Goal: Task Accomplishment & Management: Use online tool/utility

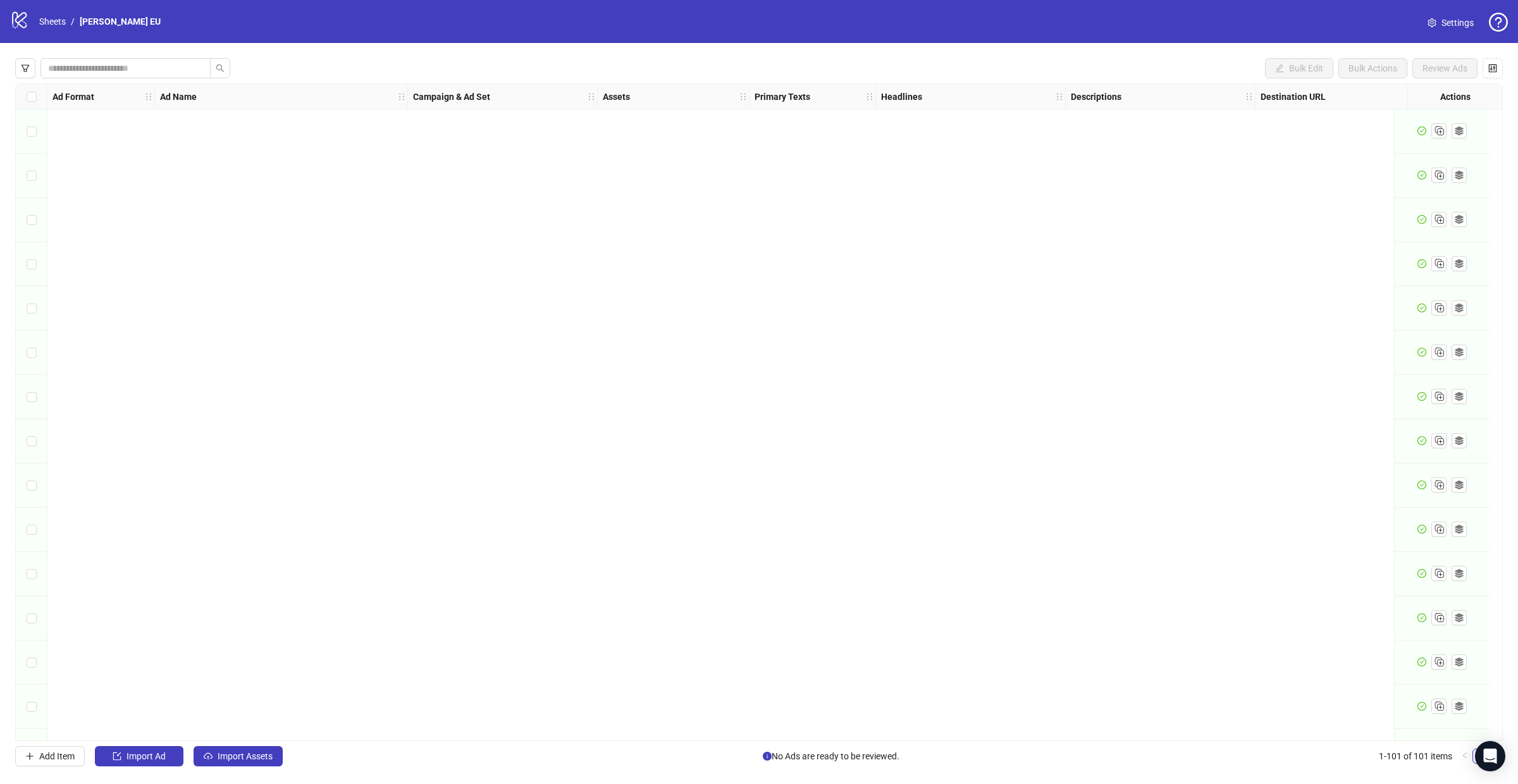
scroll to position [3843, 0]
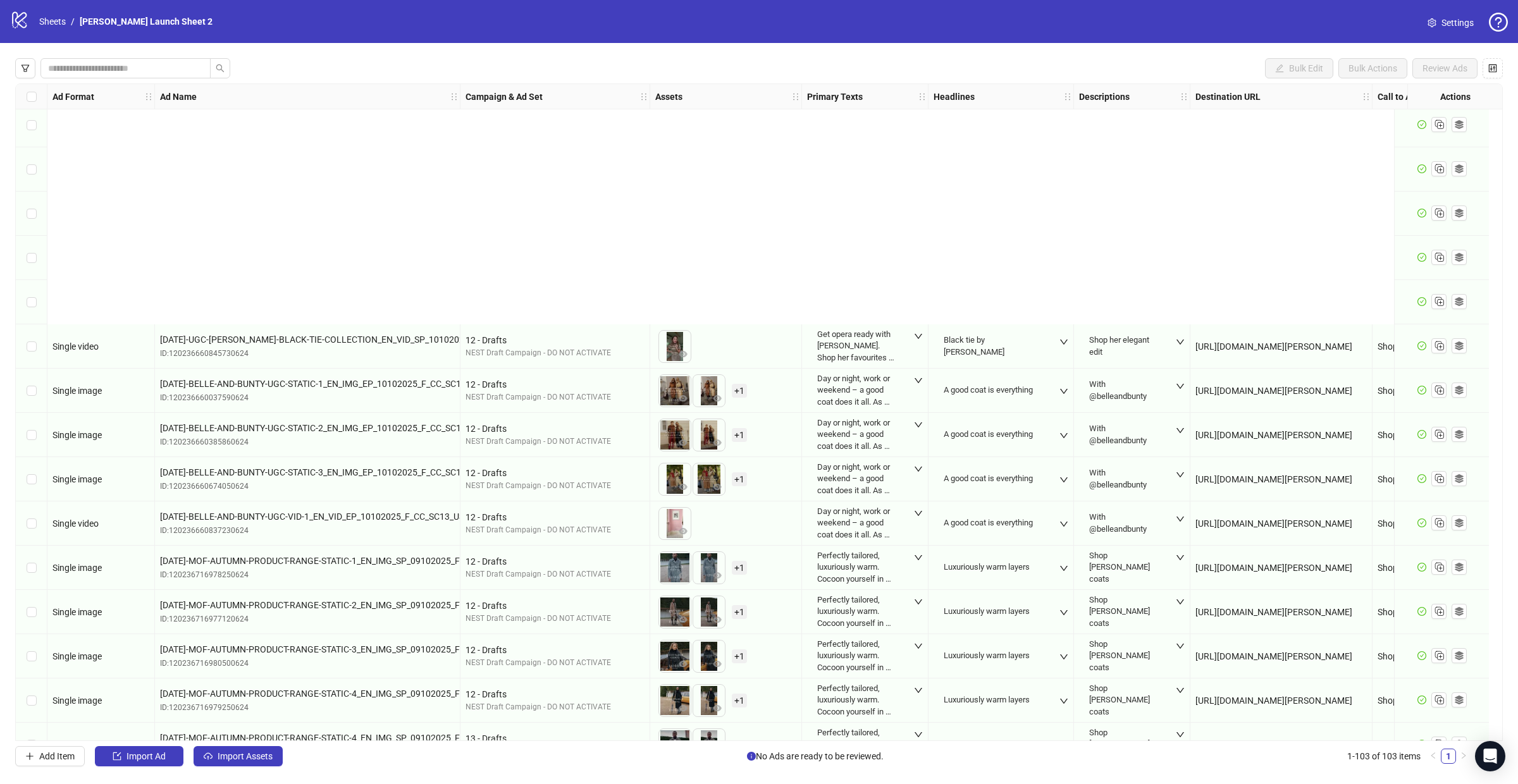
scroll to position [3933, 0]
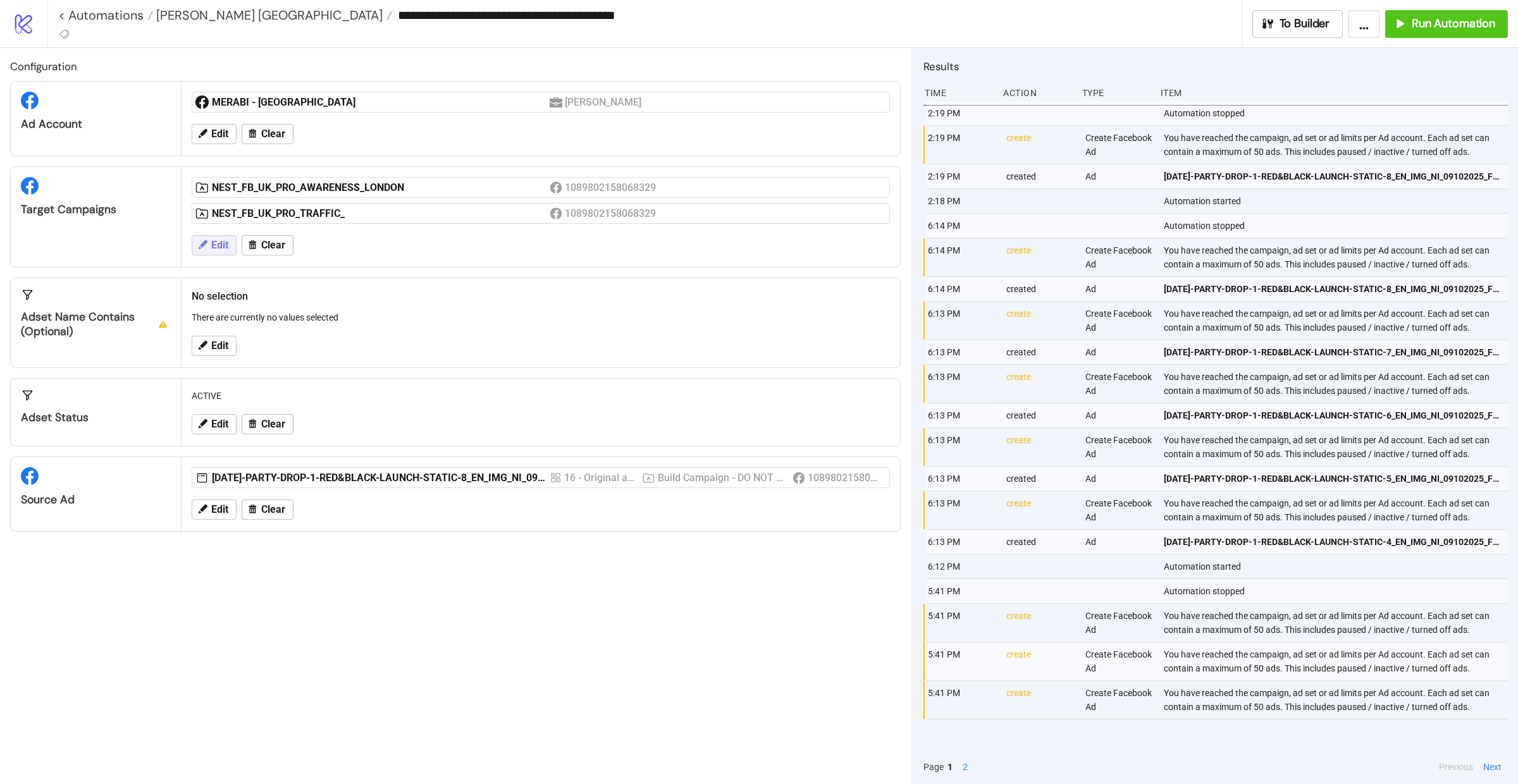
click at [220, 247] on span "Edit" at bounding box center [220, 245] width 17 height 11
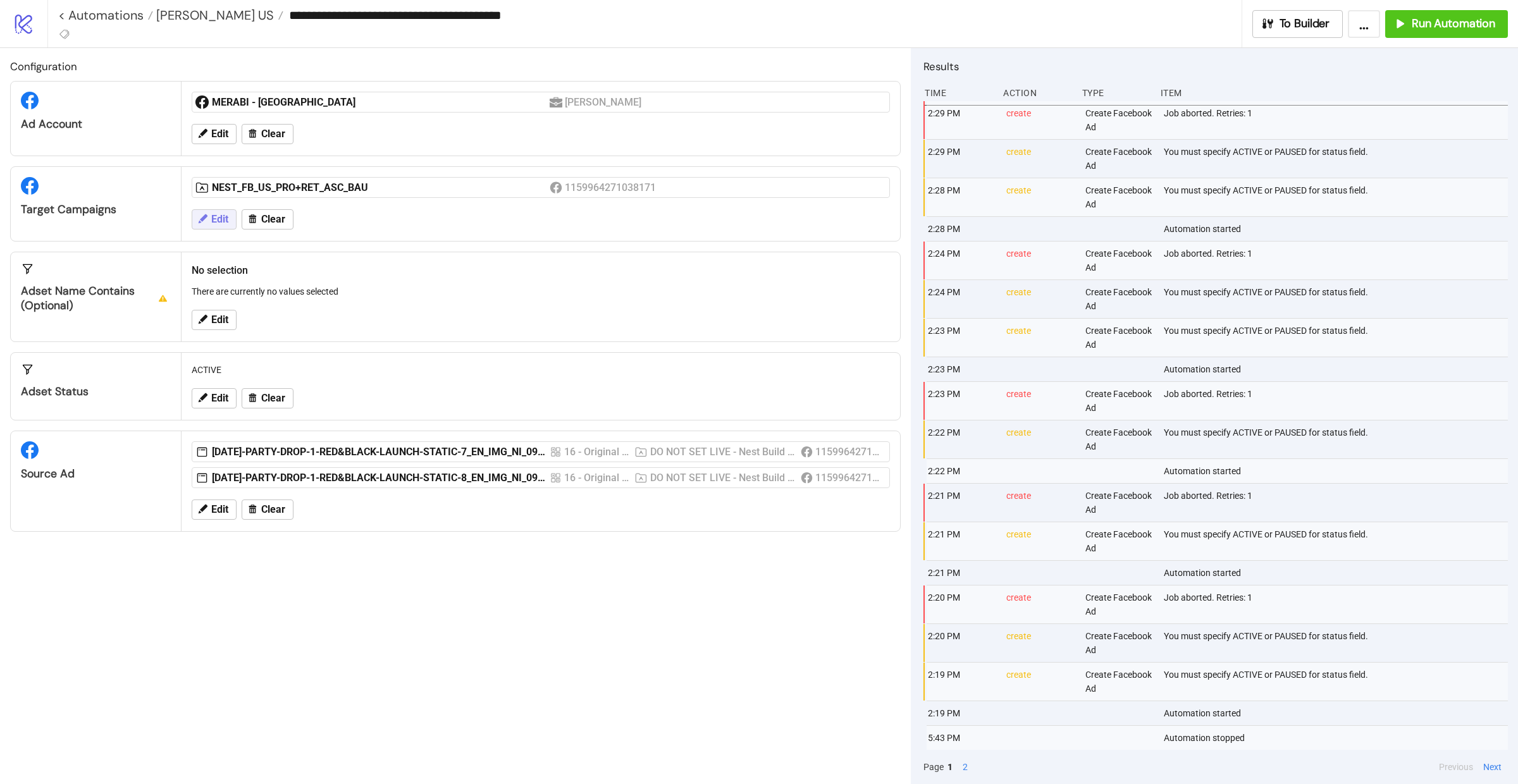
click at [232, 219] on button "Edit" at bounding box center [214, 220] width 45 height 21
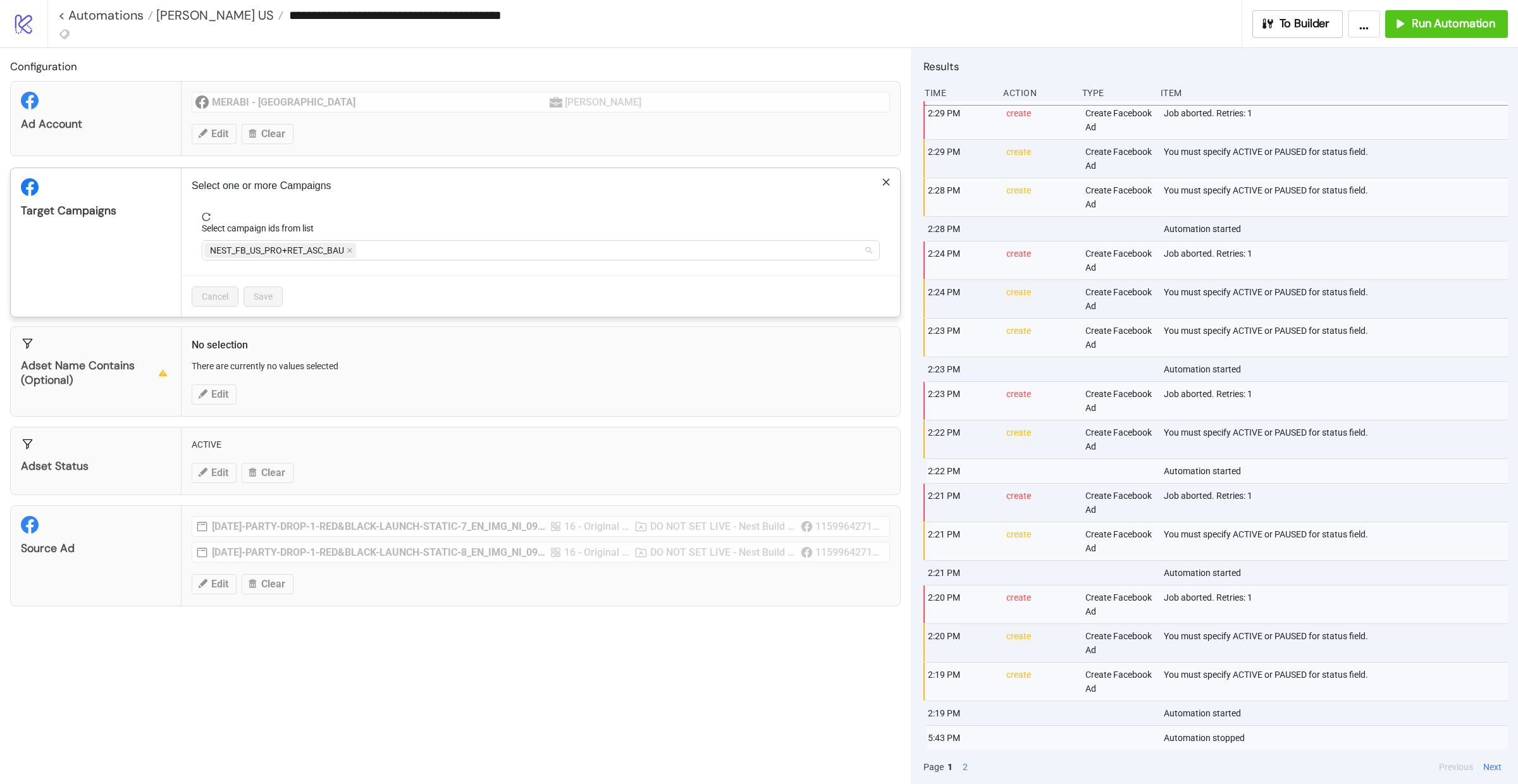
click at [336, 256] on span "NEST_FB_US_PRO+RET_ASC_BAU" at bounding box center [277, 251] width 134 height 14
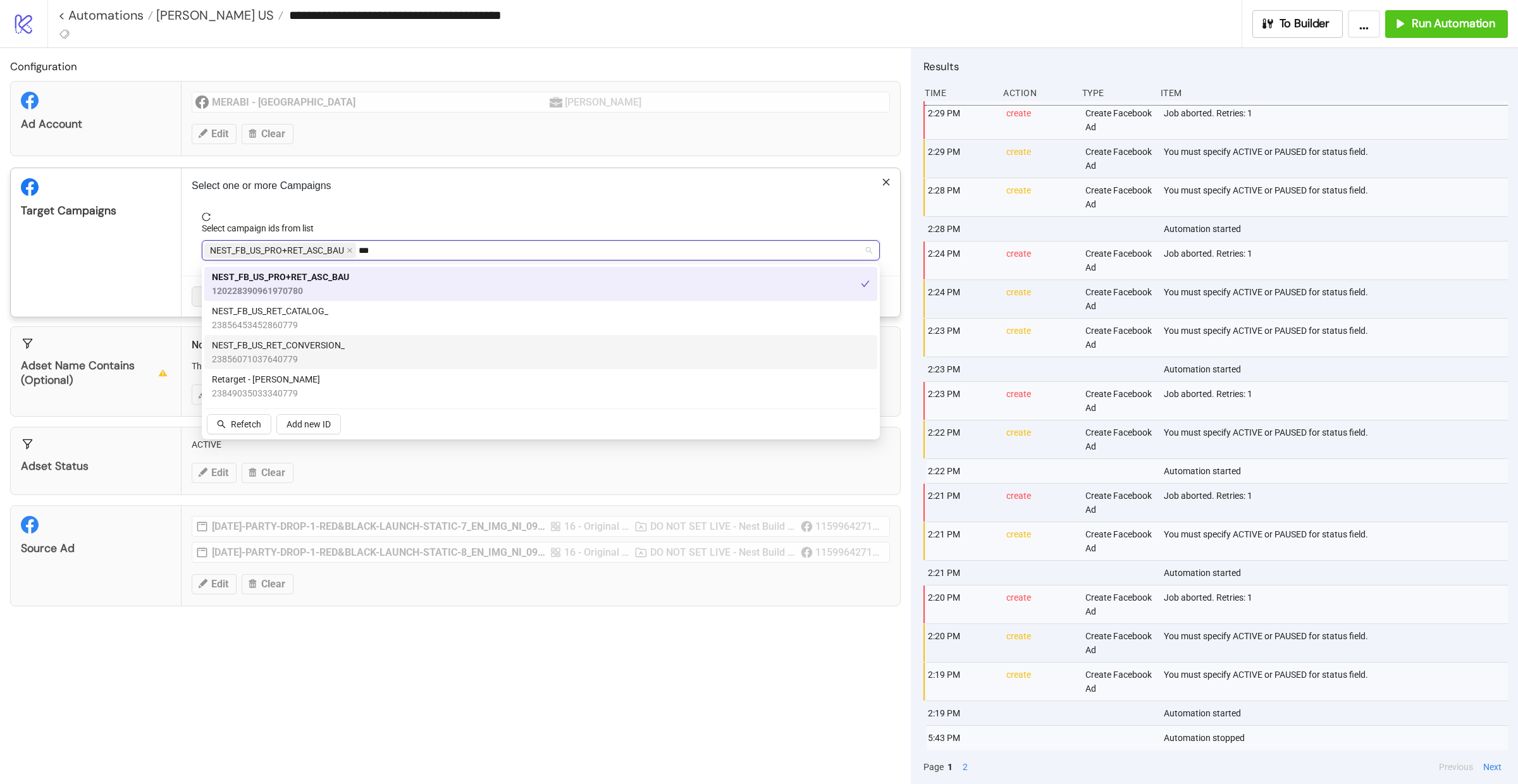
click at [335, 344] on span "NEST_FB_US_RET_CONVERSION_" at bounding box center [278, 345] width 133 height 14
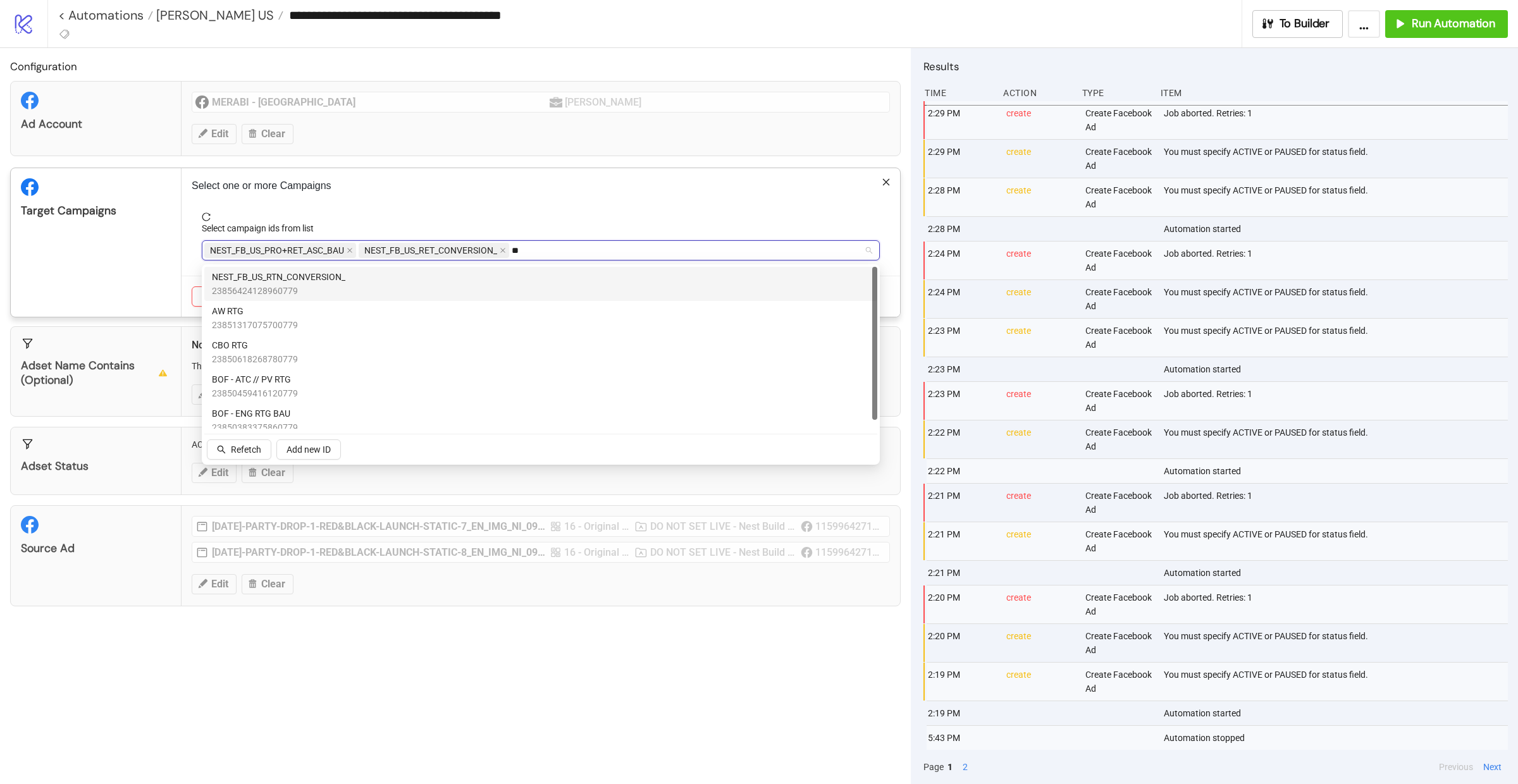
type input "***"
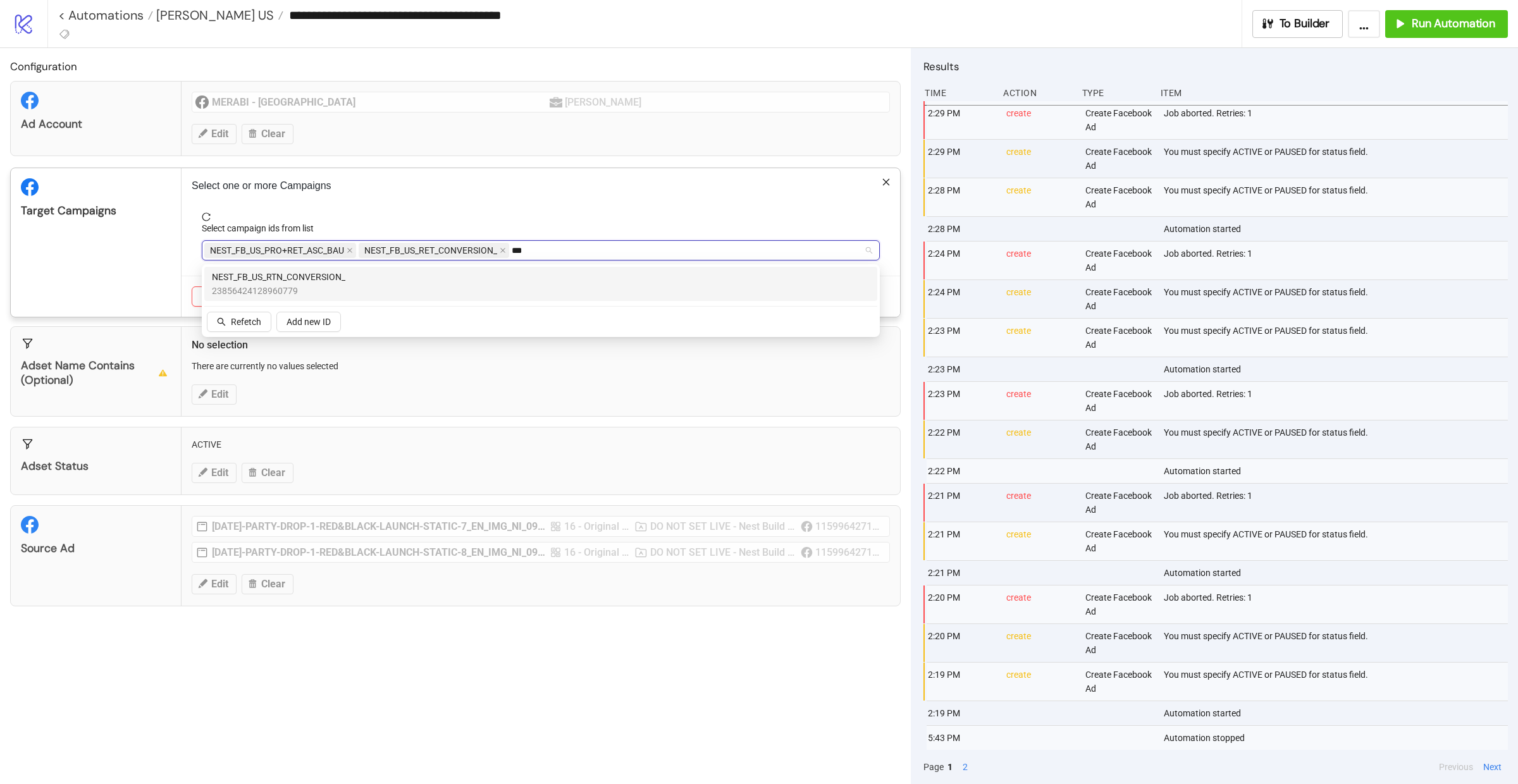
click at [351, 298] on div "NEST_FB_US_RTN_CONVERSION_ 23856424128960779" at bounding box center [540, 284] width 658 height 28
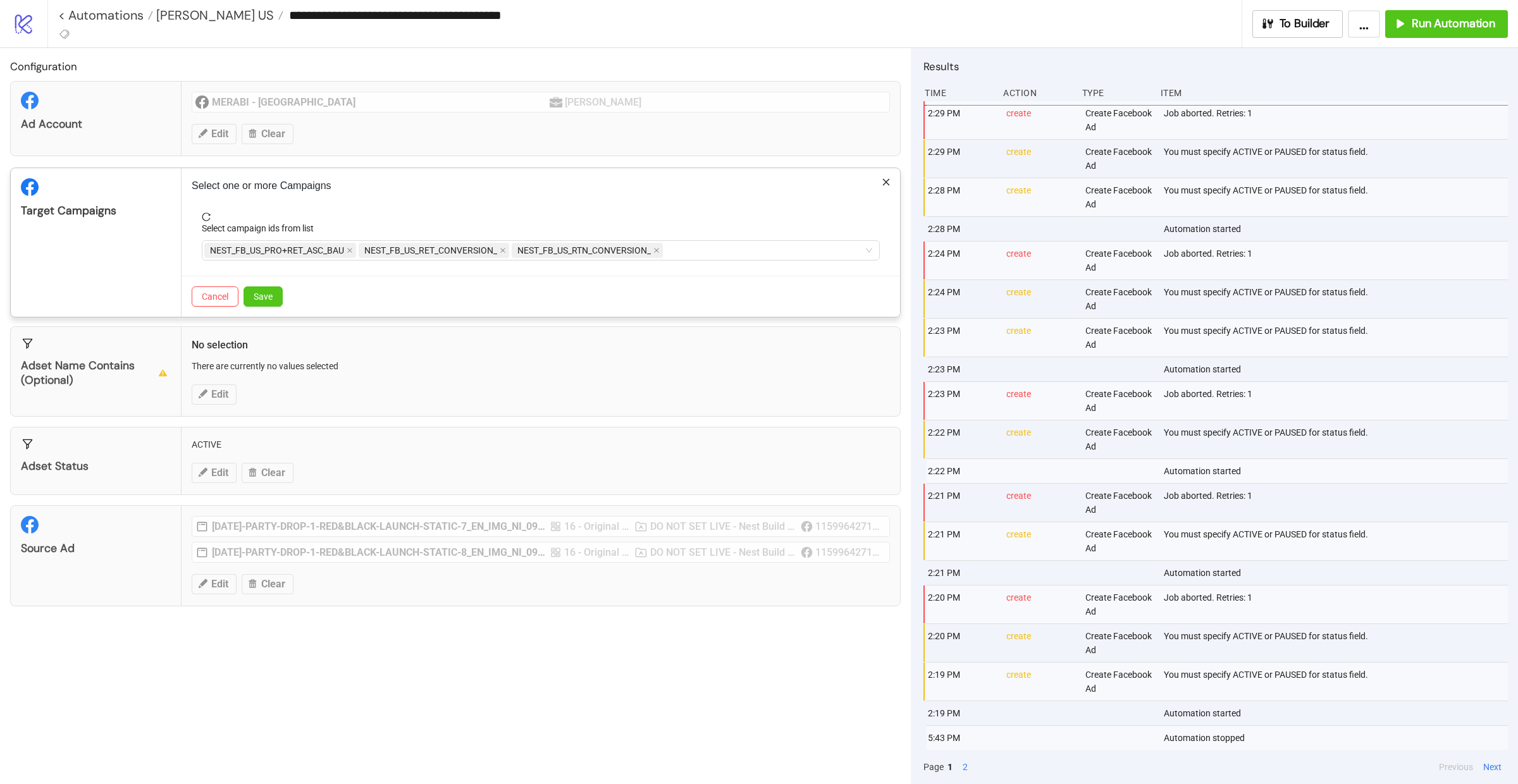
click at [149, 274] on div "Target Campaigns" at bounding box center [97, 243] width 171 height 149
click at [261, 302] on span "Save" at bounding box center [263, 297] width 19 height 10
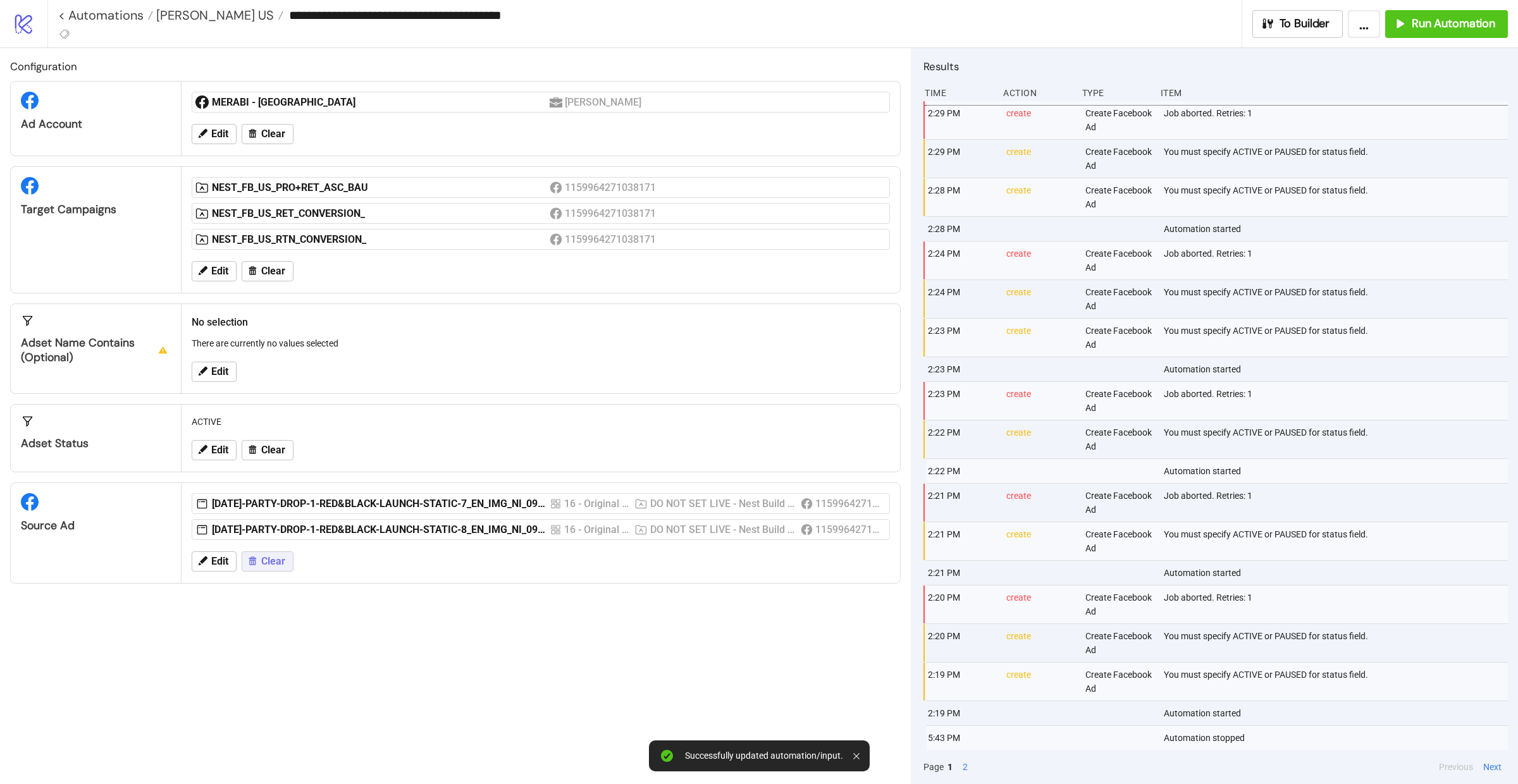
click at [275, 567] on span "Clear" at bounding box center [273, 561] width 24 height 11
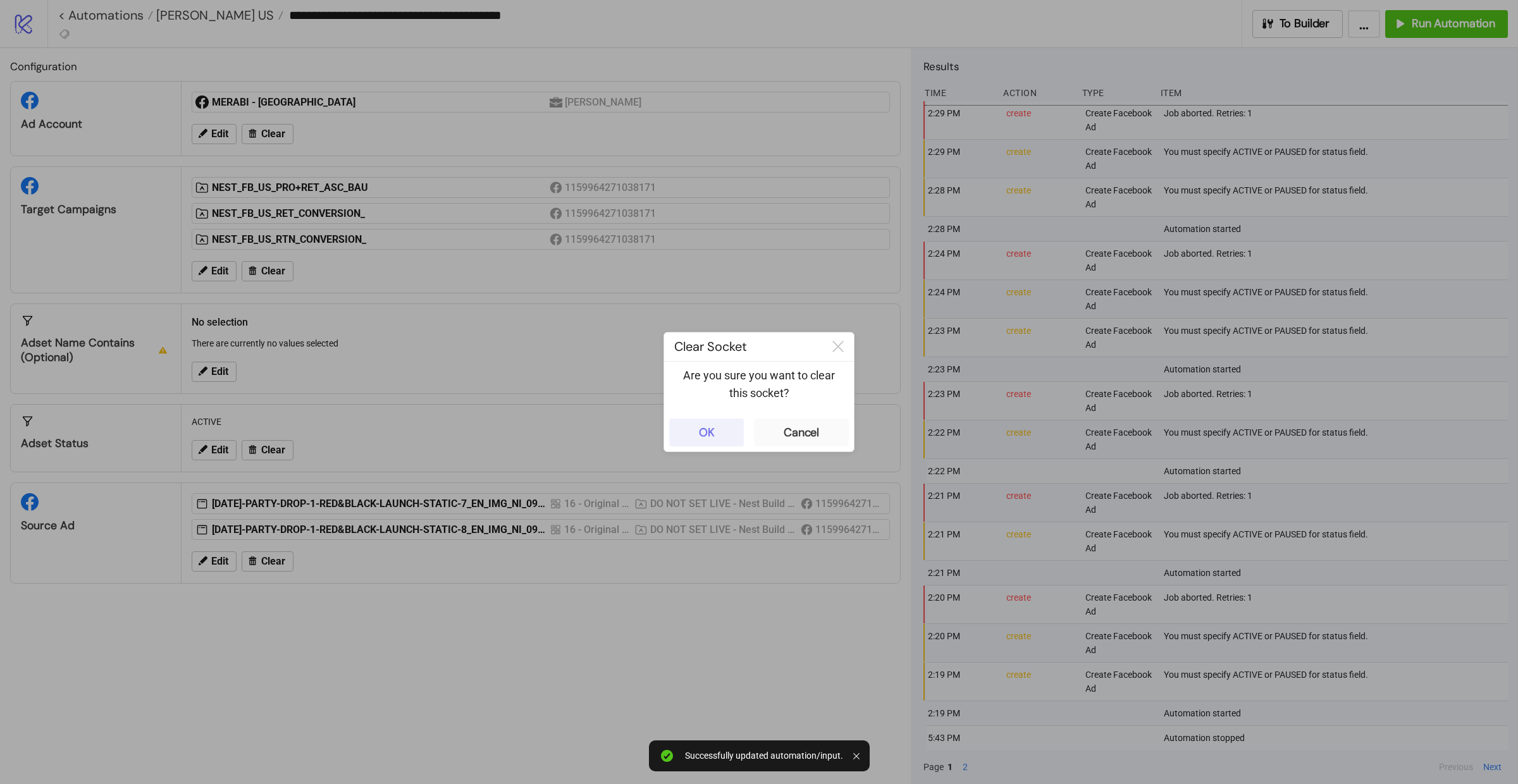
click at [704, 443] on button "OK" at bounding box center [706, 433] width 74 height 28
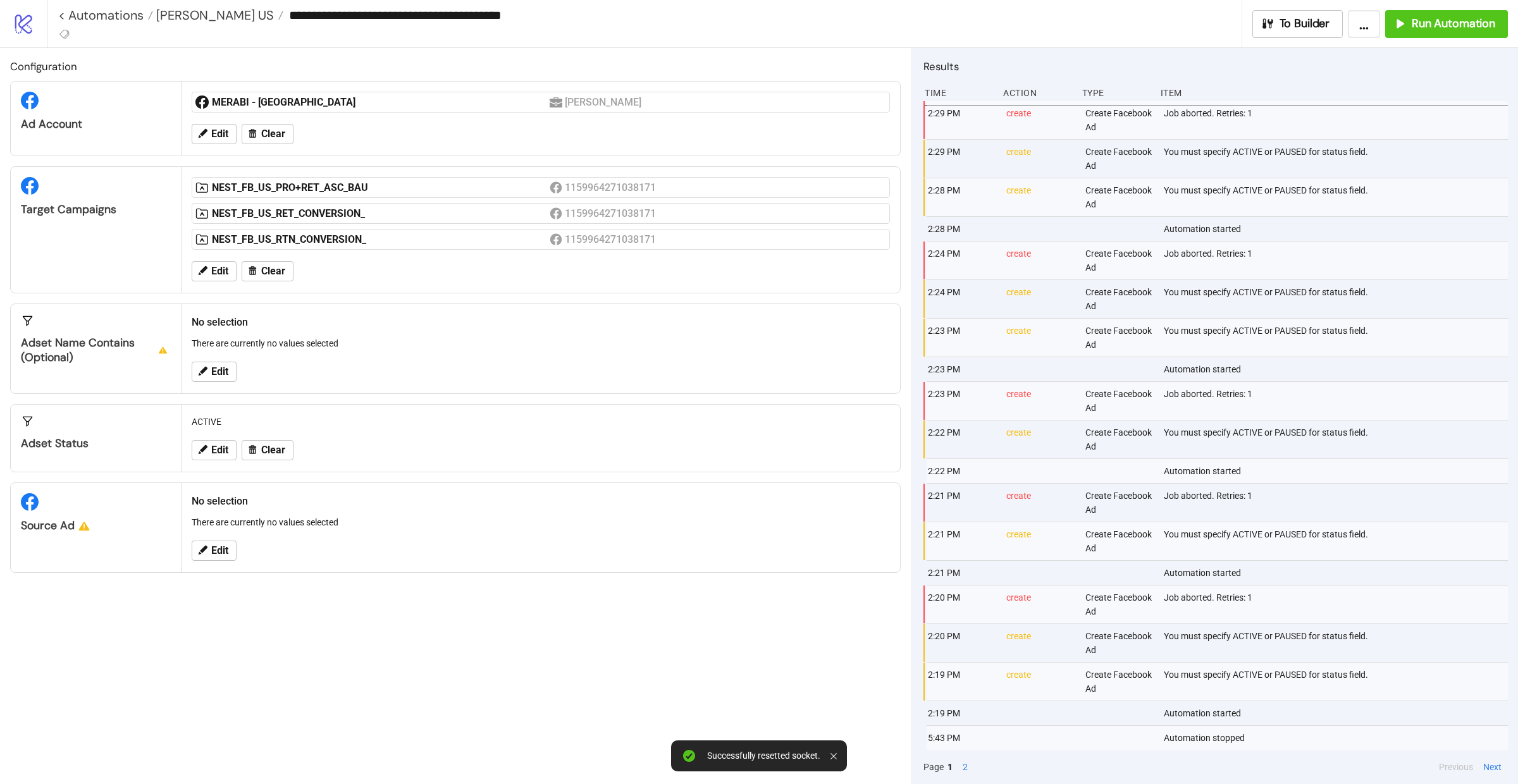
click at [224, 567] on div "Edit" at bounding box center [540, 551] width 708 height 32
click at [224, 554] on span "Edit" at bounding box center [220, 551] width 17 height 11
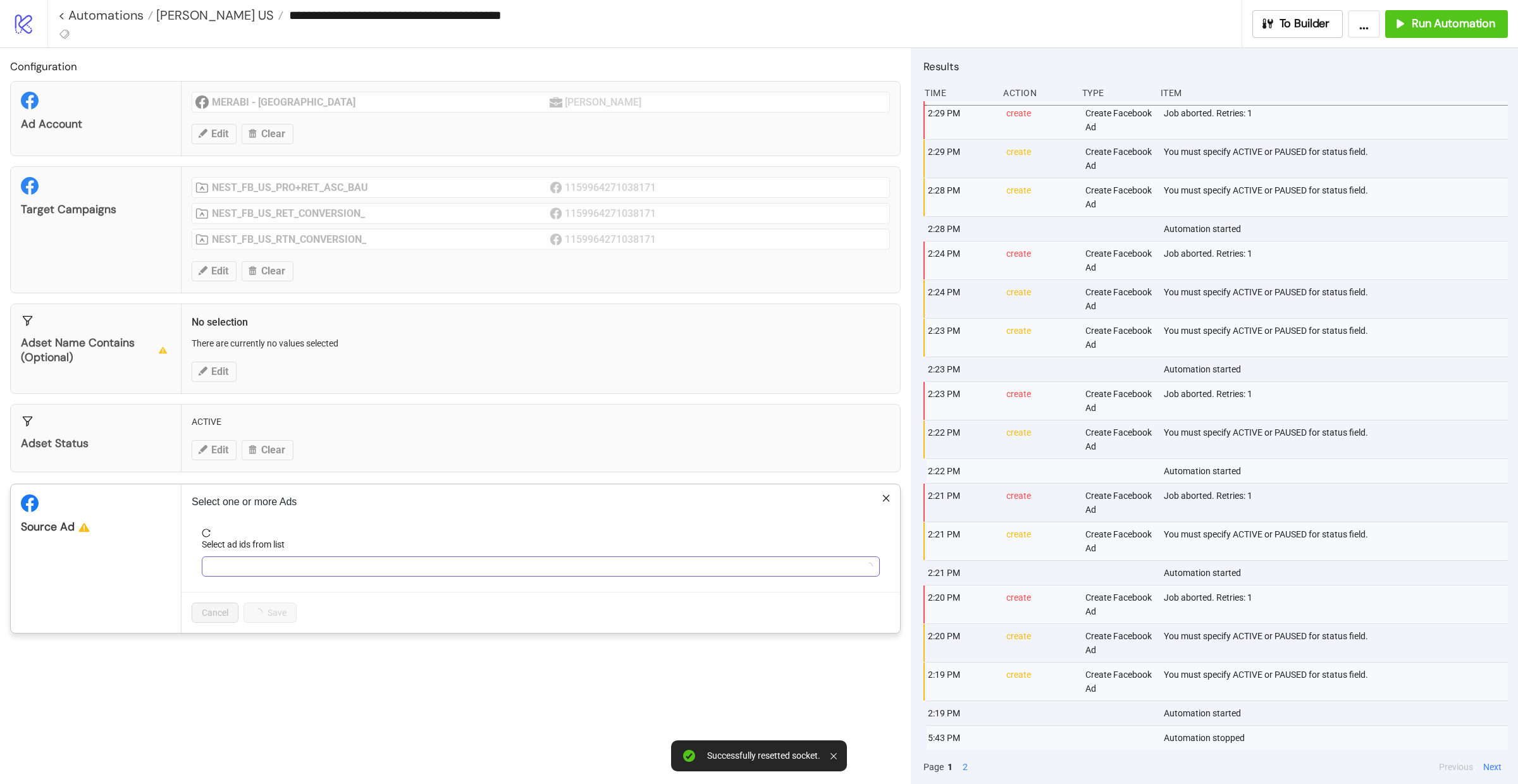
click at [270, 564] on div at bounding box center [534, 566] width 659 height 18
click at [416, 569] on div at bounding box center [534, 566] width 659 height 18
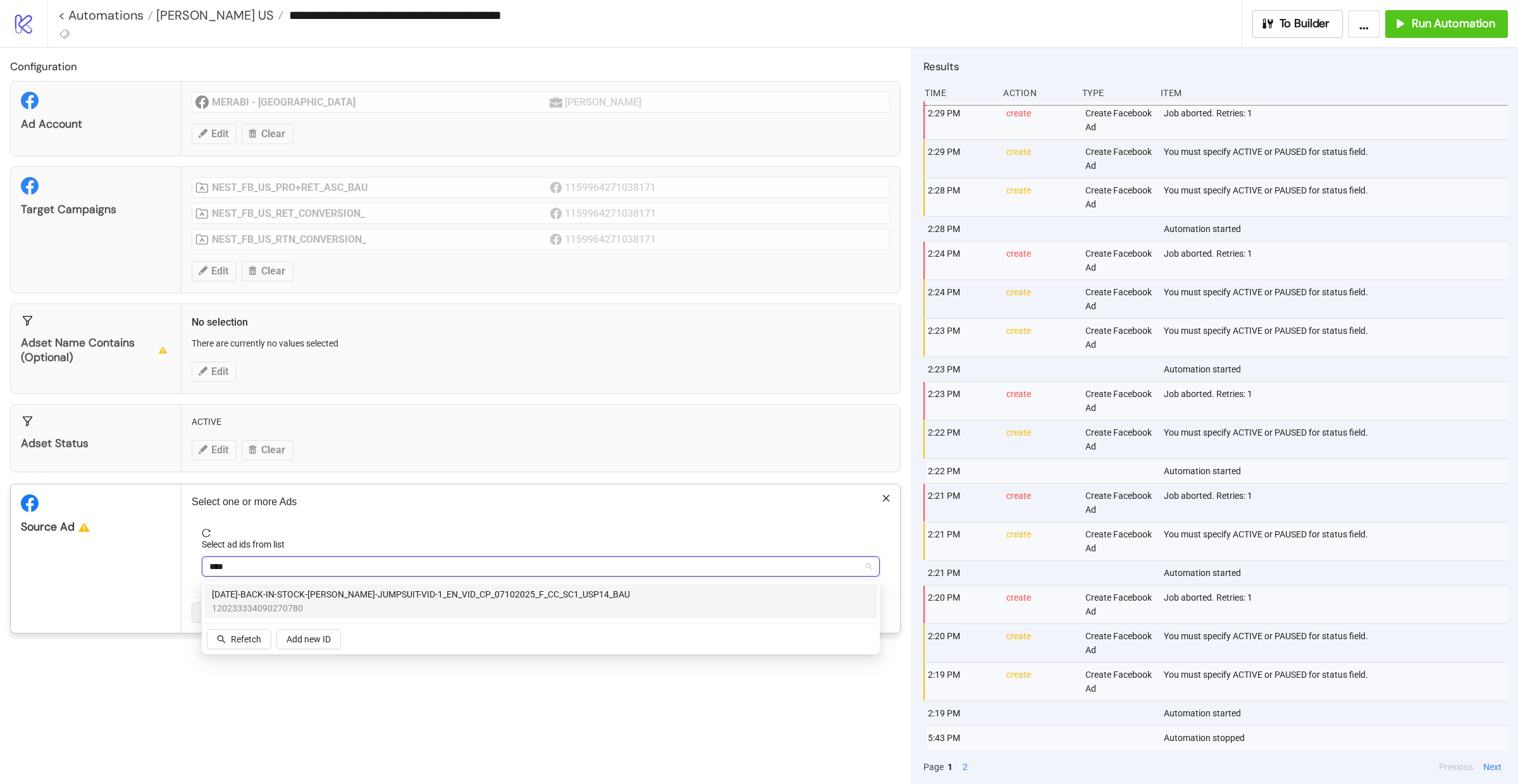
type input "****"
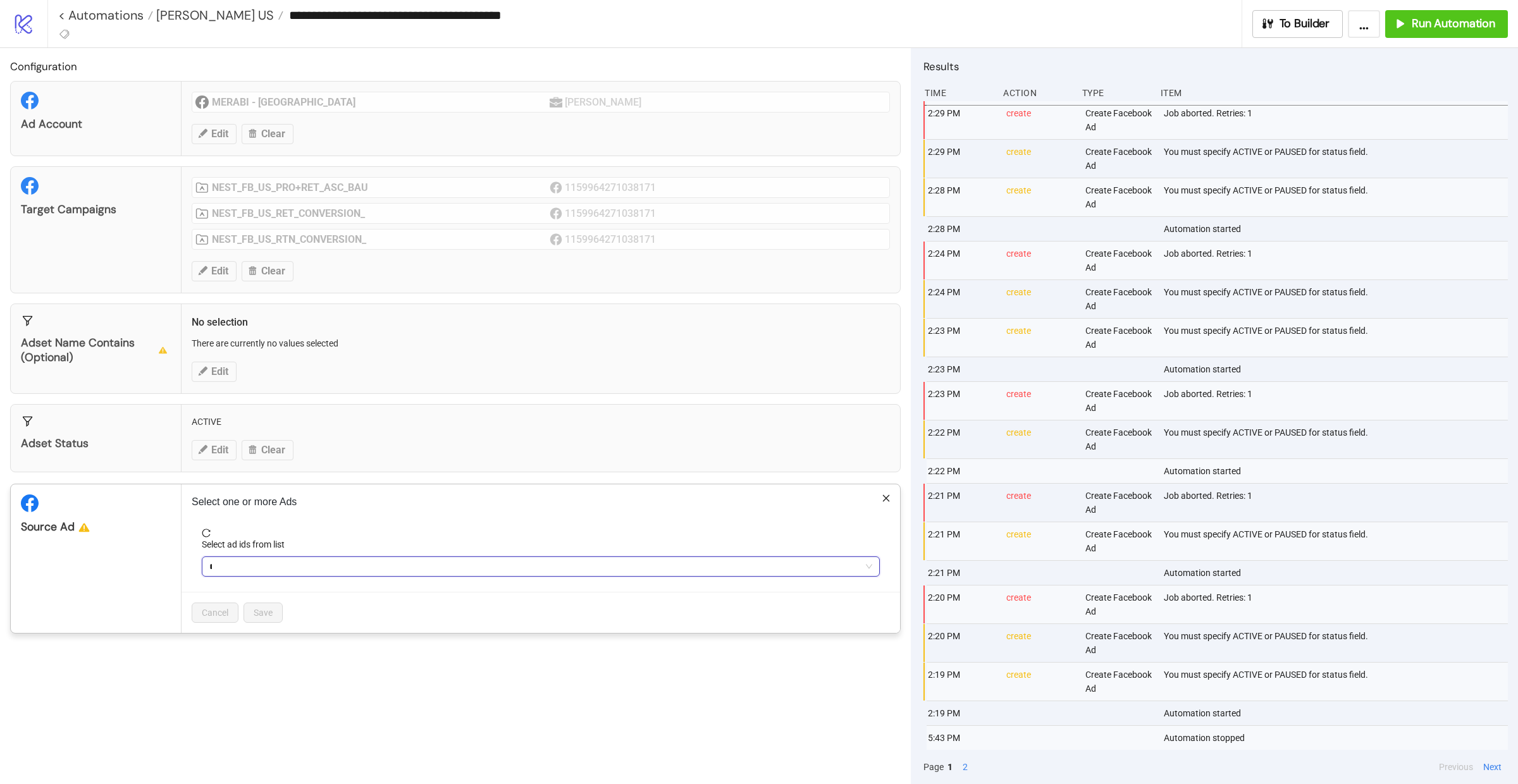
click at [507, 569] on div "****" at bounding box center [534, 566] width 659 height 18
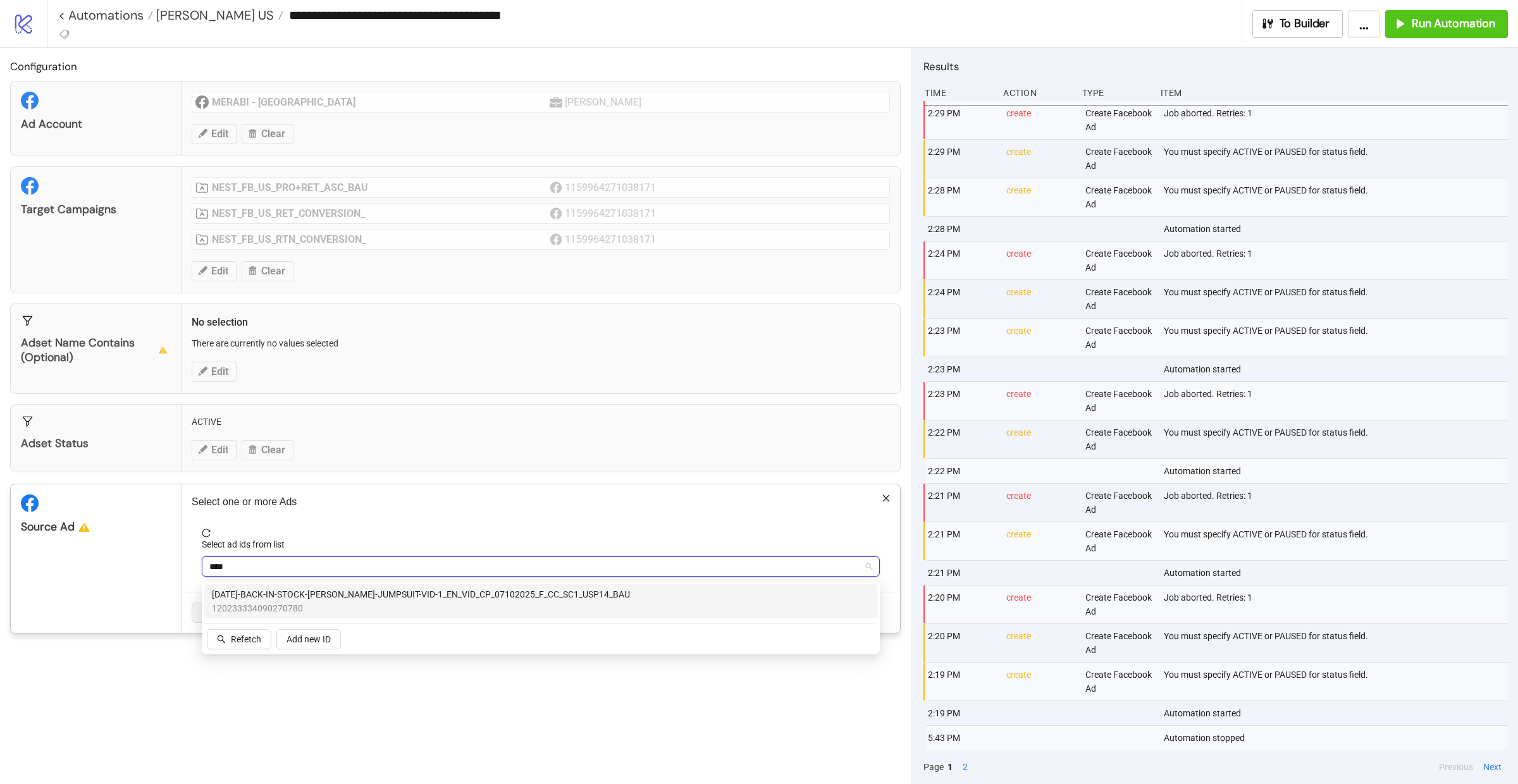
click at [453, 608] on span "120233334090270780" at bounding box center [421, 608] width 418 height 14
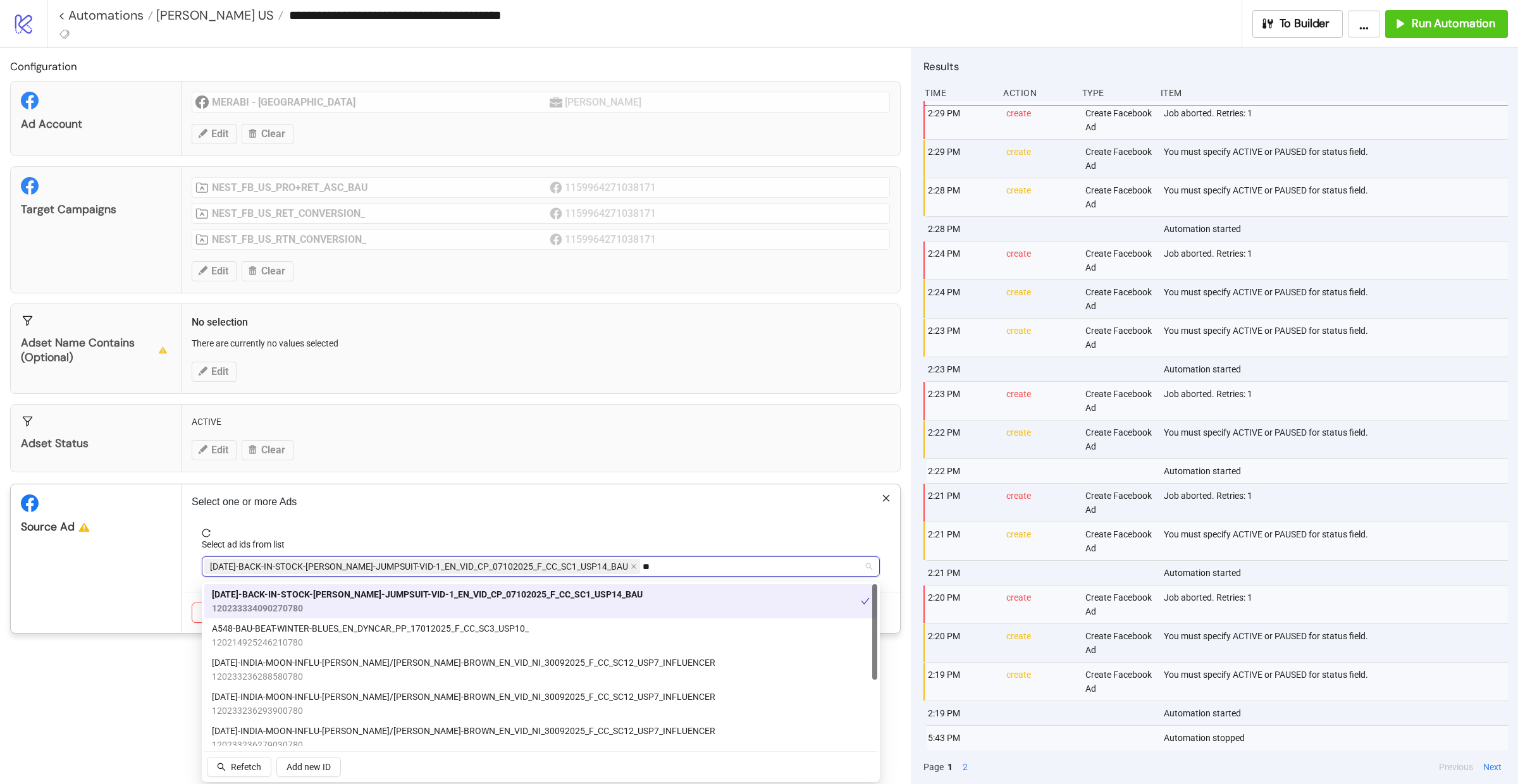
type input "*"
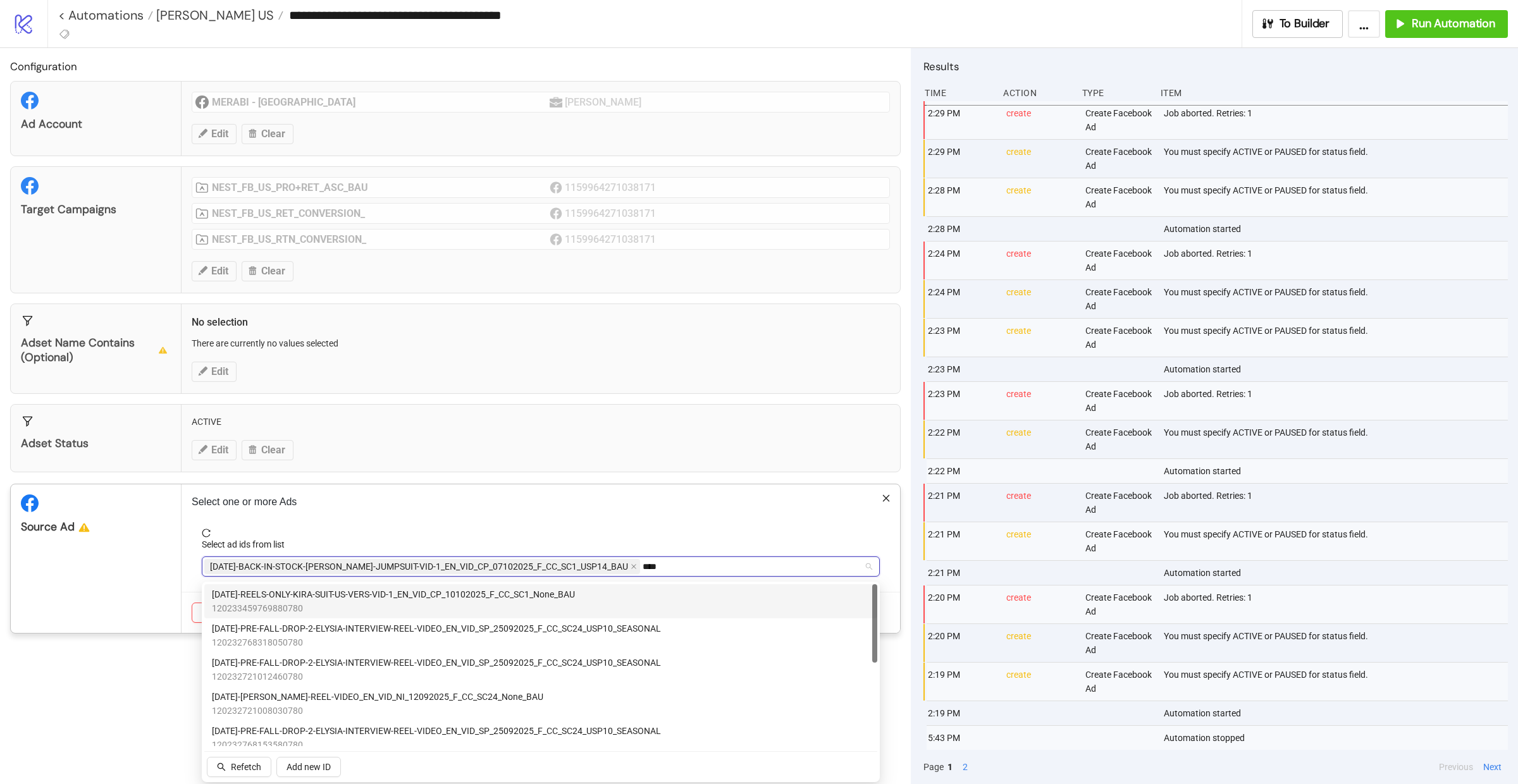
click at [656, 601] on div "AD417-REELS-ONLY-KIRA-SUIT-US-VERS-VID-1_EN_VID_CP_10102025_F_CC_SC1_None_BAU 1…" at bounding box center [540, 601] width 658 height 28
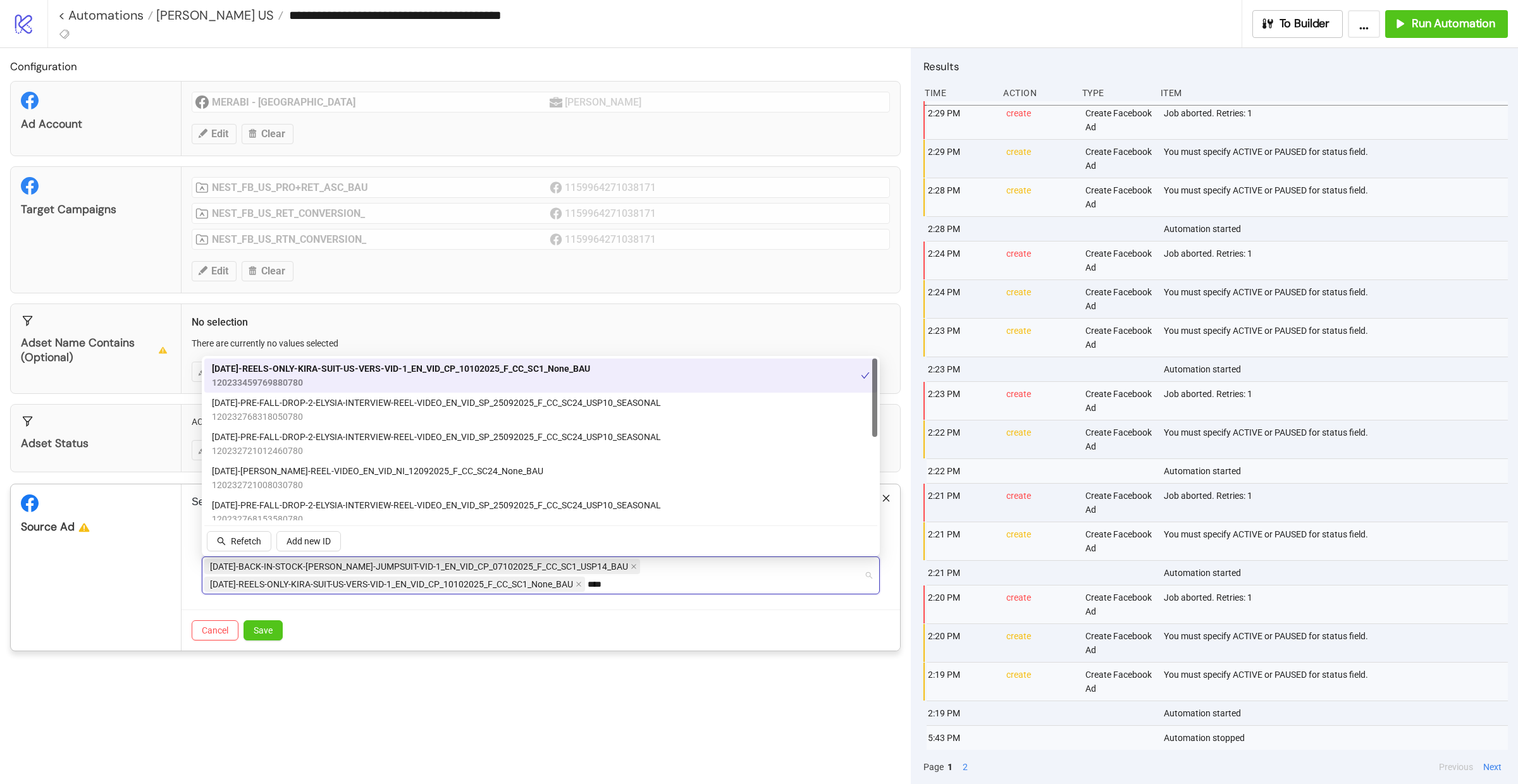
type input "****"
type input "*"
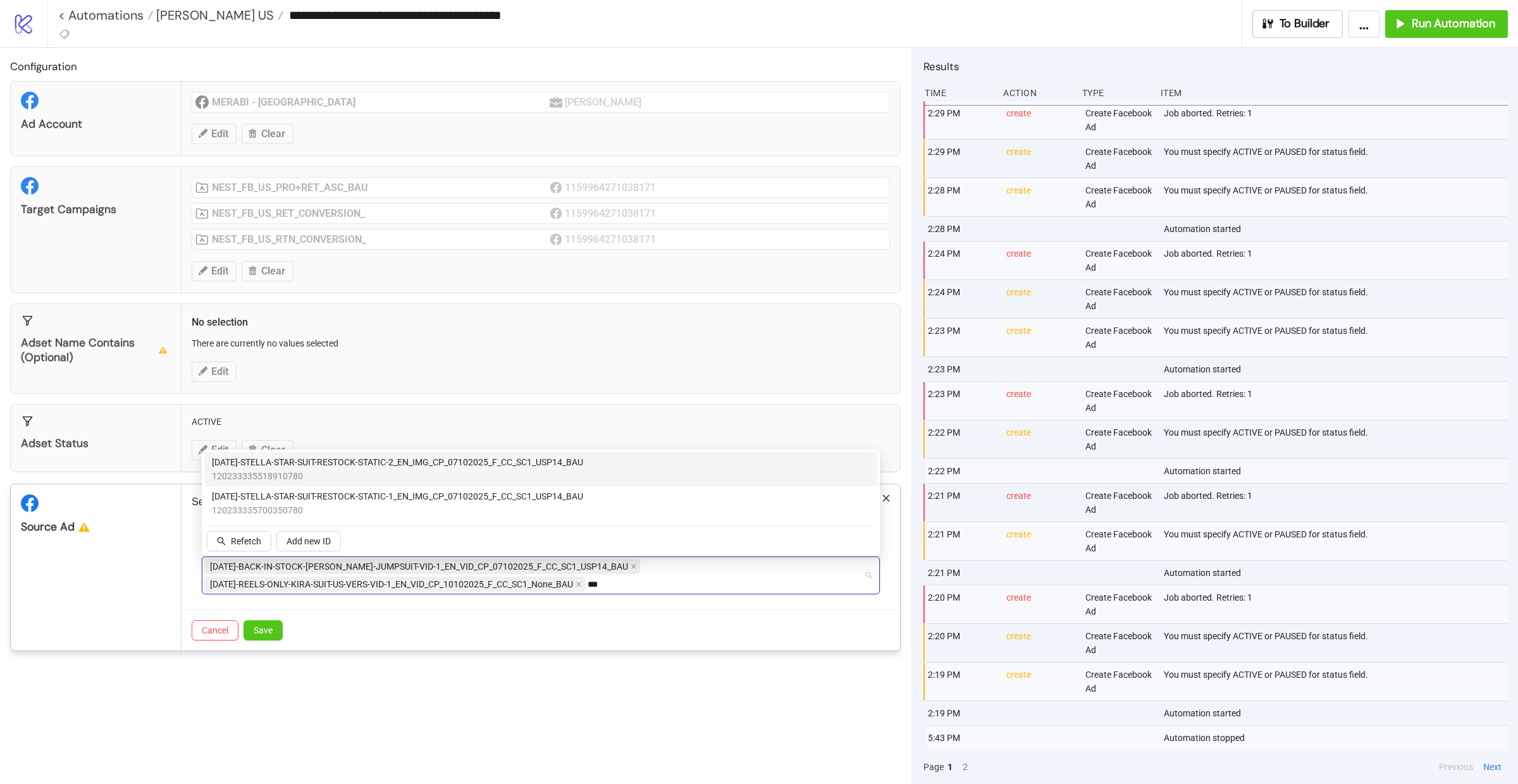
click at [526, 465] on span "AD406-STELLA-STAR-SUIT-RESTOCK-STATIC-2_EN_IMG_CP_07102025_F_CC_SC1_USP14_BAU" at bounding box center [398, 462] width 371 height 14
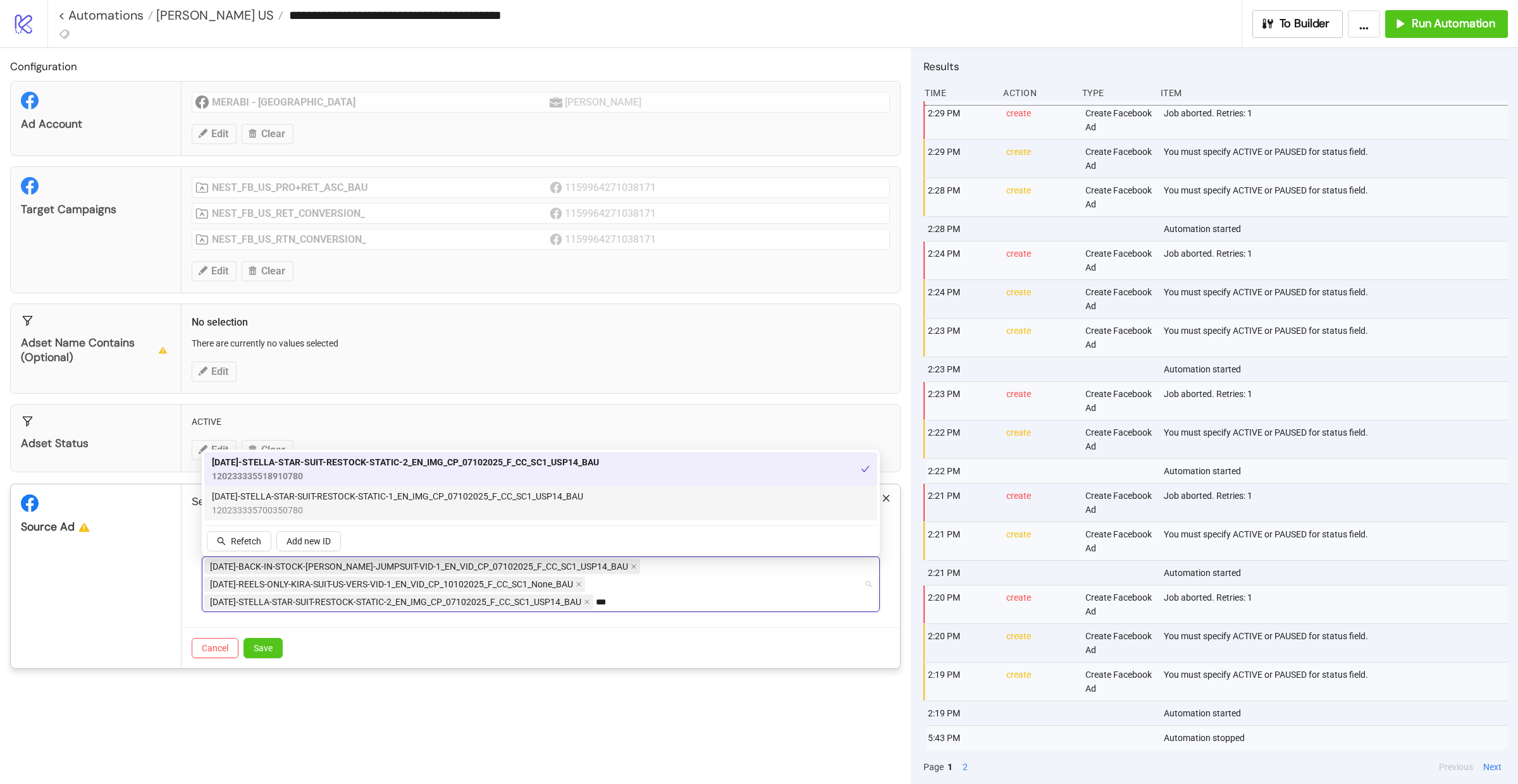
click at [523, 512] on span "120233335700350780" at bounding box center [398, 510] width 371 height 14
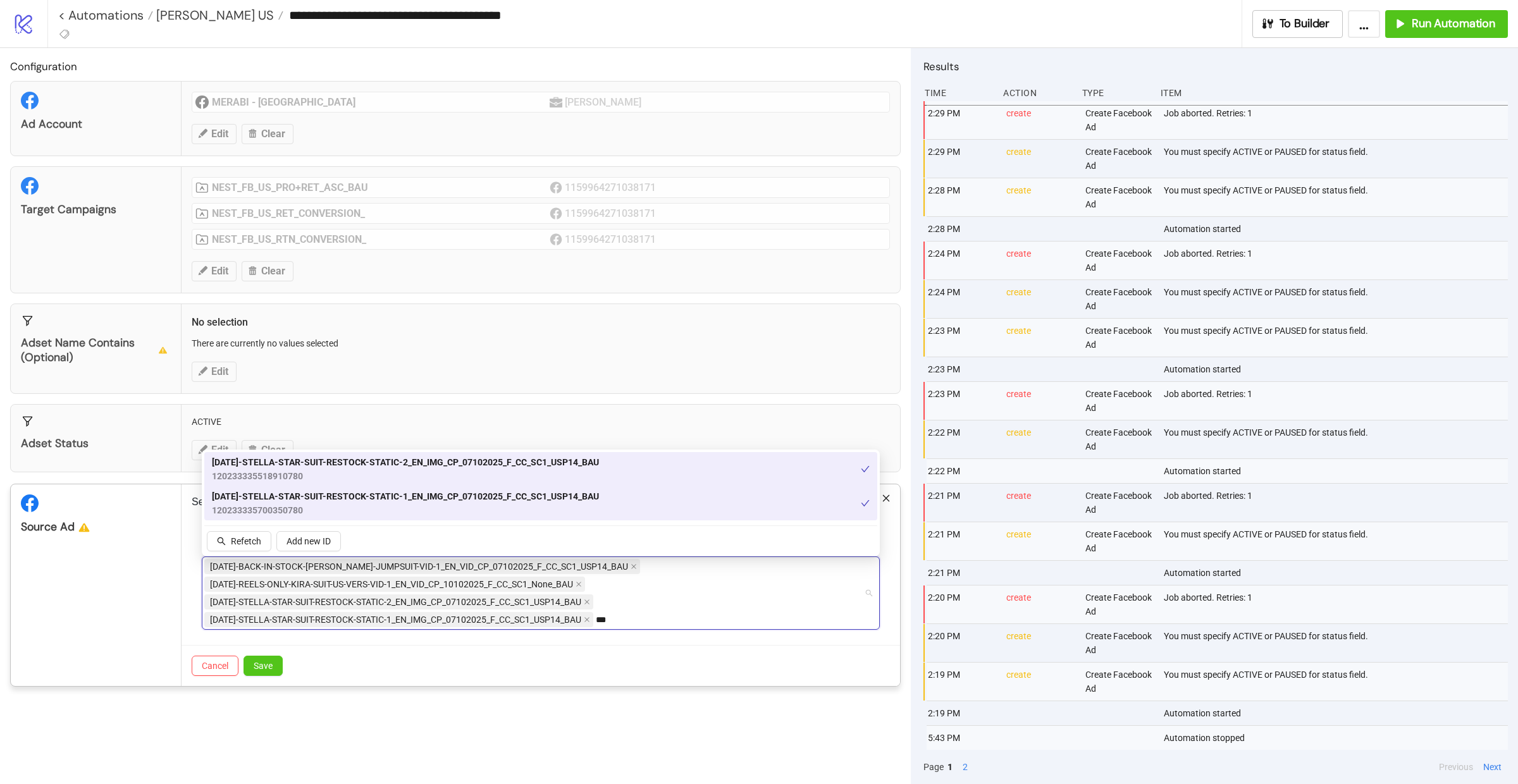
type input "***"
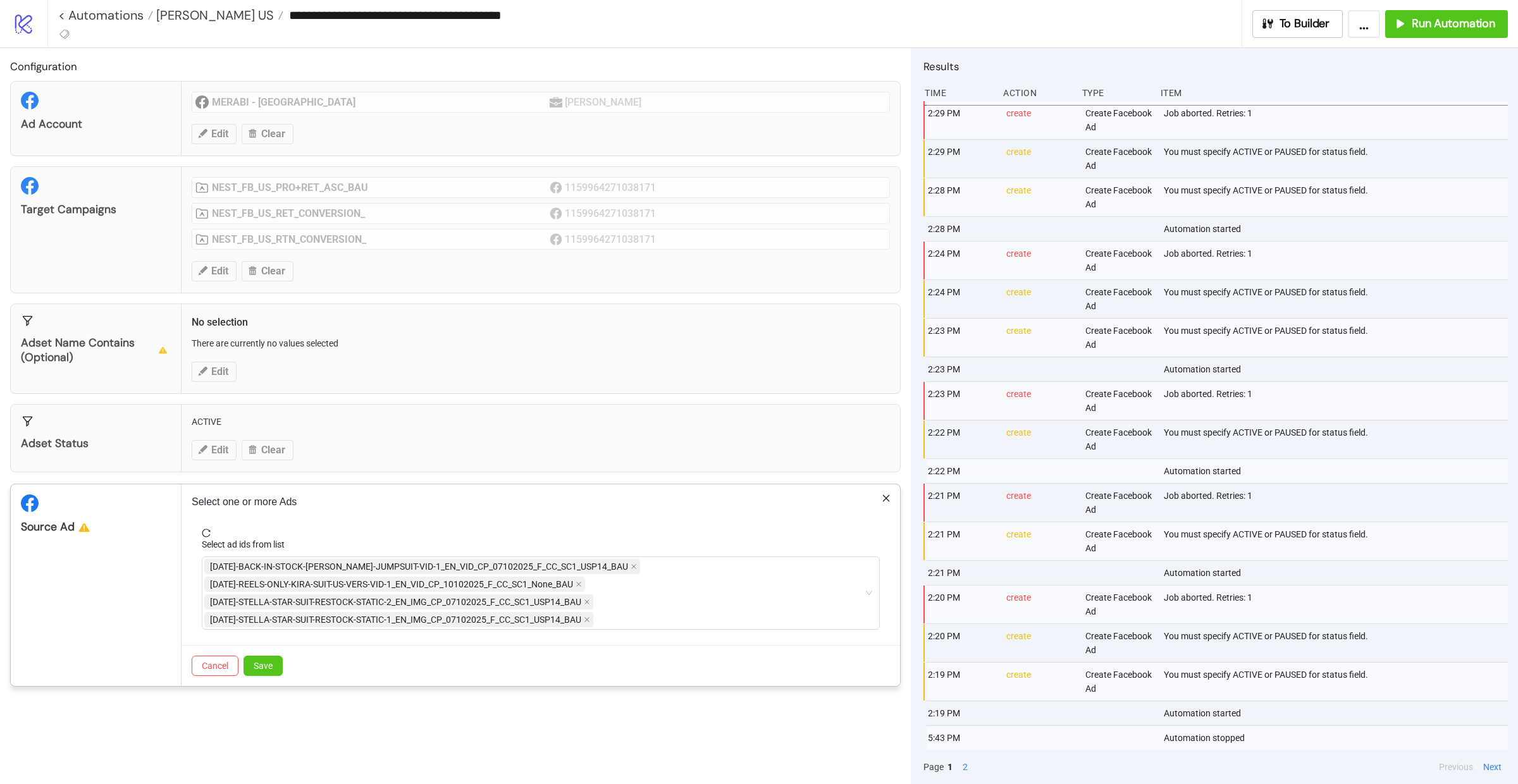
click at [616, 635] on form "Select ad ids from list AD404-BACK-IN-STOCK-LUNA-JUMPSUIT-VID-1_EN_VID_CP_07102…" at bounding box center [540, 587] width 698 height 116
click at [618, 616] on div "AD404-BACK-IN-STOCK-LUNA-JUMPSUIT-VID-1_EN_VID_CP_07102025_F_CC_SC1_USP14_BAU A…" at bounding box center [534, 592] width 659 height 71
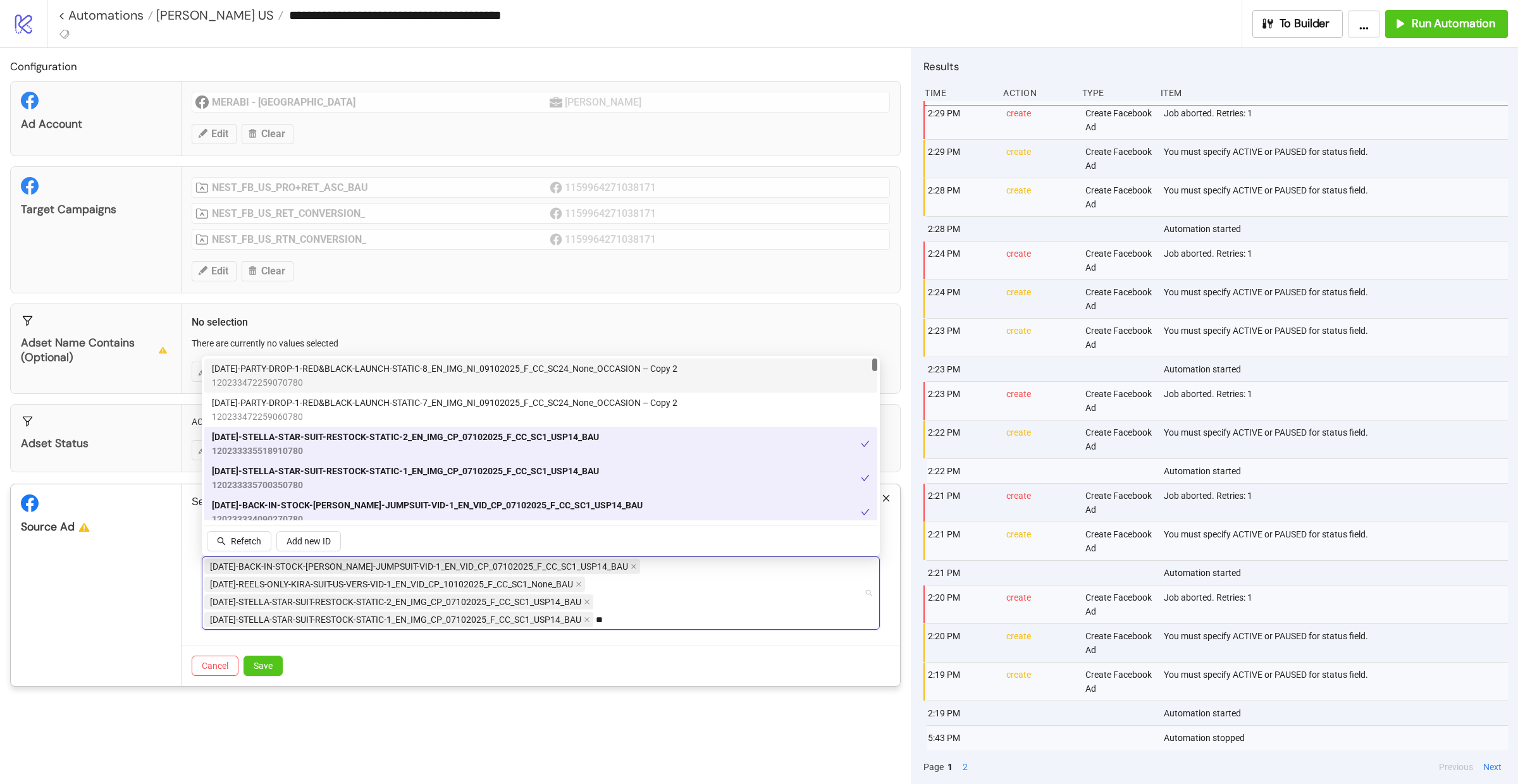
type input "*"
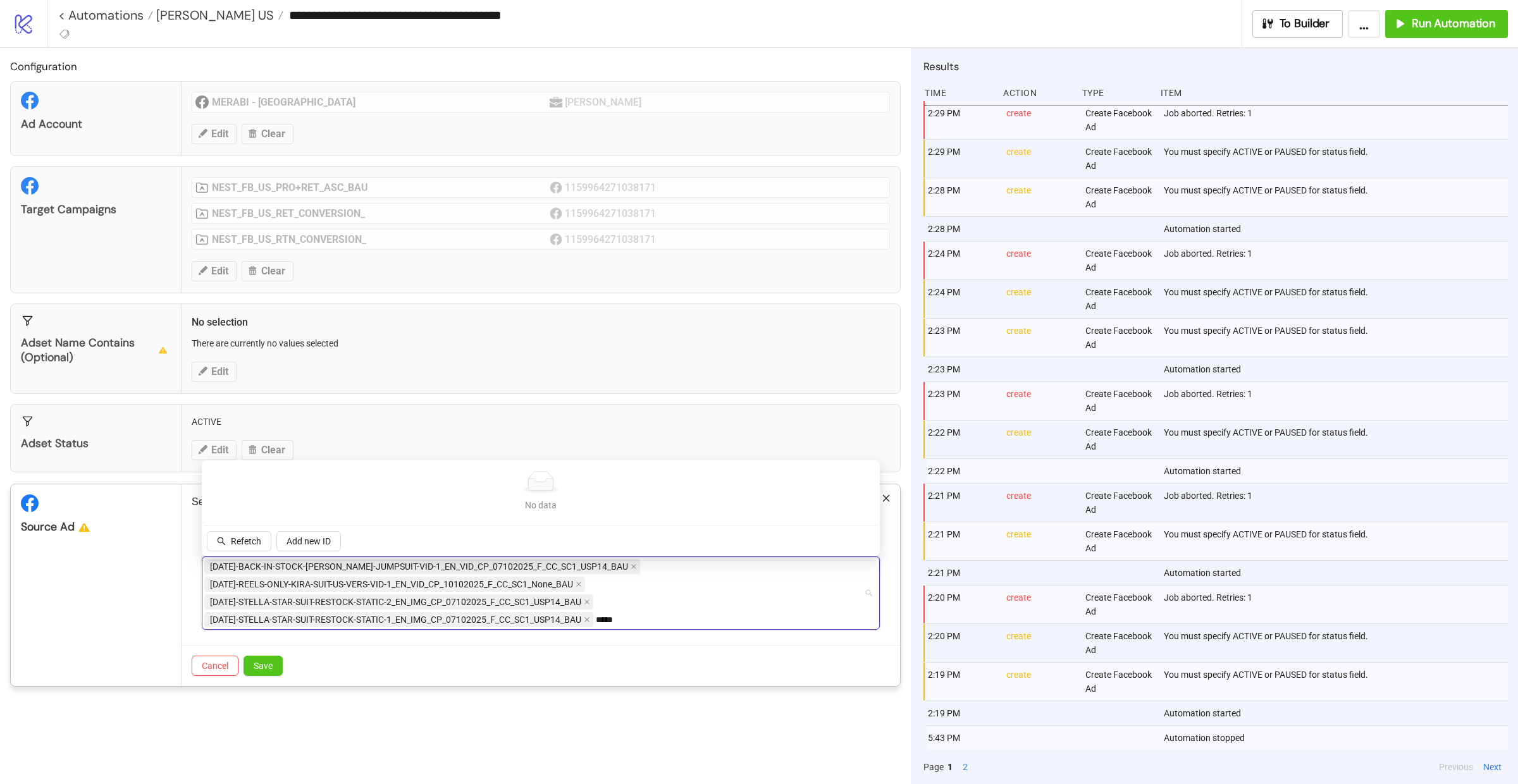
type input "****"
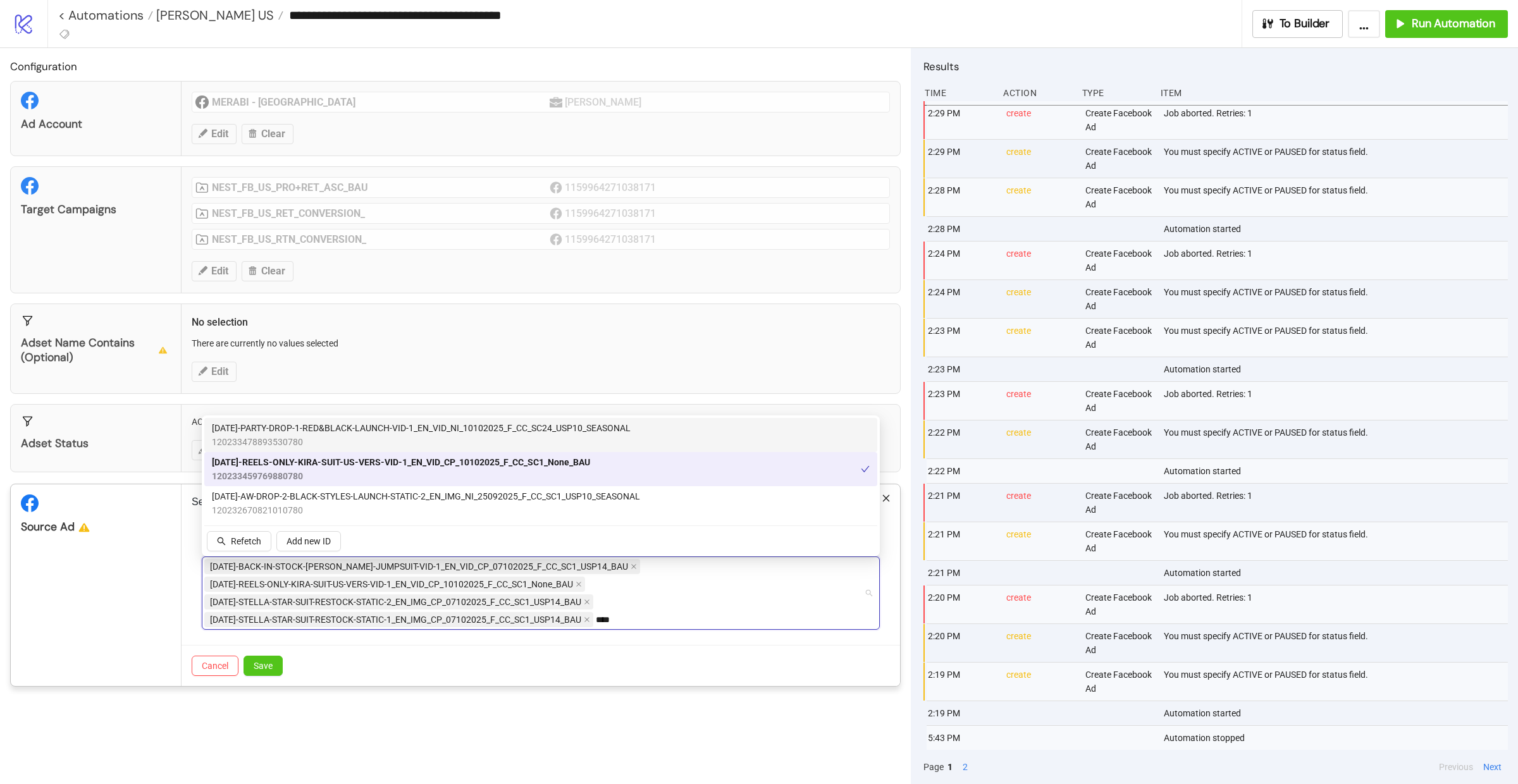
click at [418, 438] on span "120233478893530780" at bounding box center [422, 442] width 419 height 14
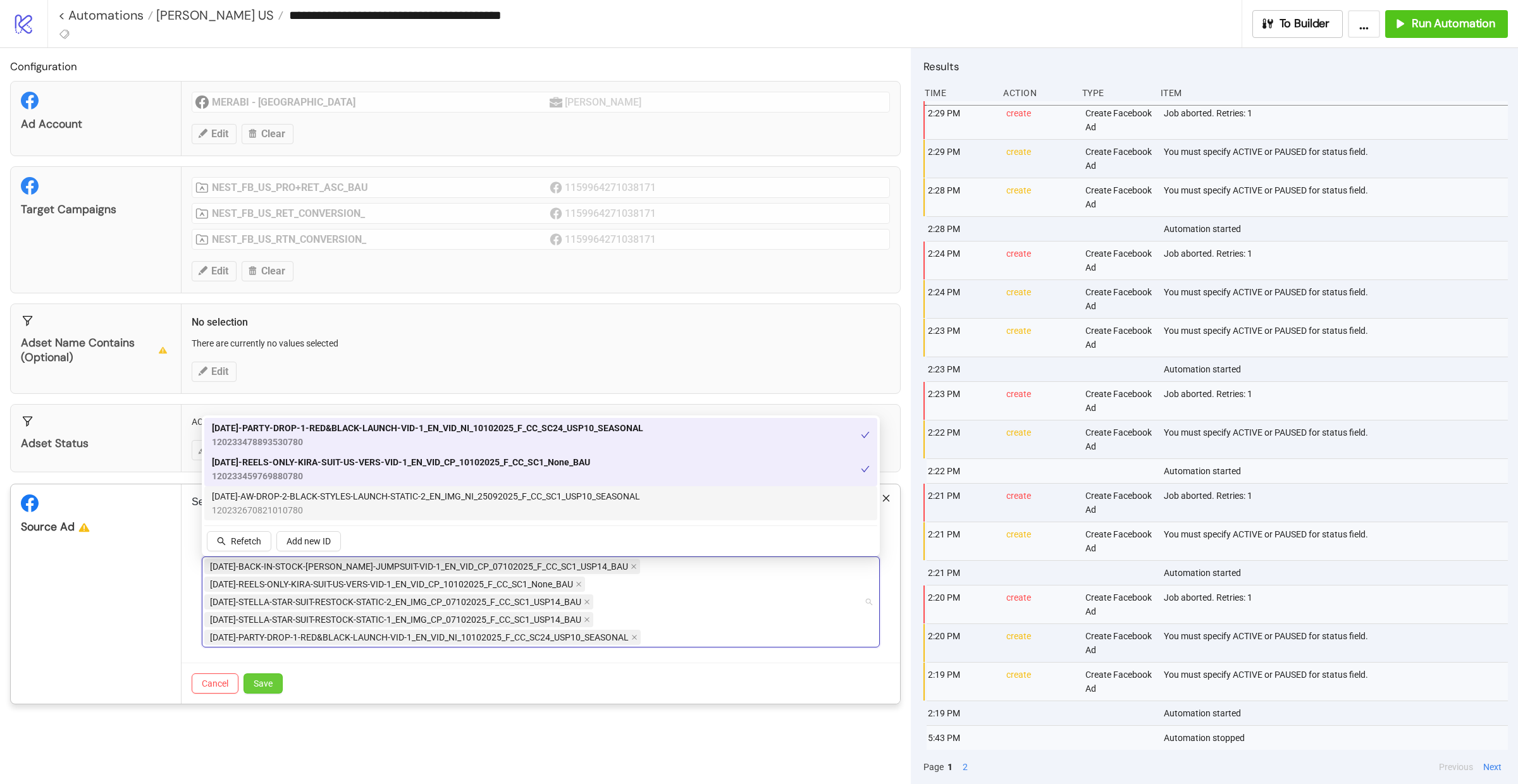
click at [269, 681] on span "Save" at bounding box center [263, 684] width 19 height 10
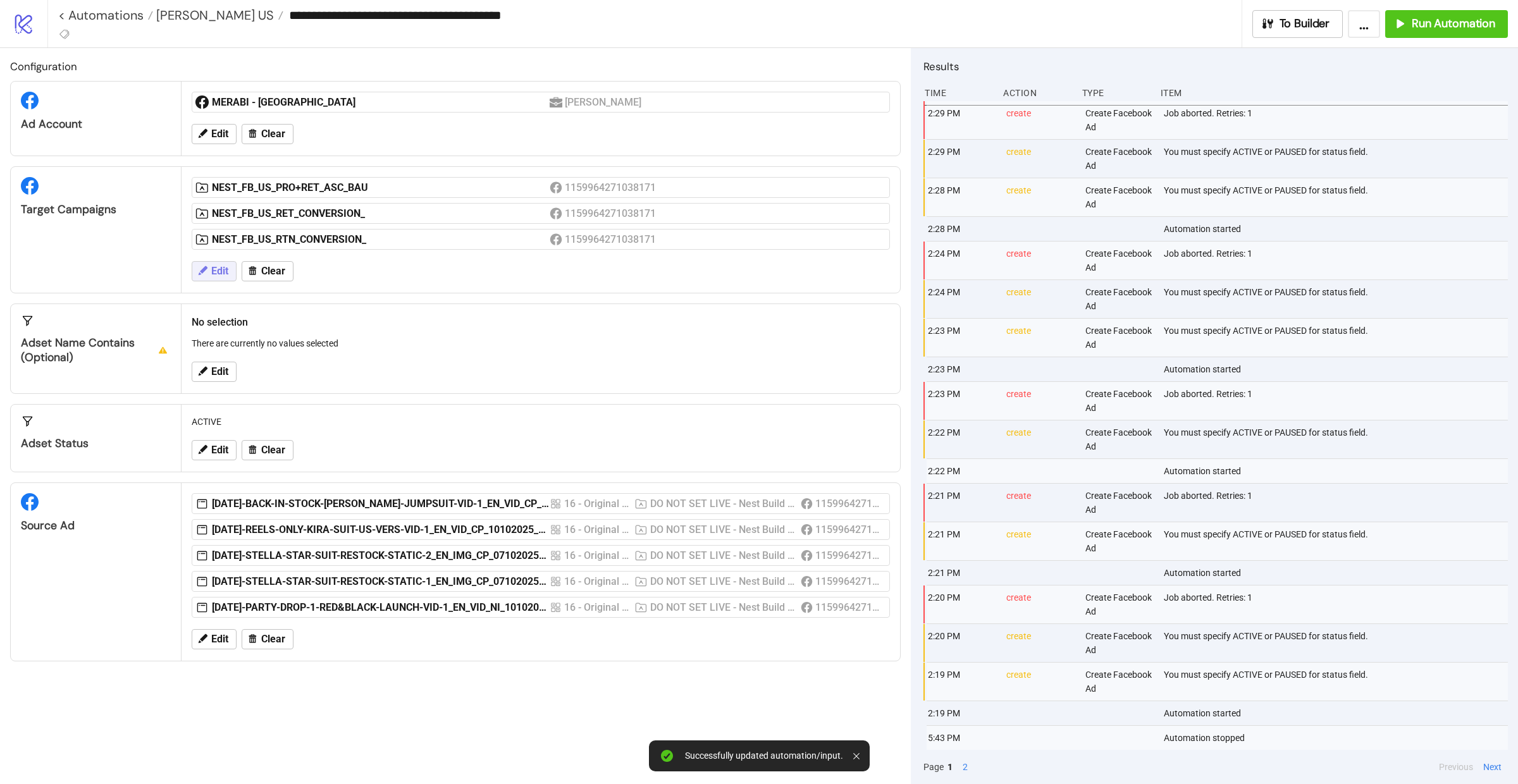
click at [222, 268] on span "Edit" at bounding box center [220, 271] width 17 height 11
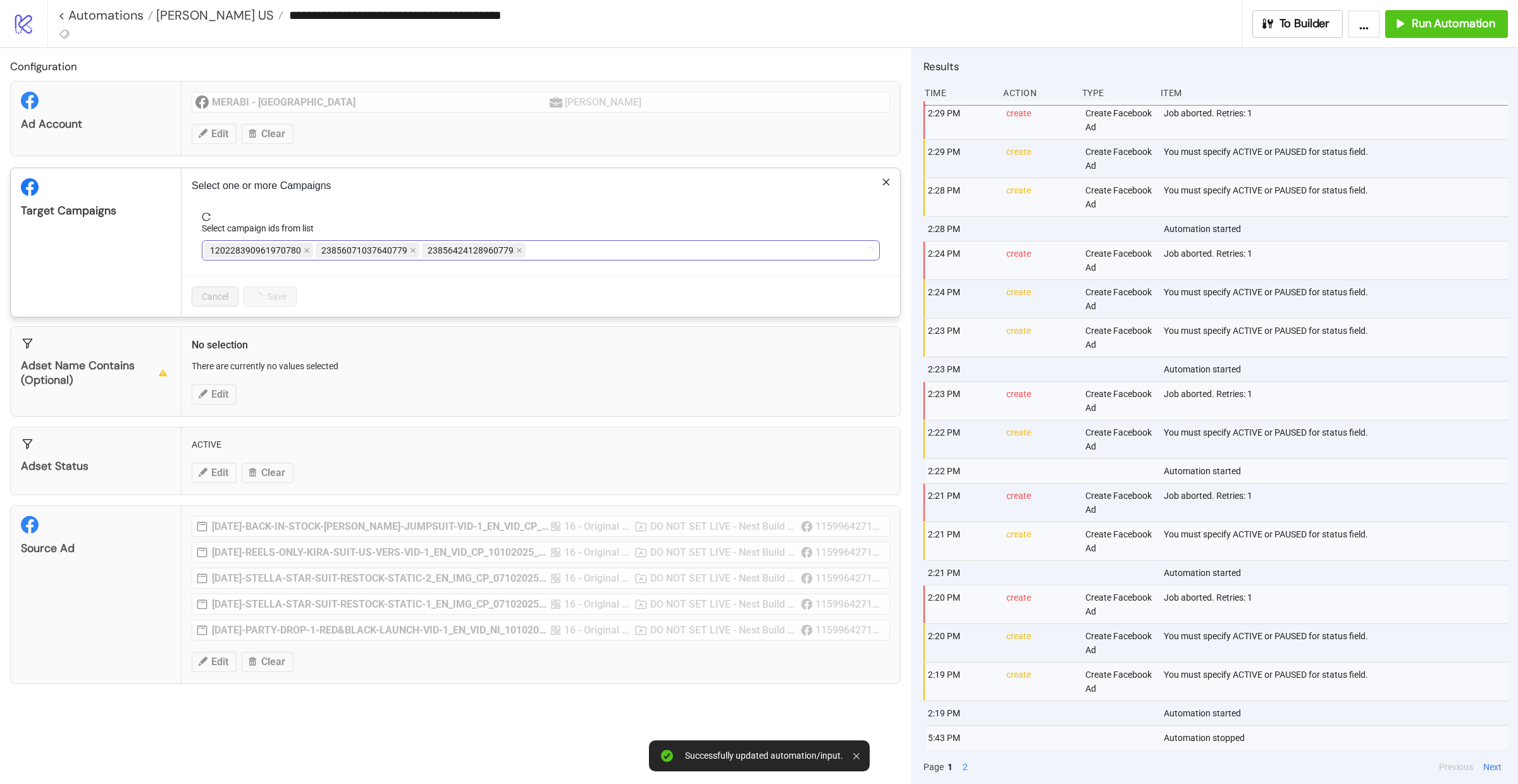
click at [575, 243] on div "120228390961970780 23856071037640779 23856424128960779" at bounding box center [534, 251] width 659 height 18
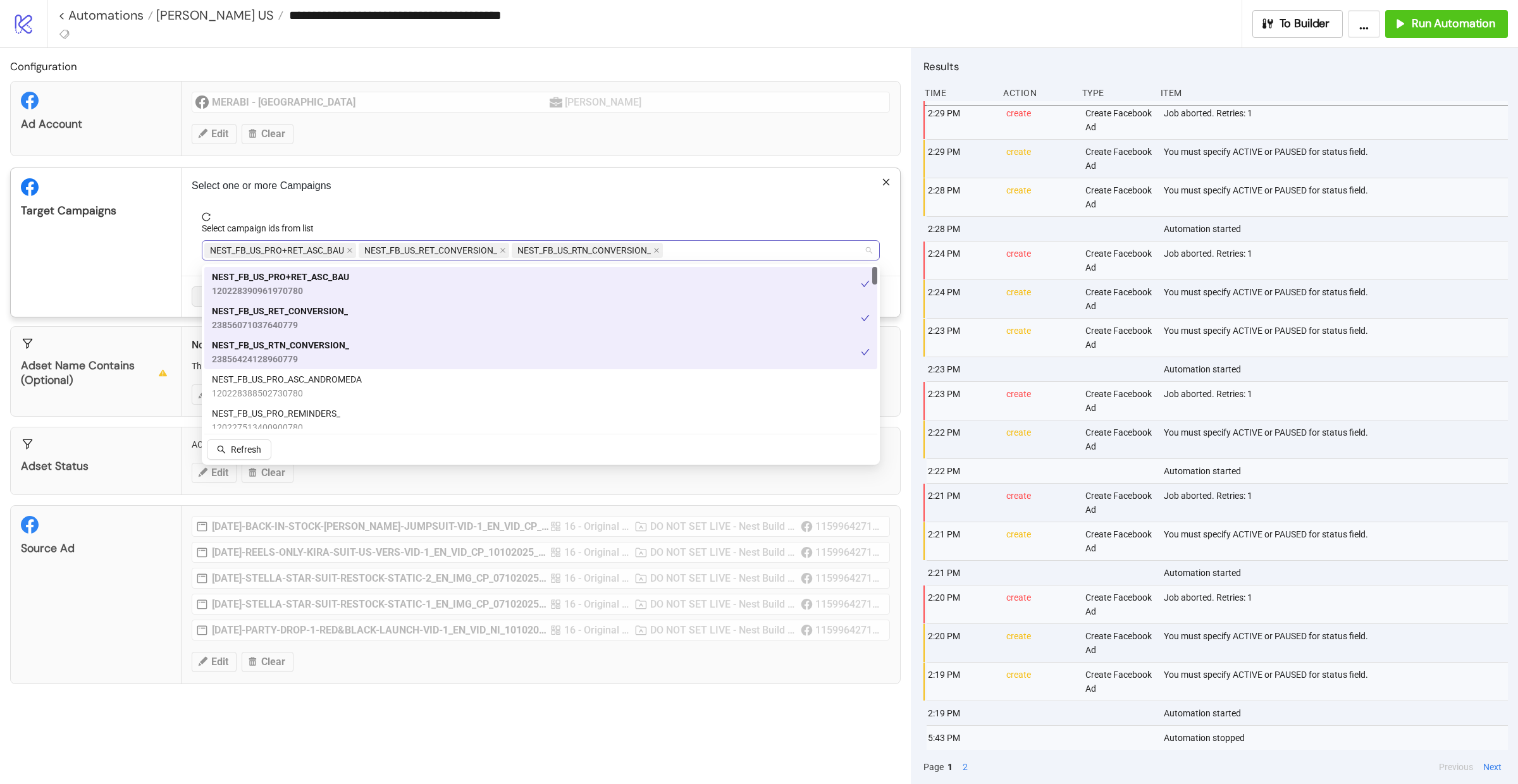
click at [729, 249] on div "NEST_FB_US_PRO+RET_ASC_BAU NEST_FB_US_RET_CONVERSION_ NEST_FB_US_RTN_CONVERSION_" at bounding box center [534, 251] width 659 height 18
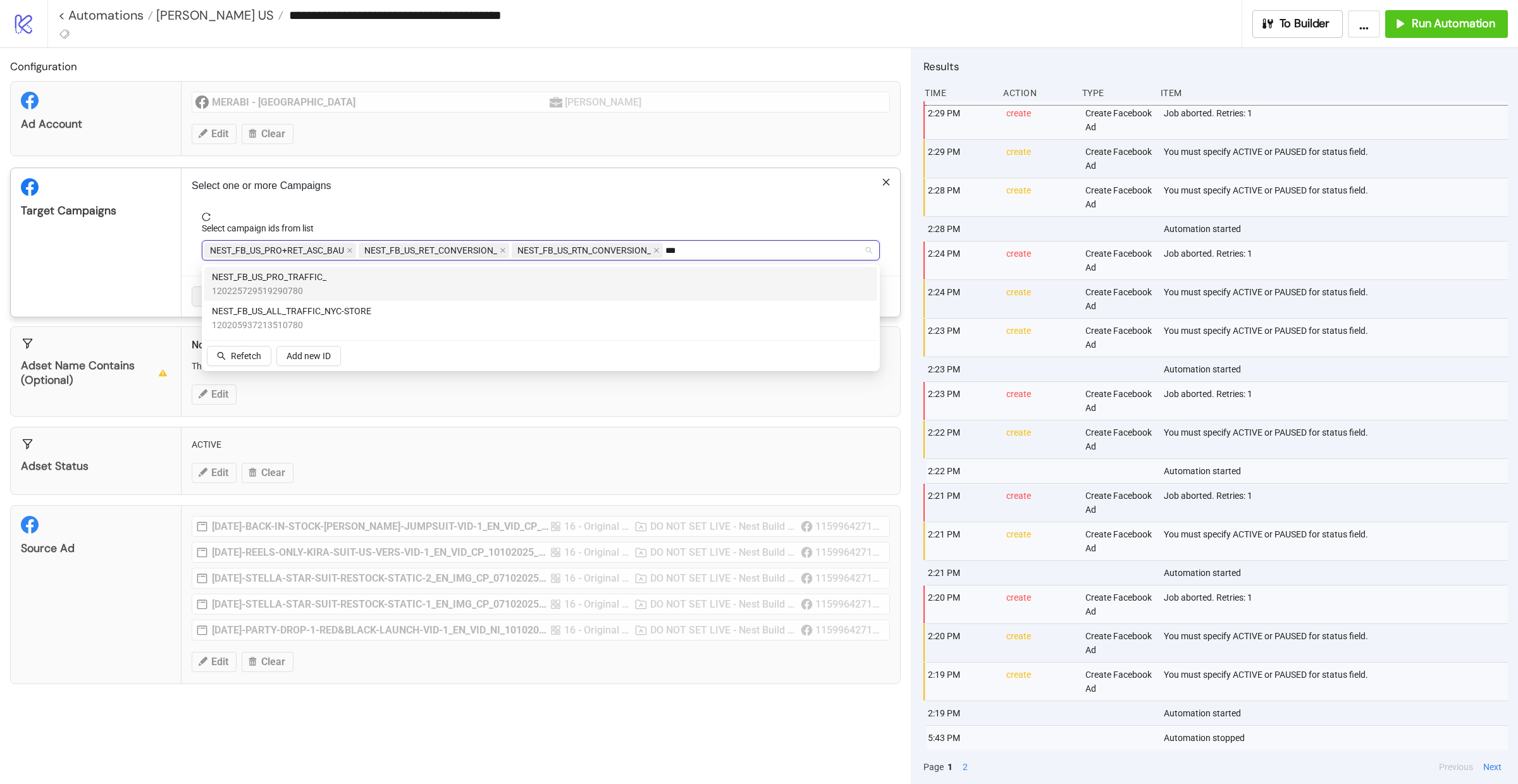
type input "****"
click at [611, 279] on div "NEST_FB_US_PRO_TRAFFIC_ 120225729519290780" at bounding box center [540, 284] width 658 height 28
click at [142, 274] on div "Target Campaigns" at bounding box center [97, 243] width 171 height 149
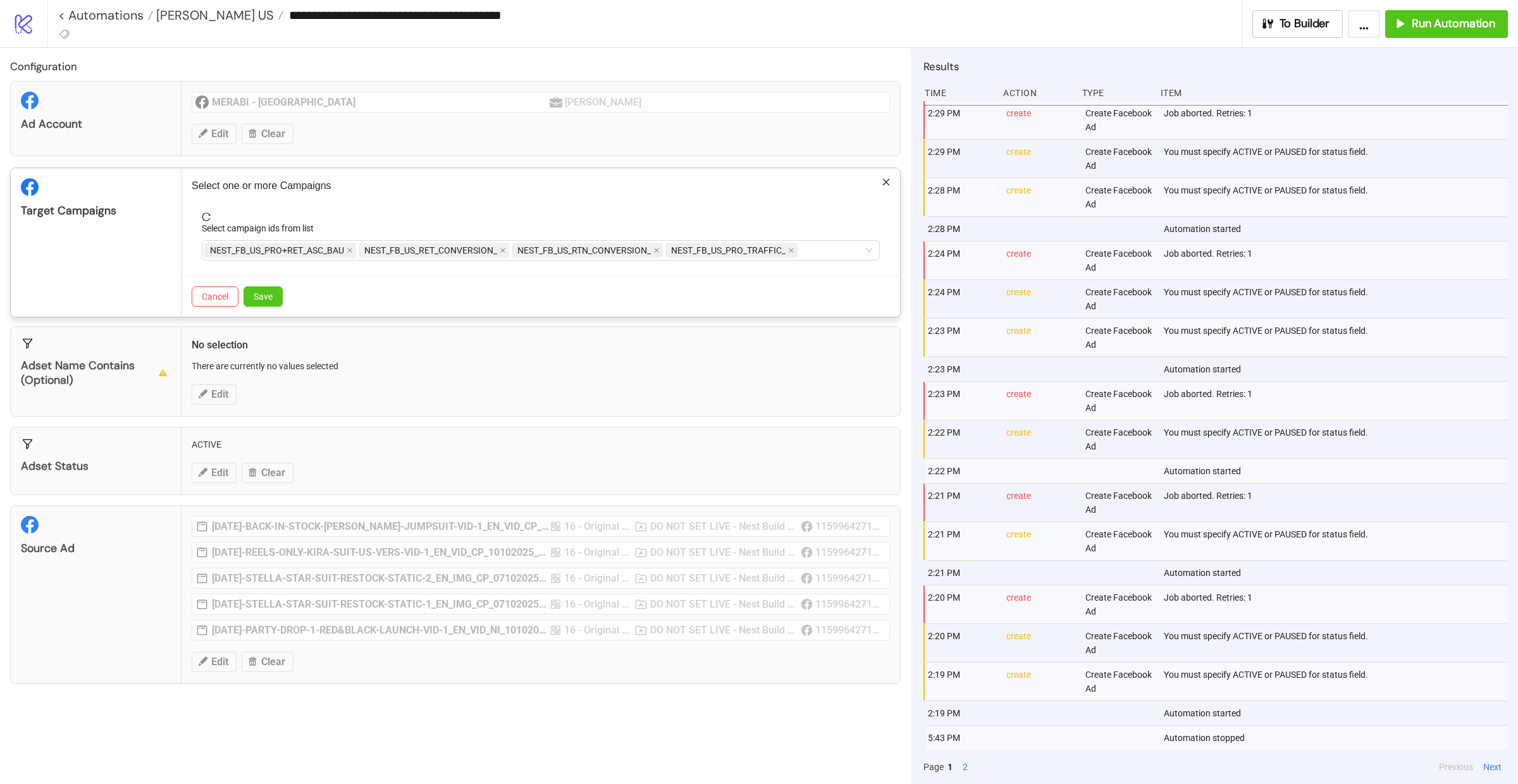
click at [267, 286] on div "Cancel Save" at bounding box center [540, 296] width 718 height 41
click at [270, 298] on span "Save" at bounding box center [263, 297] width 19 height 10
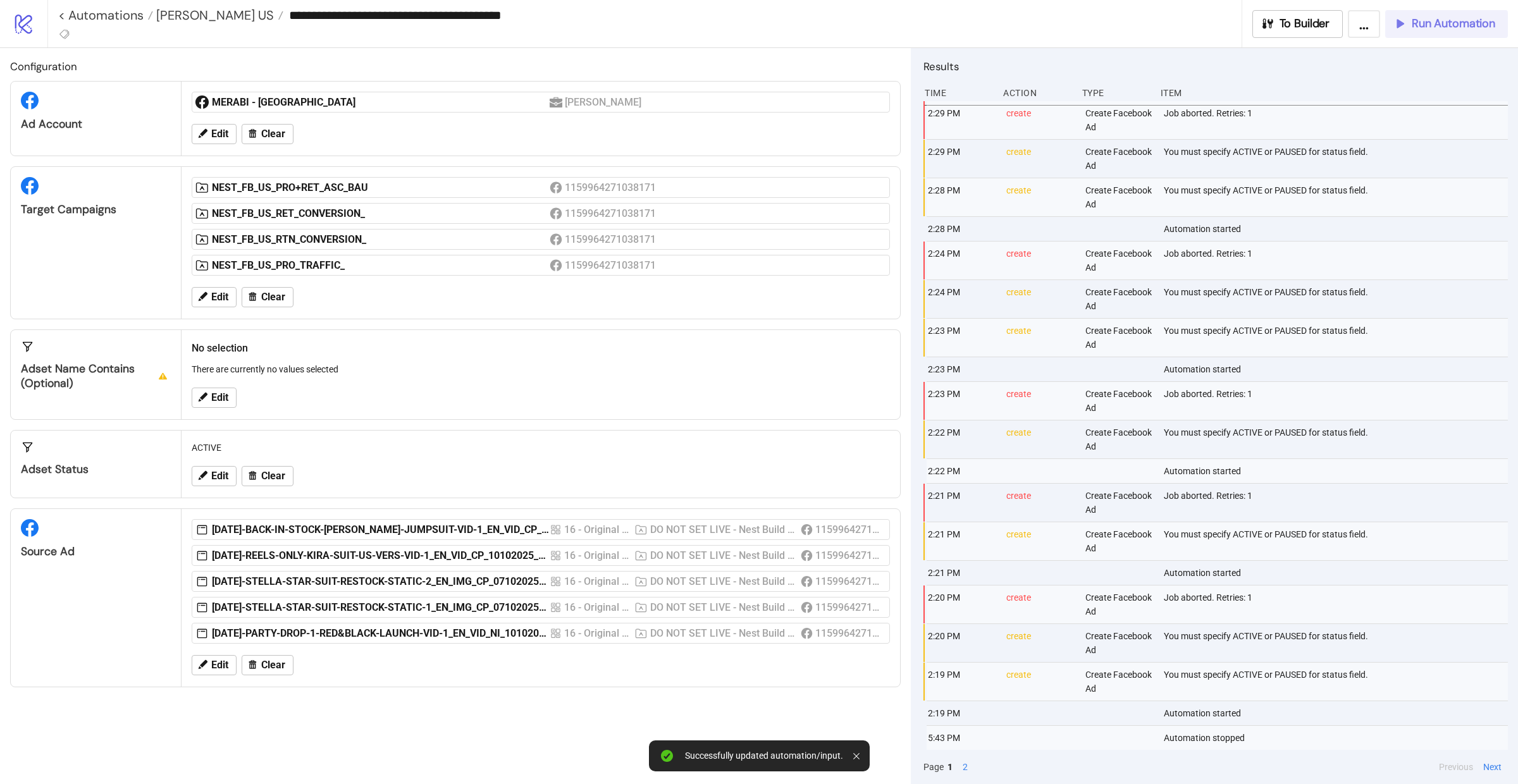
click at [1451, 29] on span "Run Automation" at bounding box center [1454, 23] width 84 height 15
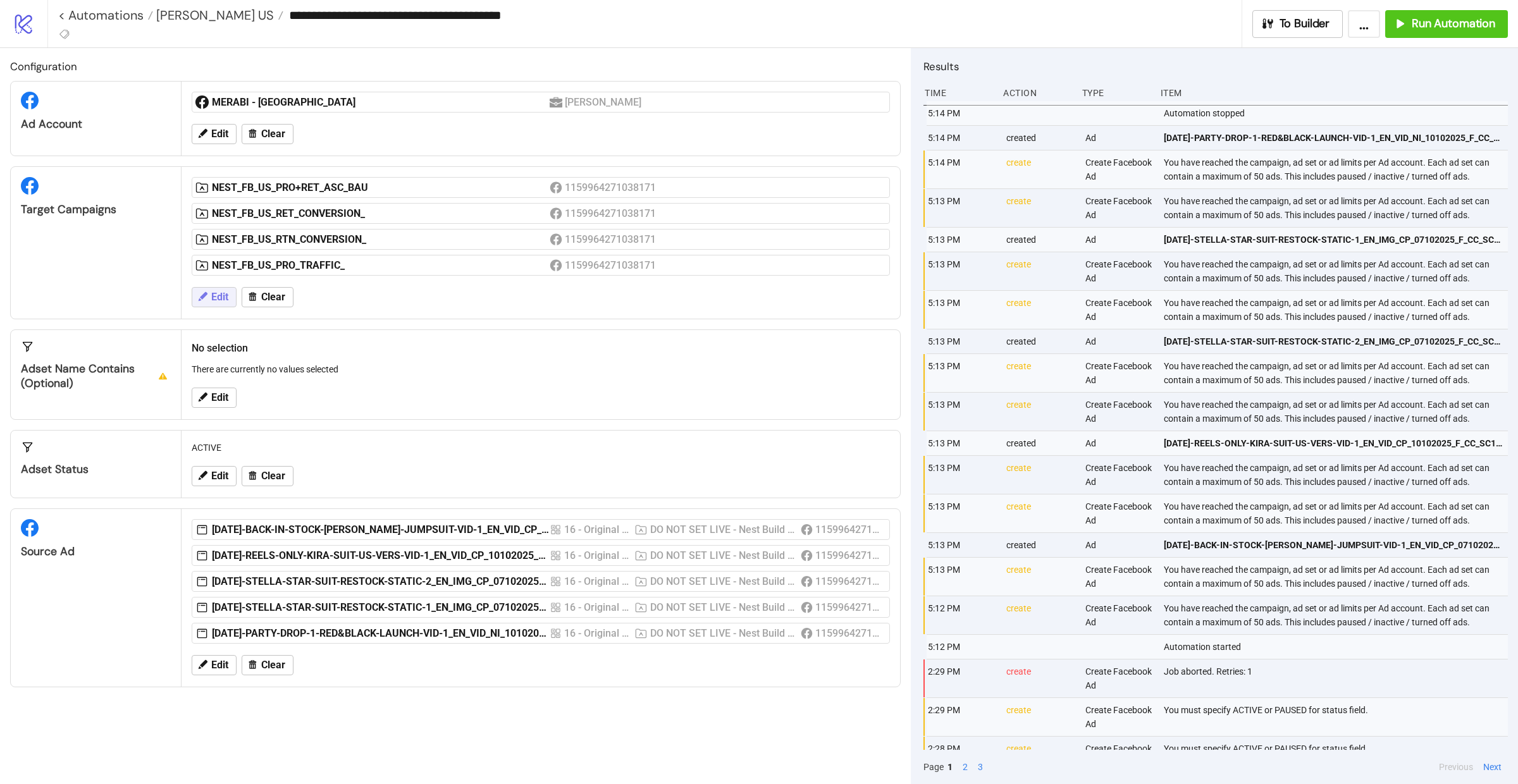
click at [226, 299] on span "Edit" at bounding box center [220, 297] width 17 height 11
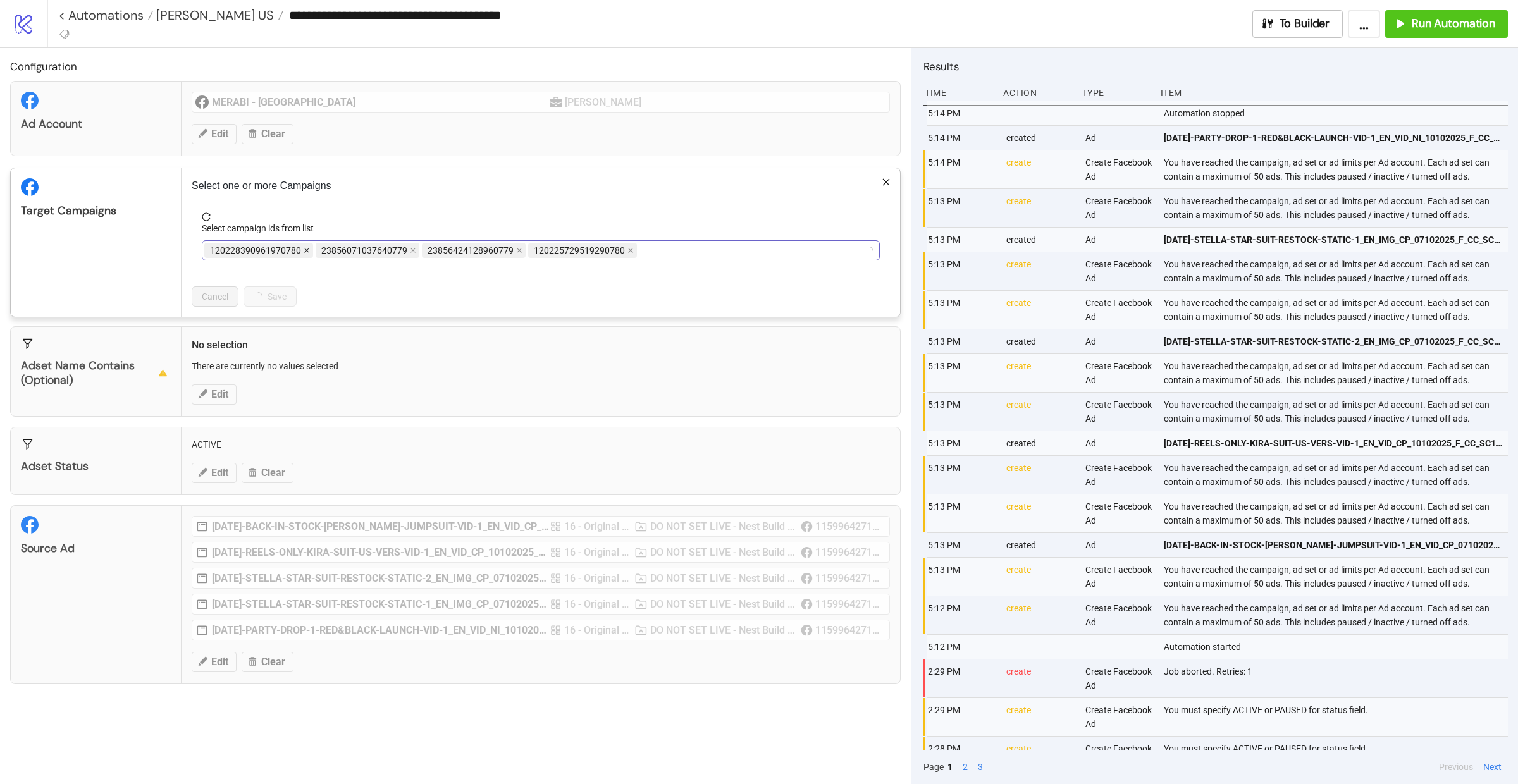
click at [306, 252] on icon "close" at bounding box center [307, 251] width 5 height 5
click at [306, 252] on span "23856071037640779" at bounding box center [256, 251] width 103 height 15
click at [306, 252] on span "NEST_FB_US_PRO+RET_ASC_BAU" at bounding box center [277, 251] width 134 height 14
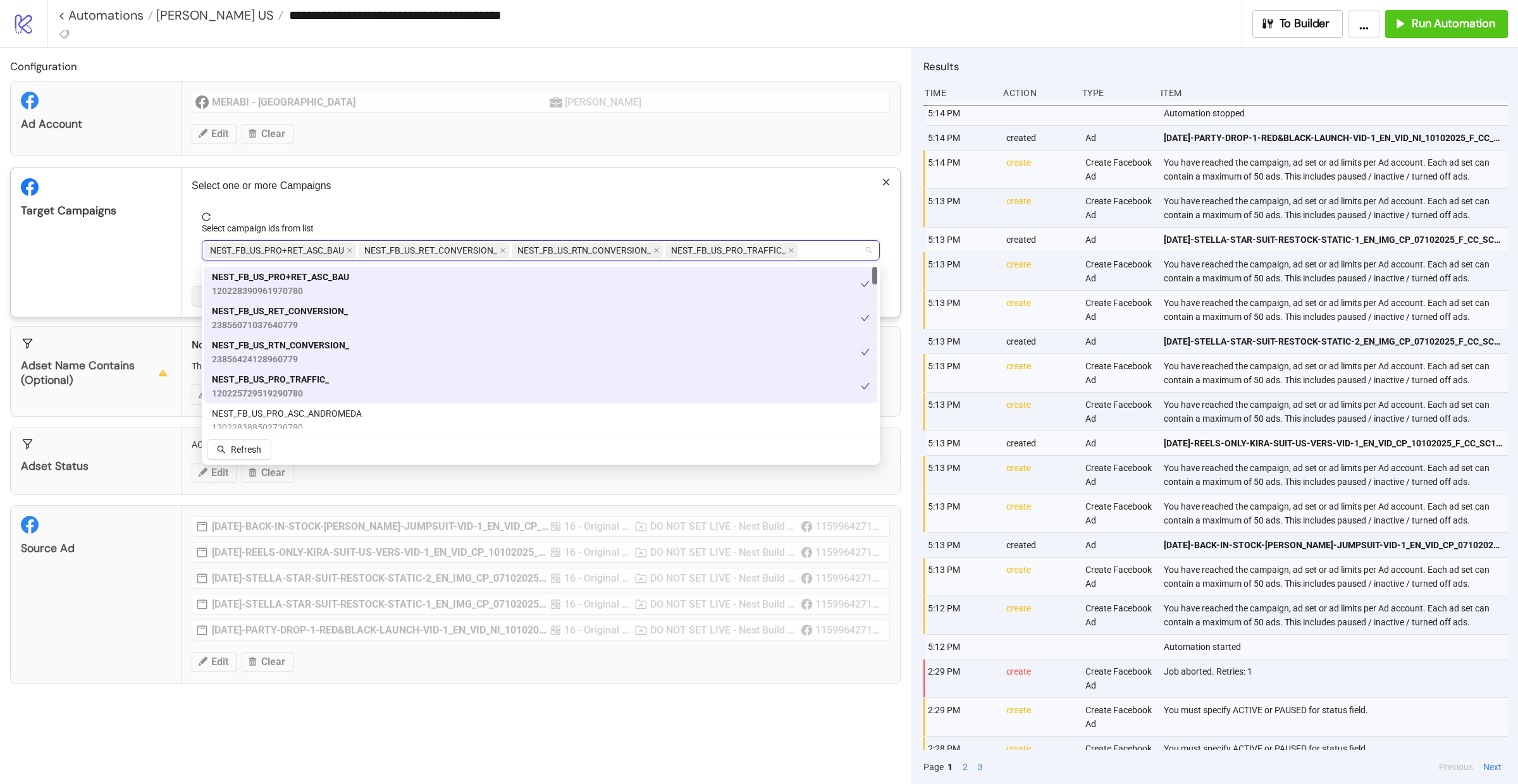
click at [500, 252] on span "NEST_FB_US_RET_CONVERSION_" at bounding box center [434, 251] width 151 height 15
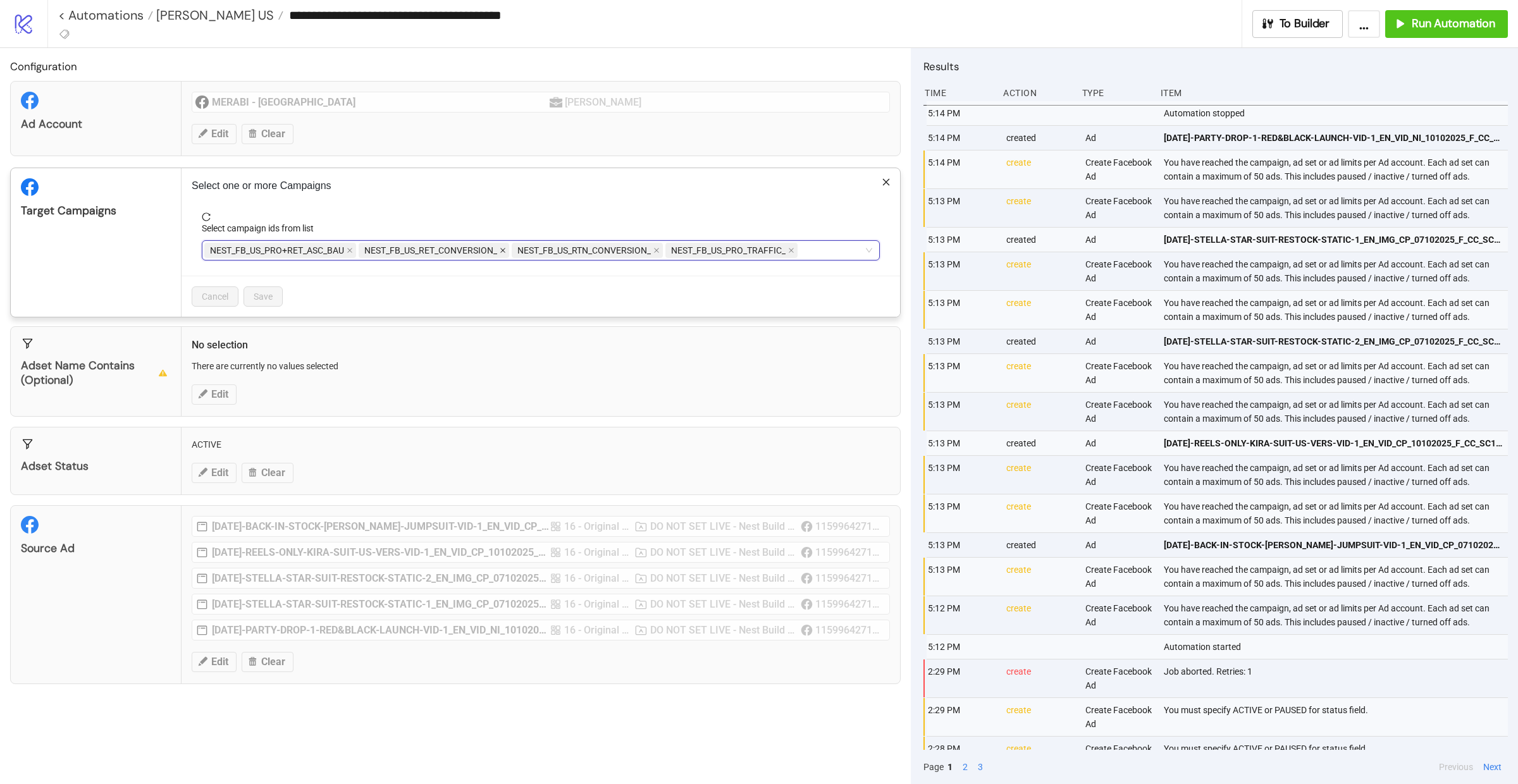
click at [505, 253] on icon "close" at bounding box center [502, 250] width 6 height 6
click at [505, 253] on icon "close" at bounding box center [503, 250] width 6 height 6
click at [505, 253] on div "NEST_FB_US_PRO+RET_ASC_BAU NEST_FB_US_PRO_TRAFFIC_" at bounding box center [534, 251] width 659 height 18
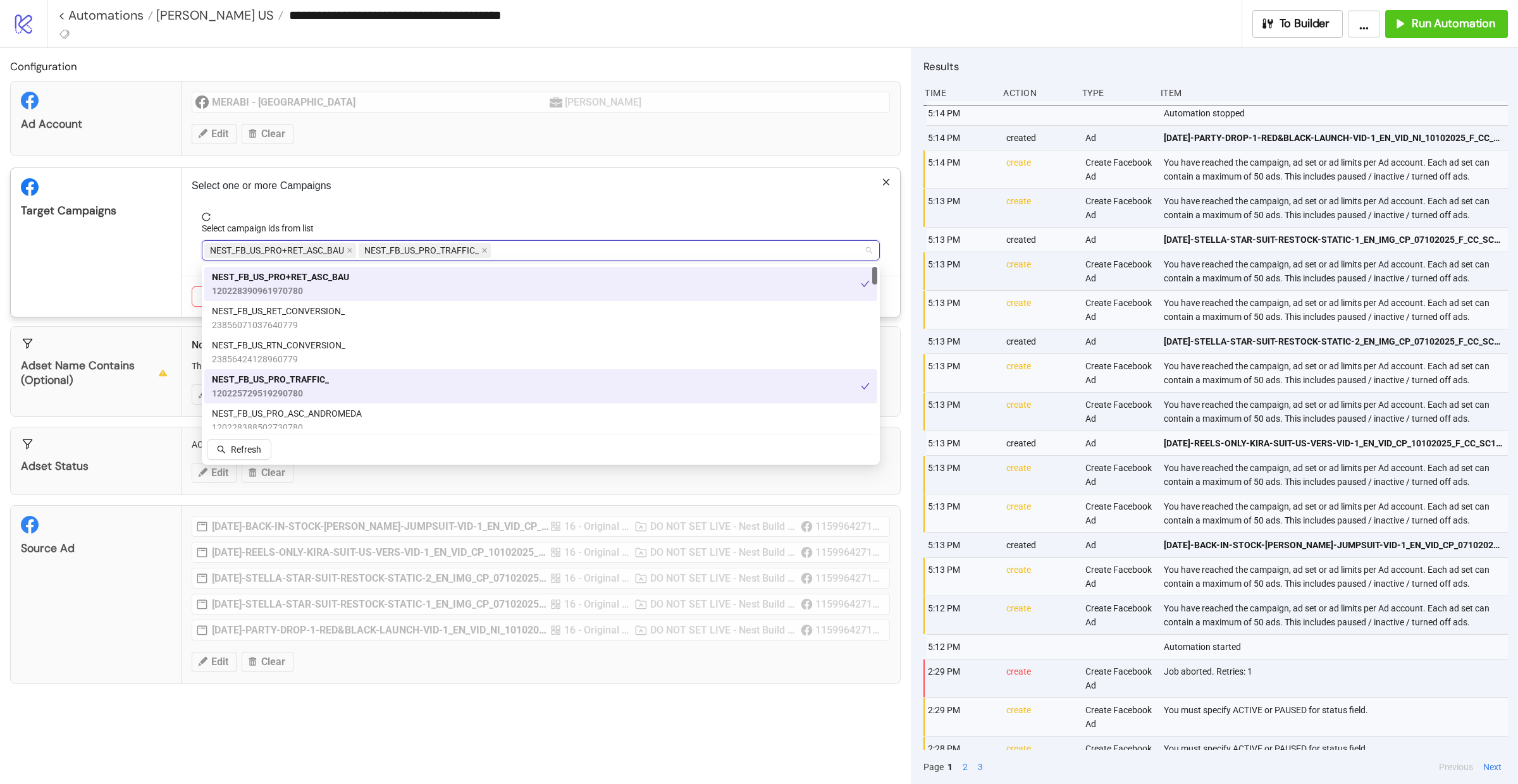
click at [479, 252] on span "NEST_FB_US_PRO_TRAFFIC_" at bounding box center [422, 251] width 115 height 14
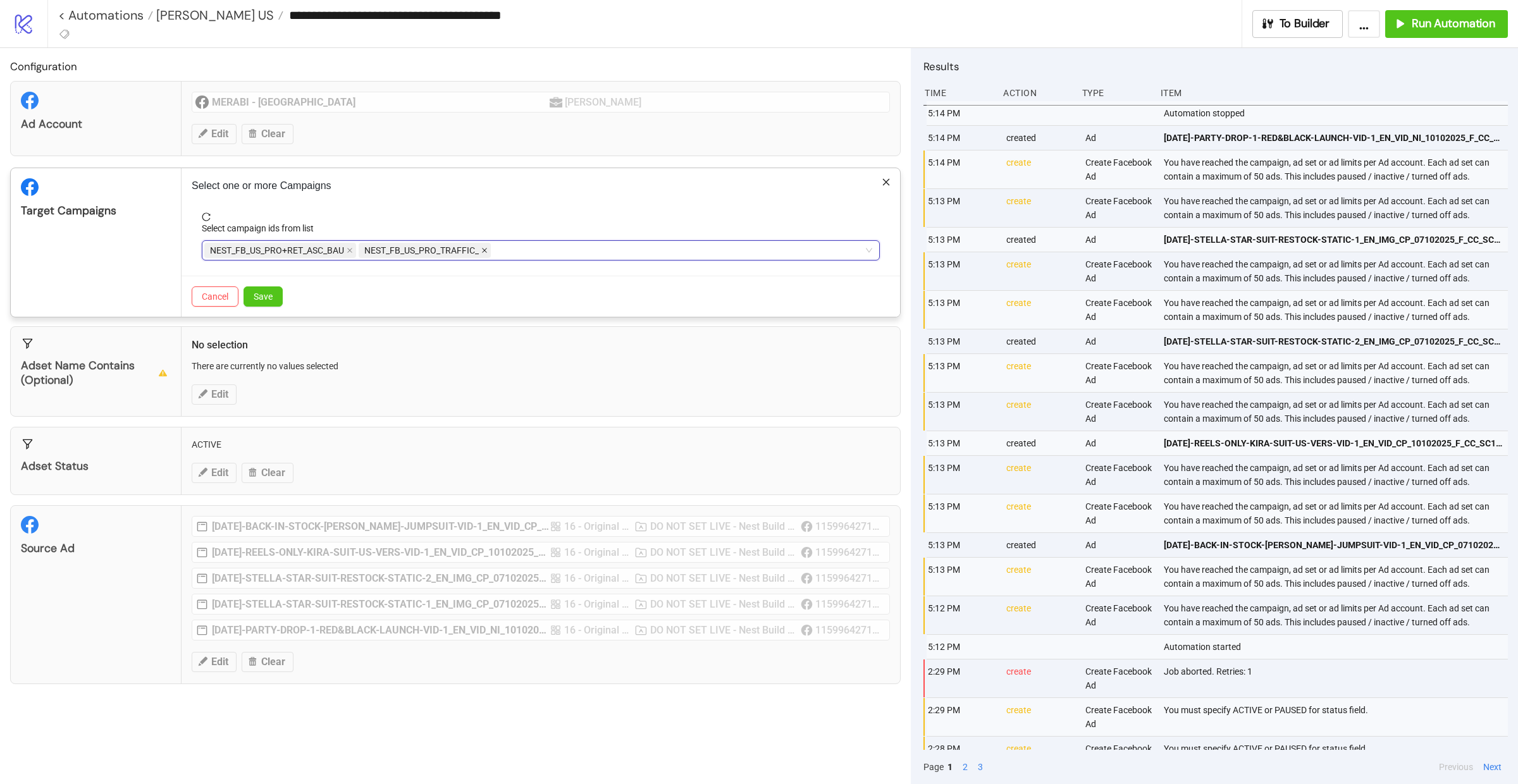
click at [487, 252] on icon "close" at bounding box center [484, 250] width 6 height 6
click at [252, 293] on button "Save" at bounding box center [263, 297] width 39 height 21
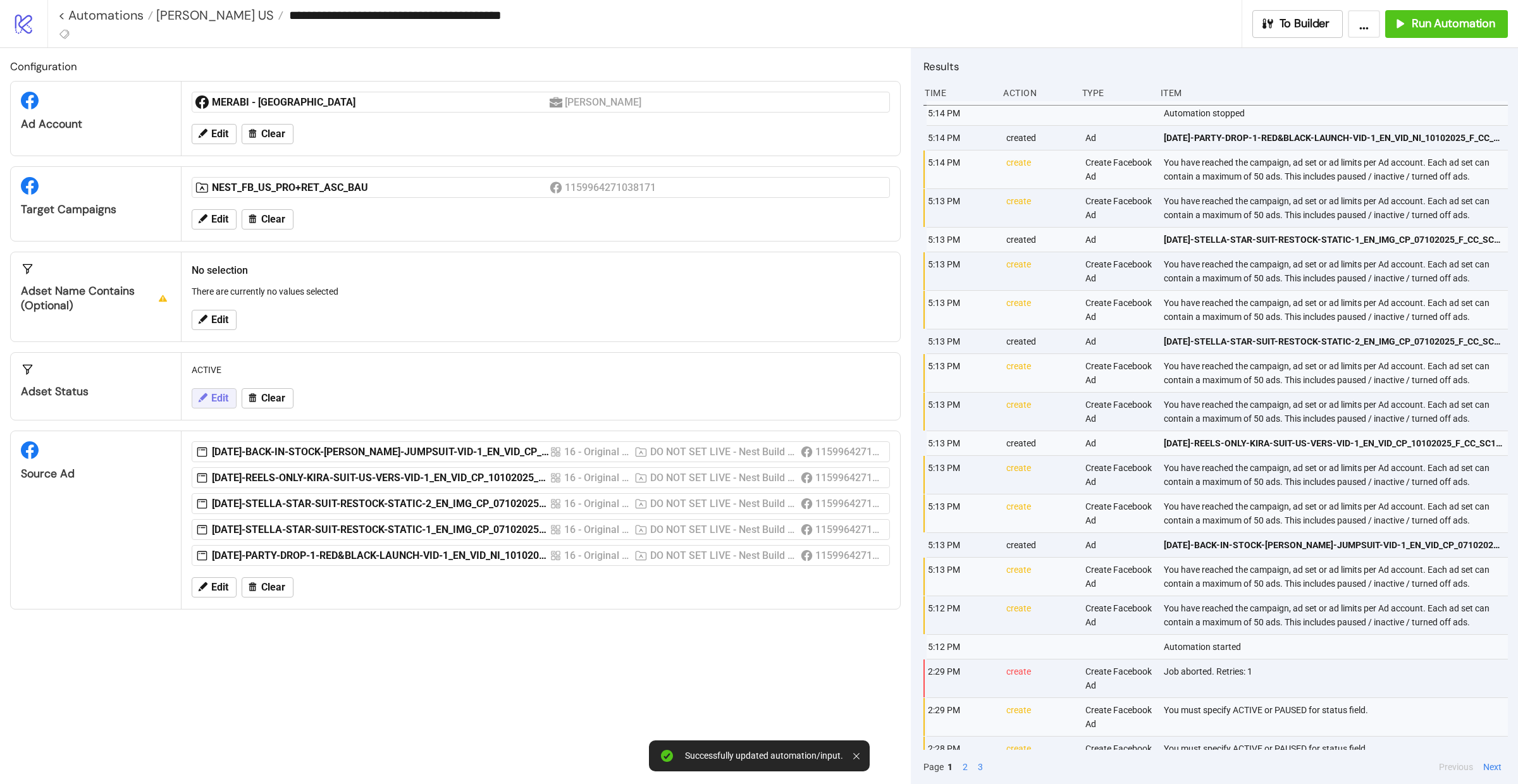
click at [221, 394] on span "Edit" at bounding box center [220, 398] width 17 height 11
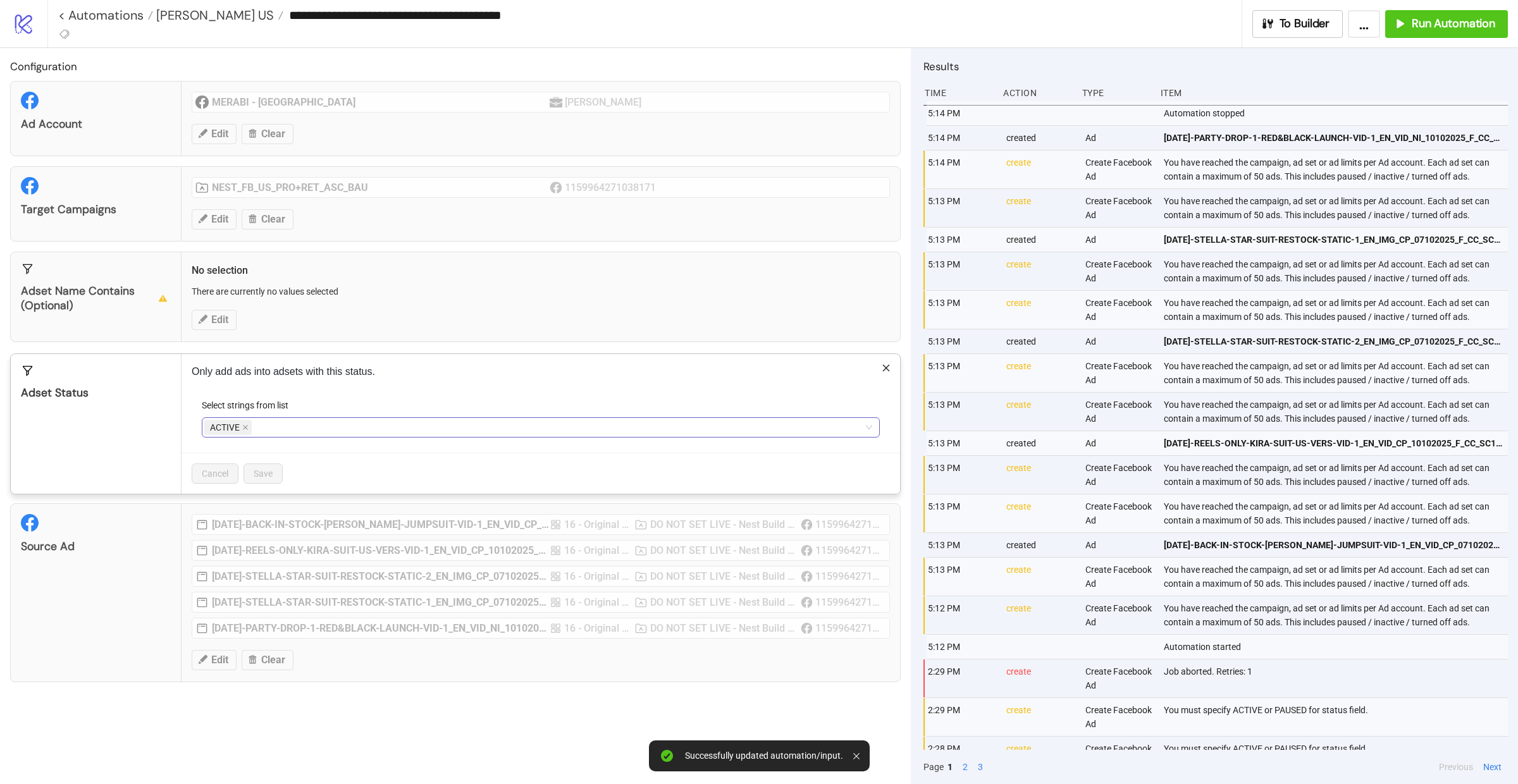
click at [249, 430] on span "ACTIVE" at bounding box center [227, 427] width 47 height 15
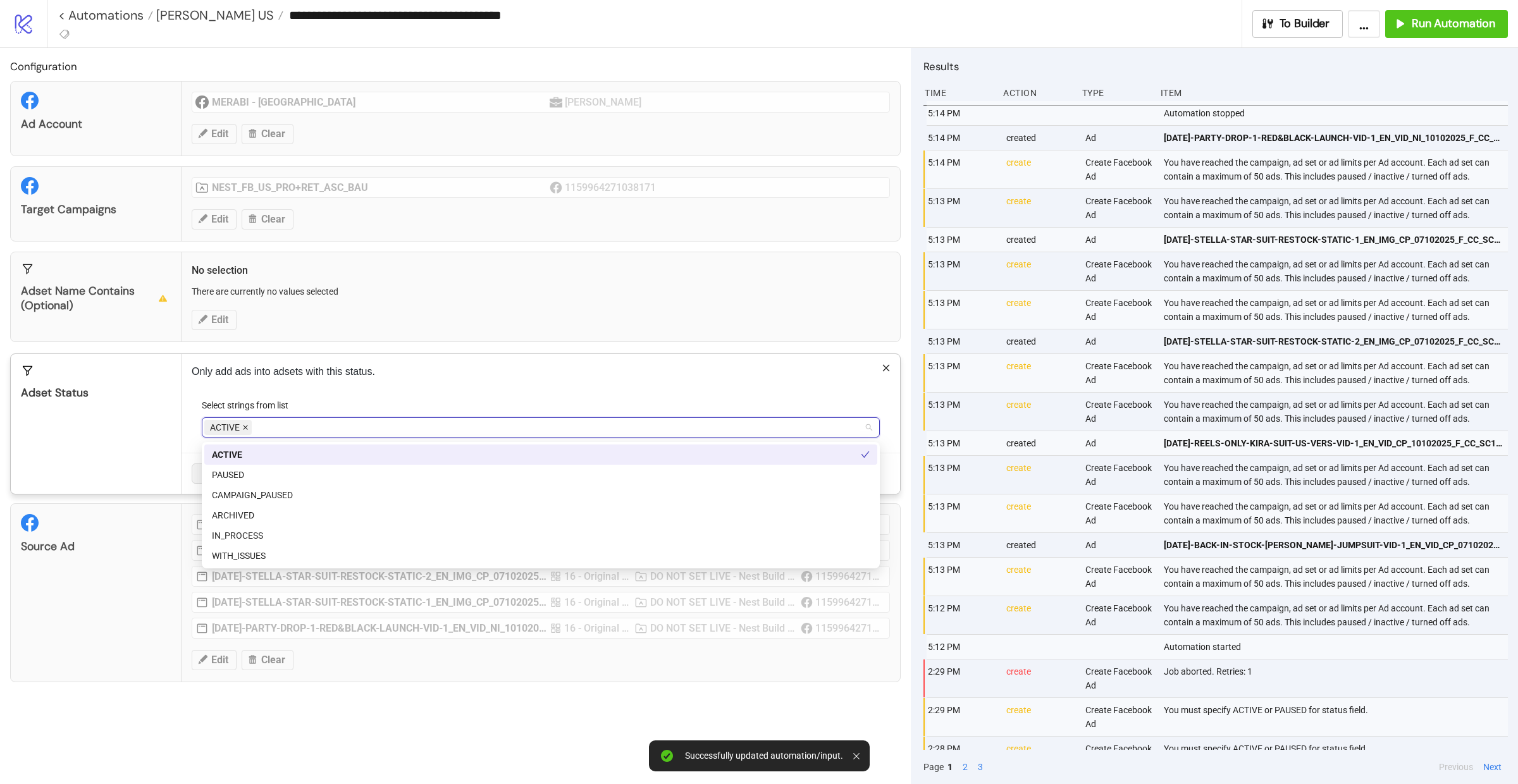
click at [243, 429] on icon "close" at bounding box center [245, 427] width 6 height 6
click at [251, 429] on div at bounding box center [534, 427] width 659 height 18
click at [251, 431] on div at bounding box center [534, 427] width 659 height 18
click at [241, 468] on div "PAUSED" at bounding box center [540, 475] width 658 height 14
click at [169, 445] on div "Adset Status" at bounding box center [97, 423] width 171 height 139
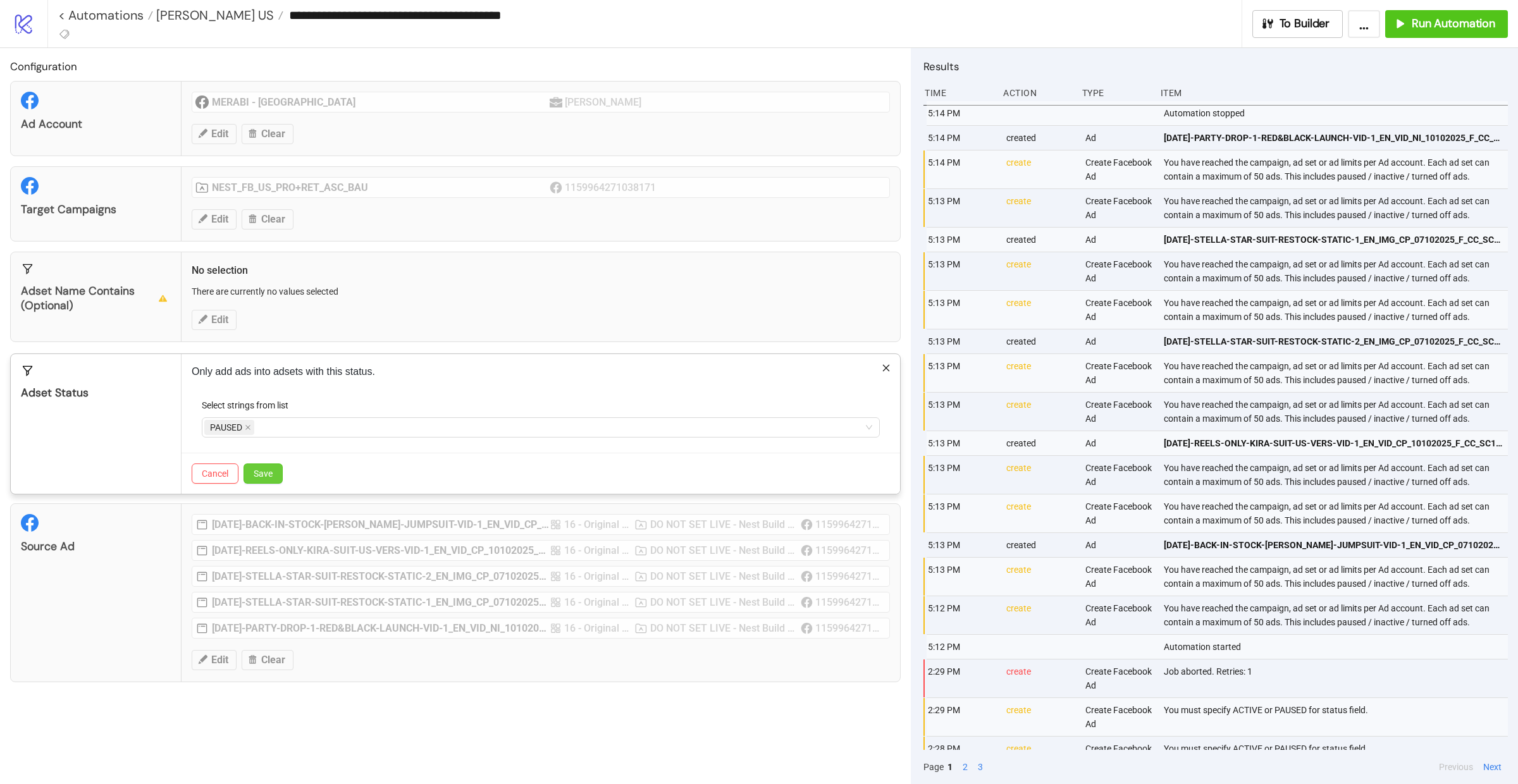
click at [257, 475] on span "Save" at bounding box center [263, 474] width 19 height 10
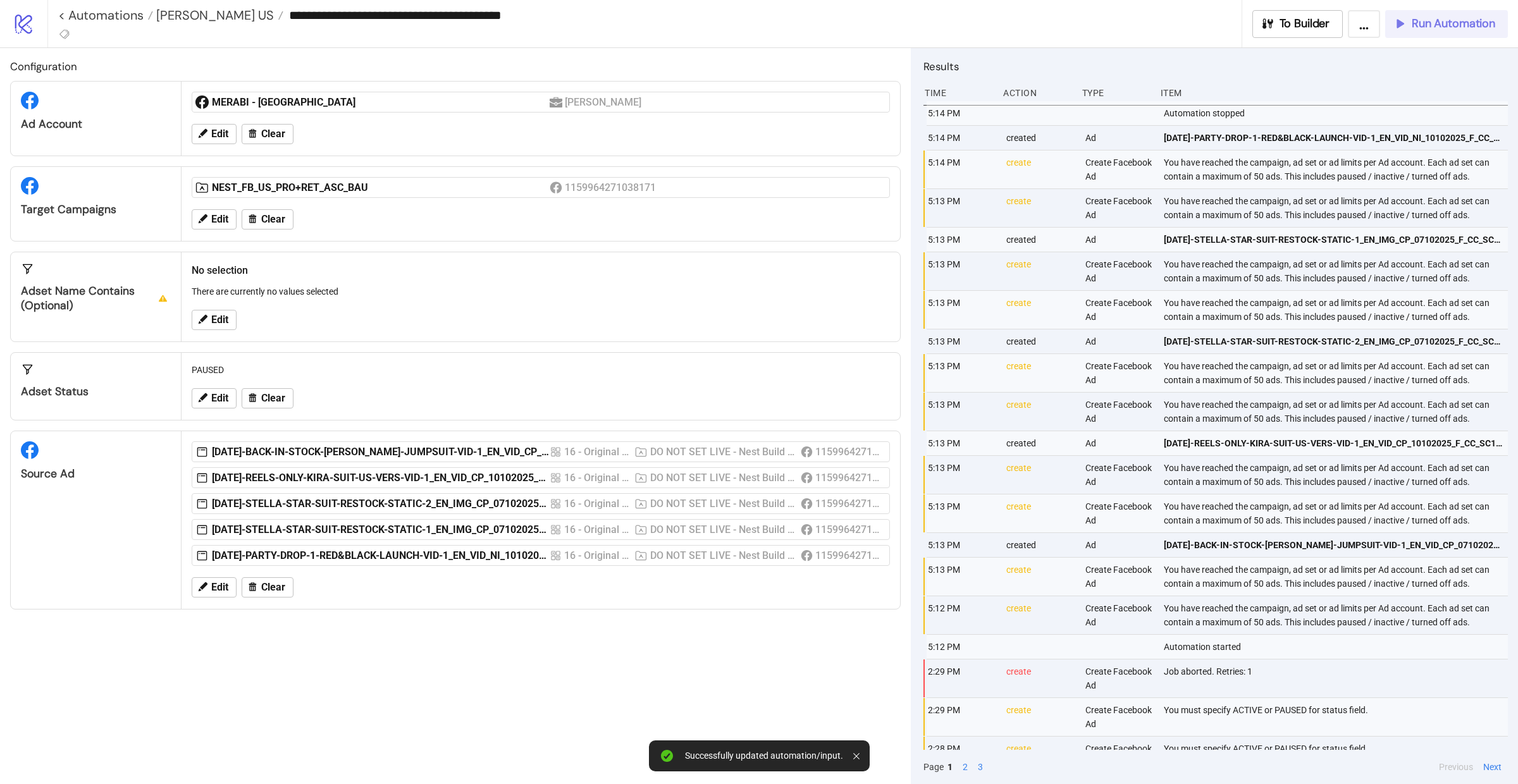
click at [1474, 28] on span "Run Automation" at bounding box center [1454, 23] width 84 height 15
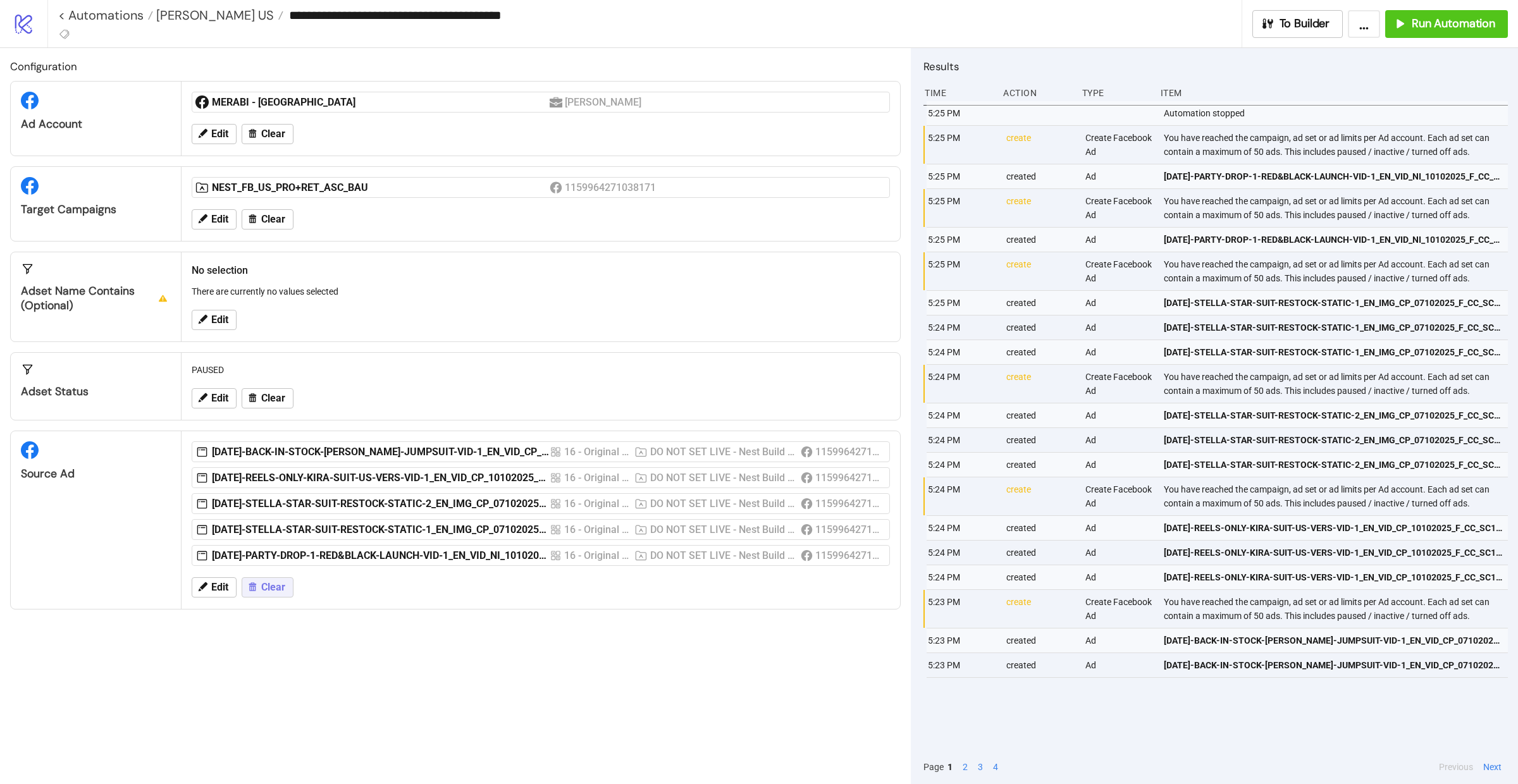
click at [275, 591] on span "Clear" at bounding box center [273, 587] width 24 height 11
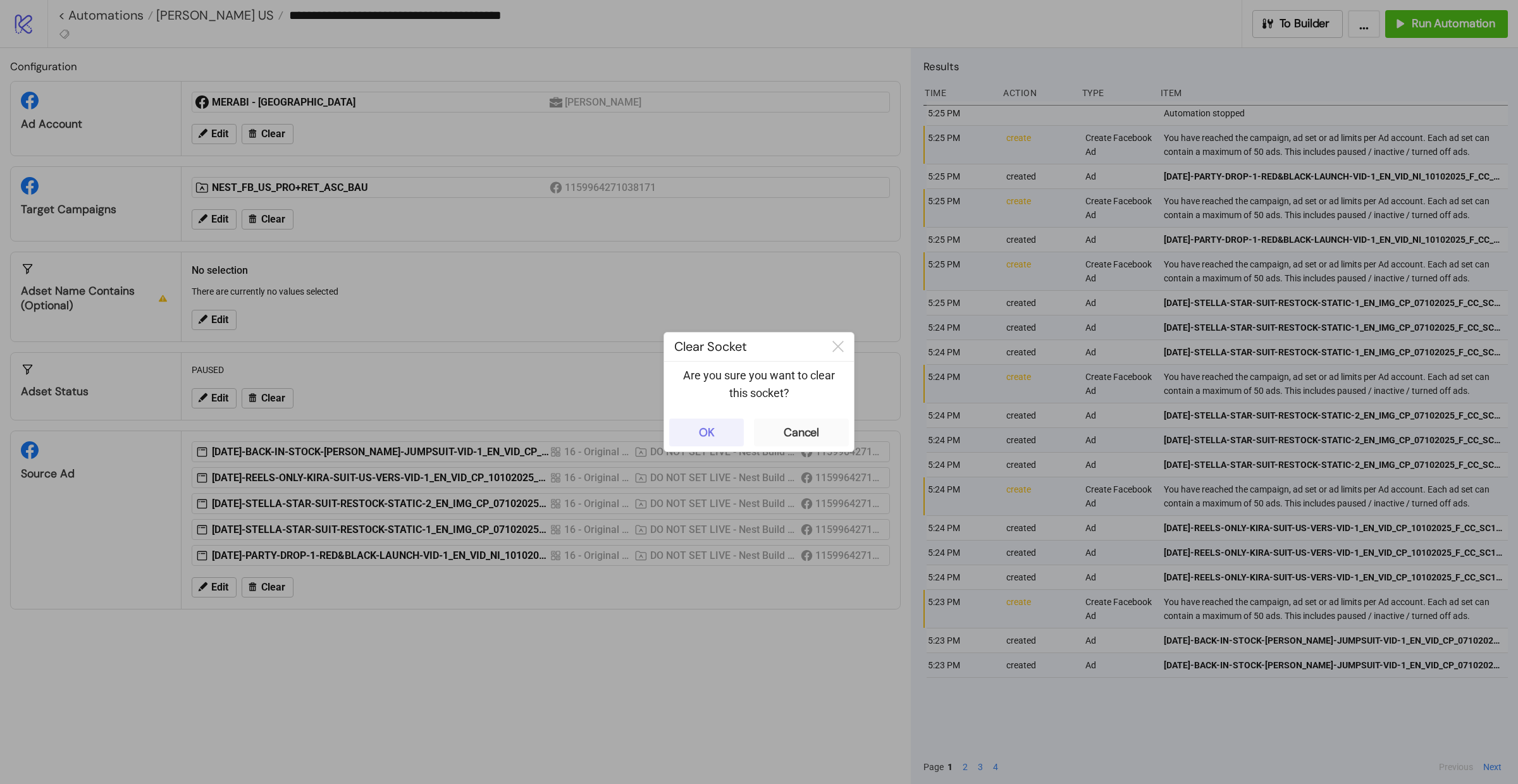
click at [716, 431] on button "OK" at bounding box center [706, 433] width 74 height 28
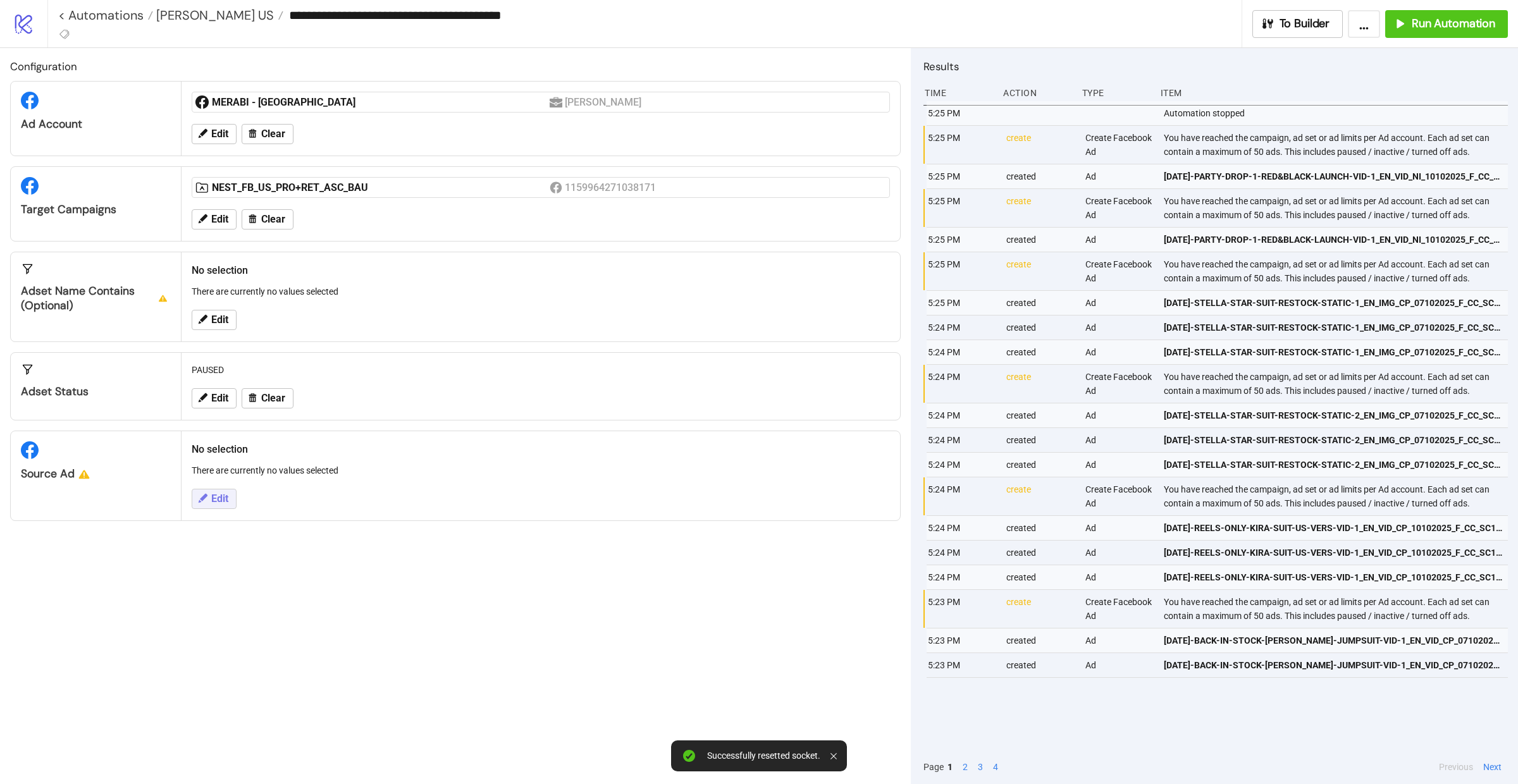
click at [223, 499] on span "Edit" at bounding box center [220, 498] width 17 height 11
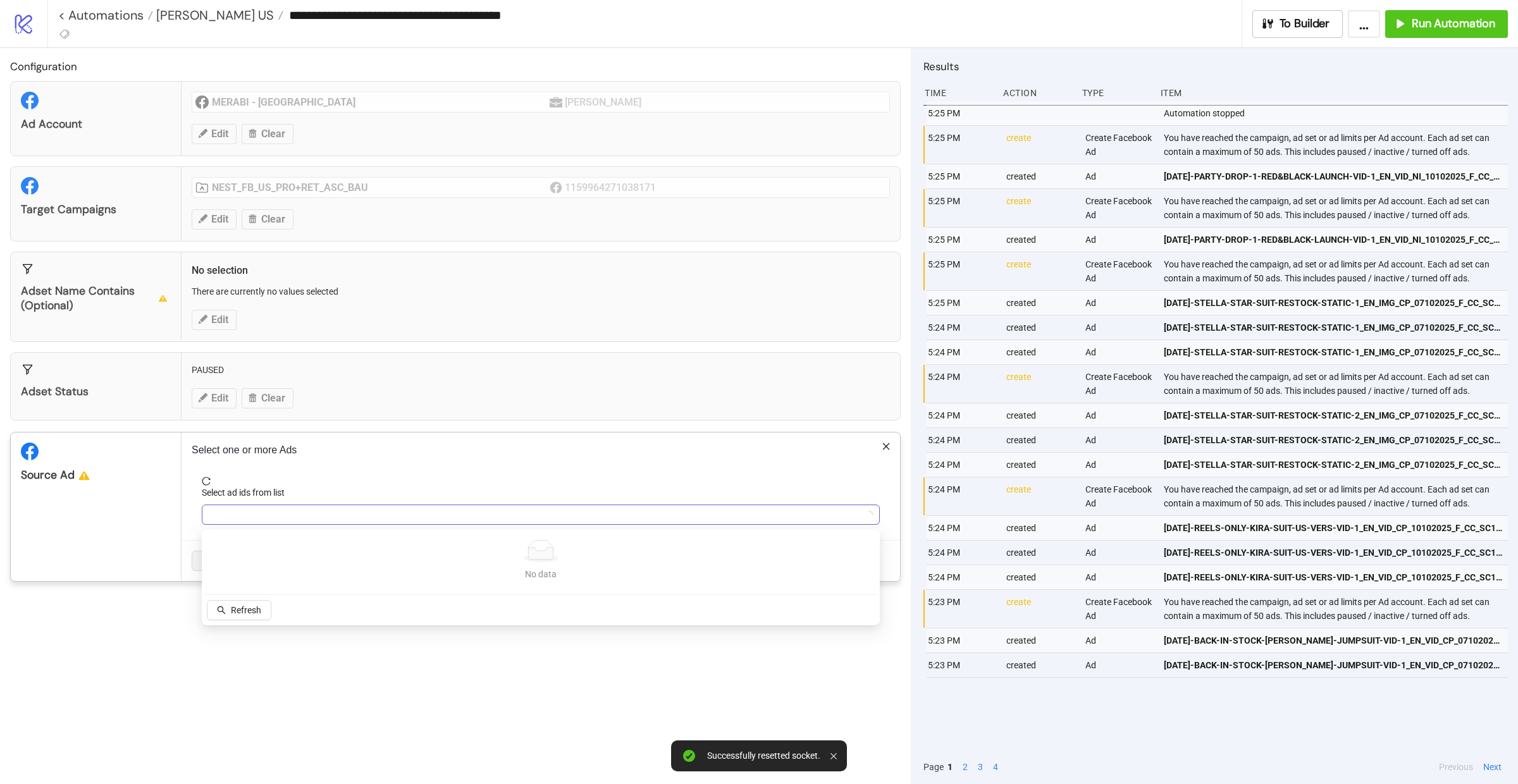
click at [255, 517] on div at bounding box center [534, 515] width 659 height 18
type input "********"
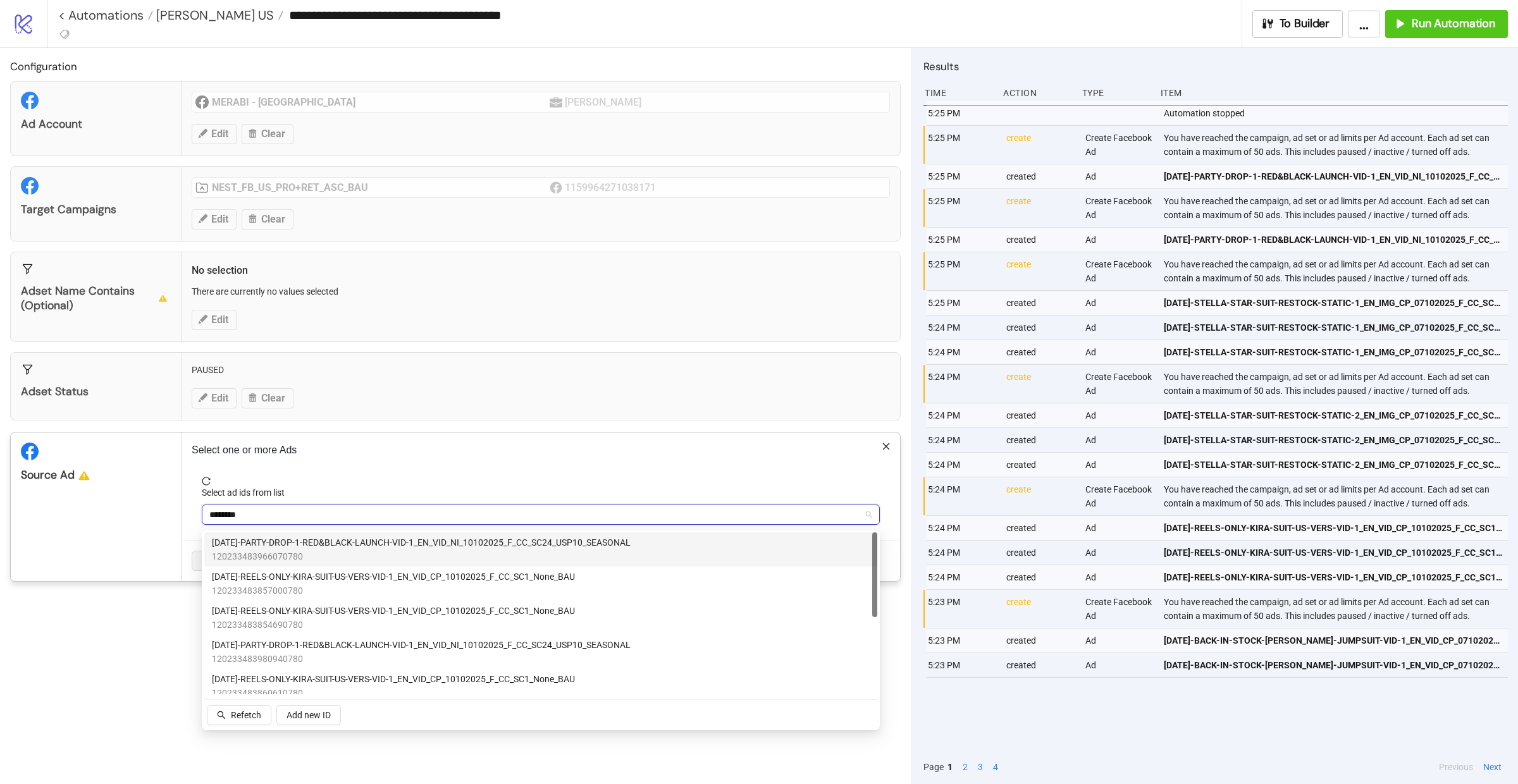
click at [312, 551] on span "120233483966070780" at bounding box center [422, 557] width 419 height 14
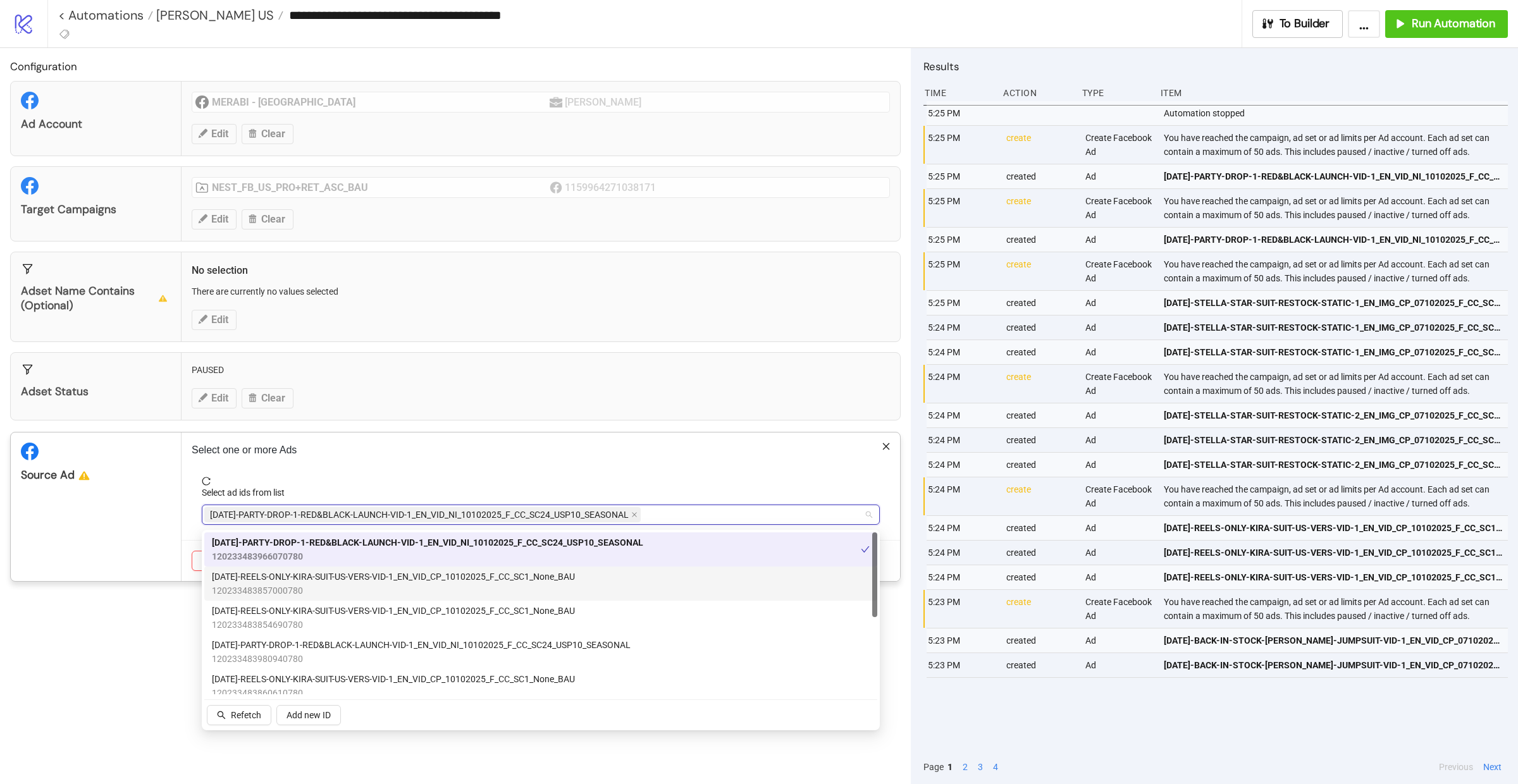
click at [174, 538] on div "Source Ad" at bounding box center [97, 507] width 171 height 149
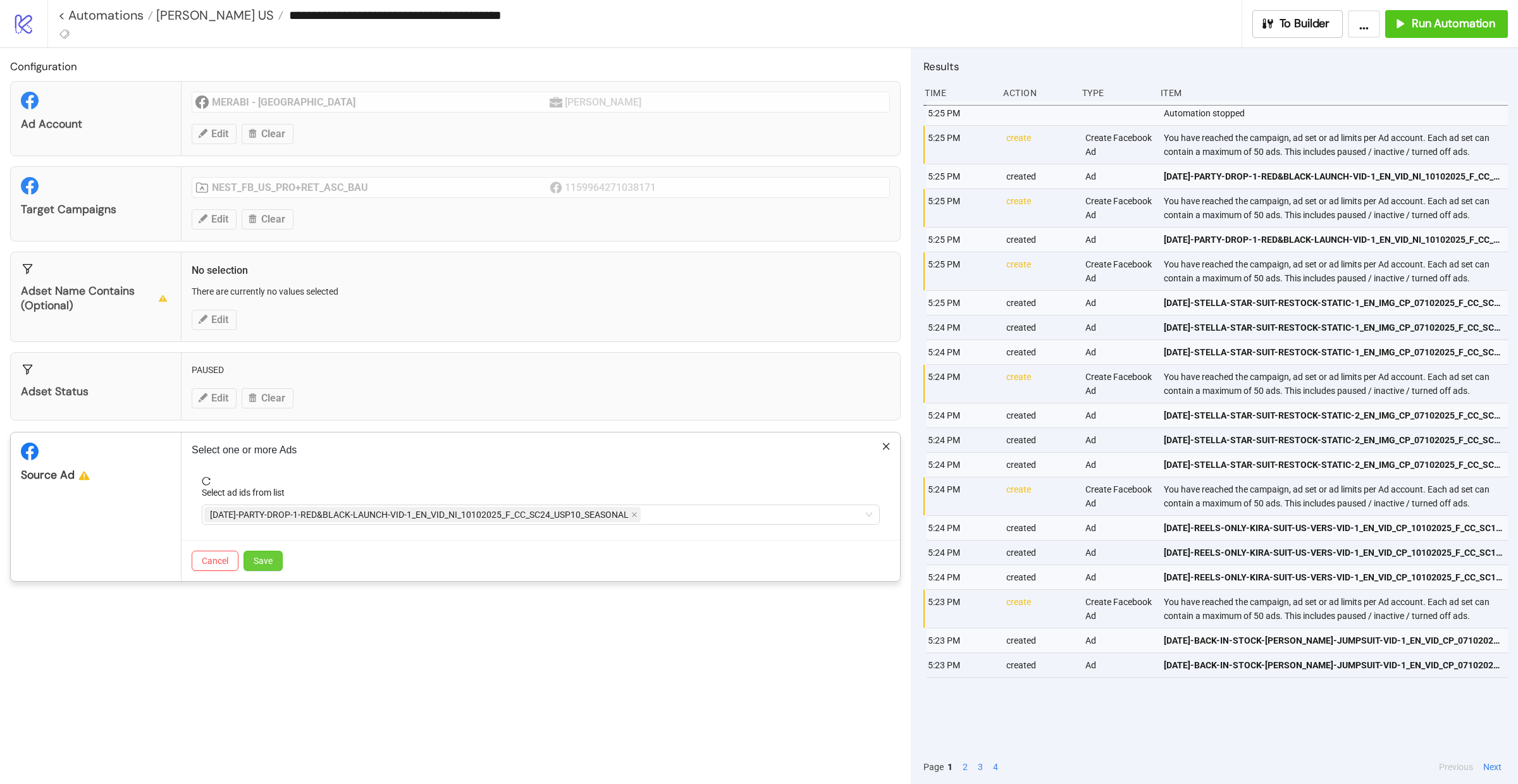
click at [271, 555] on button "Save" at bounding box center [263, 561] width 39 height 21
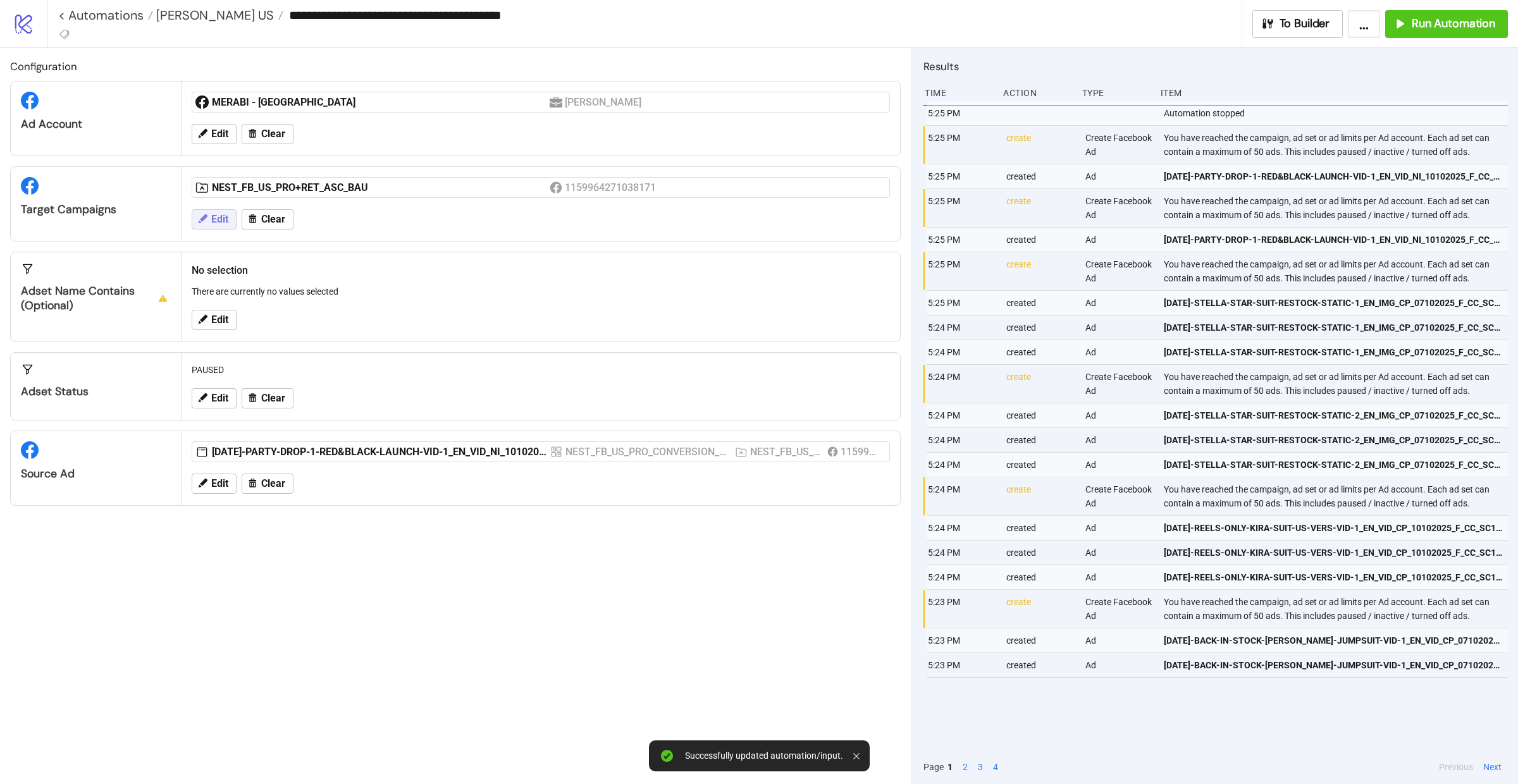
click at [229, 225] on button "Edit" at bounding box center [214, 220] width 45 height 21
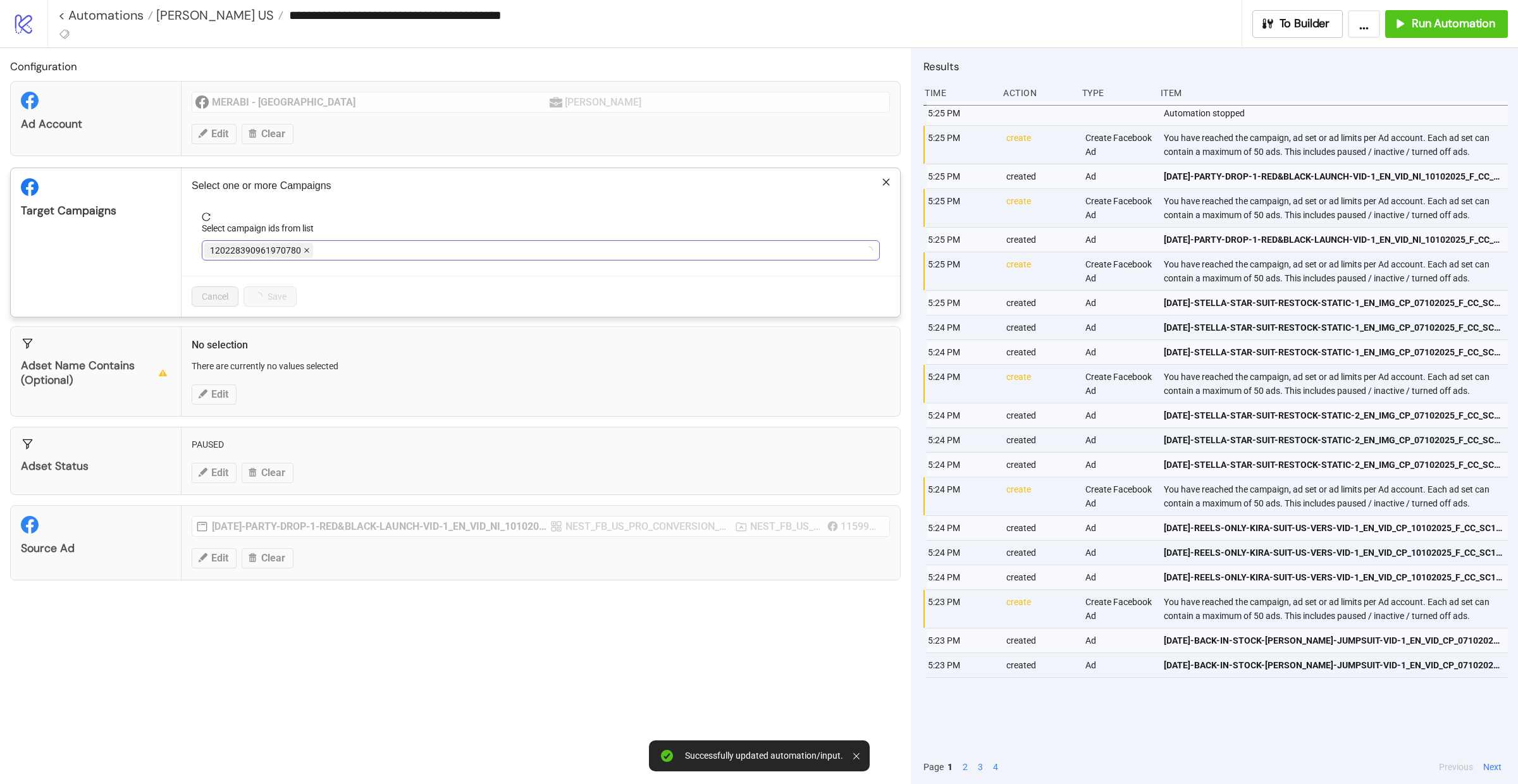
click at [307, 251] on icon "close" at bounding box center [306, 250] width 6 height 6
click at [307, 251] on div at bounding box center [534, 251] width 659 height 18
click at [356, 250] on span "NEST_FB_US_PRO+RET_ASC_BAU" at bounding box center [280, 251] width 151 height 15
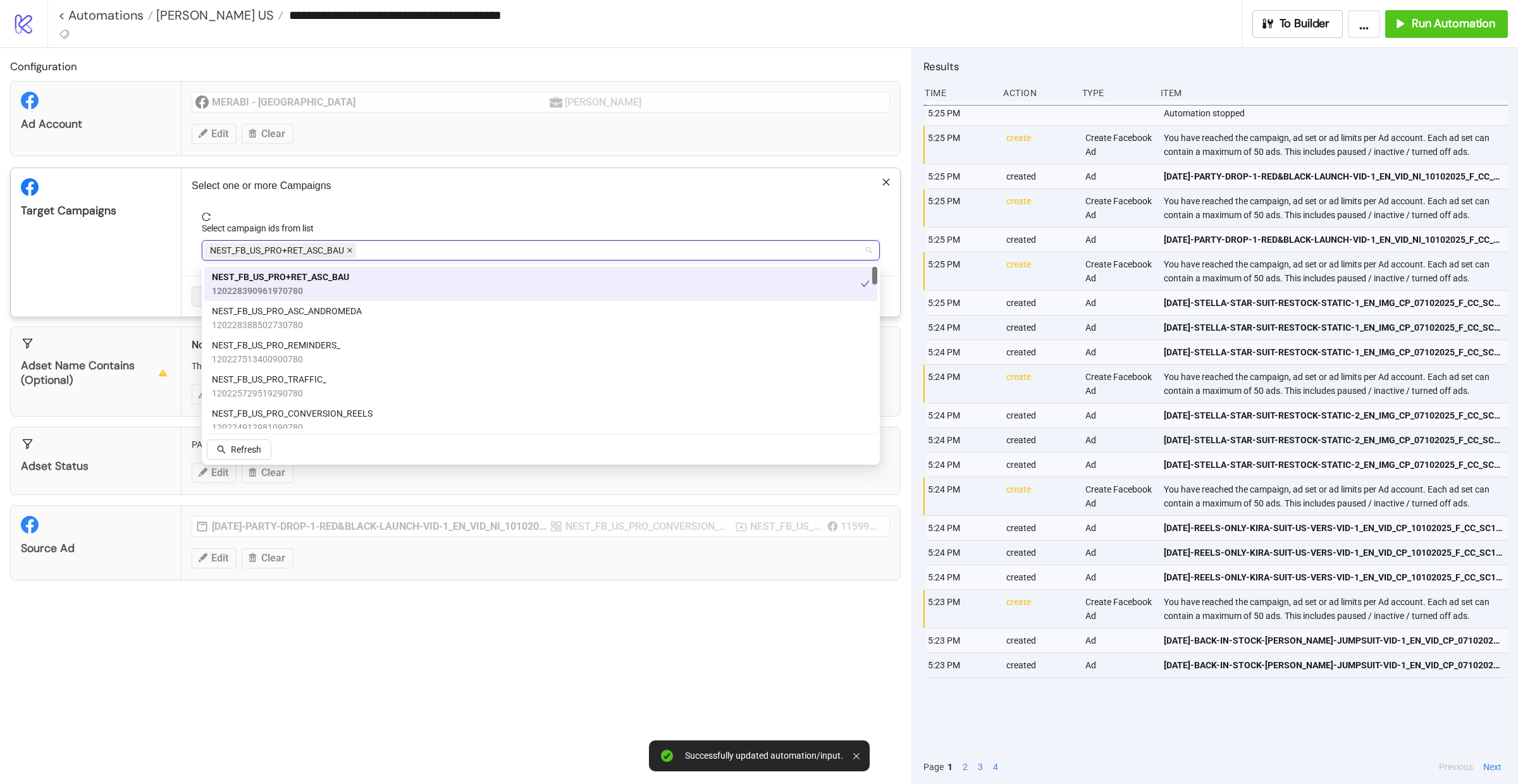
click at [352, 250] on icon "close" at bounding box center [350, 251] width 5 height 5
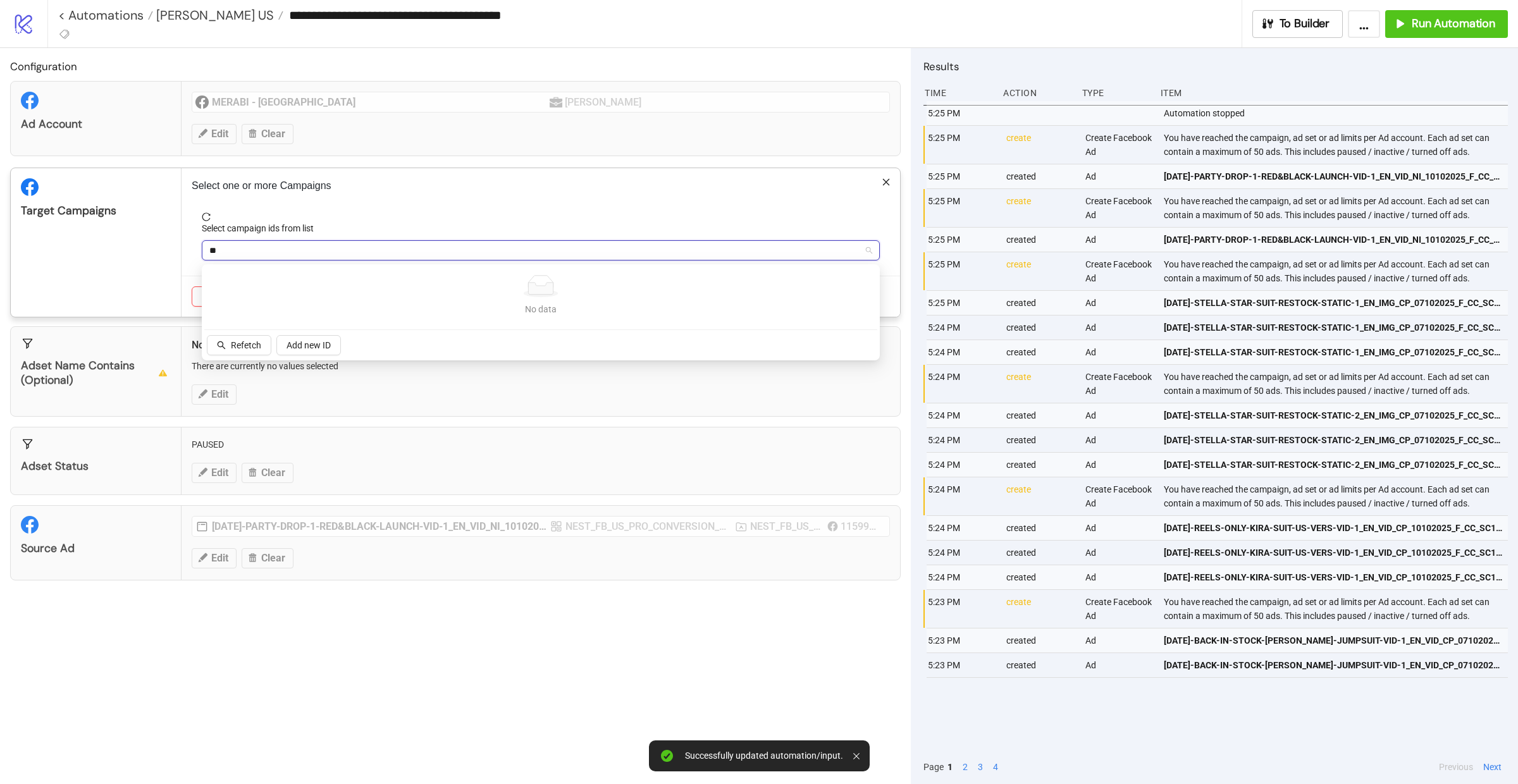
type input "*"
type input "***"
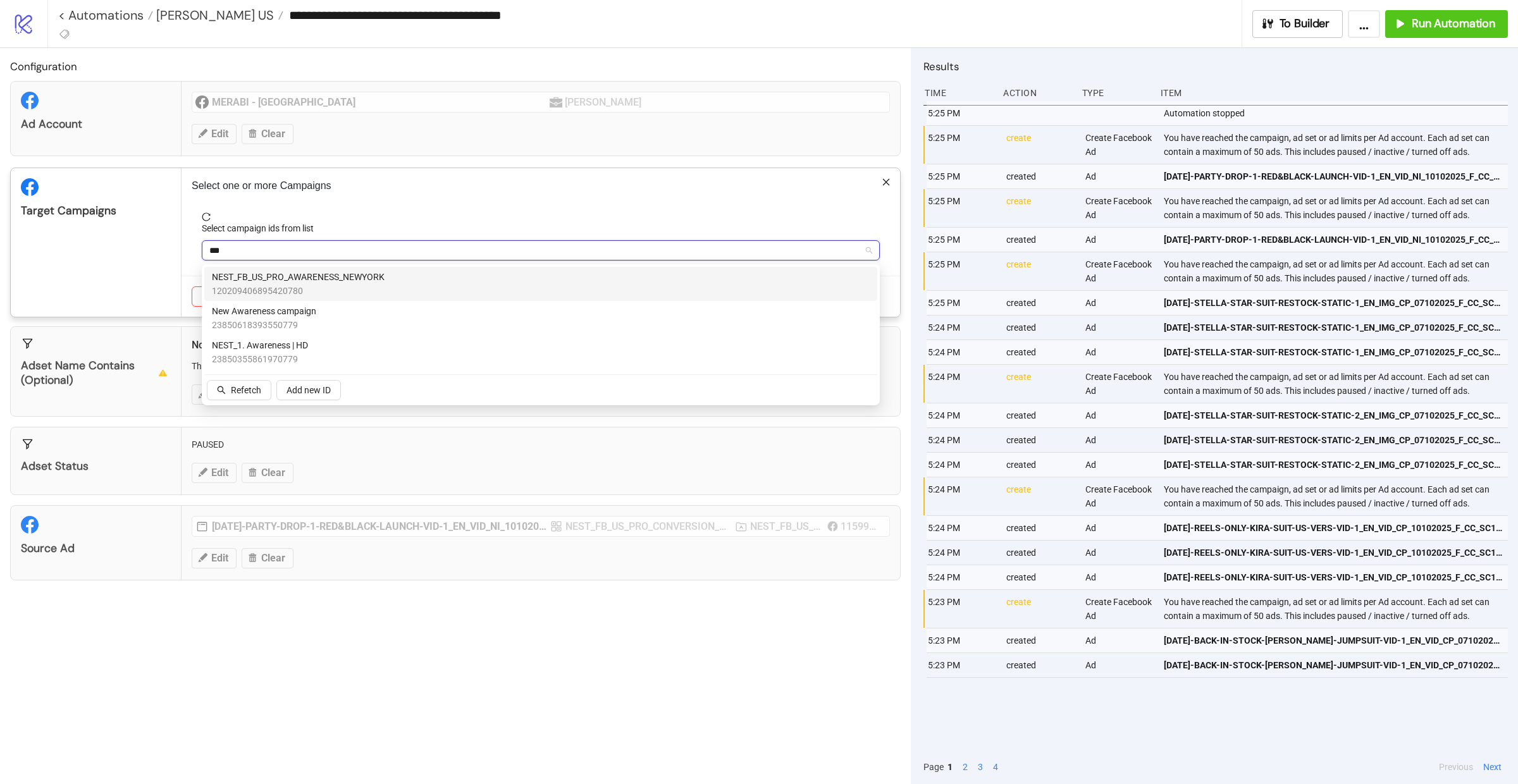
click at [346, 284] on span "120209406895420780" at bounding box center [298, 291] width 173 height 14
click at [150, 275] on div "Target Campaigns" at bounding box center [97, 243] width 171 height 149
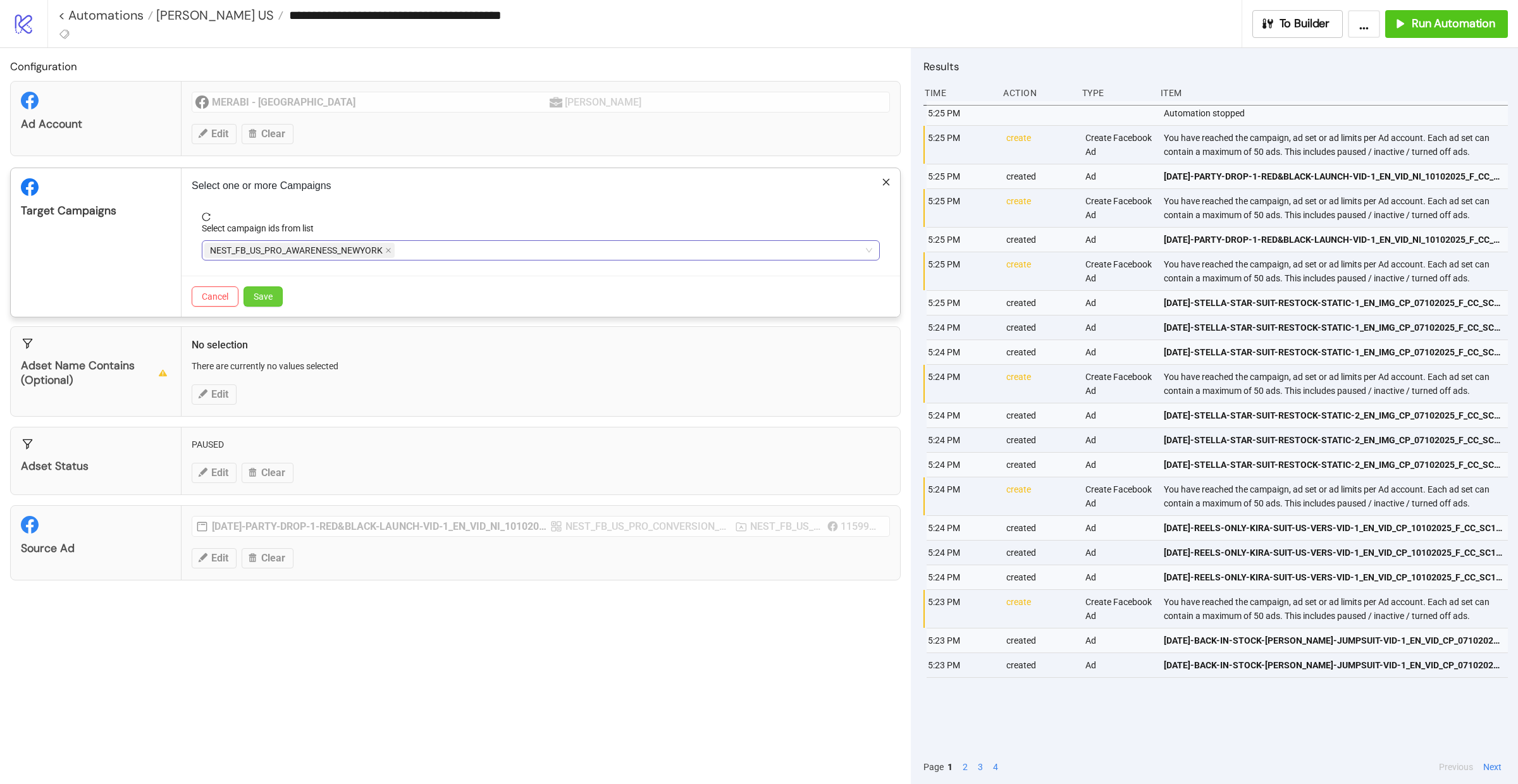
click at [271, 306] on button "Save" at bounding box center [263, 297] width 39 height 21
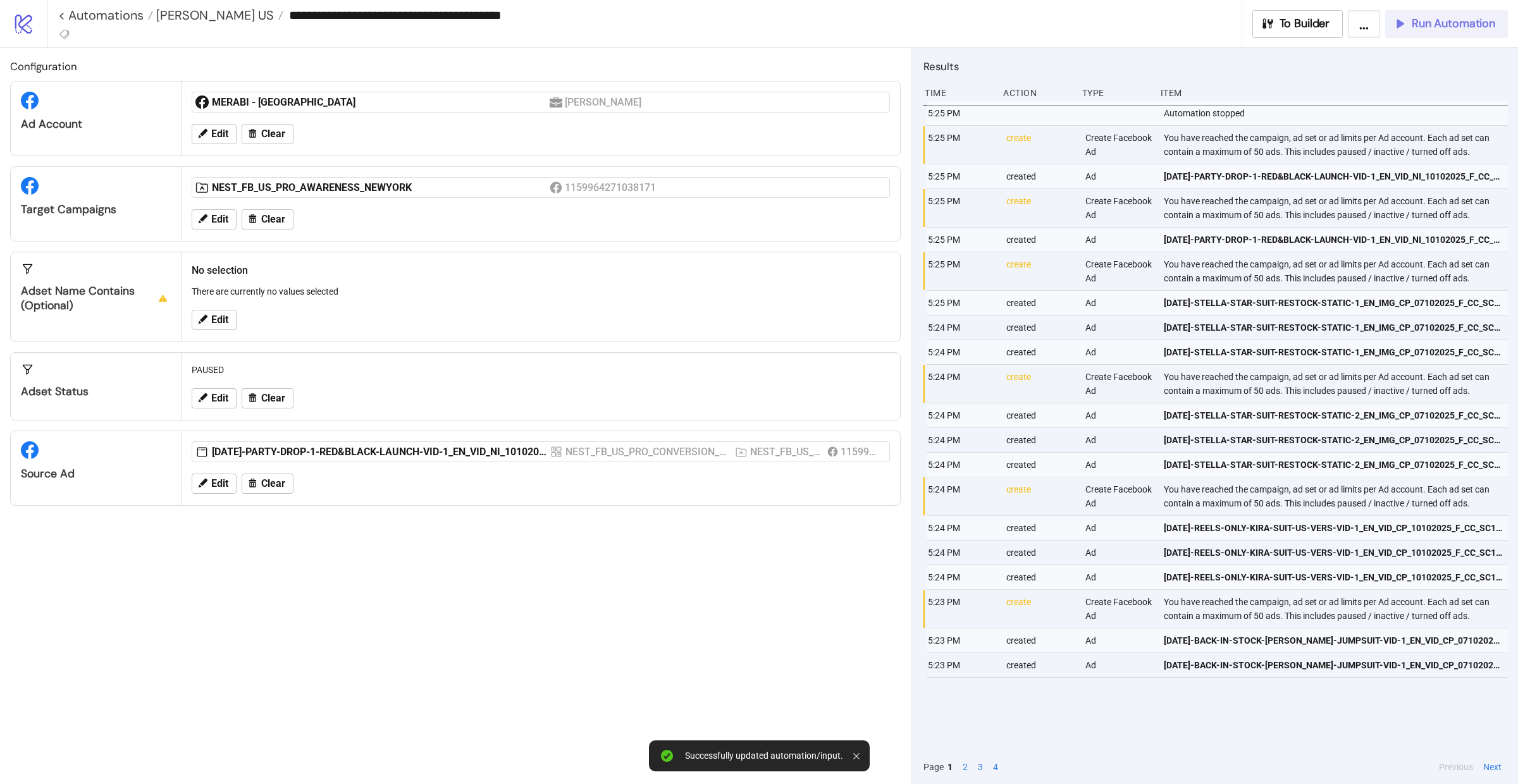
click at [1429, 24] on span "Run Automation" at bounding box center [1454, 23] width 84 height 15
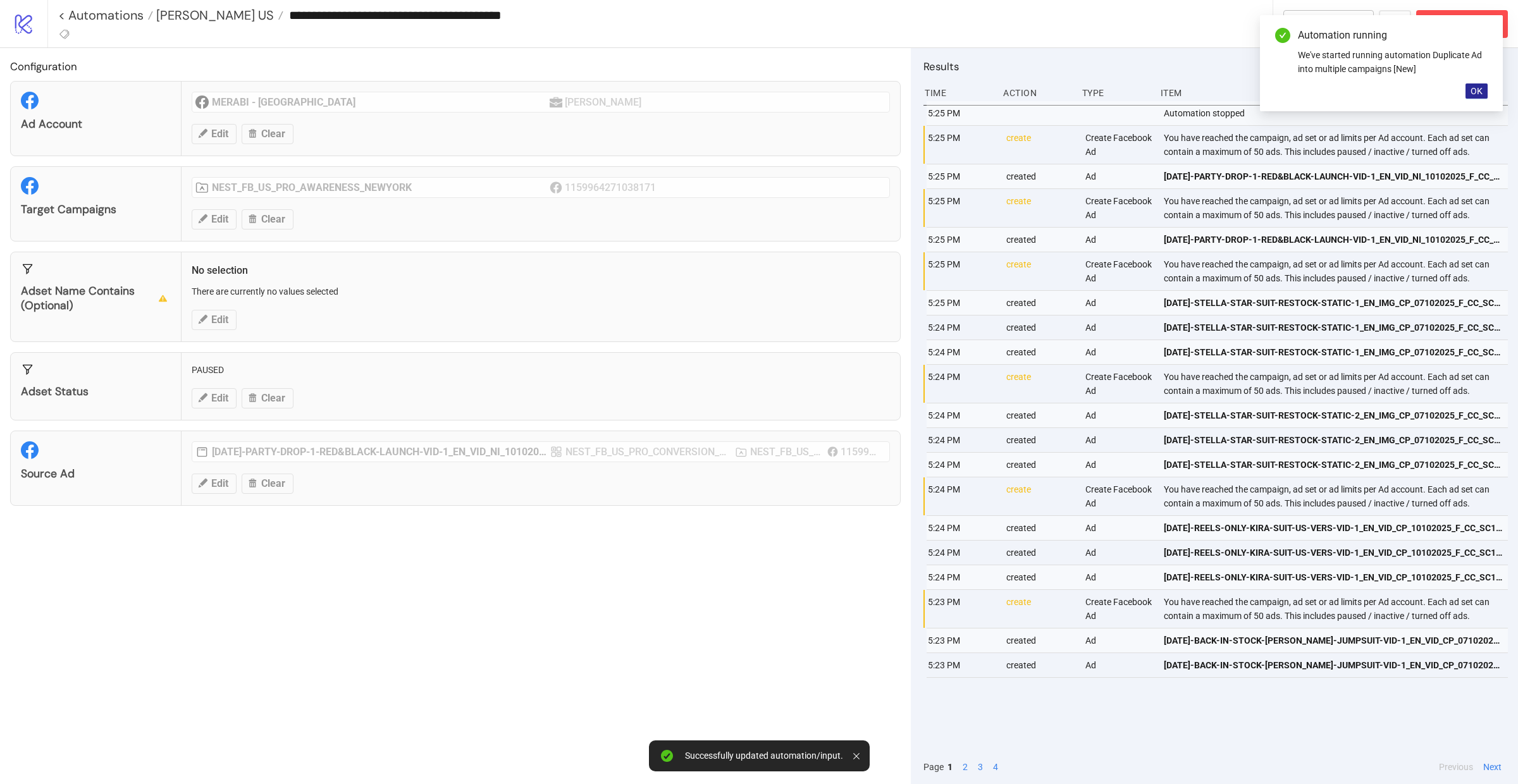
click at [1475, 94] on span "OK" at bounding box center [1477, 91] width 12 height 10
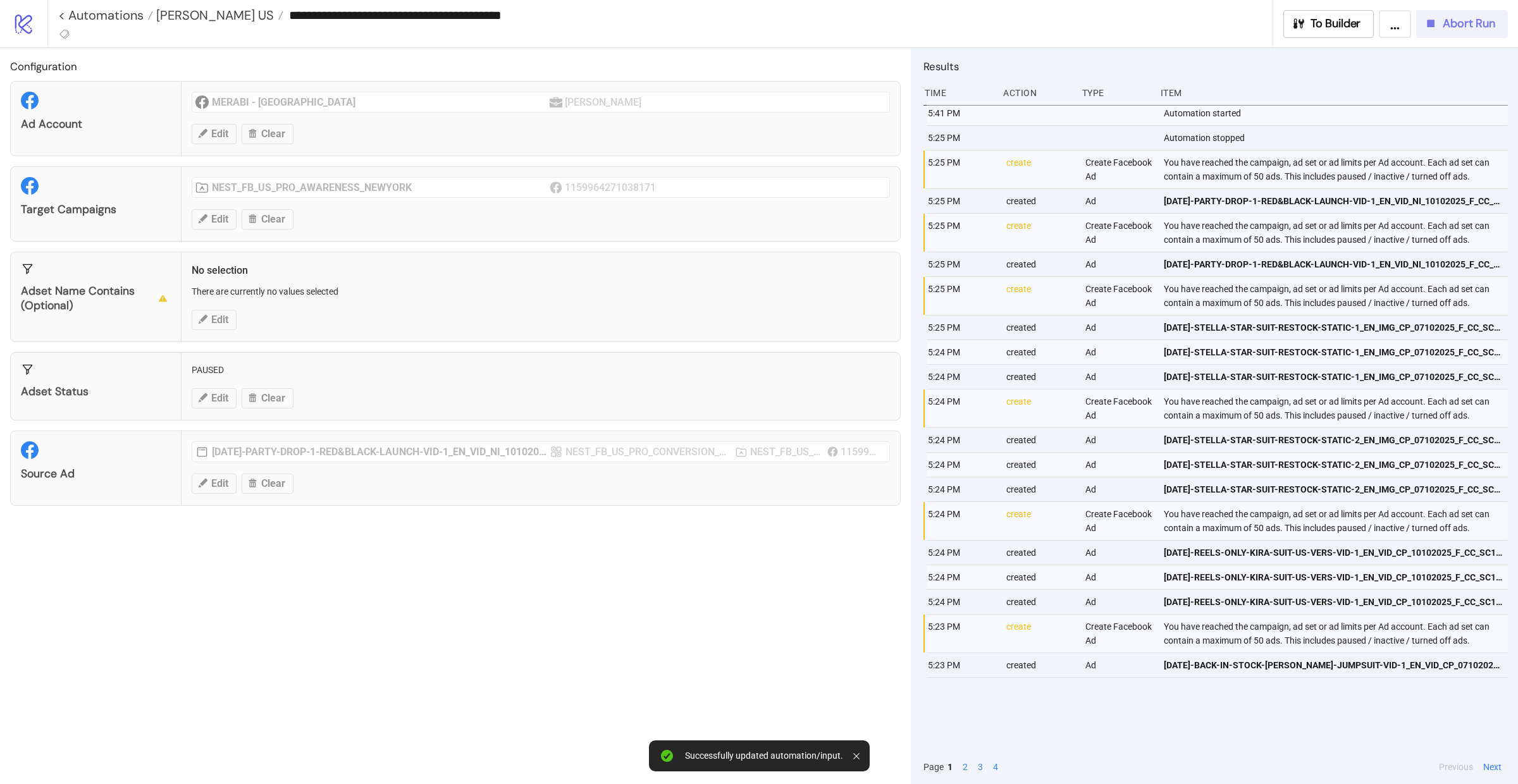
click at [1463, 33] on button "Abort Run" at bounding box center [1462, 24] width 92 height 28
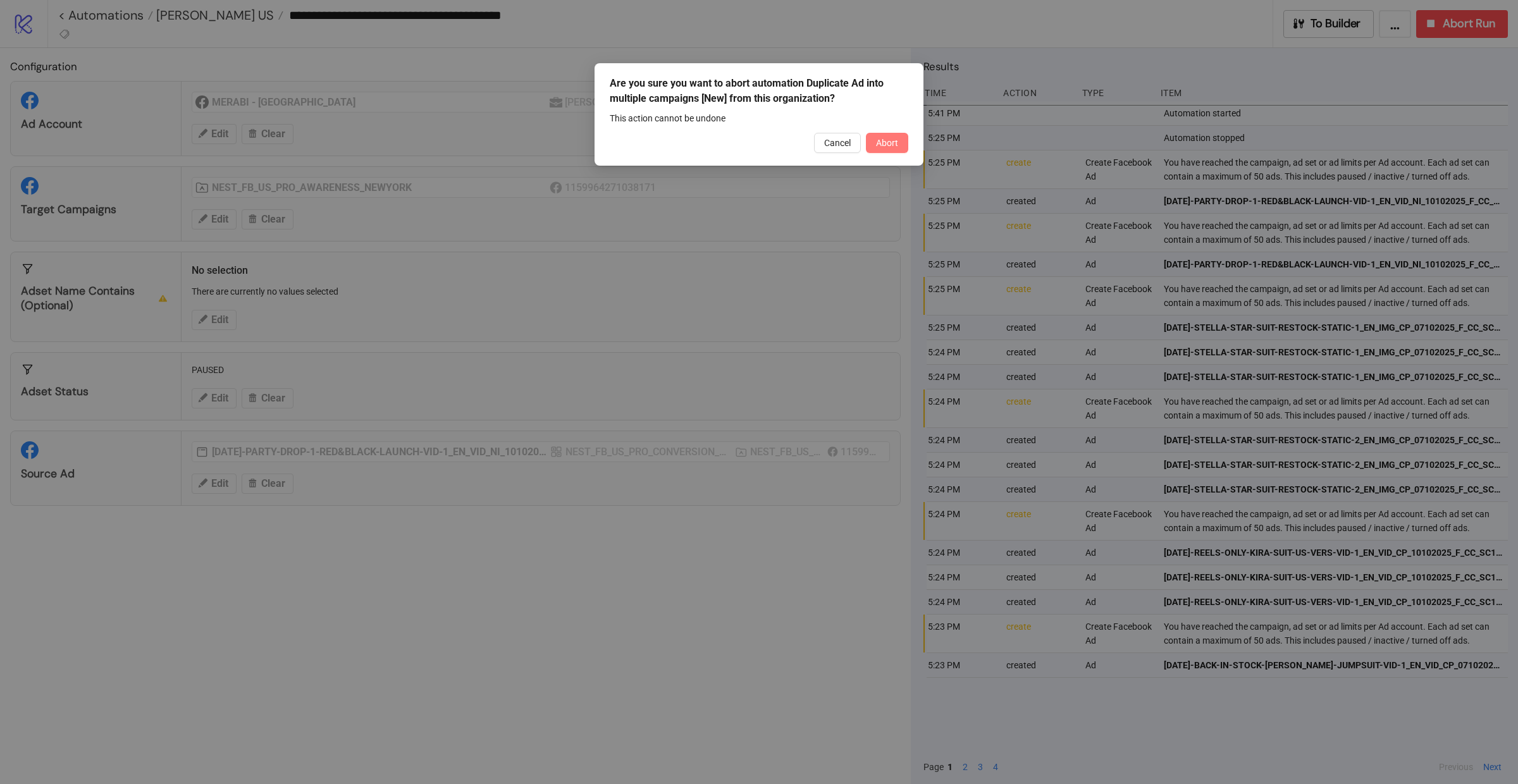
click at [889, 149] on button "Abort" at bounding box center [887, 143] width 43 height 21
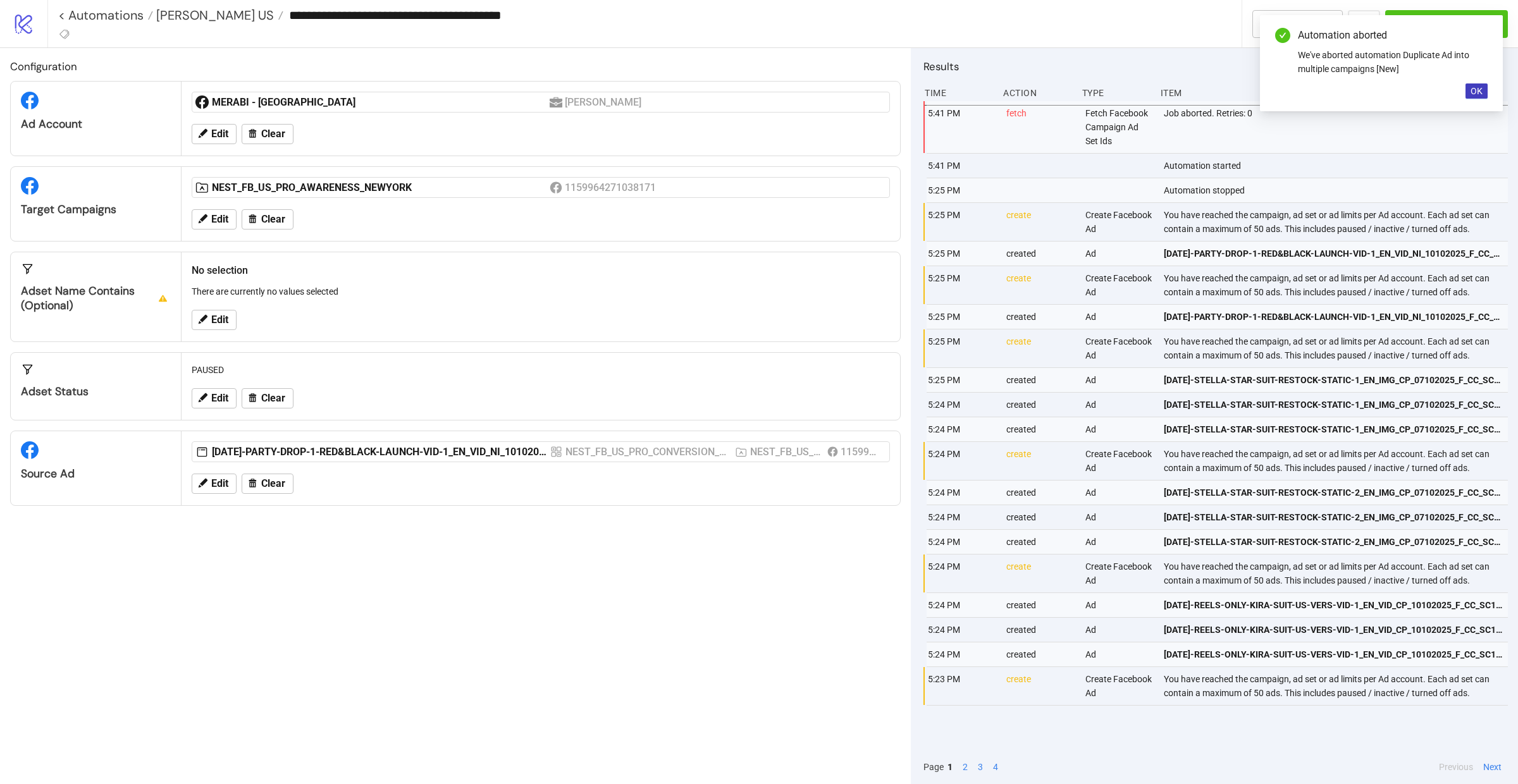
click at [208, 387] on div "Edit Clear" at bounding box center [540, 398] width 708 height 32
click at [212, 397] on span "Edit" at bounding box center [220, 398] width 17 height 11
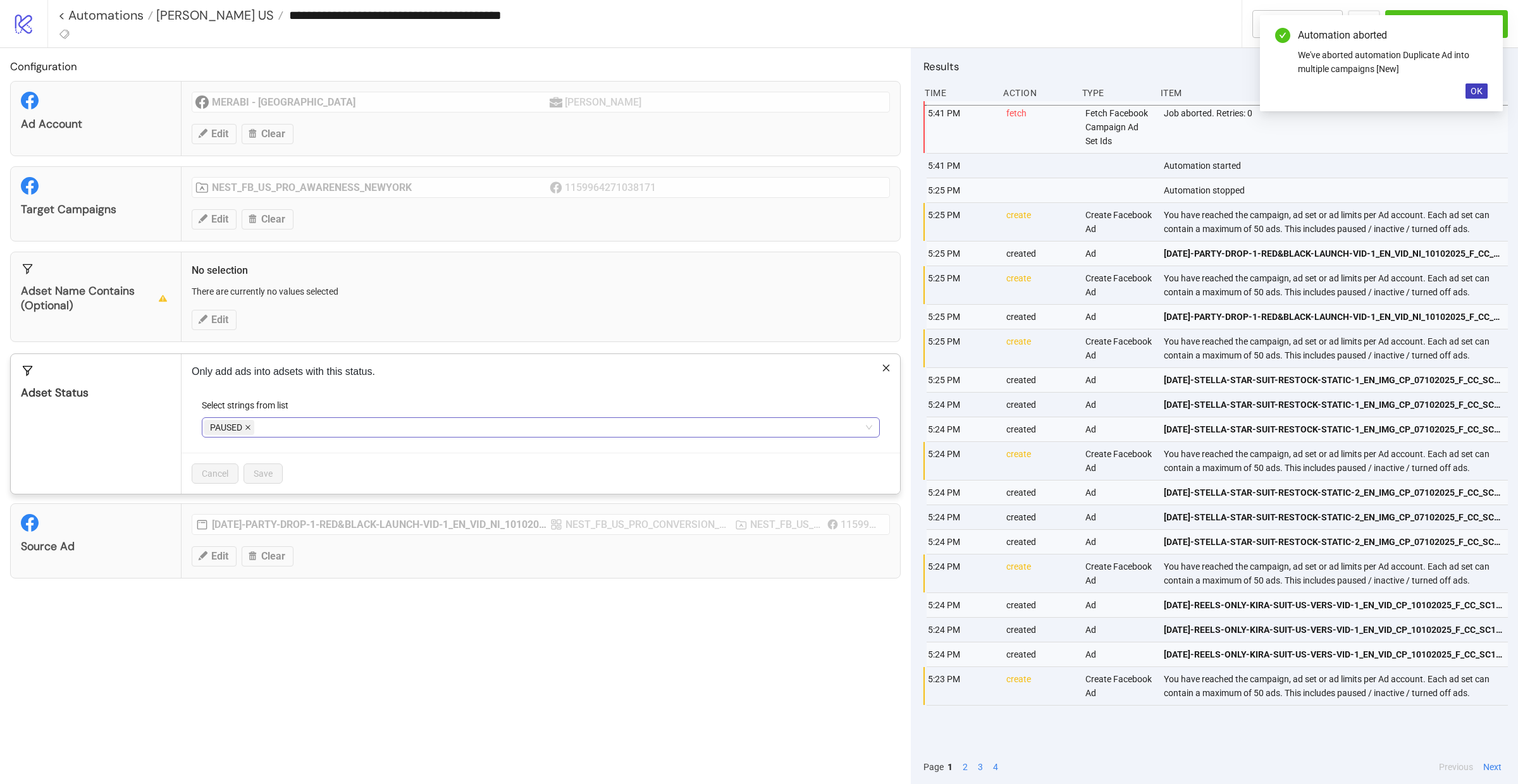
click at [251, 423] on span at bounding box center [247, 427] width 6 height 14
click at [251, 425] on div at bounding box center [534, 427] width 659 height 18
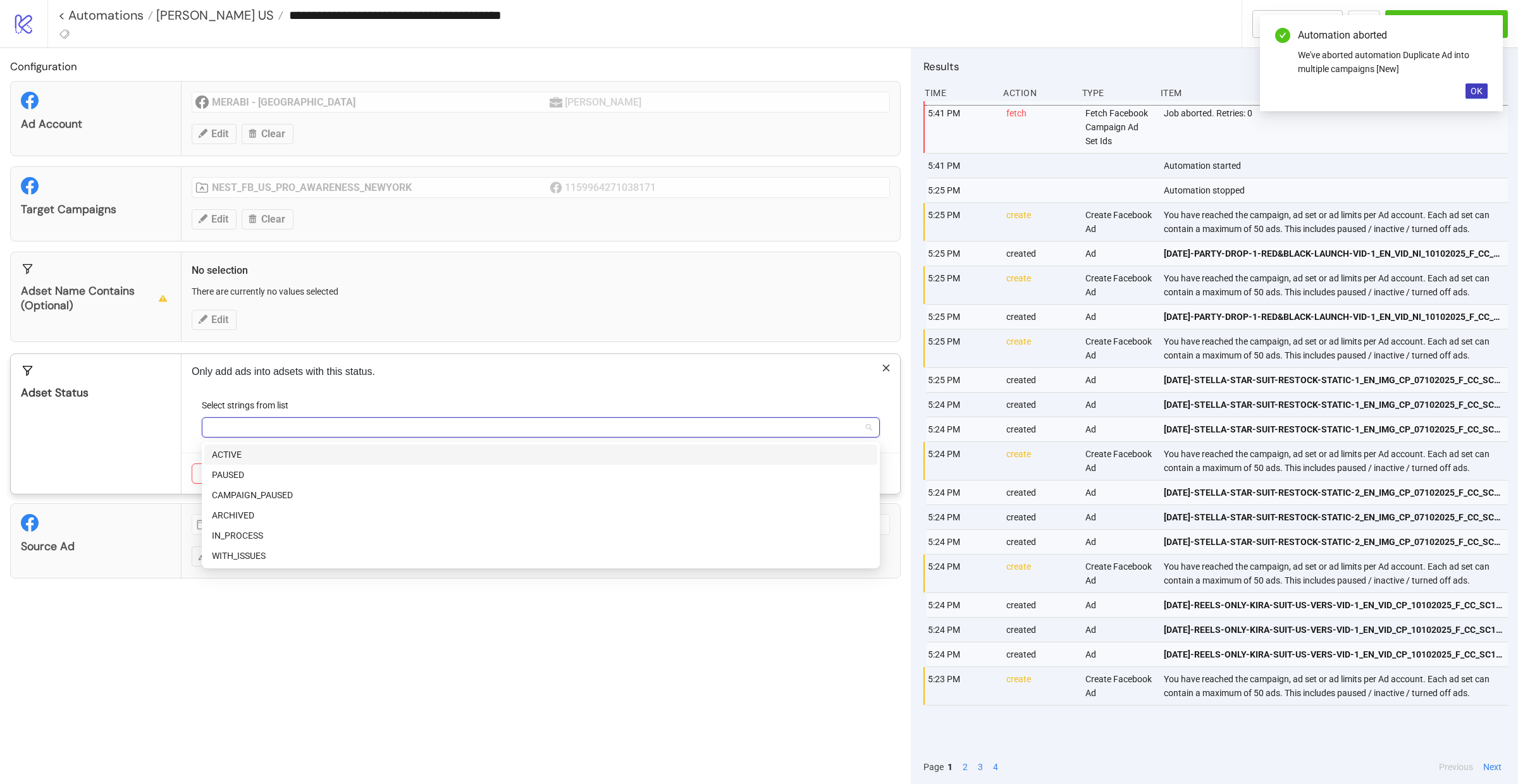
click at [246, 455] on div "ACTIVE" at bounding box center [540, 455] width 658 height 14
click at [175, 437] on div "Adset Status" at bounding box center [97, 423] width 171 height 139
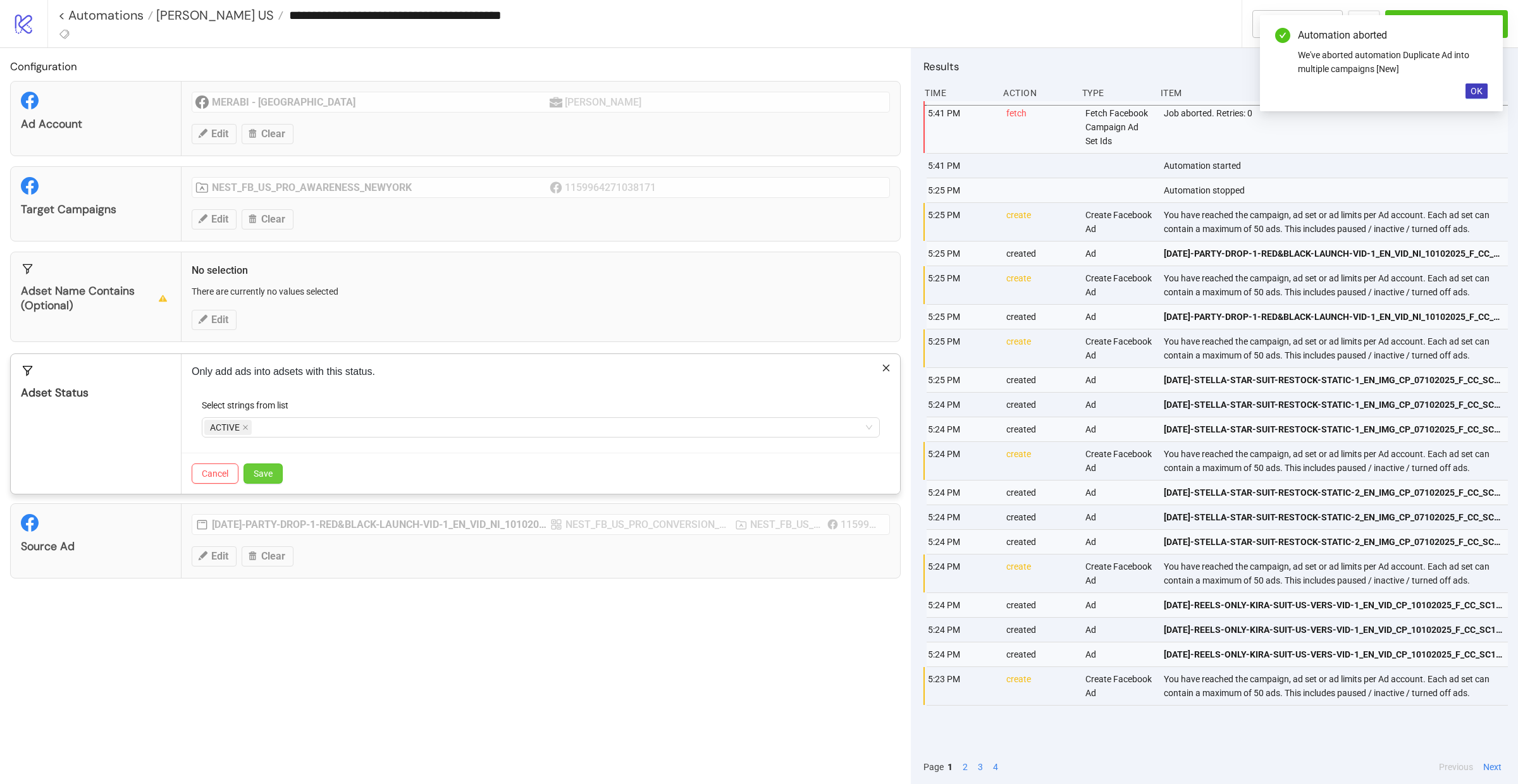
click at [261, 470] on span "Save" at bounding box center [263, 474] width 19 height 10
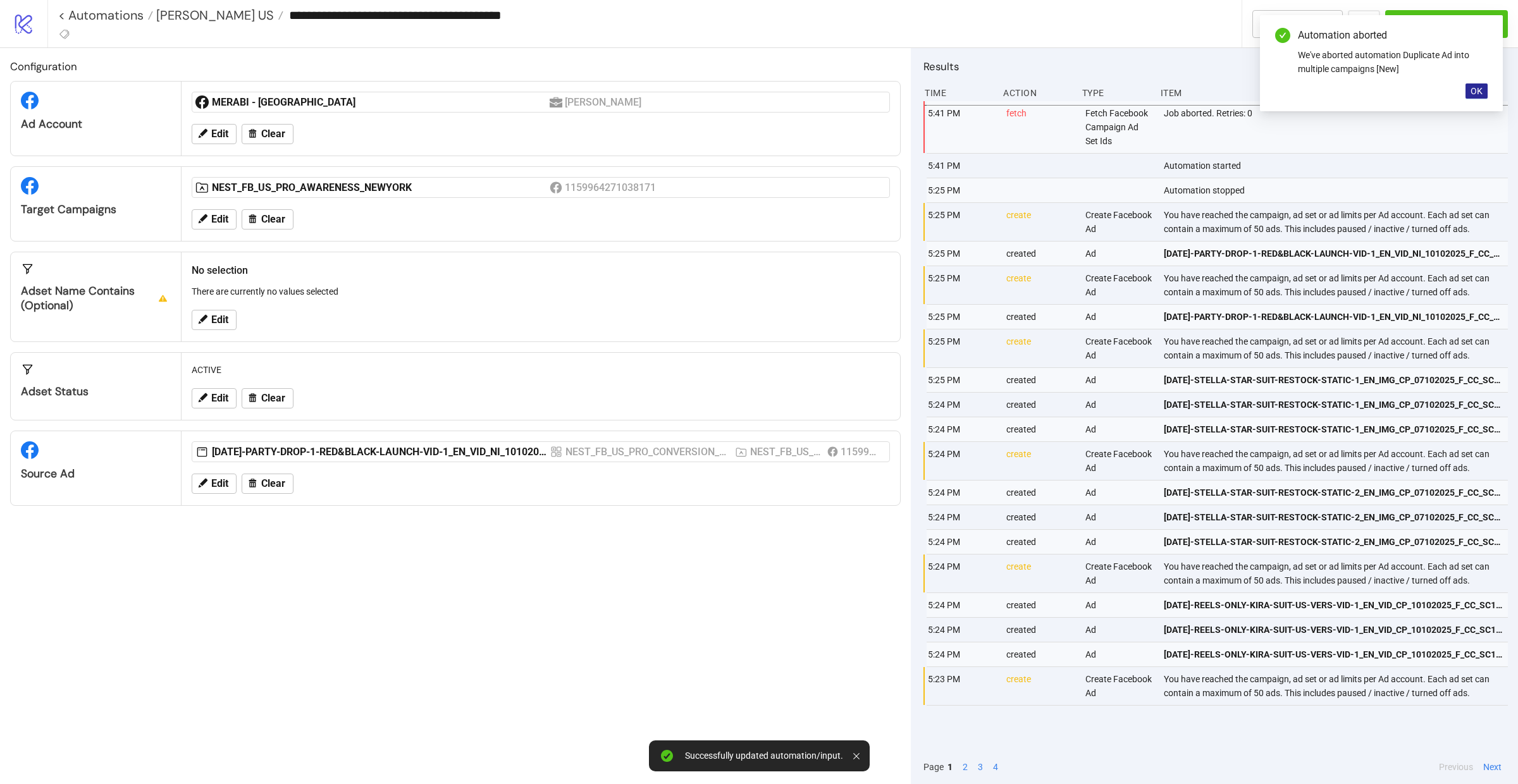
click at [1482, 95] on span "OK" at bounding box center [1477, 91] width 12 height 10
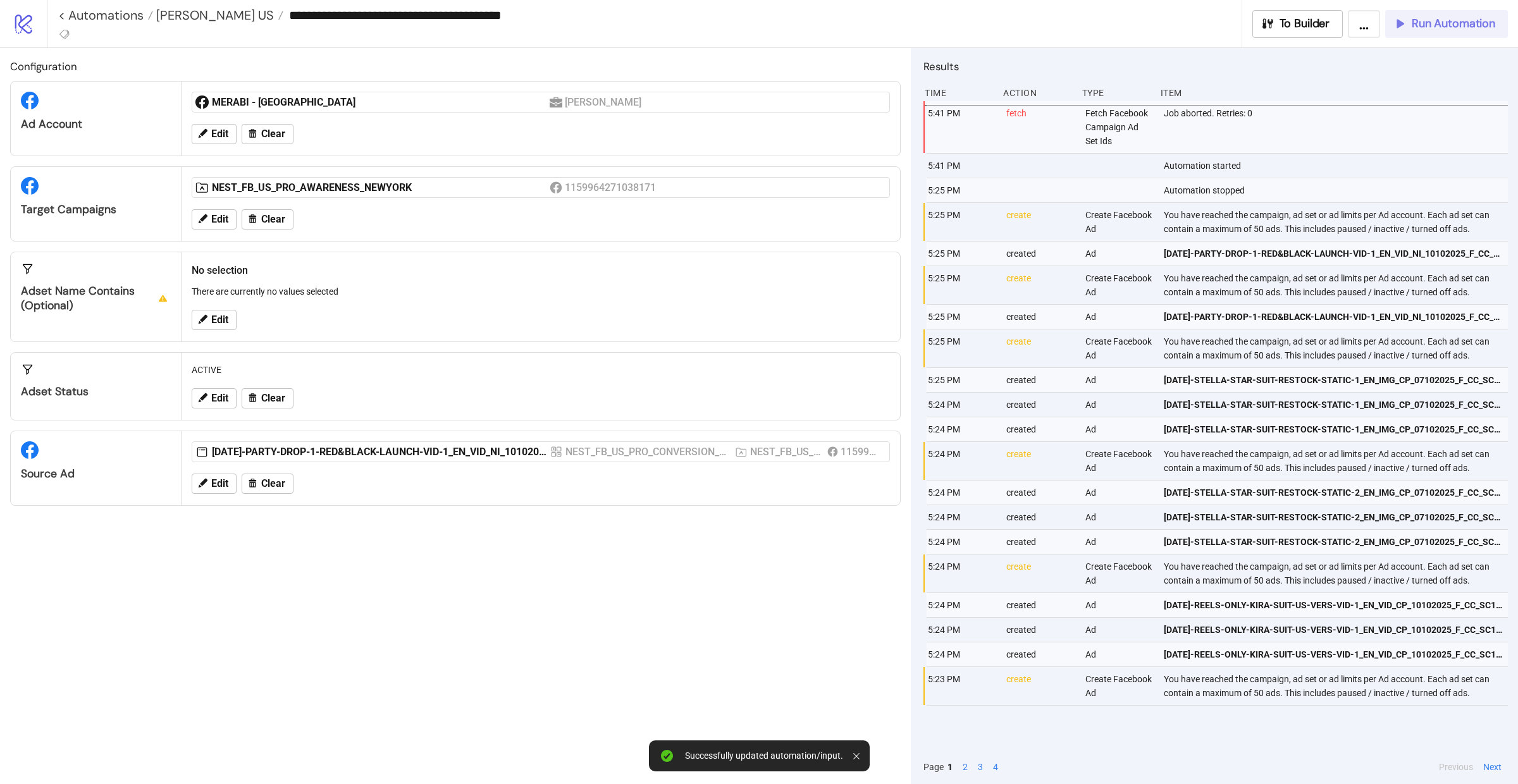
click at [1456, 23] on span "Run Automation" at bounding box center [1454, 23] width 84 height 15
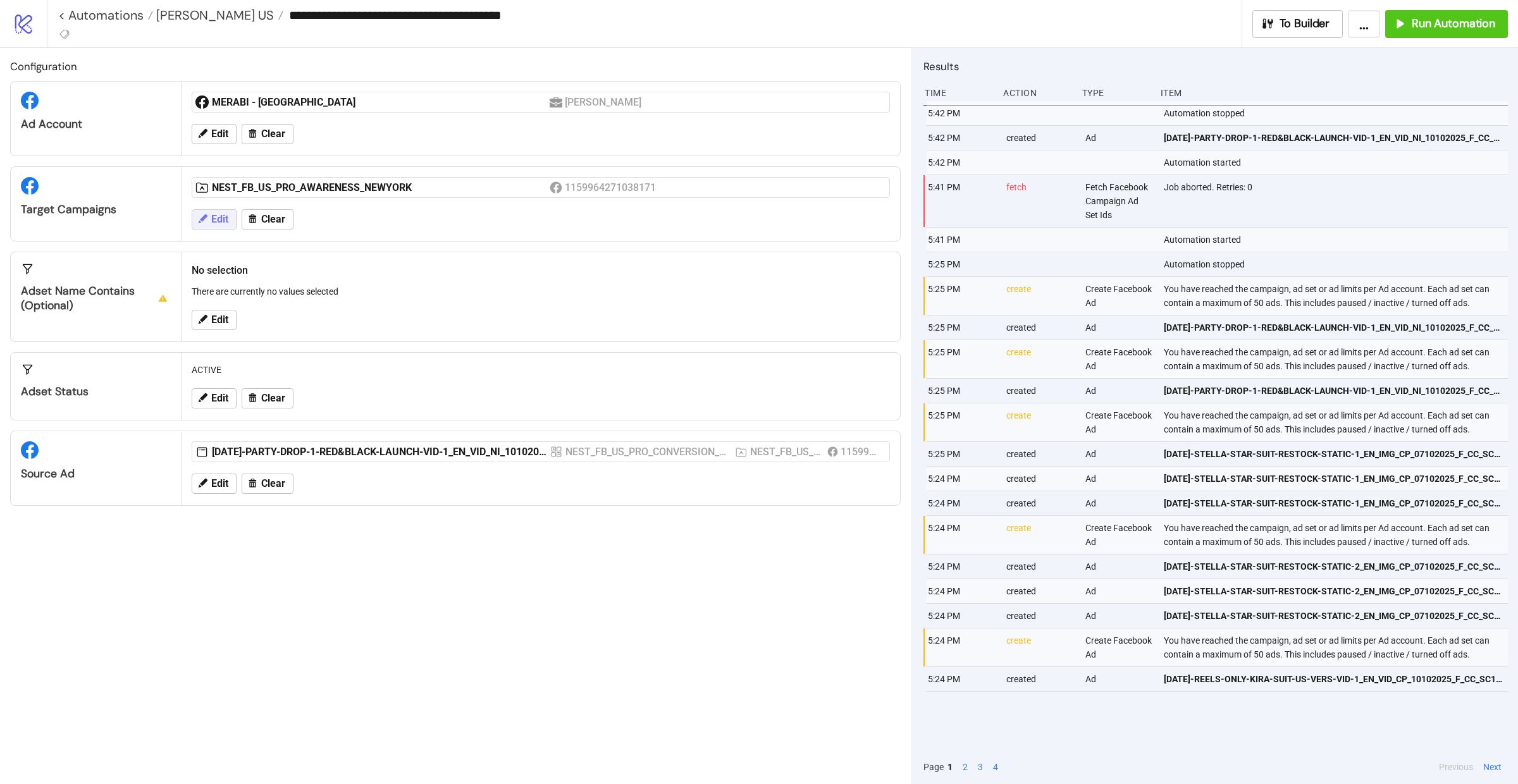
click at [237, 221] on button "Edit" at bounding box center [214, 220] width 45 height 21
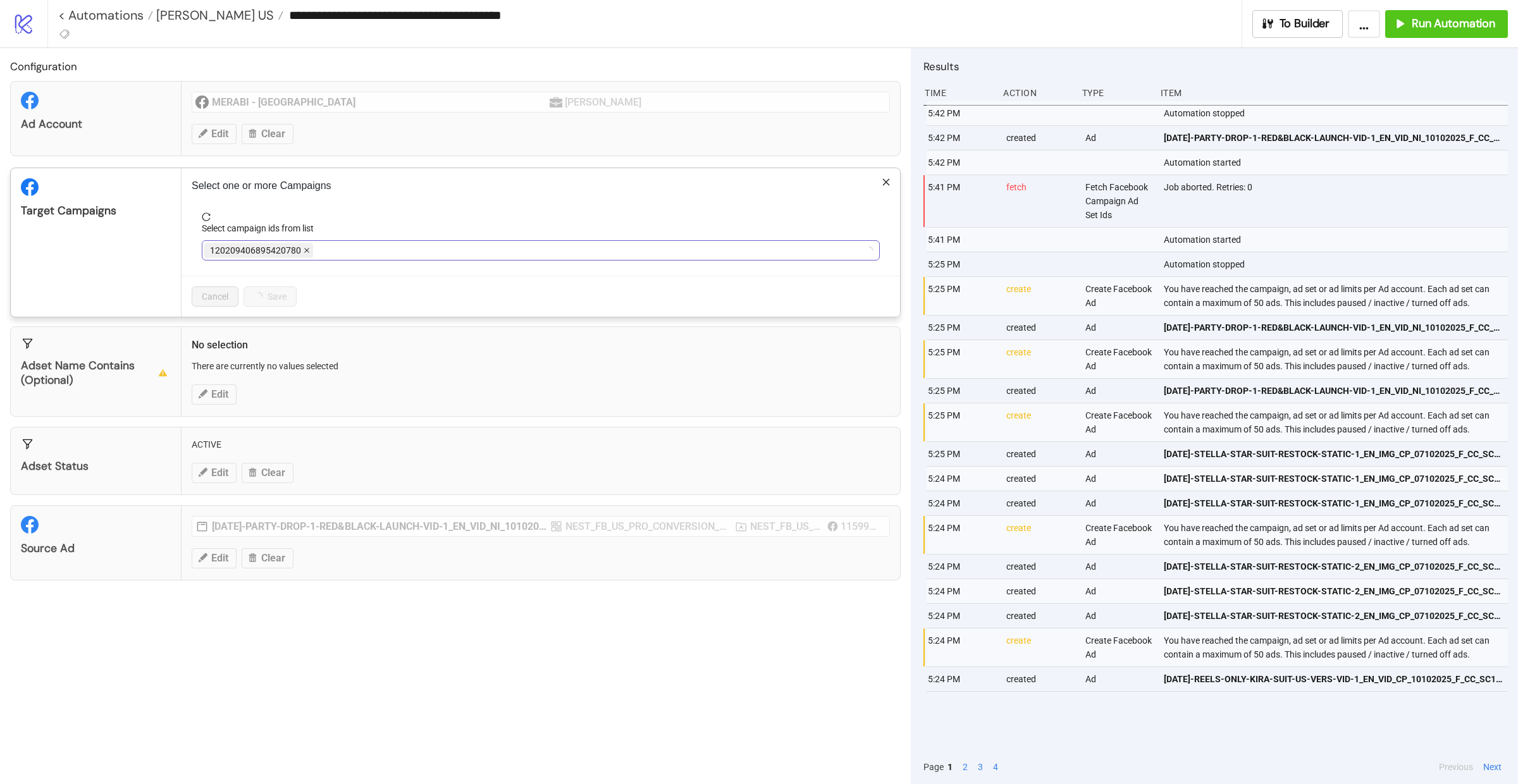
click at [307, 256] on span at bounding box center [306, 251] width 6 height 14
click at [307, 256] on div at bounding box center [534, 251] width 659 height 18
click at [385, 255] on span "NEST_FB_US_PRO_AWARENESS_NEWYORK" at bounding box center [299, 251] width 191 height 15
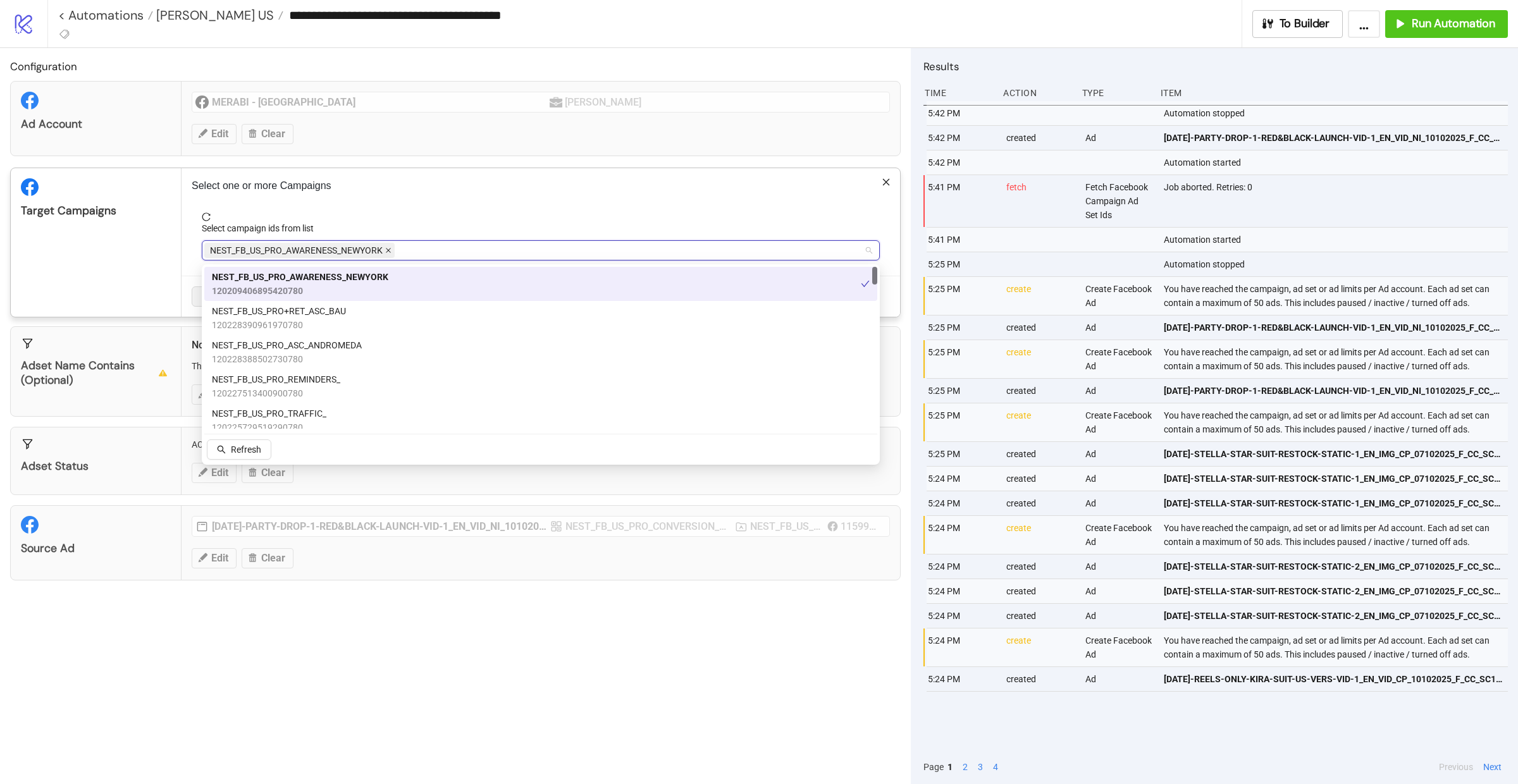
click at [386, 254] on icon "close" at bounding box center [387, 250] width 6 height 6
type input "**"
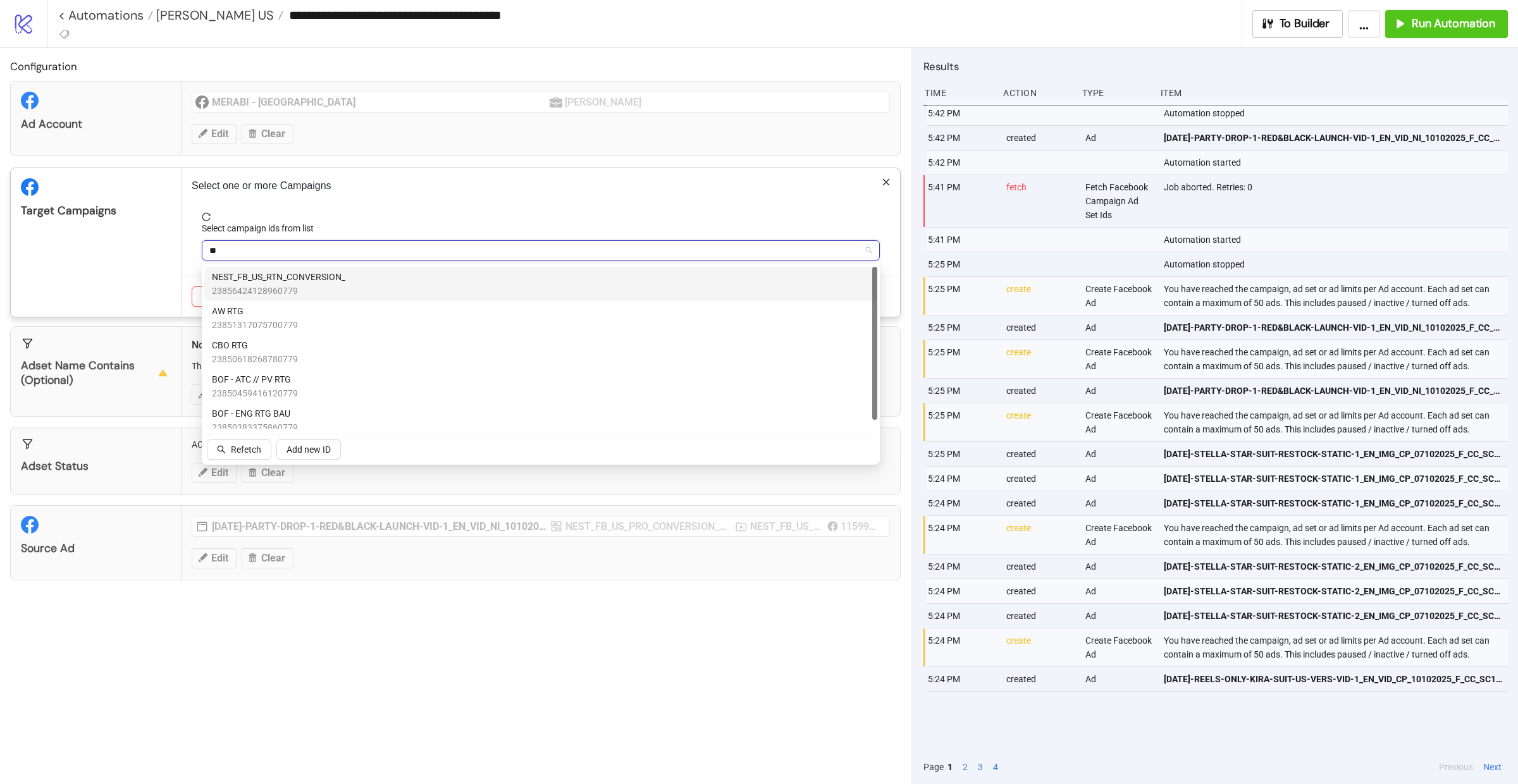
click at [356, 287] on div "NEST_FB_US_RTN_CONVERSION_ 23856424128960779" at bounding box center [540, 284] width 658 height 28
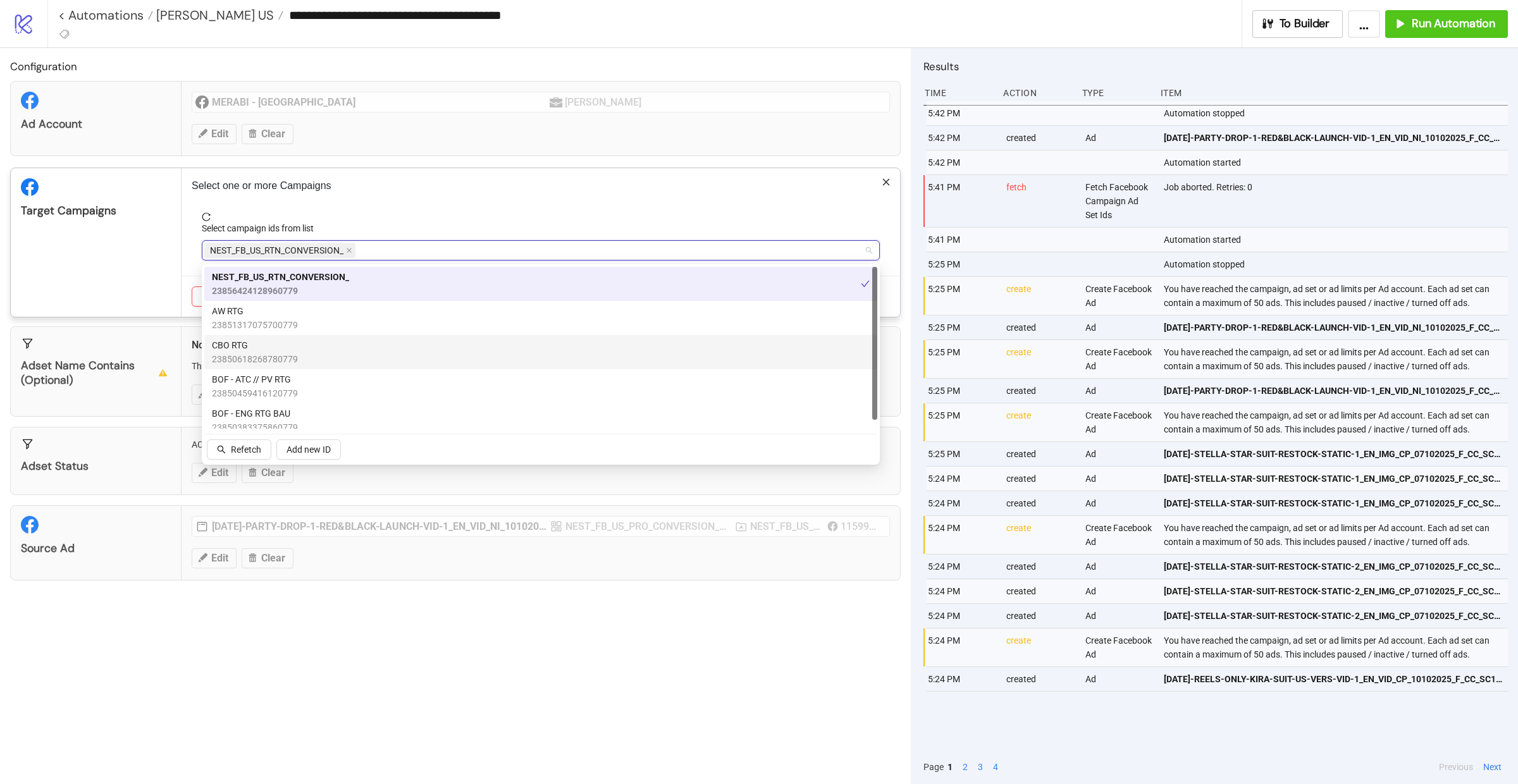
click at [98, 285] on div "Target Campaigns" at bounding box center [97, 243] width 171 height 149
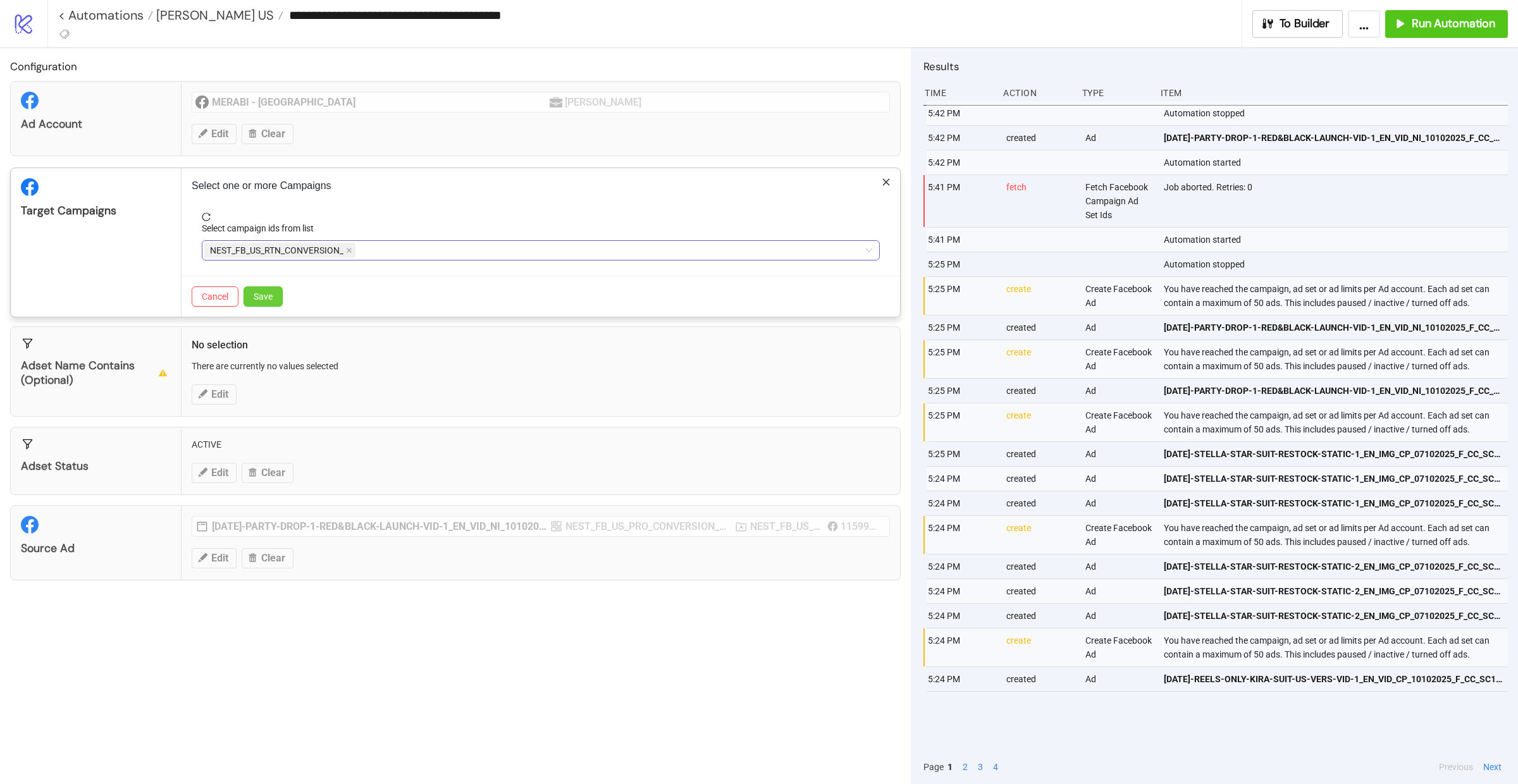
click at [268, 300] on span "Save" at bounding box center [263, 297] width 19 height 10
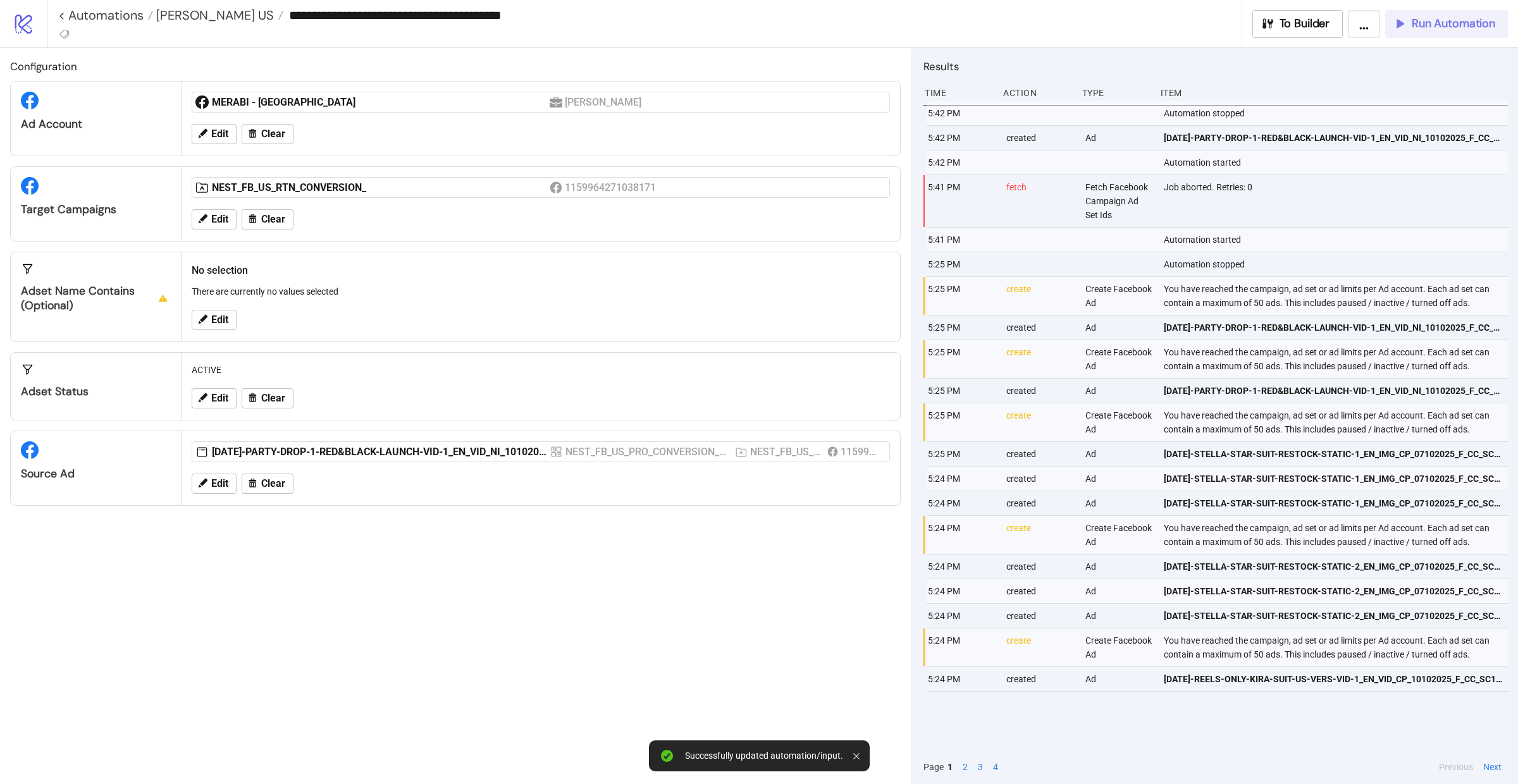
click at [1434, 26] on span "Run Automation" at bounding box center [1454, 23] width 84 height 15
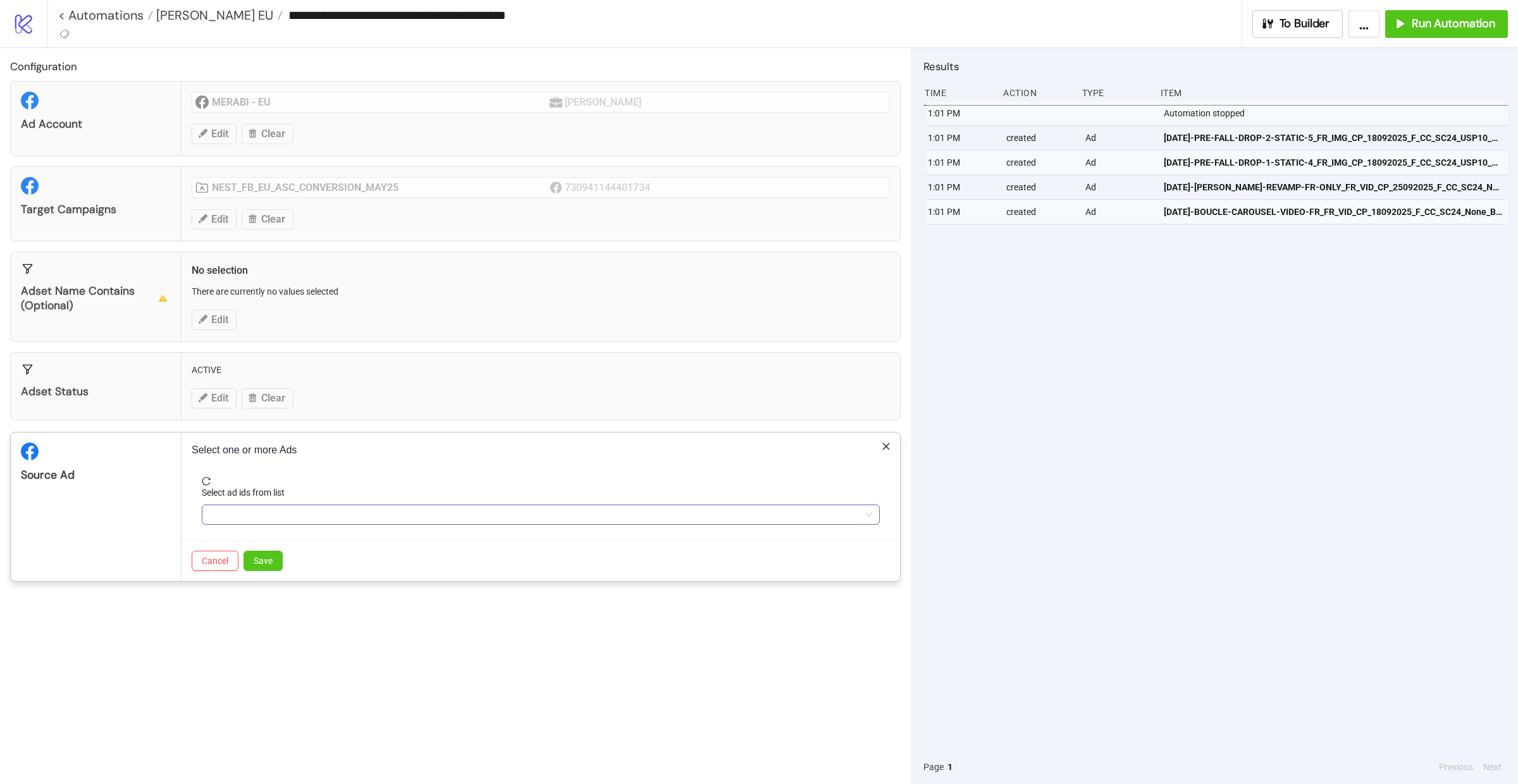
click at [276, 510] on div at bounding box center [534, 515] width 659 height 18
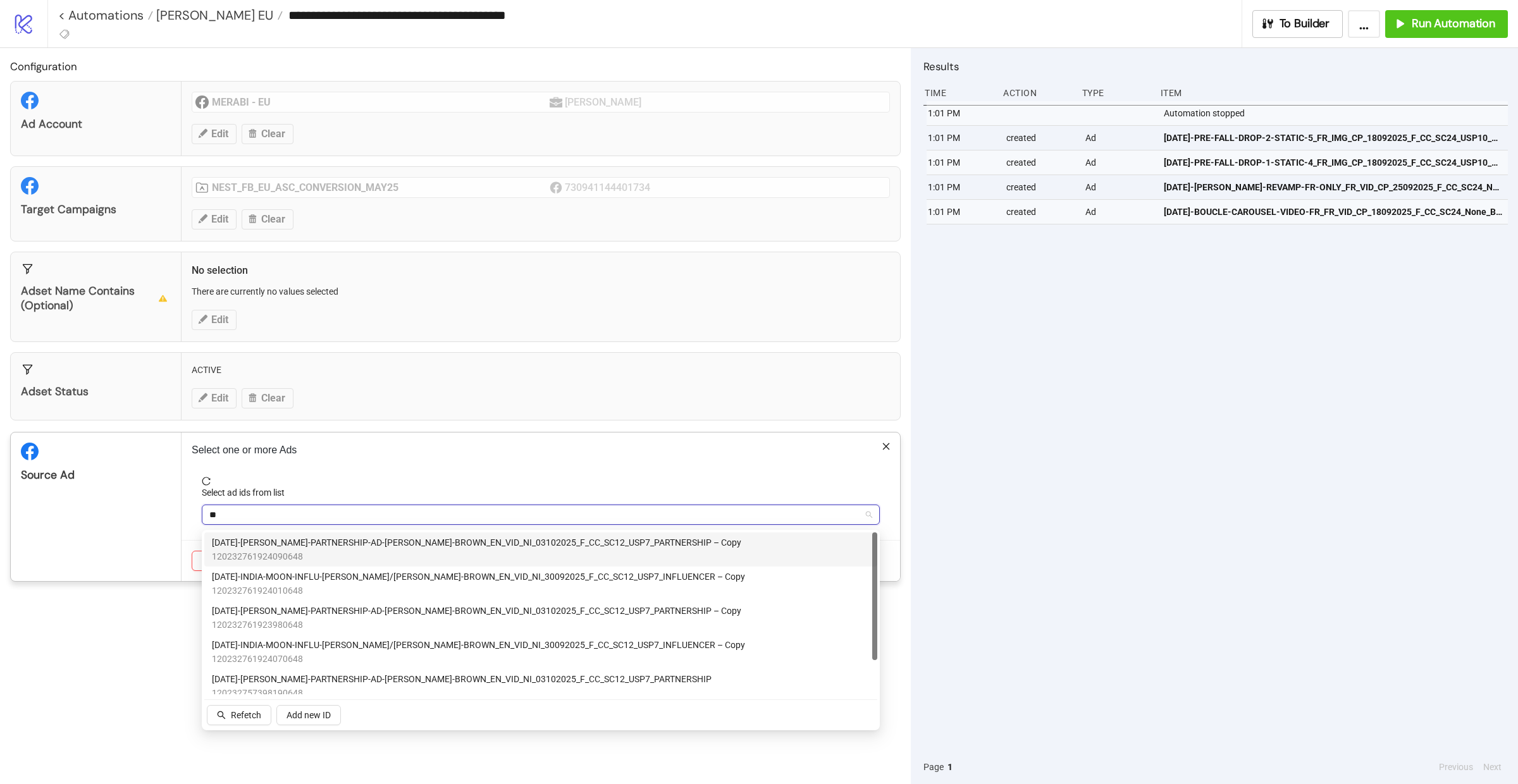
type input "*"
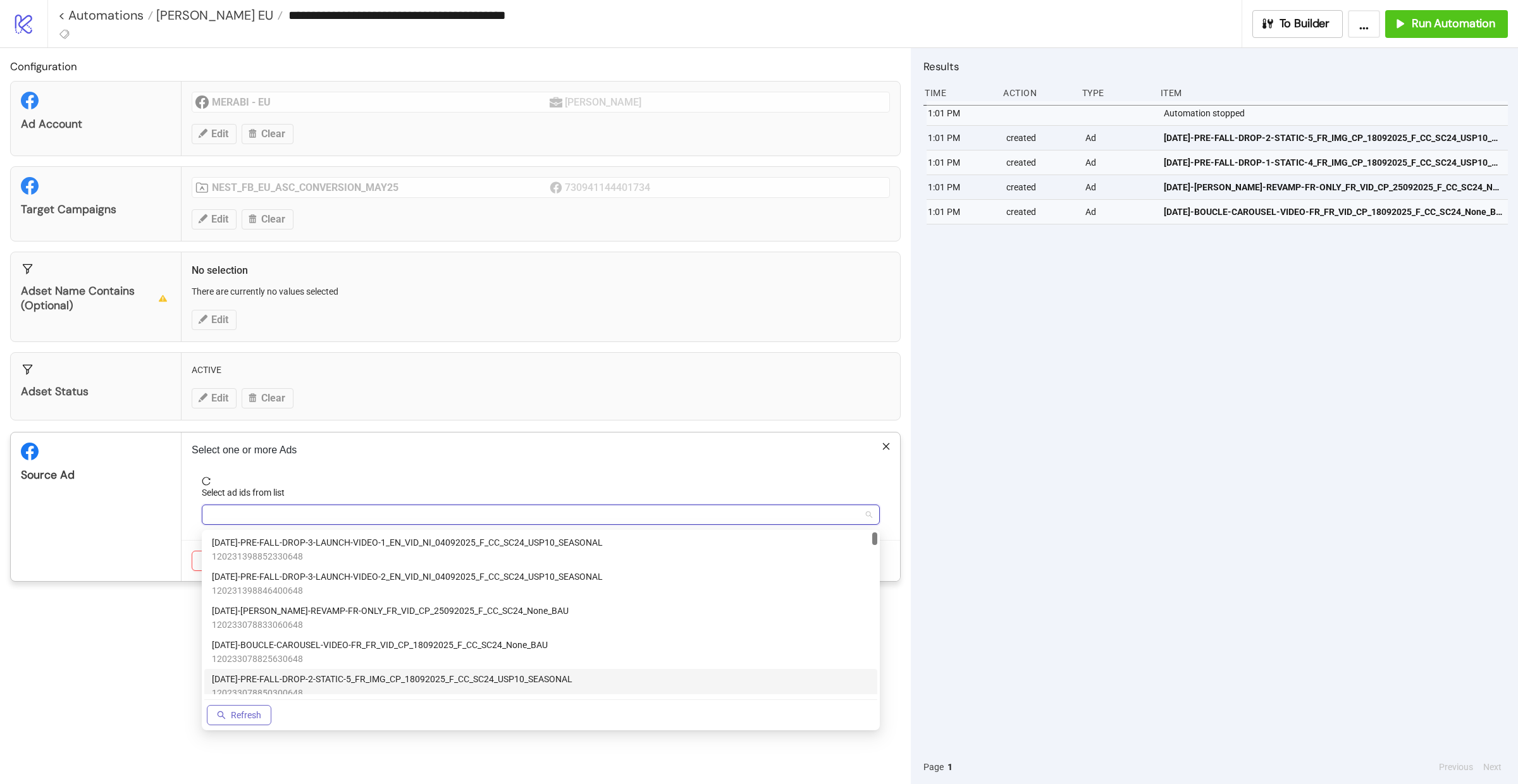
click at [251, 707] on button "Refresh" at bounding box center [239, 716] width 64 height 21
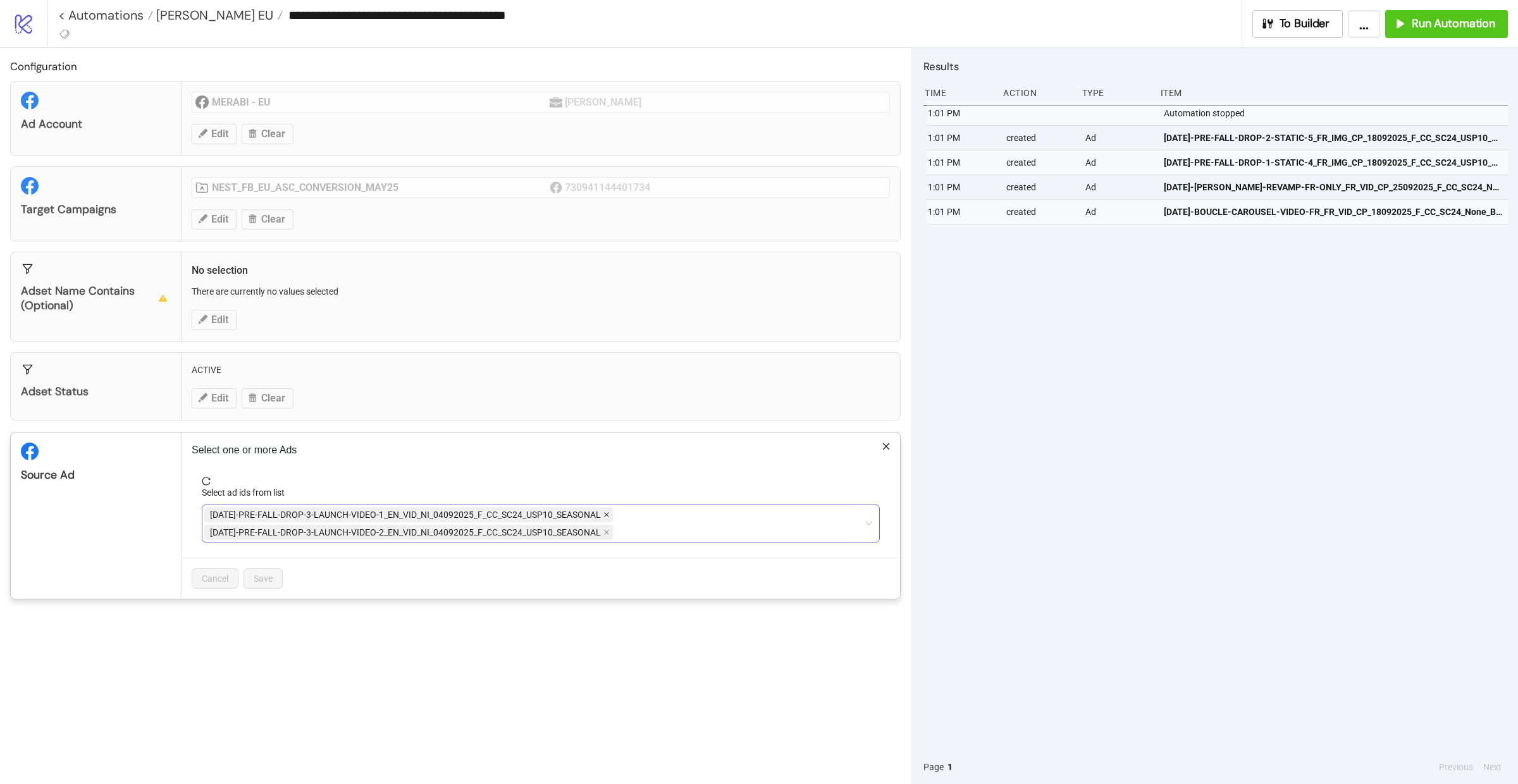
click at [604, 510] on span at bounding box center [606, 515] width 6 height 14
click at [605, 513] on icon "close" at bounding box center [606, 514] width 6 height 6
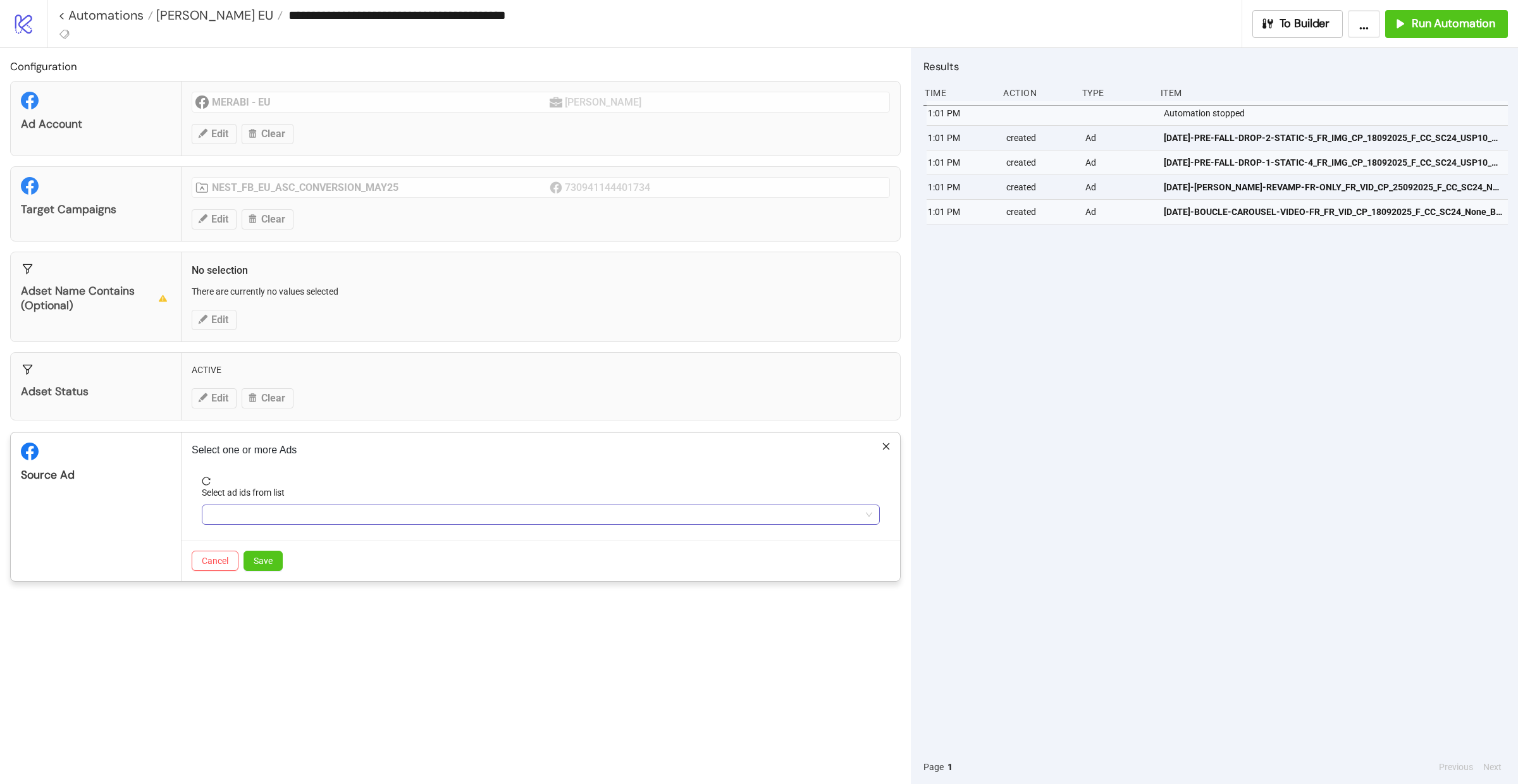
click at [599, 517] on div at bounding box center [534, 515] width 659 height 18
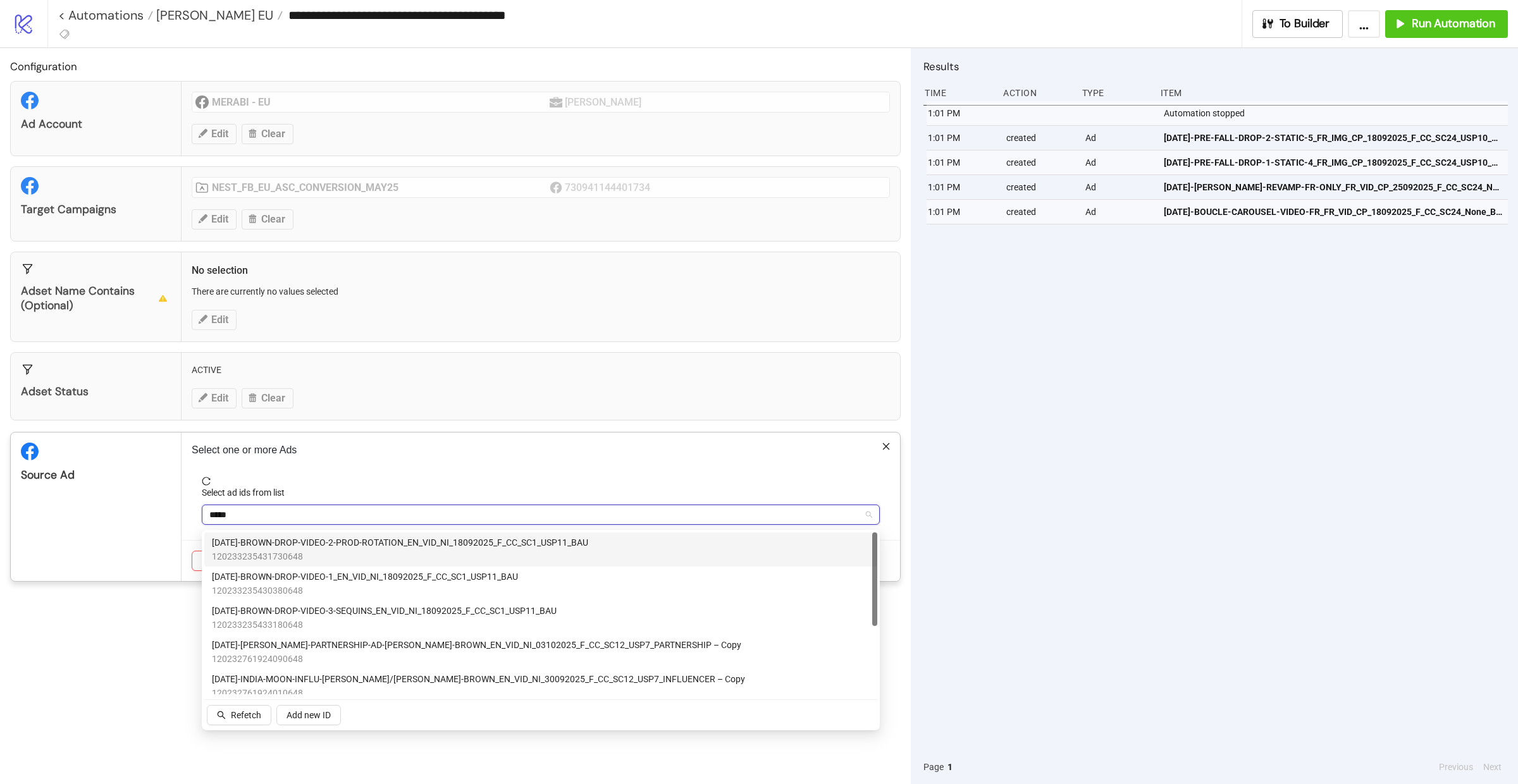
click at [567, 550] on span "120233235431730648" at bounding box center [400, 557] width 376 height 14
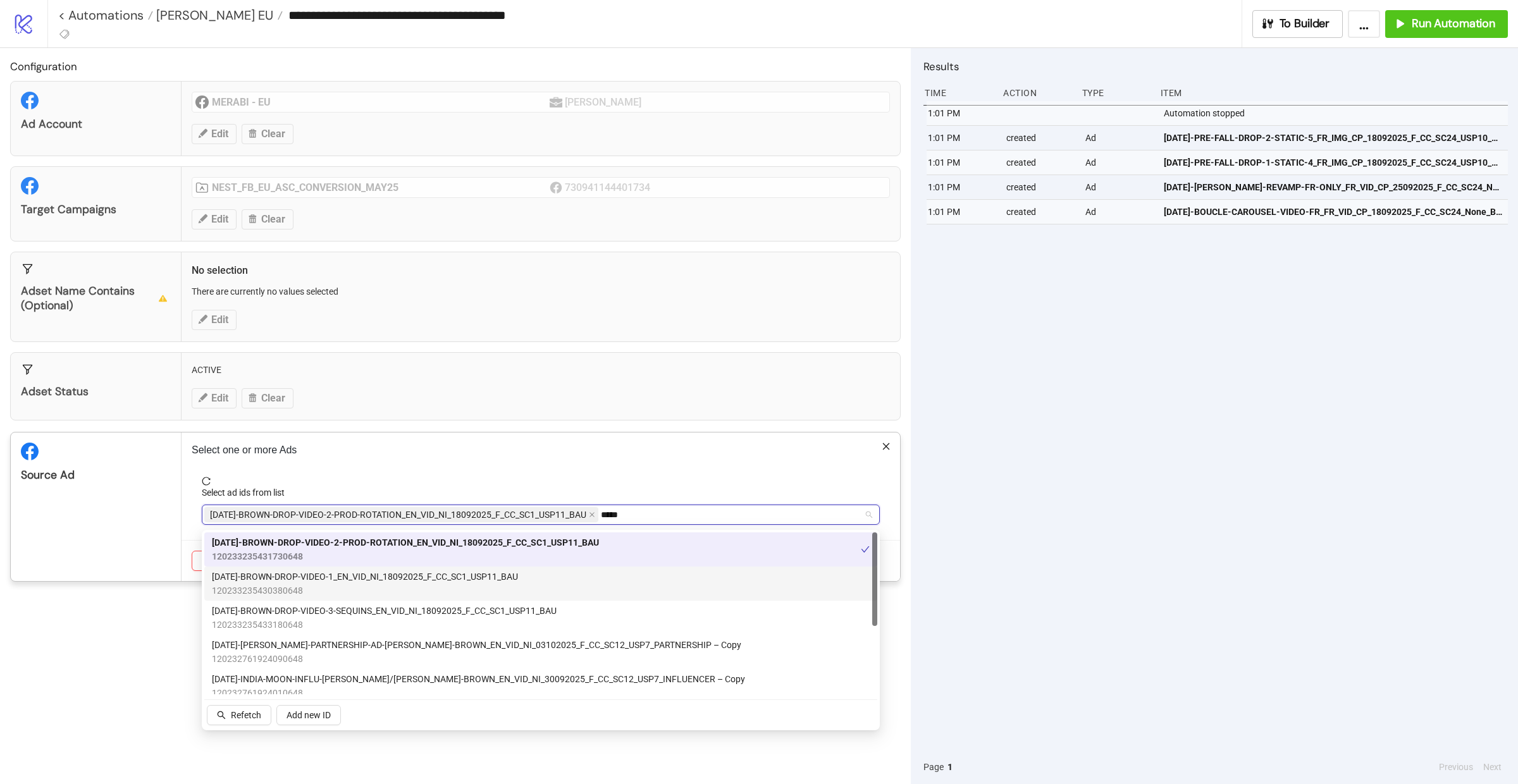
click at [558, 575] on div "AD317-BROWN-DROP-VIDEO-1_EN_VID_NI_18092025_F_CC_SC1_USP11_BAU 1202332354303806…" at bounding box center [540, 583] width 658 height 28
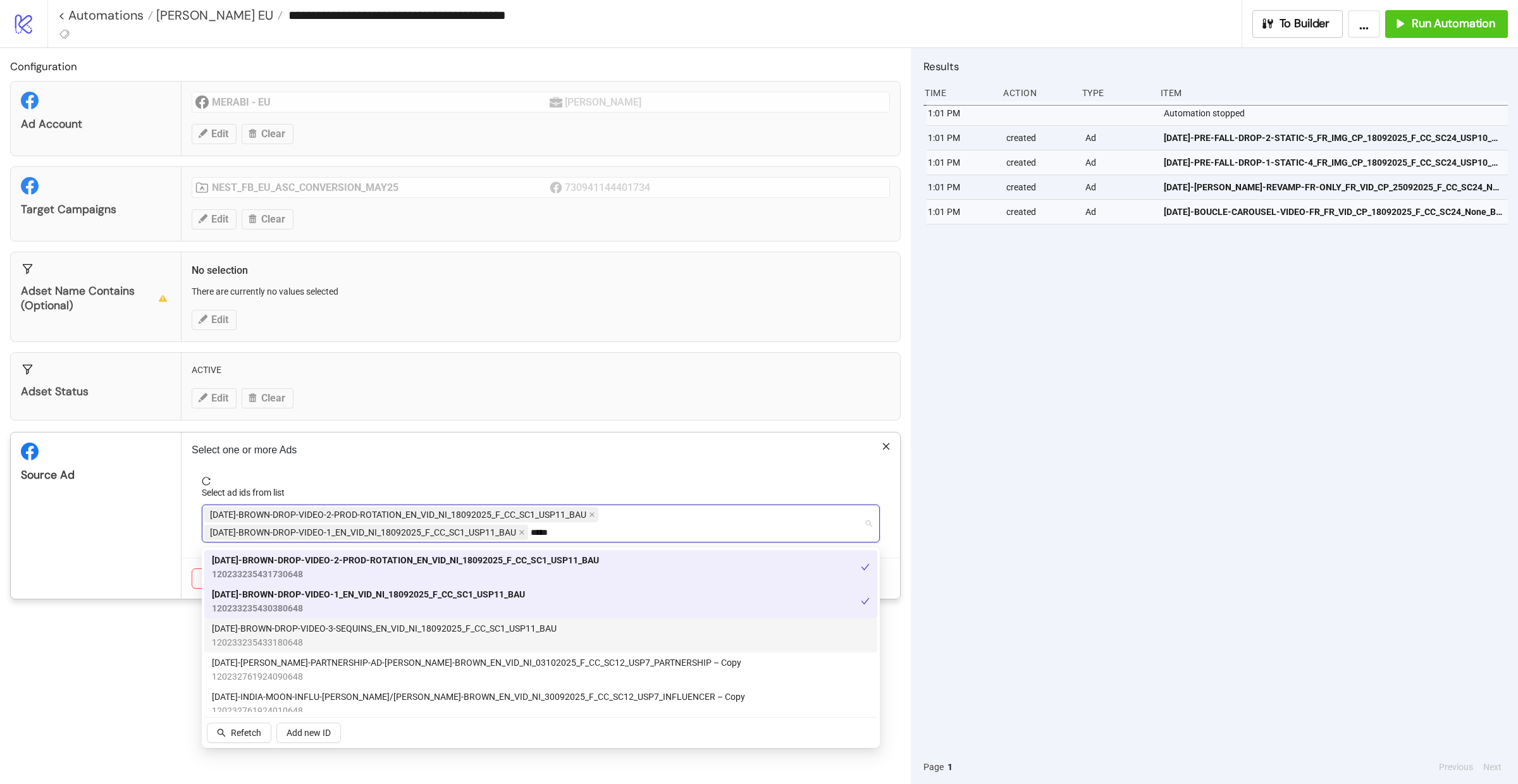
scroll to position [16, 0]
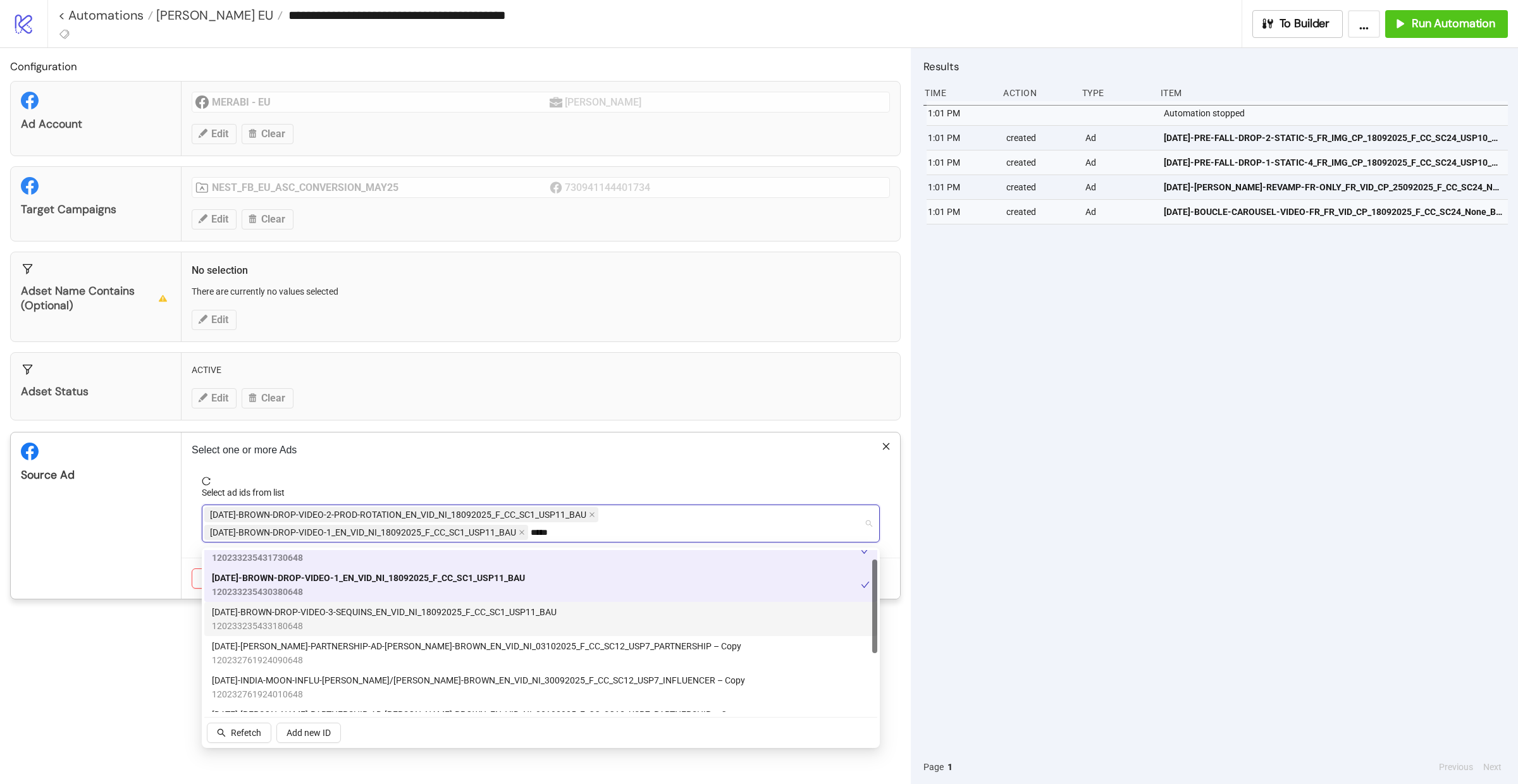
click at [498, 614] on span "AD319-BROWN-DROP-VIDEO-3-SEQUINS_EN_VID_NI_18092025_F_CC_SC1_USP11_BAU" at bounding box center [384, 612] width 345 height 14
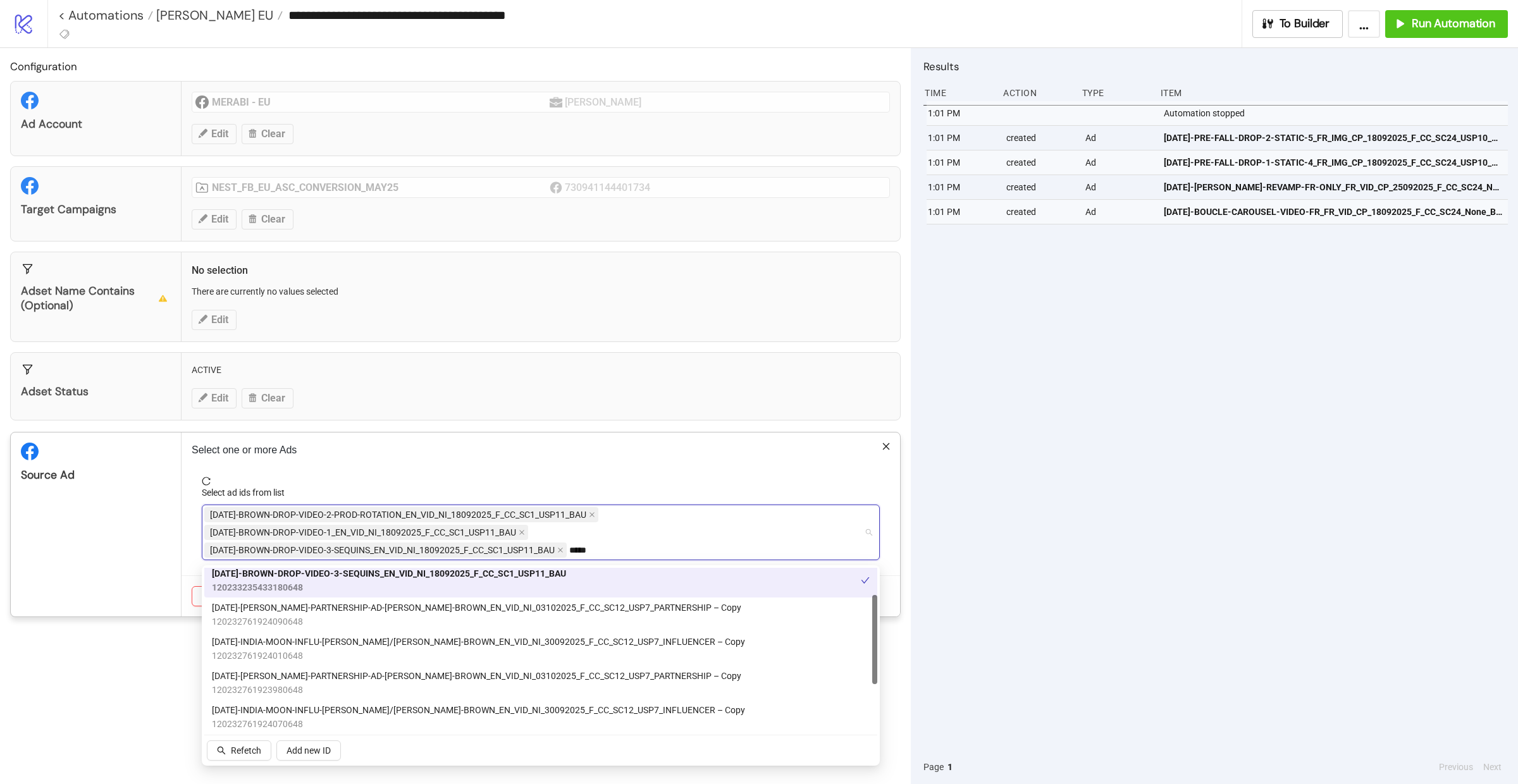
scroll to position [76, 0]
type input "*"
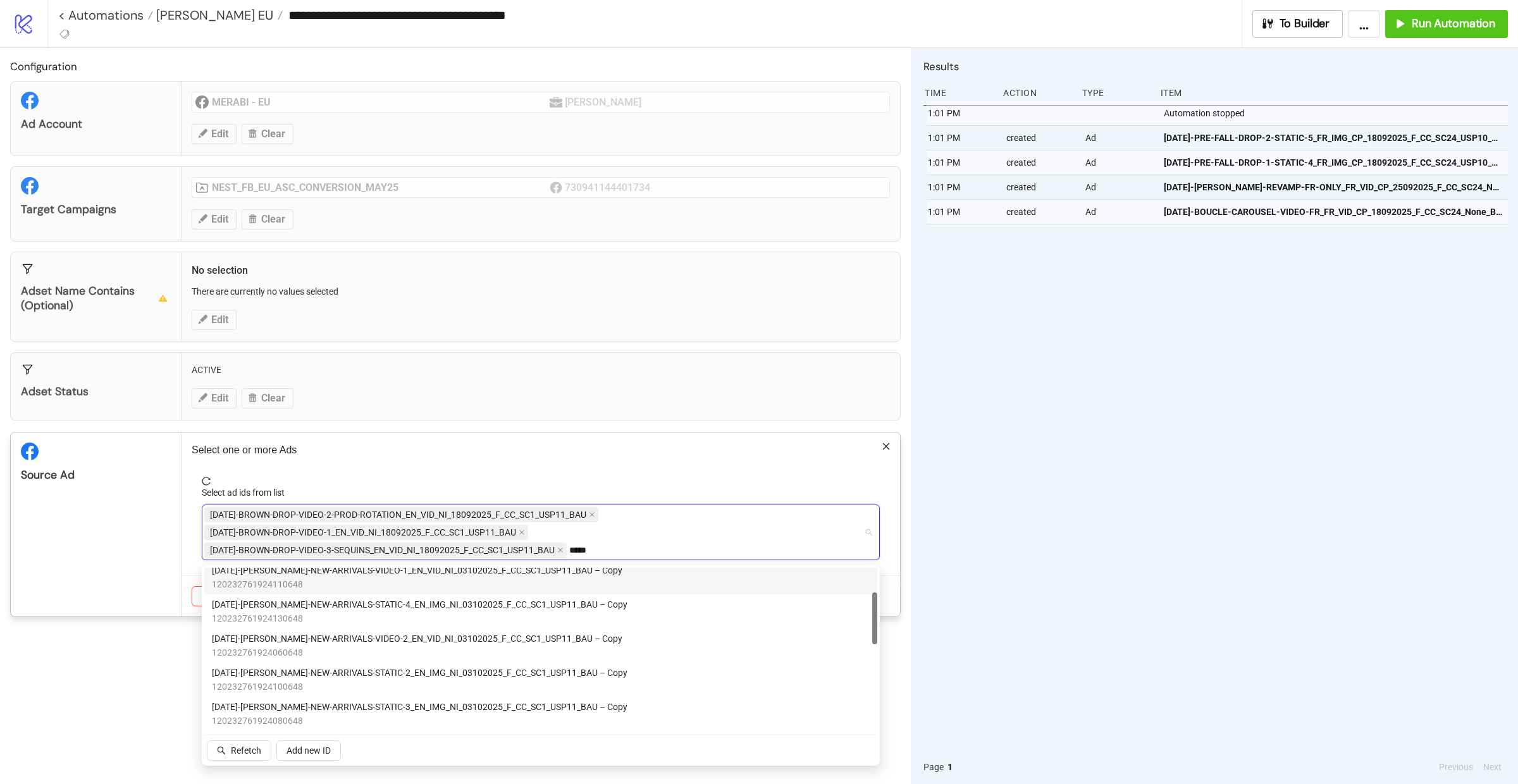
type input "*****"
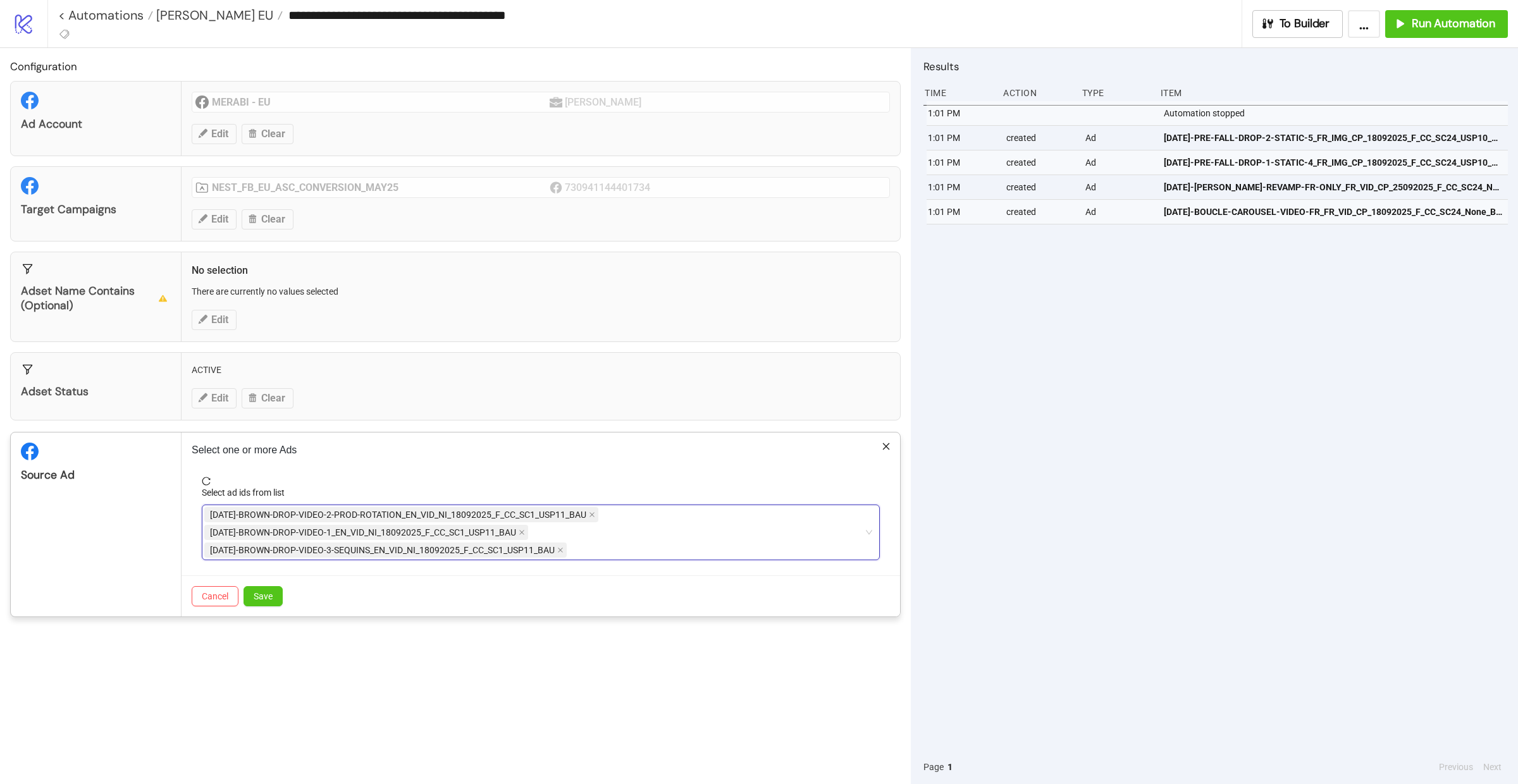
click at [269, 610] on div "Cancel Save" at bounding box center [540, 596] width 718 height 41
click at [269, 601] on span "Save" at bounding box center [263, 596] width 19 height 10
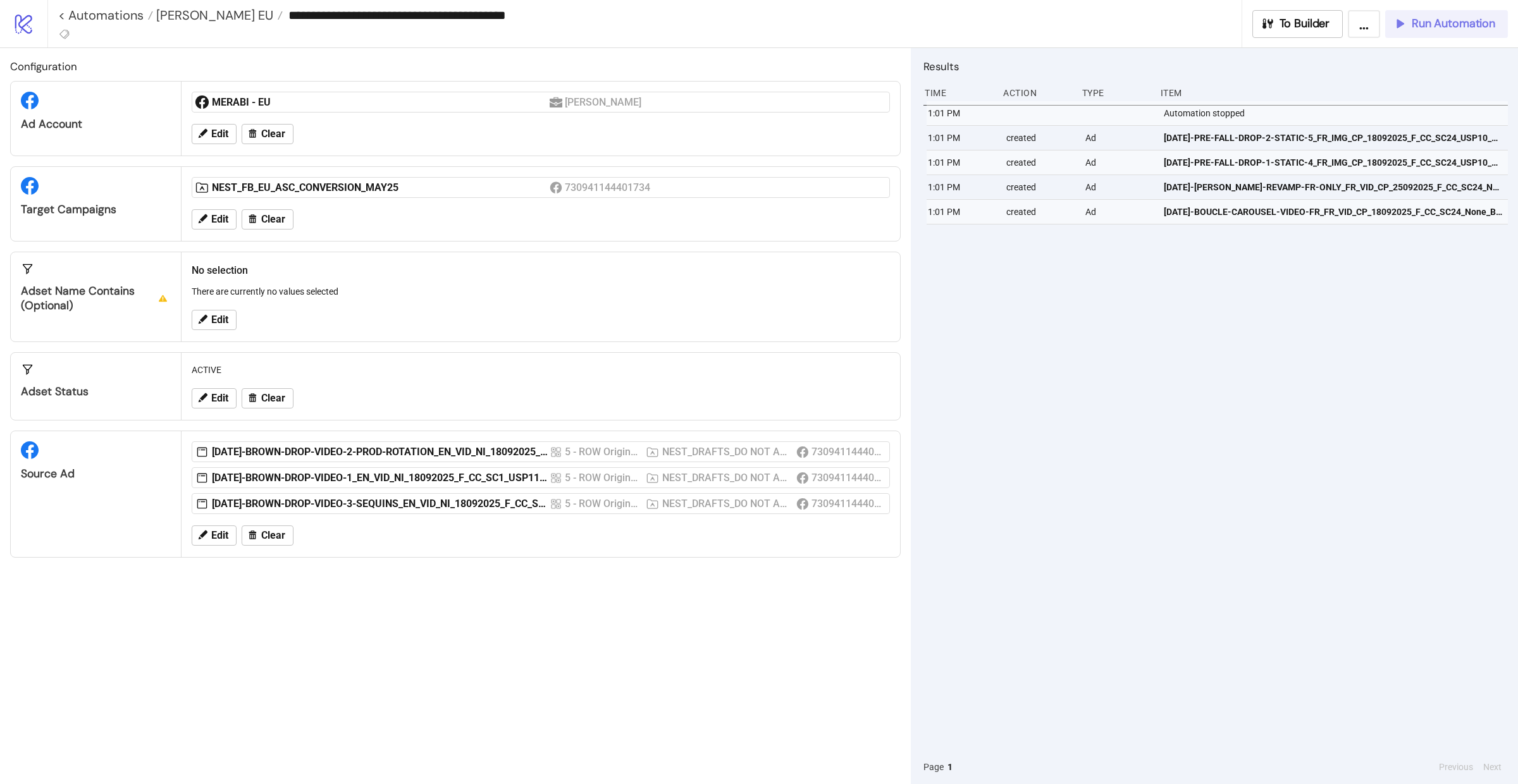
click at [1436, 28] on span "Run Automation" at bounding box center [1454, 23] width 84 height 15
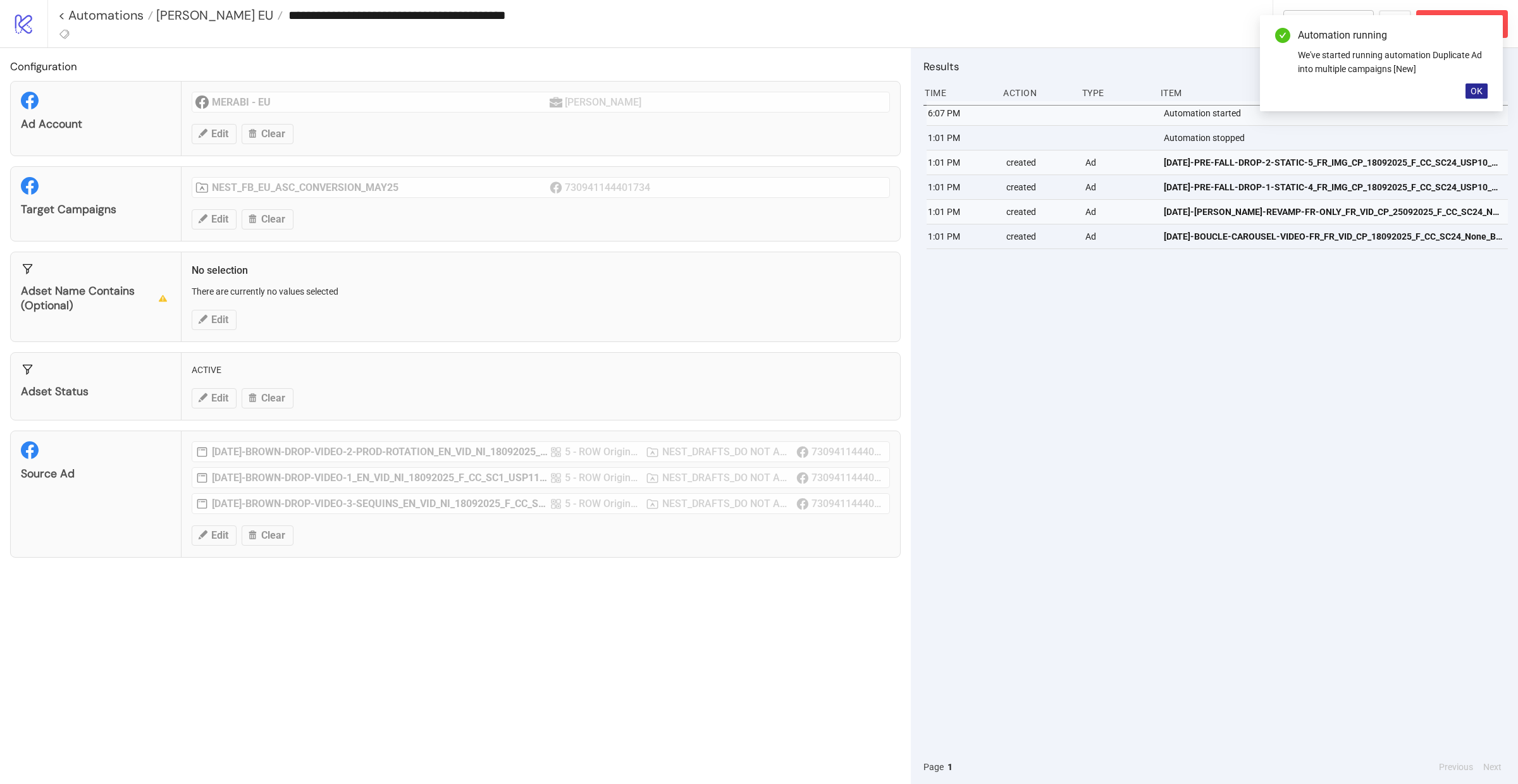
click at [1474, 87] on span "OK" at bounding box center [1477, 91] width 12 height 10
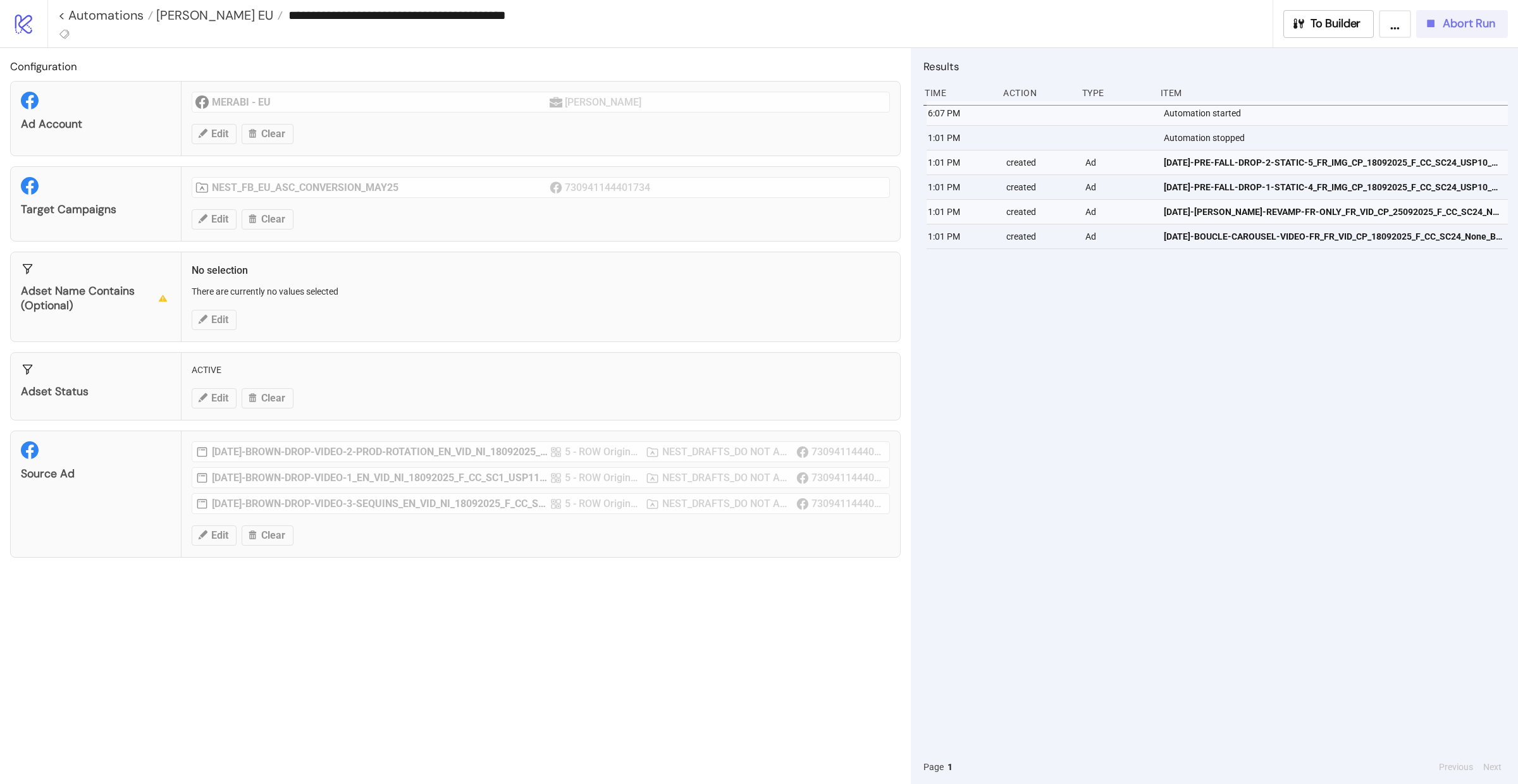
click at [1456, 33] on button "Abort Run" at bounding box center [1462, 24] width 92 height 28
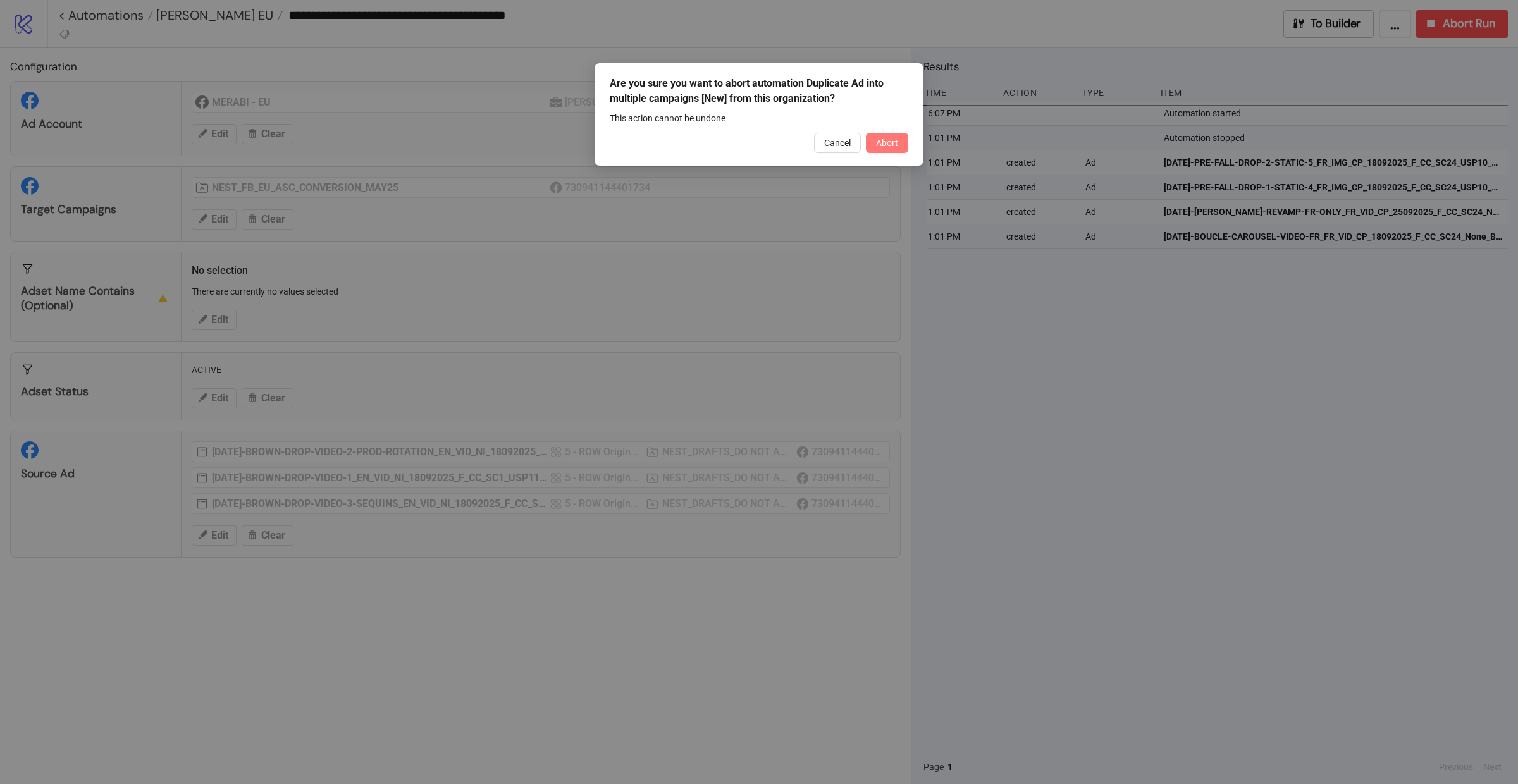
click at [881, 148] on button "Abort" at bounding box center [887, 143] width 43 height 21
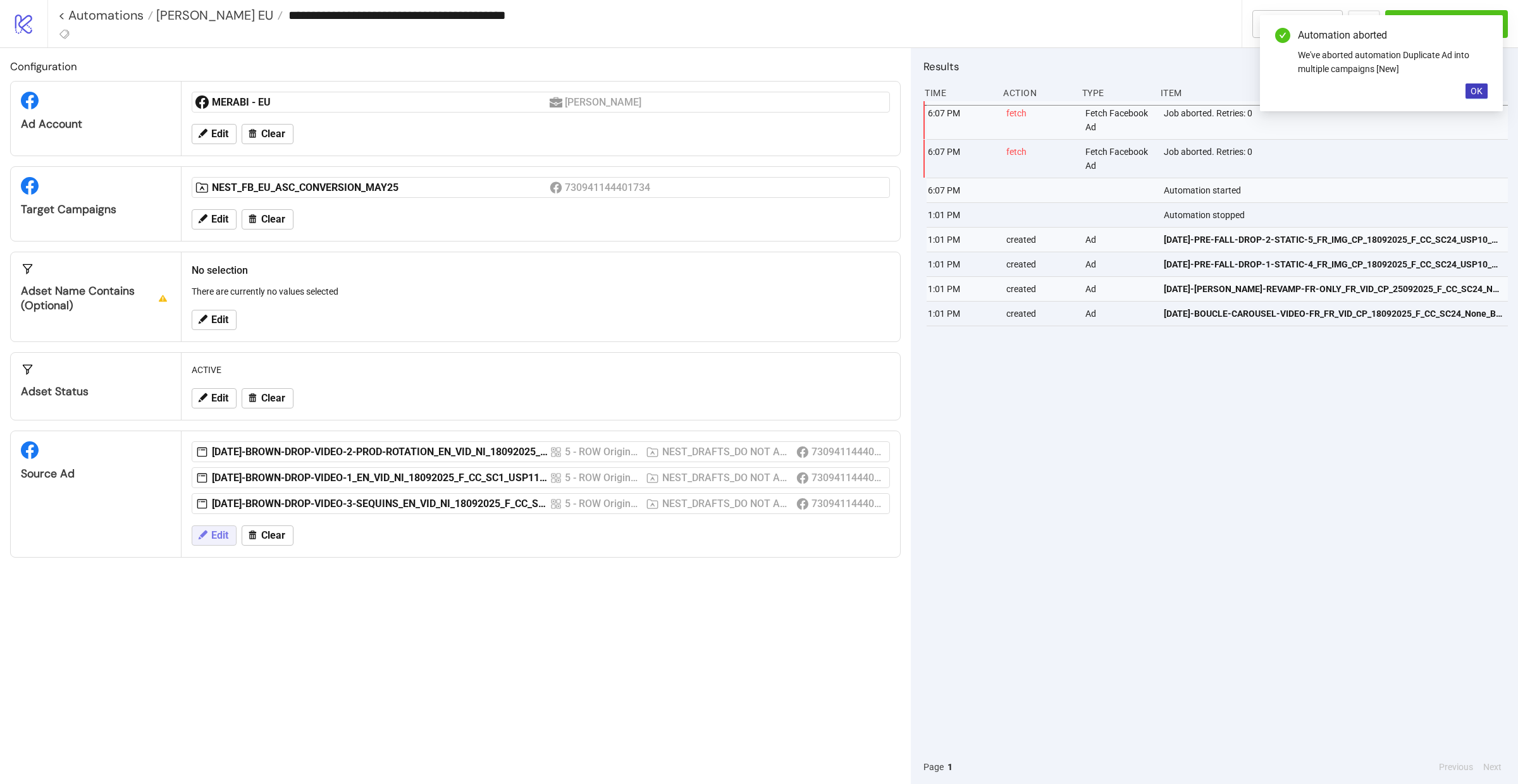
click at [221, 535] on span "Edit" at bounding box center [220, 535] width 17 height 11
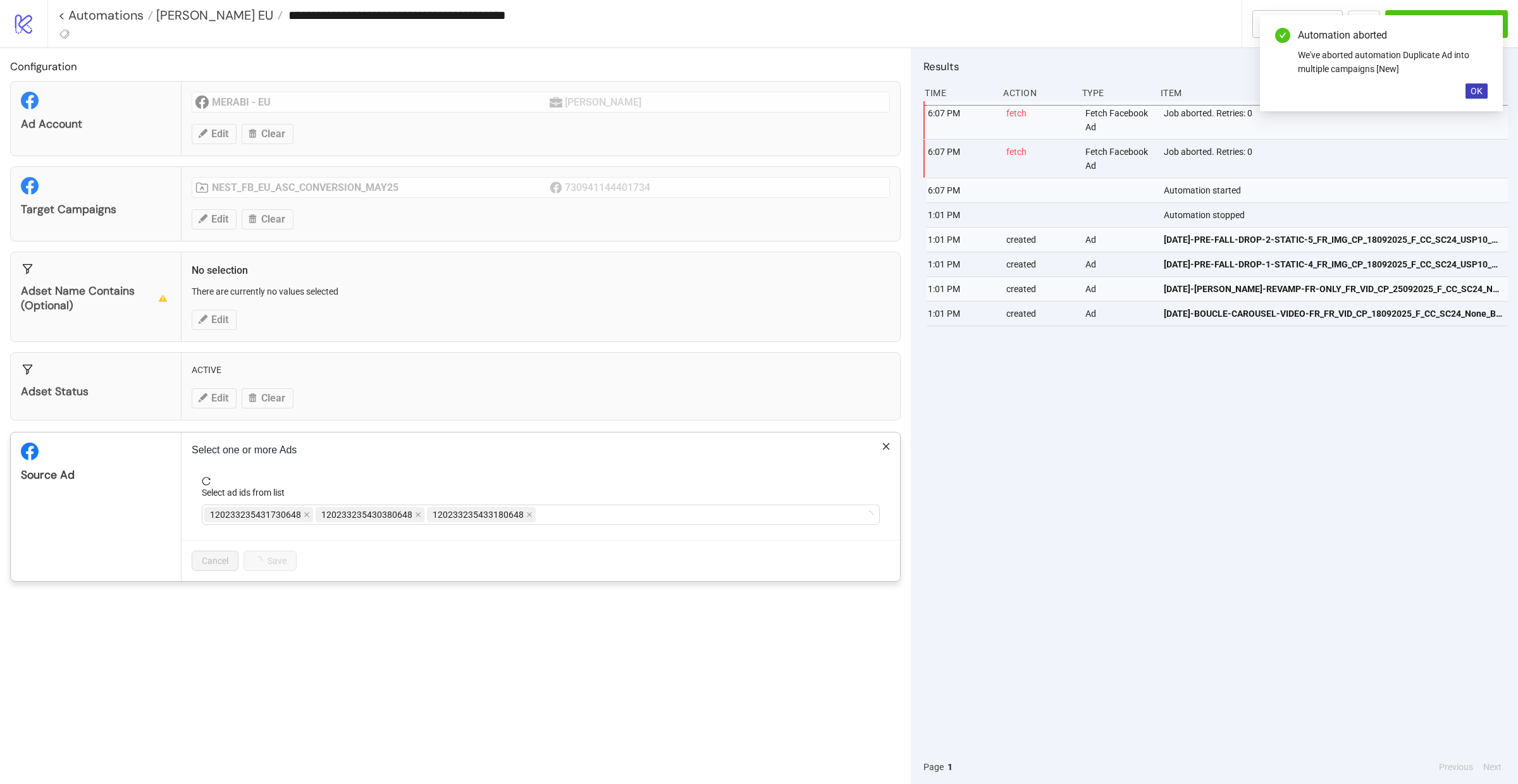
click at [346, 414] on div "**********" at bounding box center [759, 392] width 1518 height 784
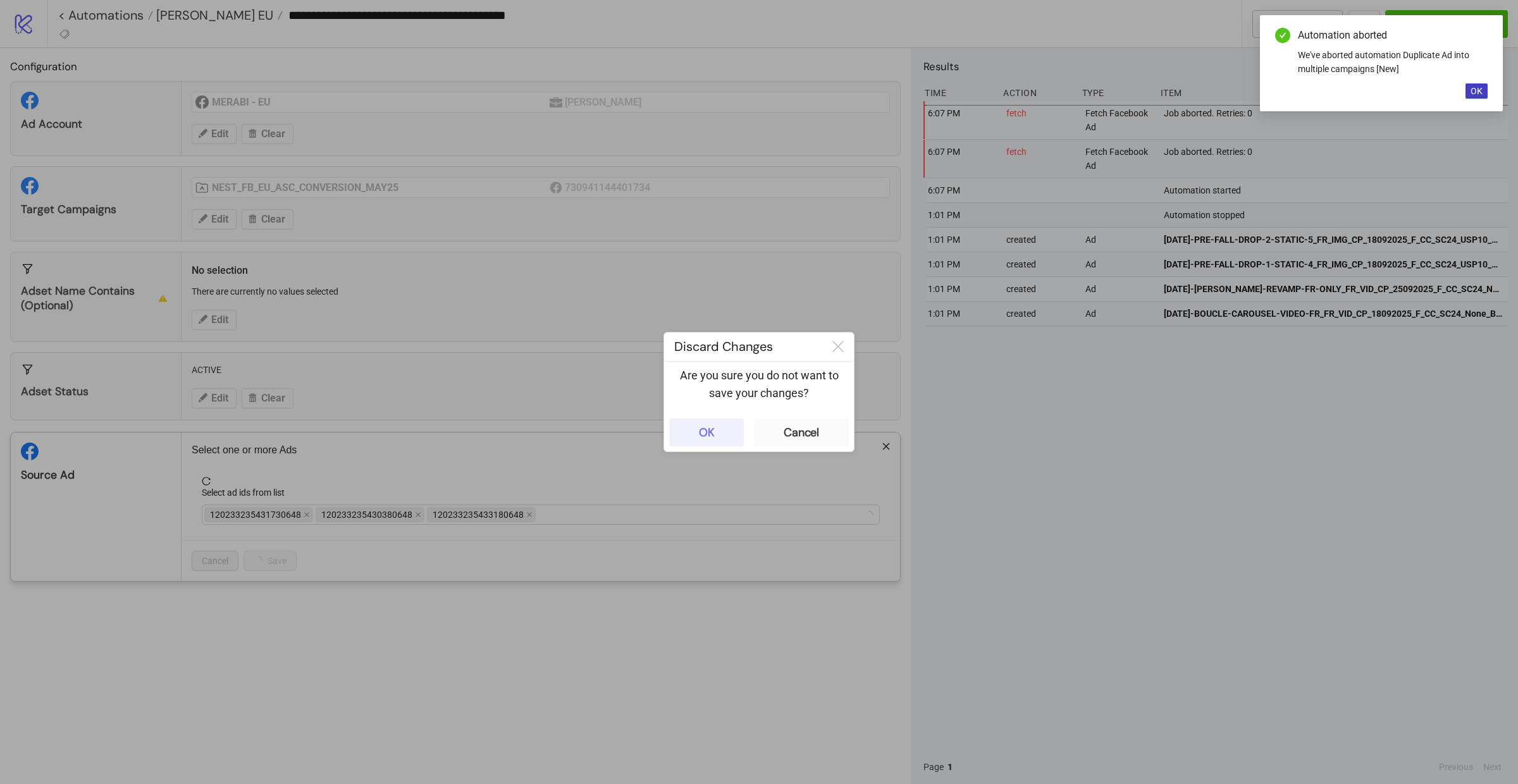
click at [695, 430] on button "OK" at bounding box center [706, 433] width 74 height 28
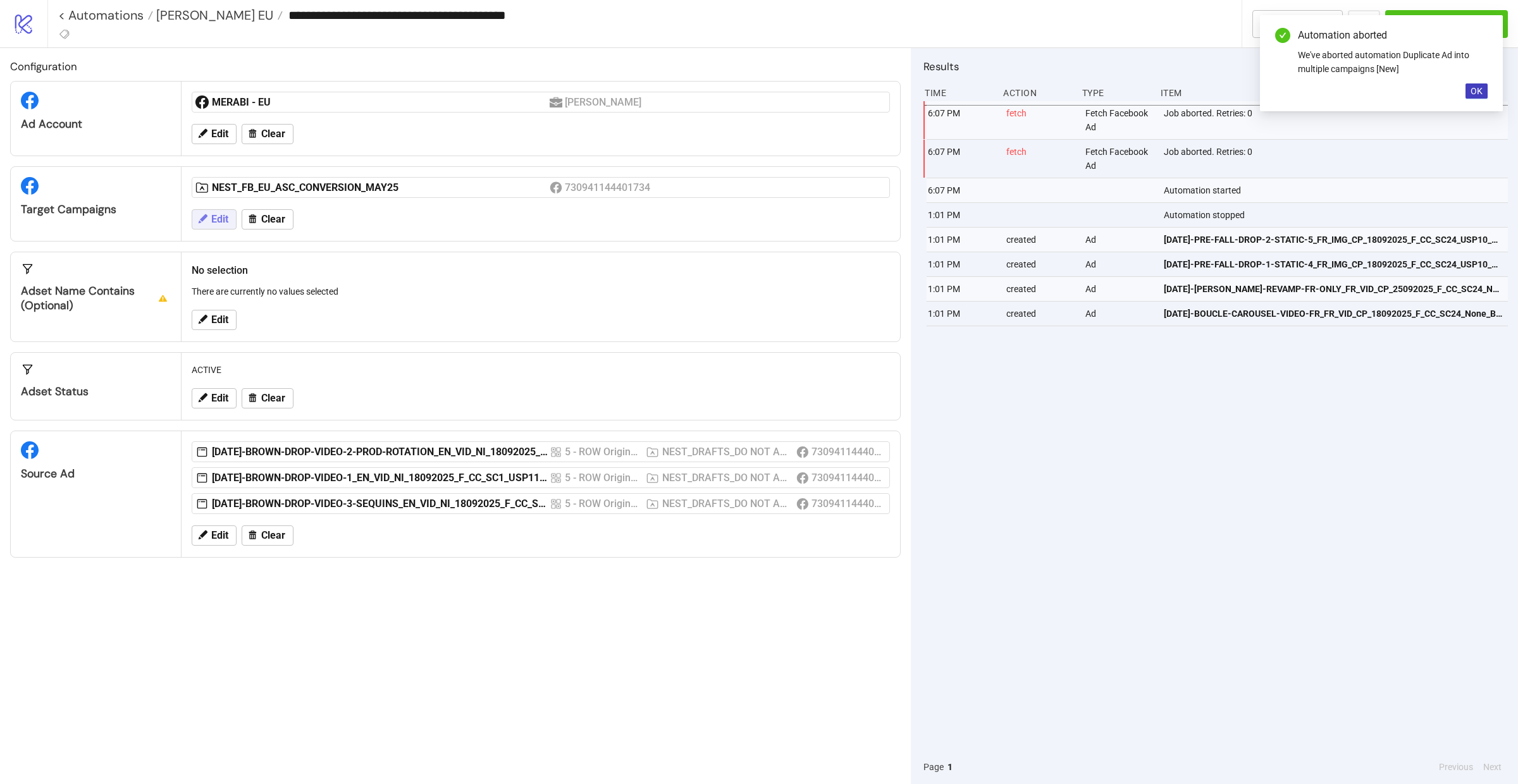
click at [225, 222] on span "Edit" at bounding box center [220, 219] width 17 height 11
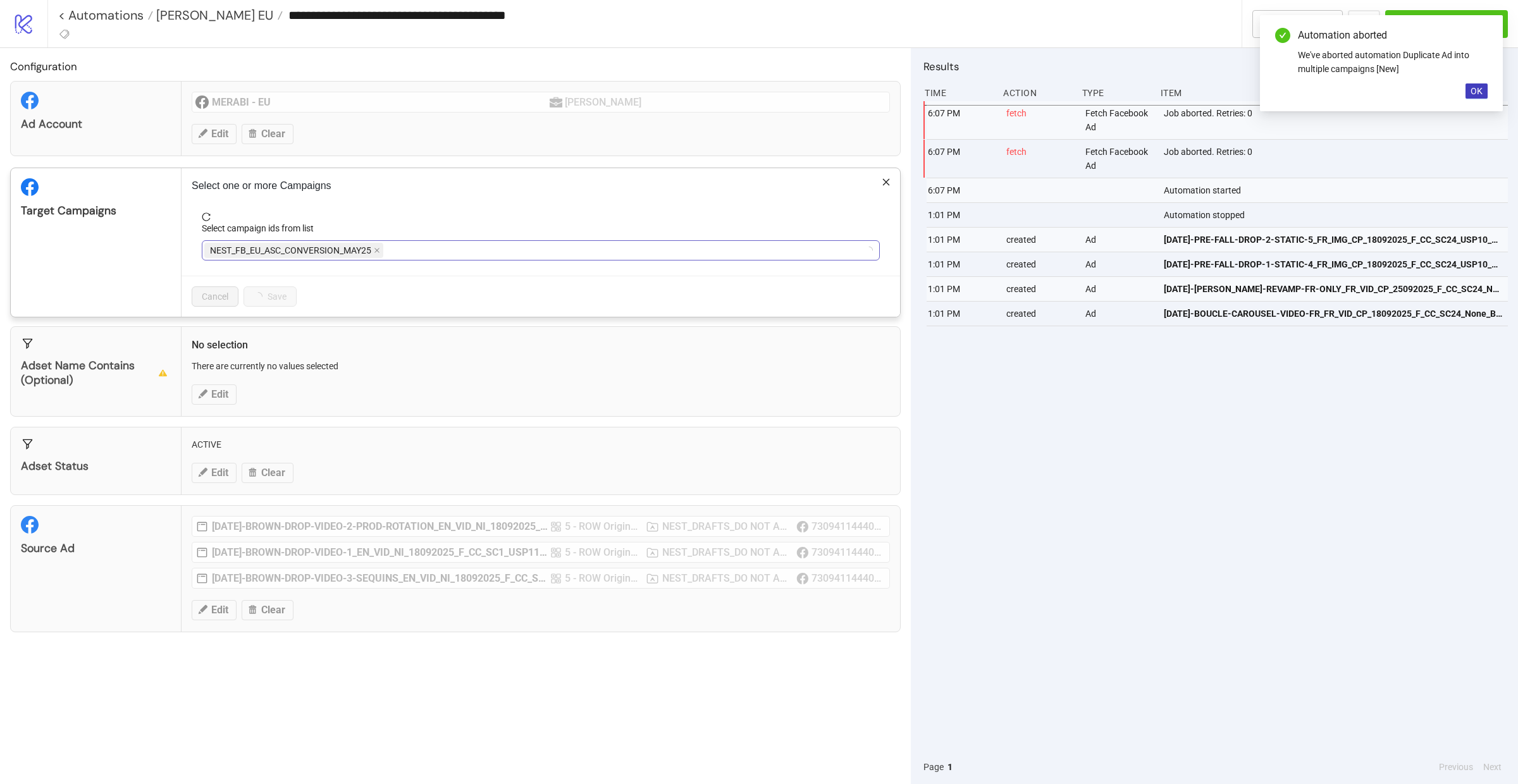
click at [419, 256] on div "NEST_FB_EU_ASC_CONVERSION_MAY25" at bounding box center [534, 251] width 659 height 18
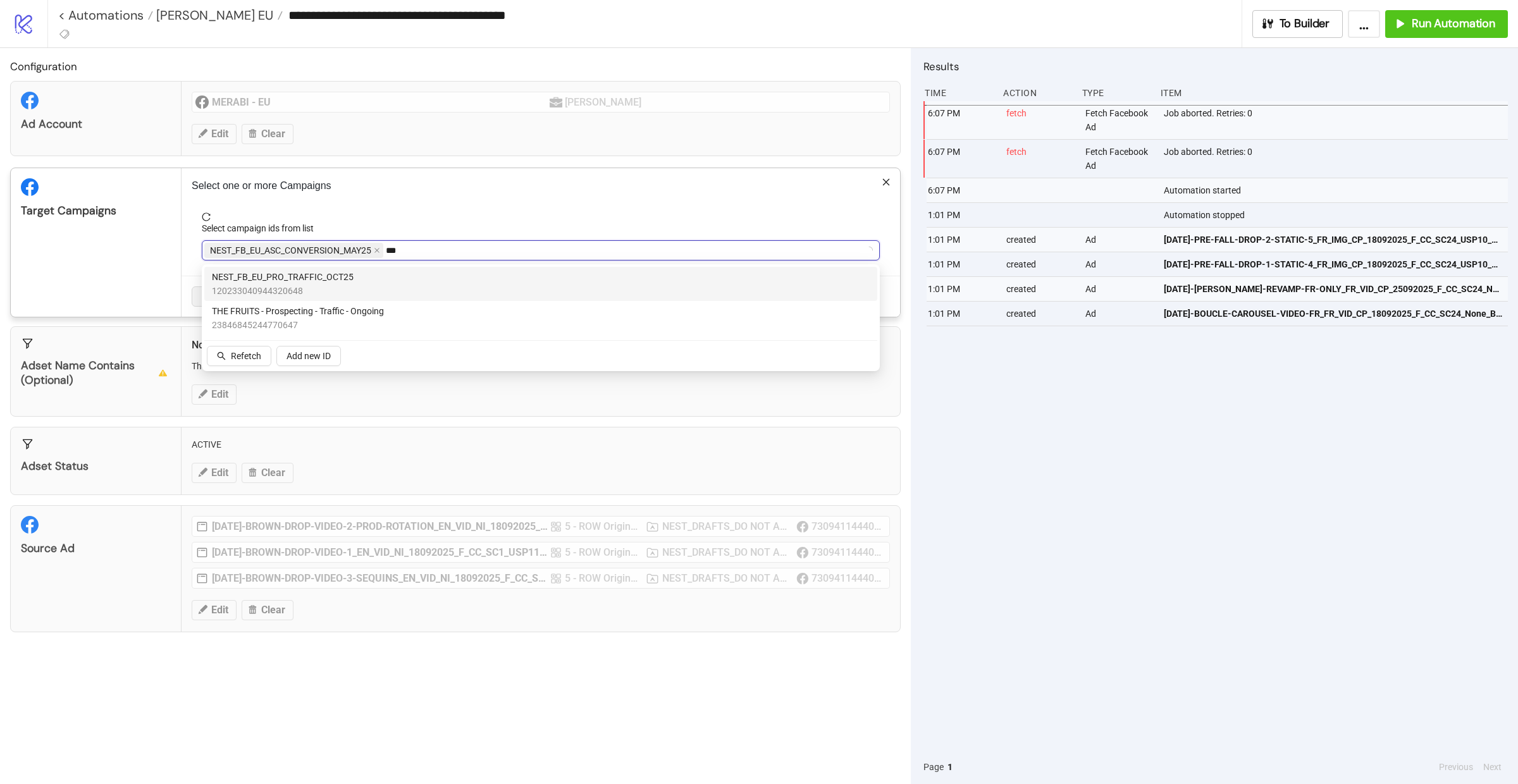
type input "****"
click at [393, 280] on div "NEST_FB_EU_PRO_TRAFFIC_OCT25 120233040944320648" at bounding box center [540, 284] width 658 height 28
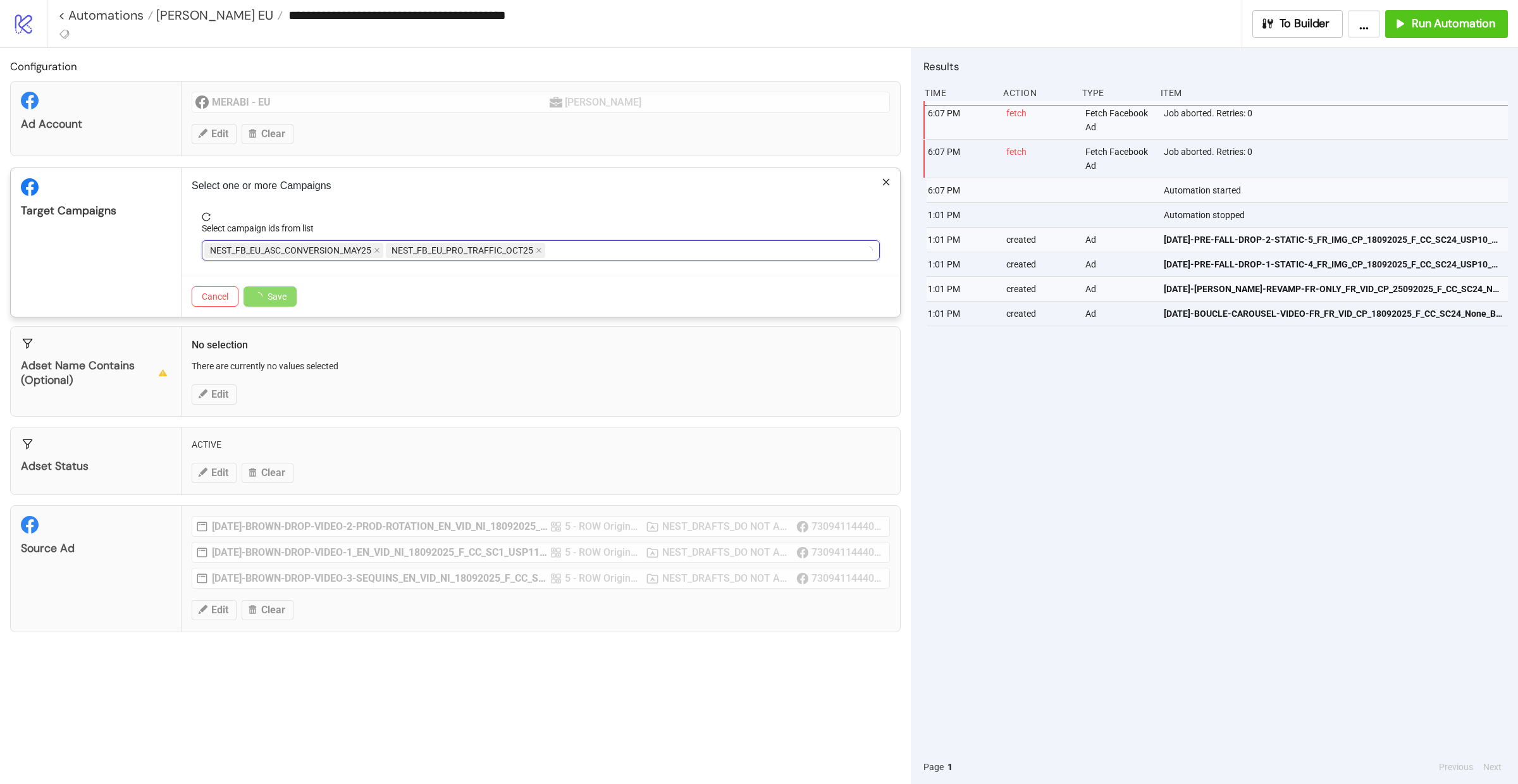
click at [105, 209] on div "Target Campaigns" at bounding box center [95, 210] width 150 height 15
click at [280, 300] on span "Save" at bounding box center [277, 297] width 19 height 10
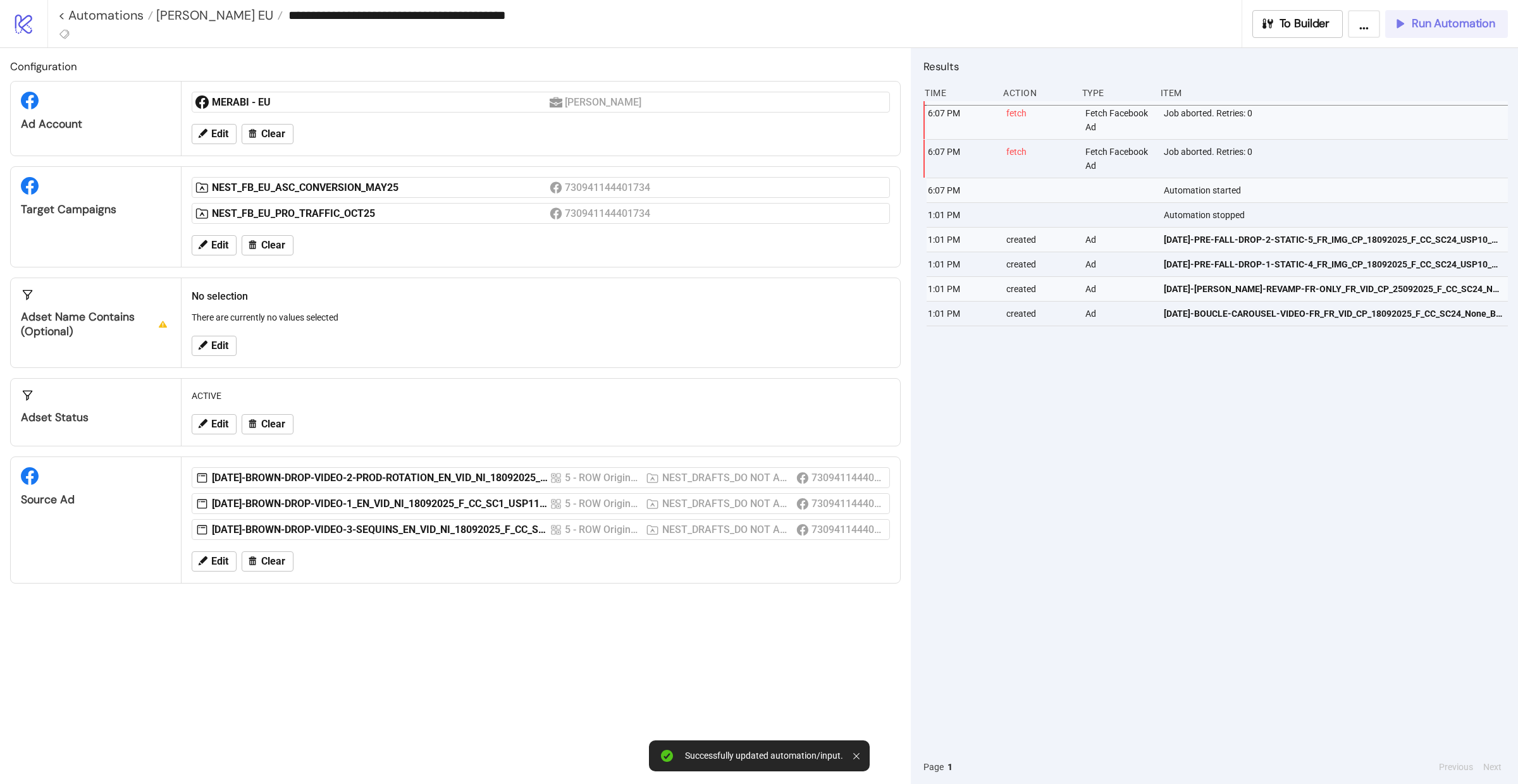
click at [1461, 26] on span "Run Automation" at bounding box center [1454, 23] width 84 height 15
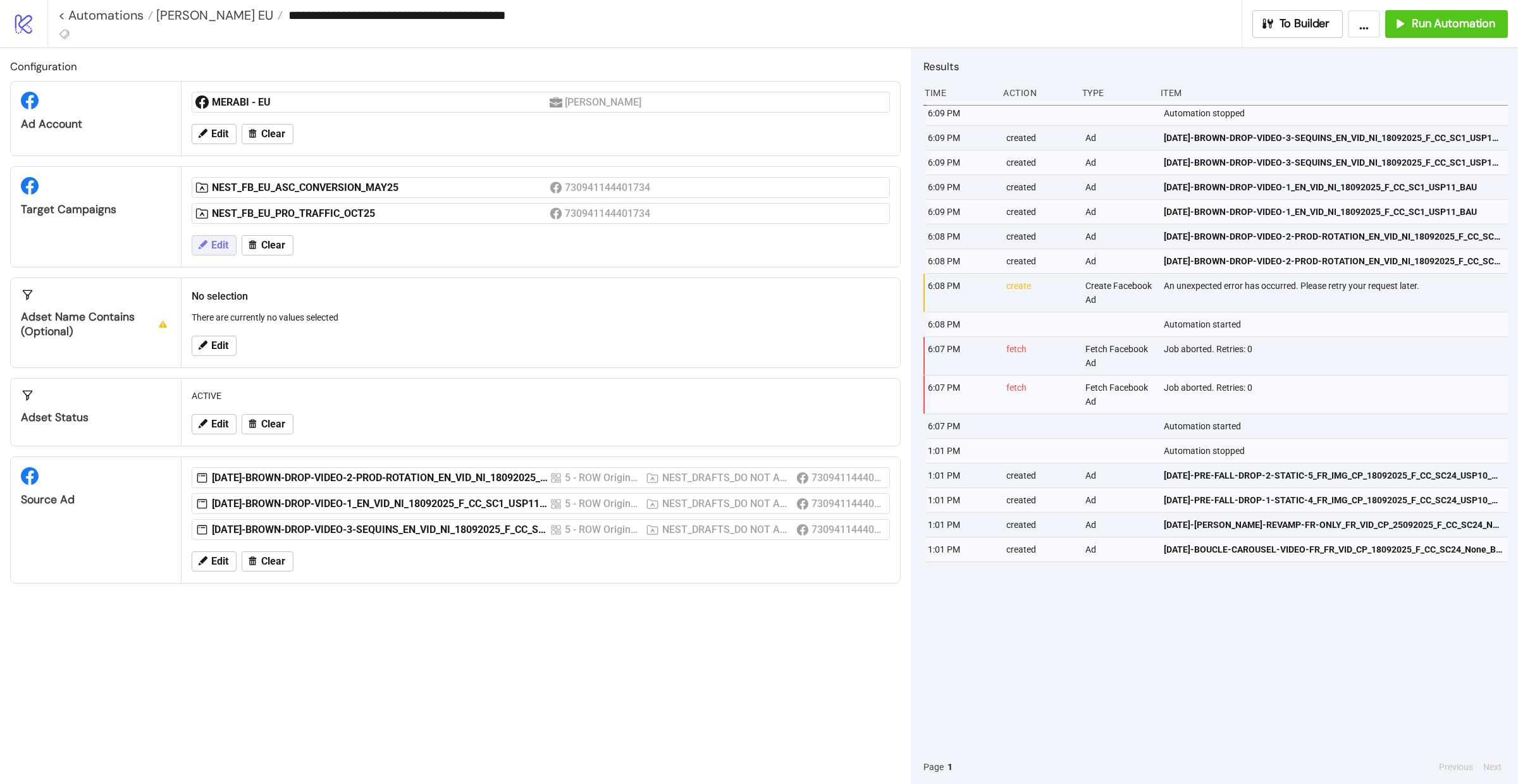
click at [223, 253] on button "Edit" at bounding box center [214, 245] width 45 height 21
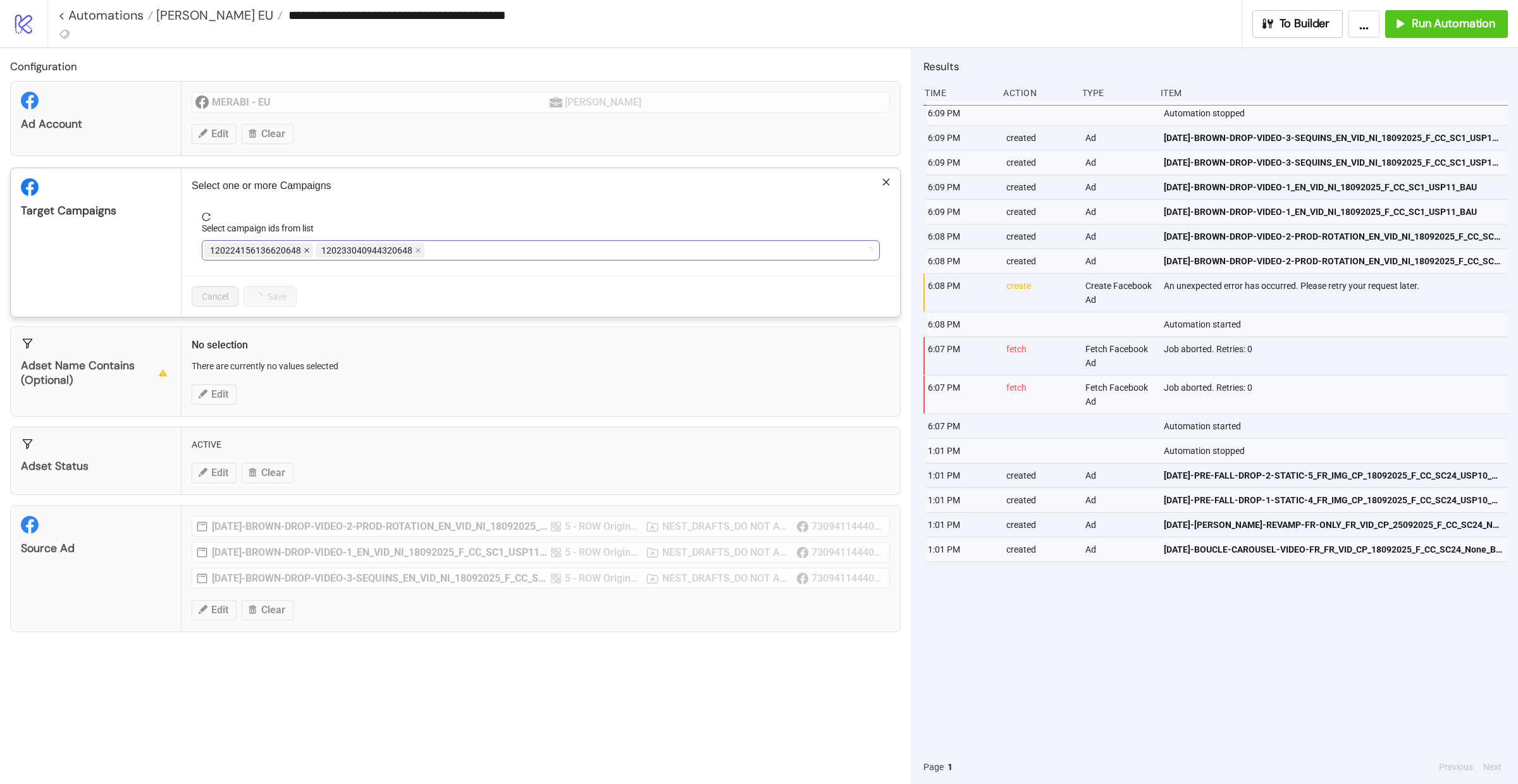
click at [308, 250] on icon "close" at bounding box center [306, 250] width 6 height 6
click at [308, 250] on span "NEST_FB_EU_ASC_CONVERSION_MAY25" at bounding box center [291, 251] width 162 height 14
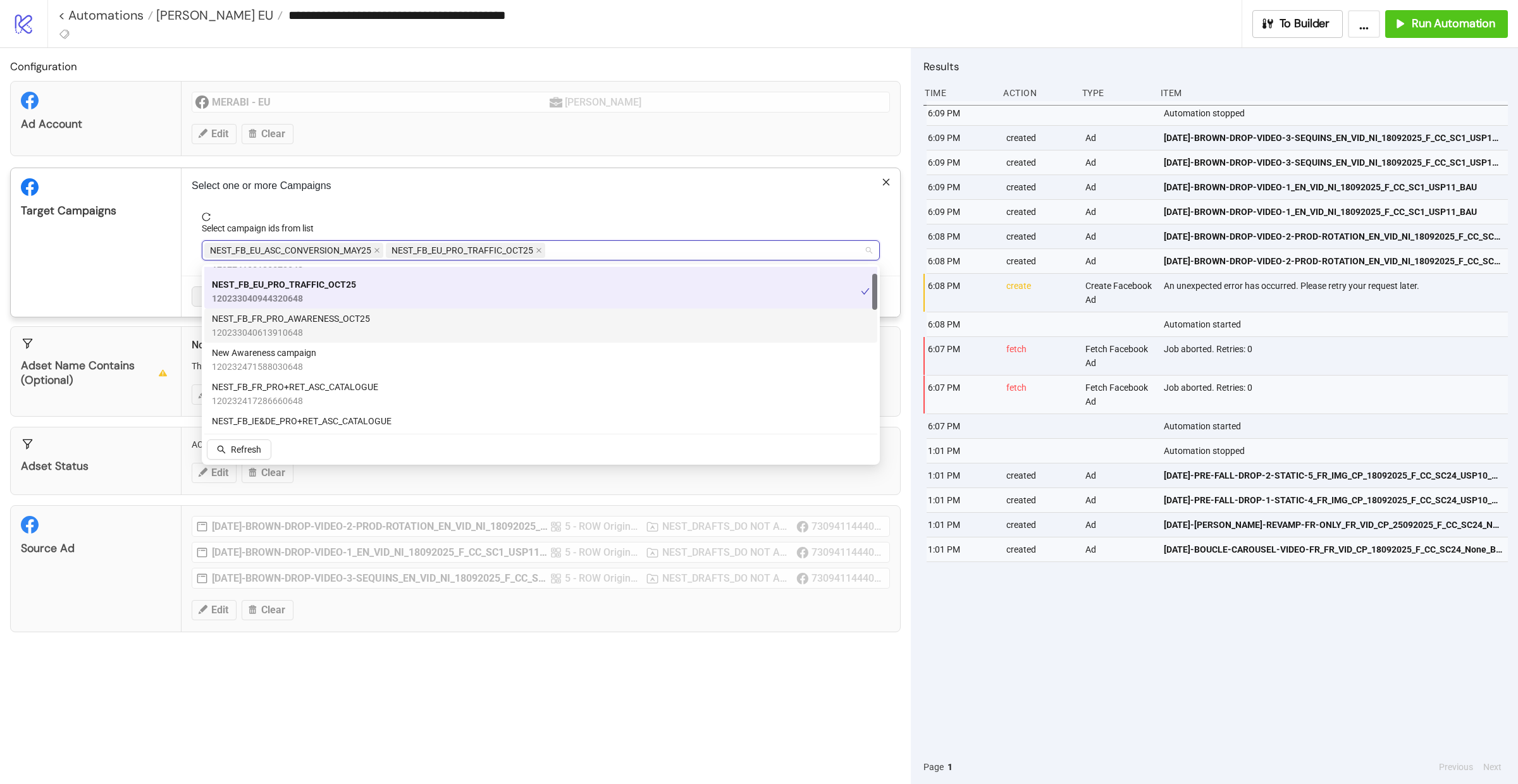
scroll to position [32, 0]
click at [345, 323] on span "120233040613910648" at bounding box center [291, 327] width 158 height 14
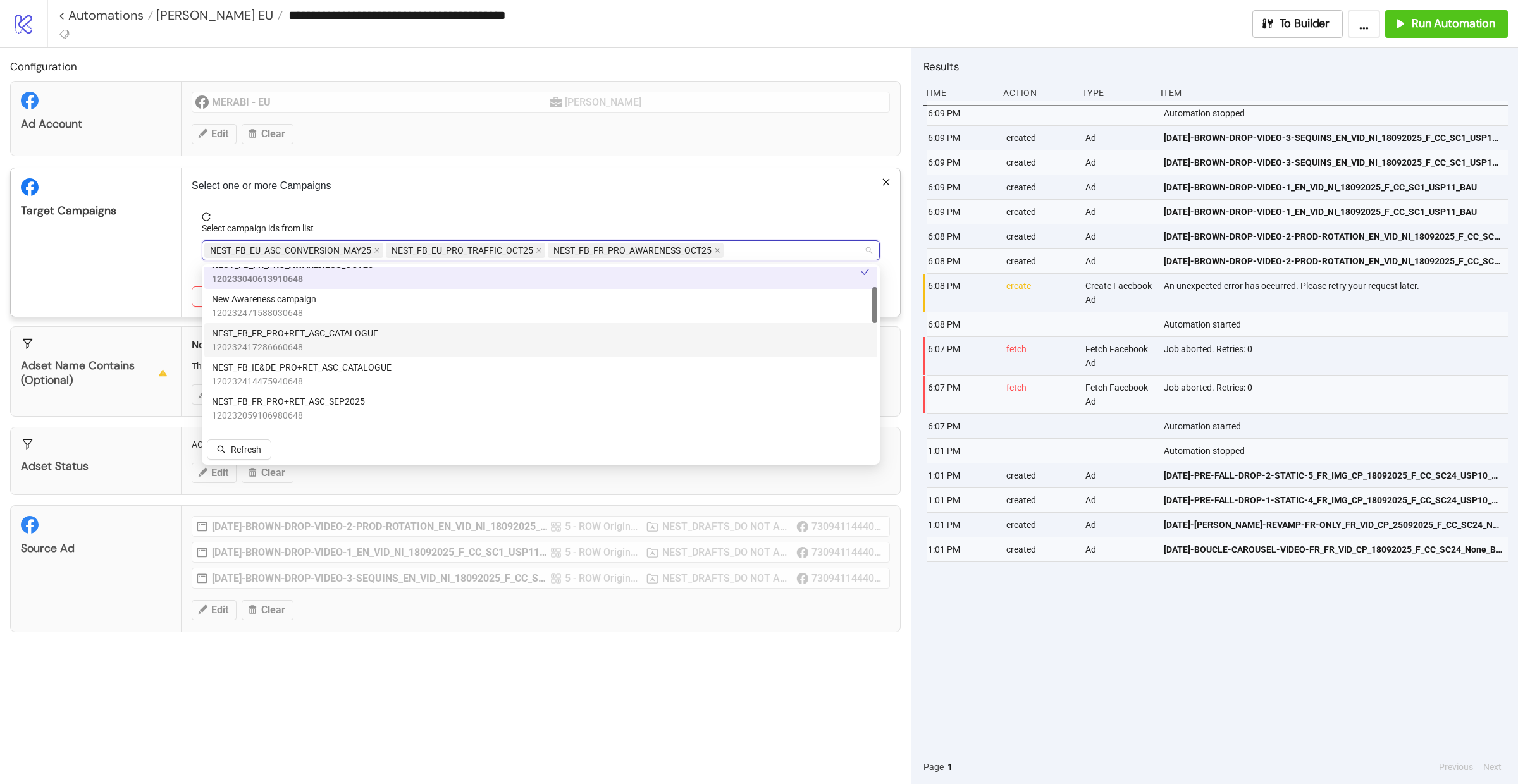
scroll to position [92, 0]
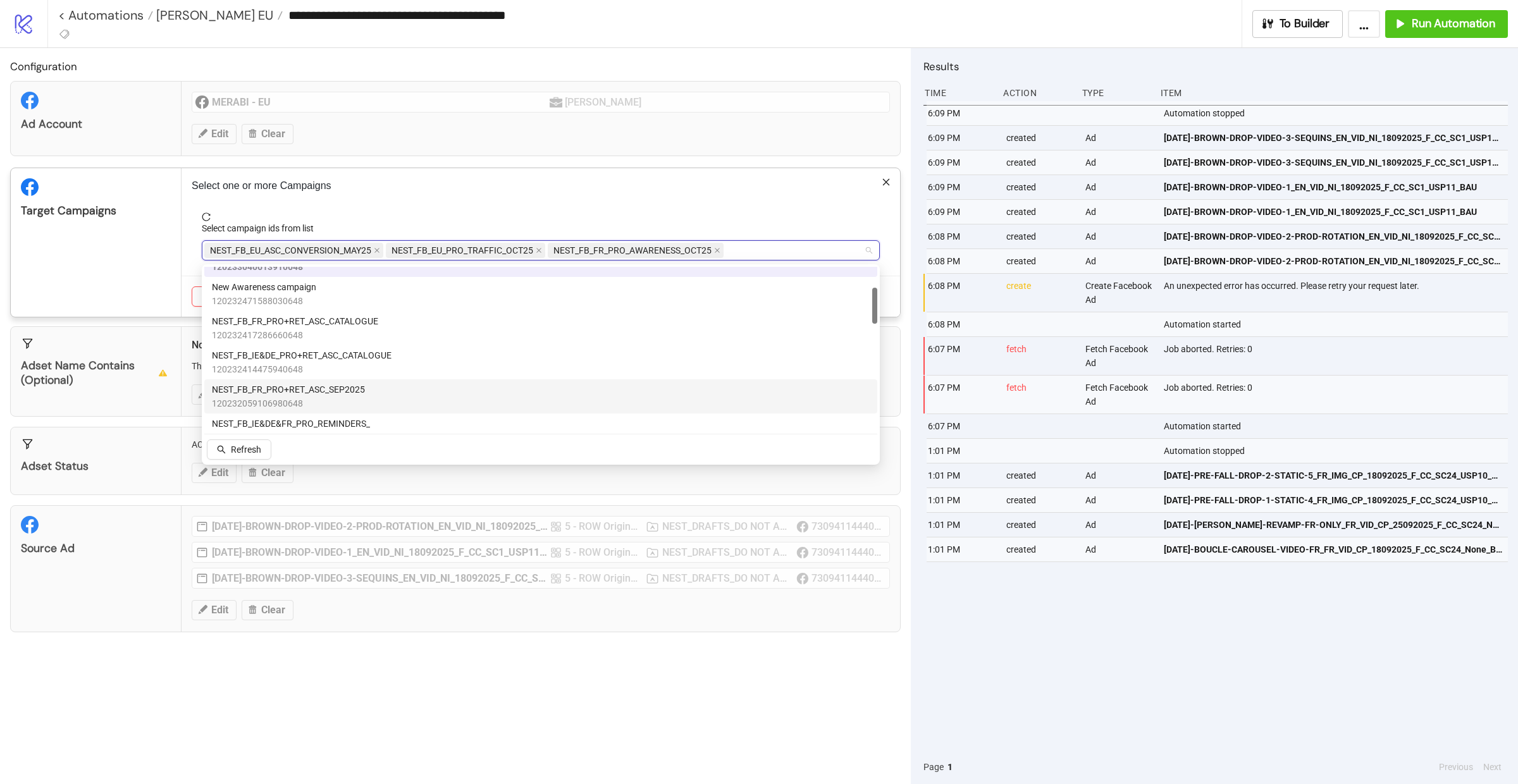
click at [331, 390] on span "NEST_FB_FR_PRO+RET_ASC_SEP2025" at bounding box center [288, 389] width 153 height 14
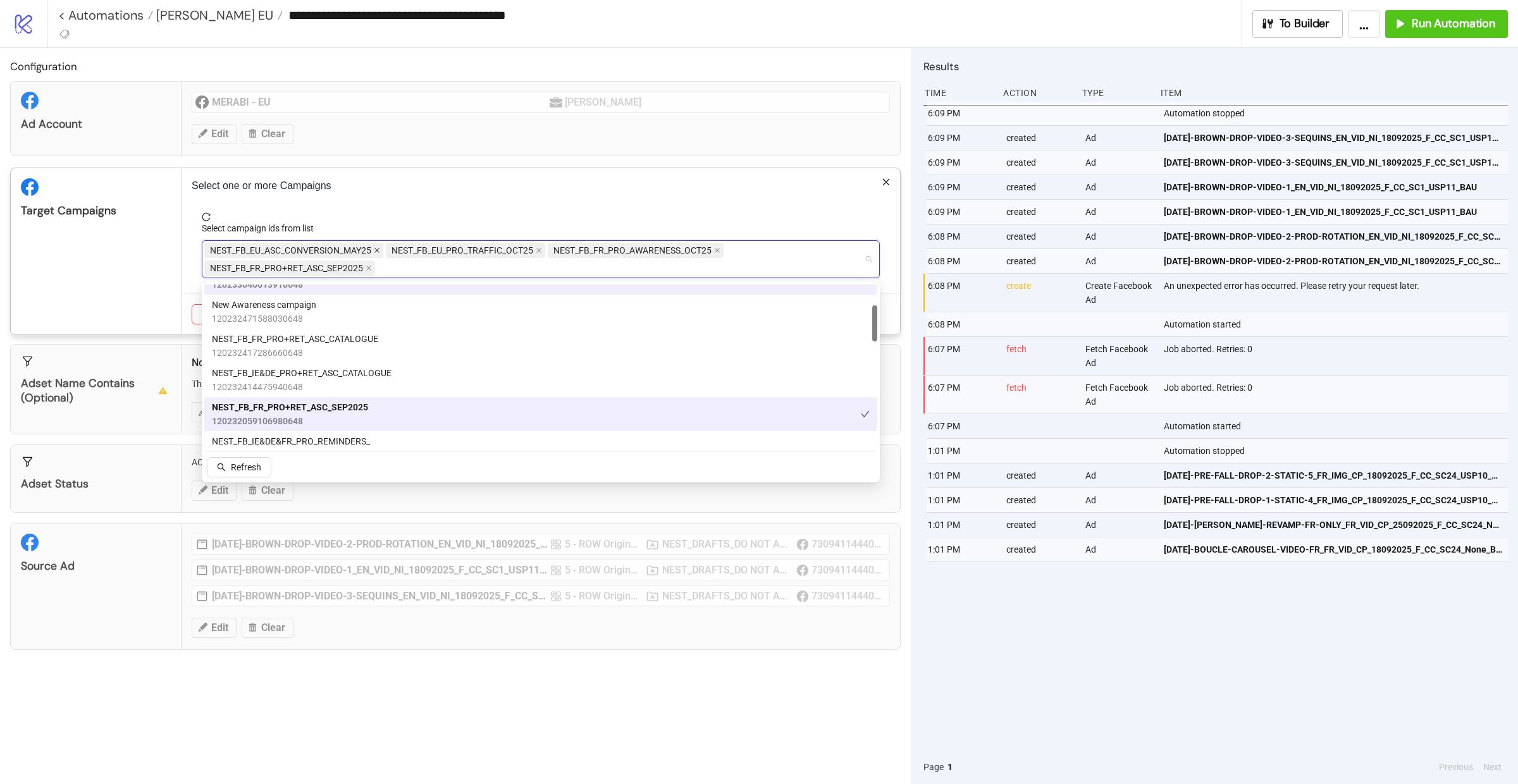
click at [375, 251] on icon "close" at bounding box center [376, 250] width 6 height 6
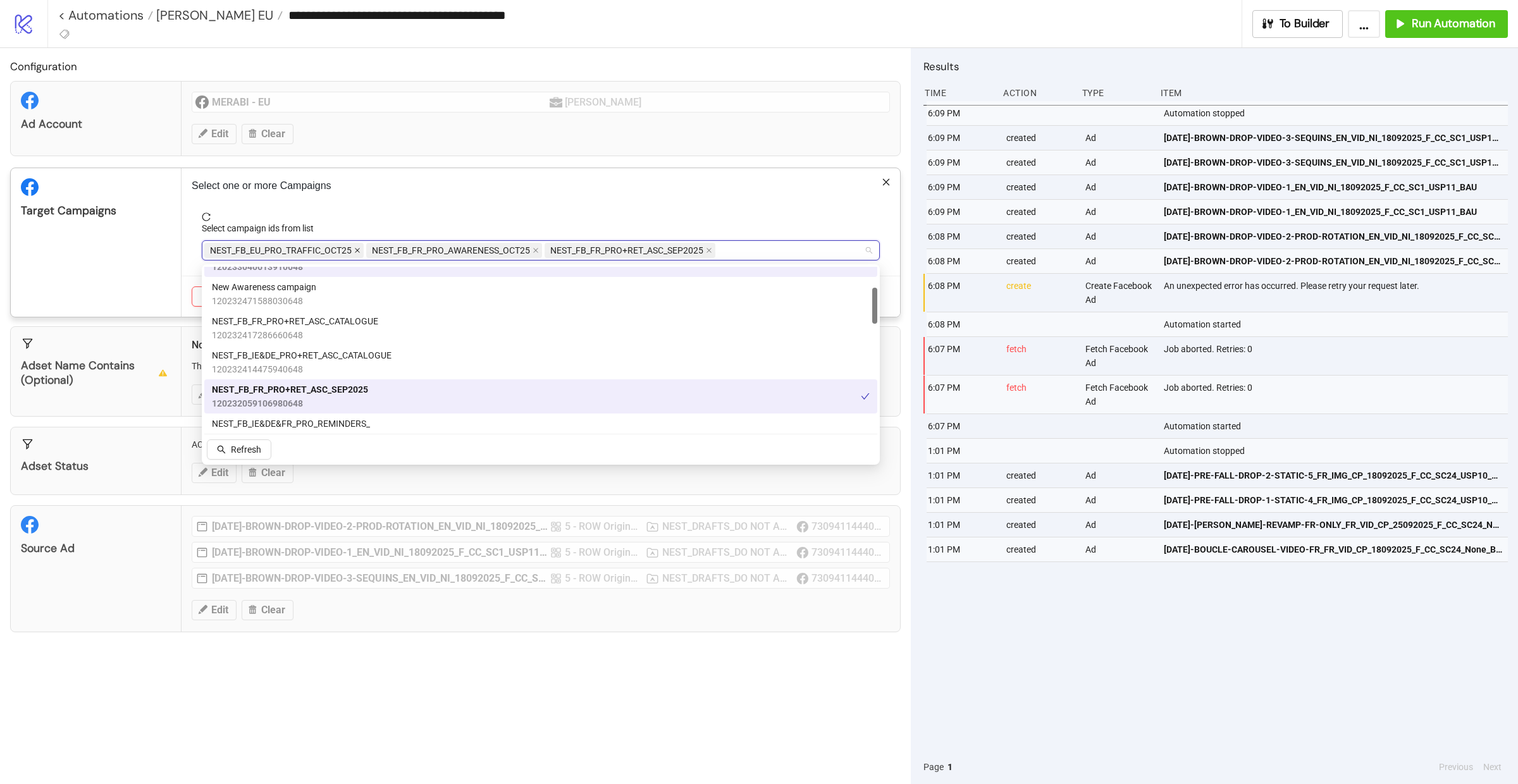
click at [354, 252] on icon "close" at bounding box center [357, 250] width 6 height 6
click at [174, 270] on div "Target Campaigns" at bounding box center [97, 243] width 171 height 149
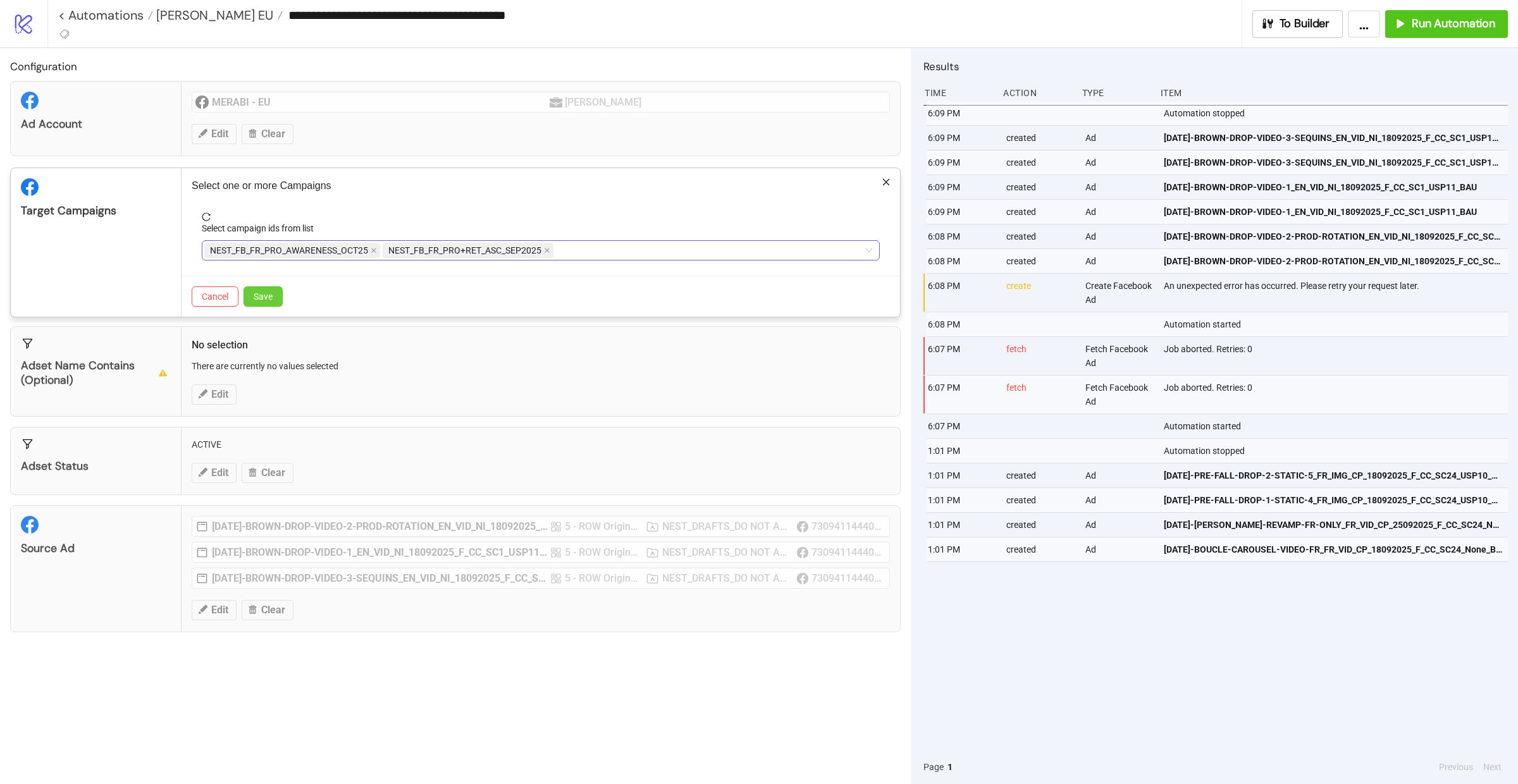
click at [262, 294] on span "Save" at bounding box center [263, 297] width 19 height 10
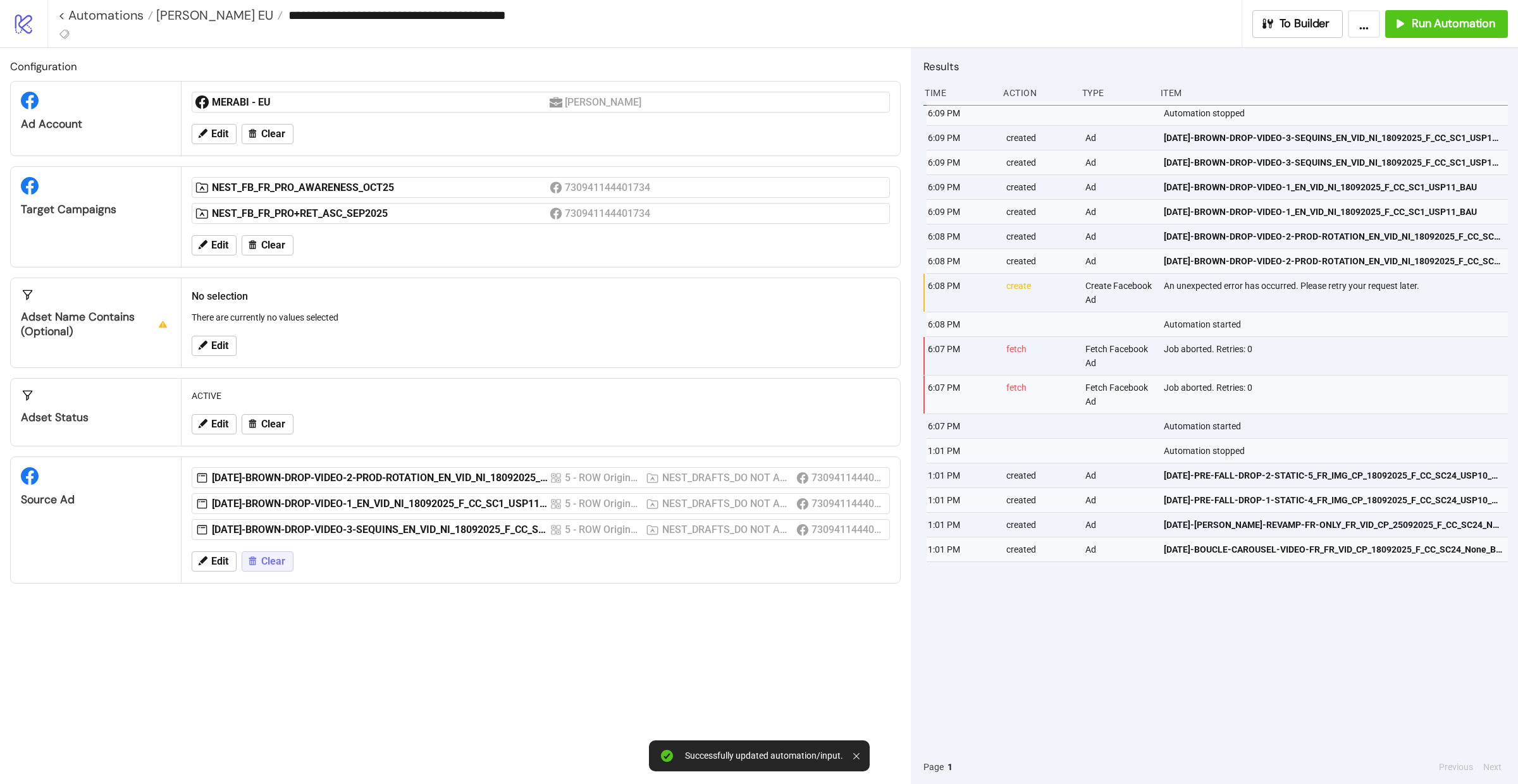
click at [277, 567] on span "Clear" at bounding box center [273, 561] width 24 height 11
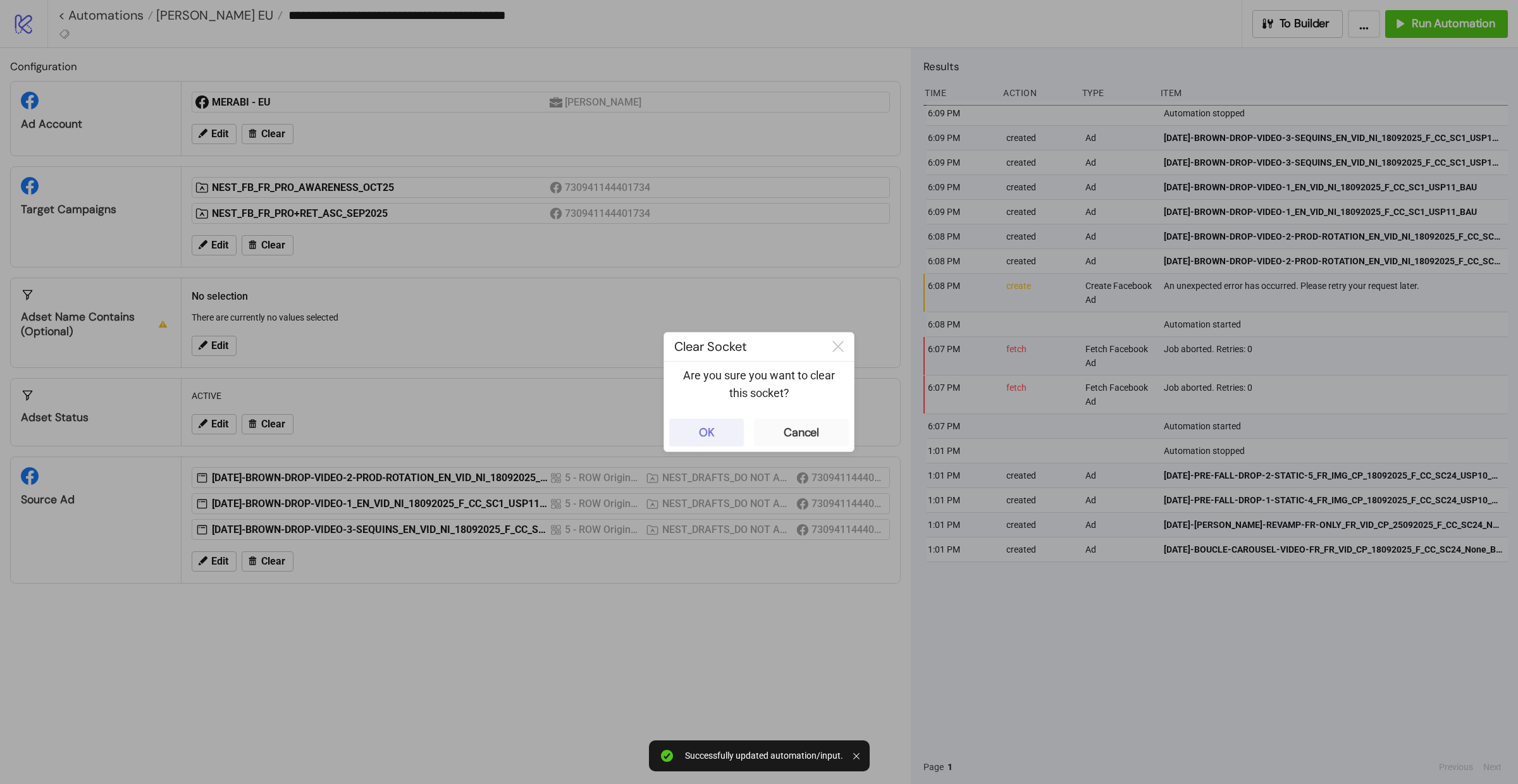
click at [682, 438] on button "OK" at bounding box center [706, 433] width 74 height 28
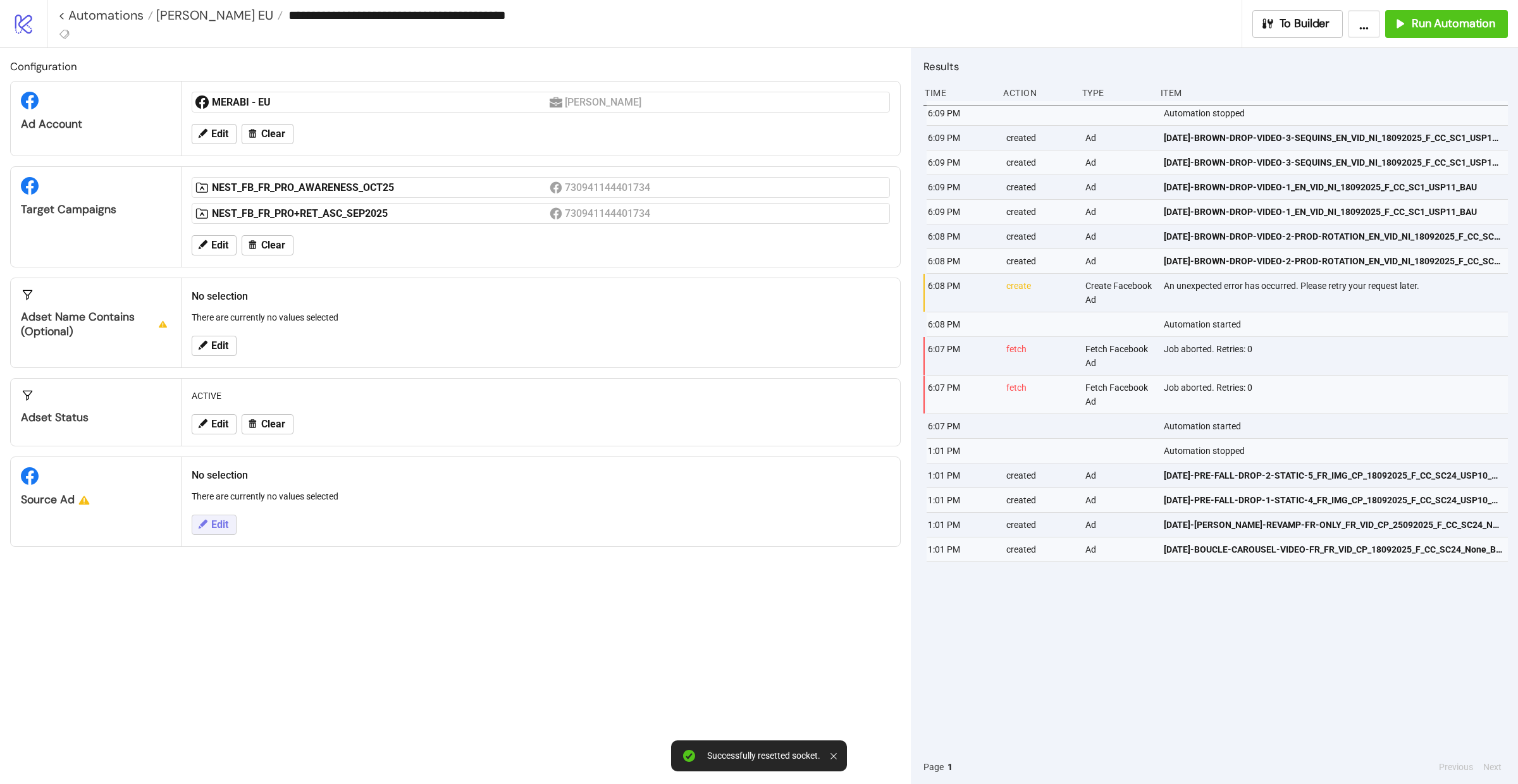
click at [218, 521] on span "Edit" at bounding box center [220, 524] width 17 height 11
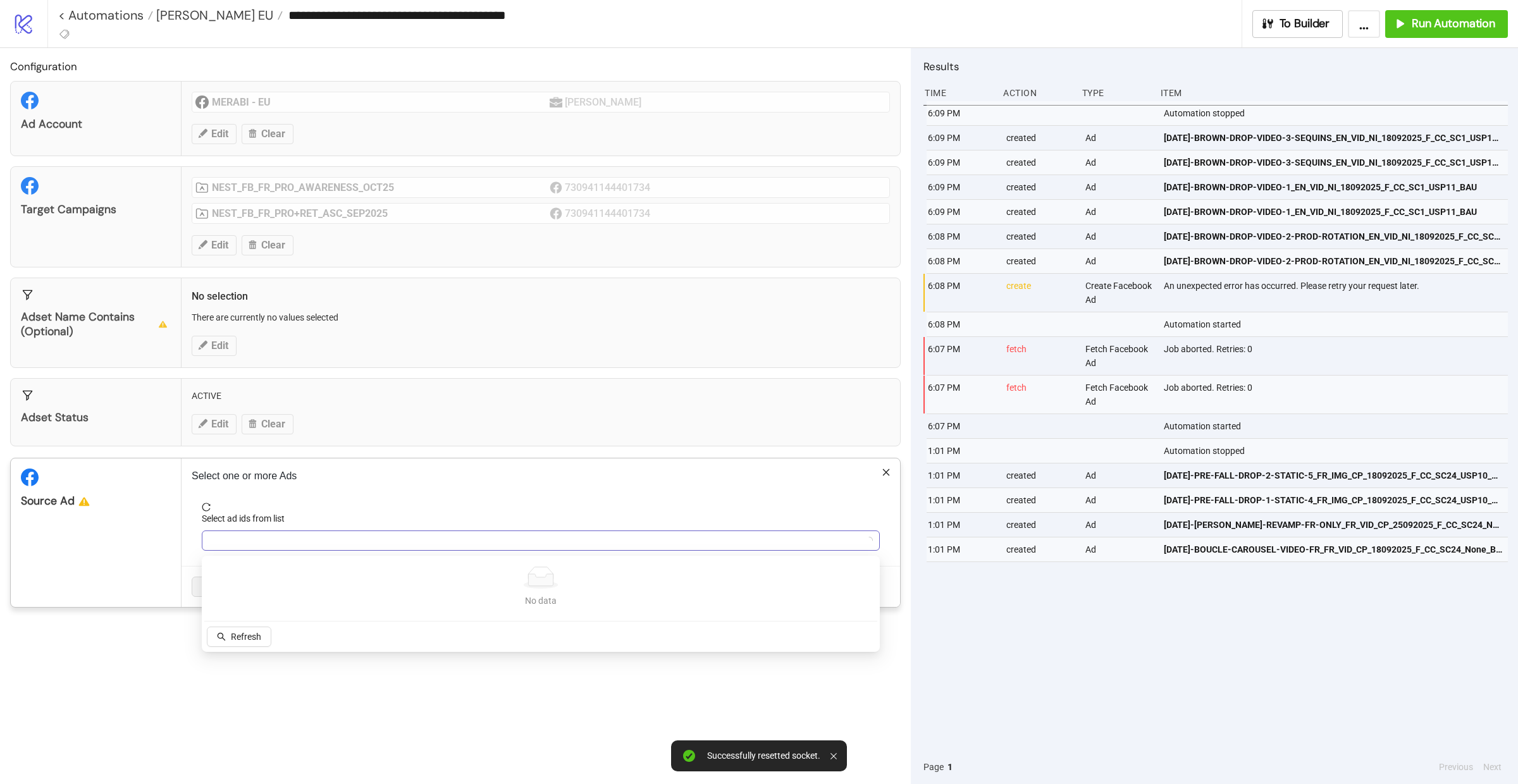
click at [246, 538] on div at bounding box center [534, 540] width 659 height 18
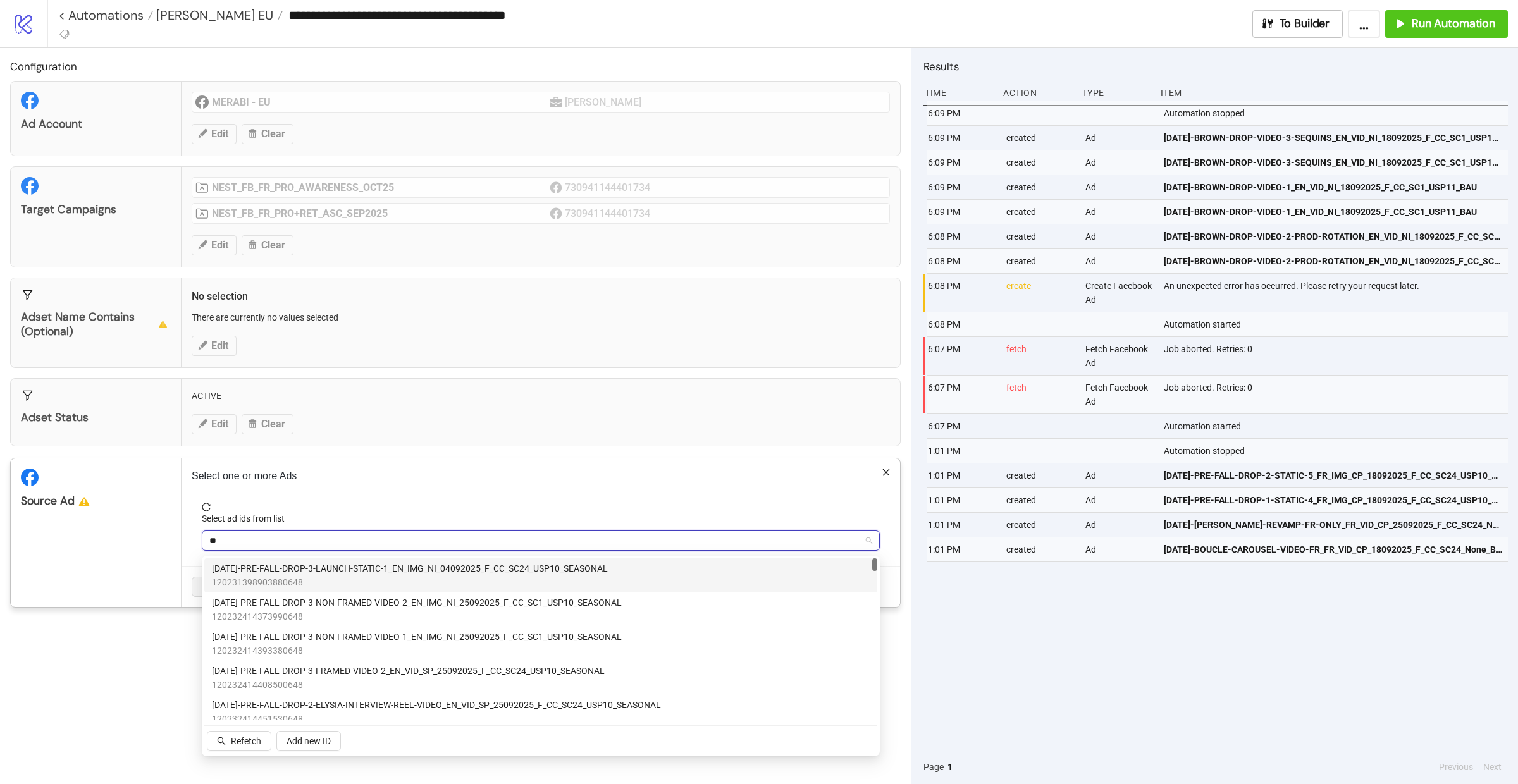
type input "*"
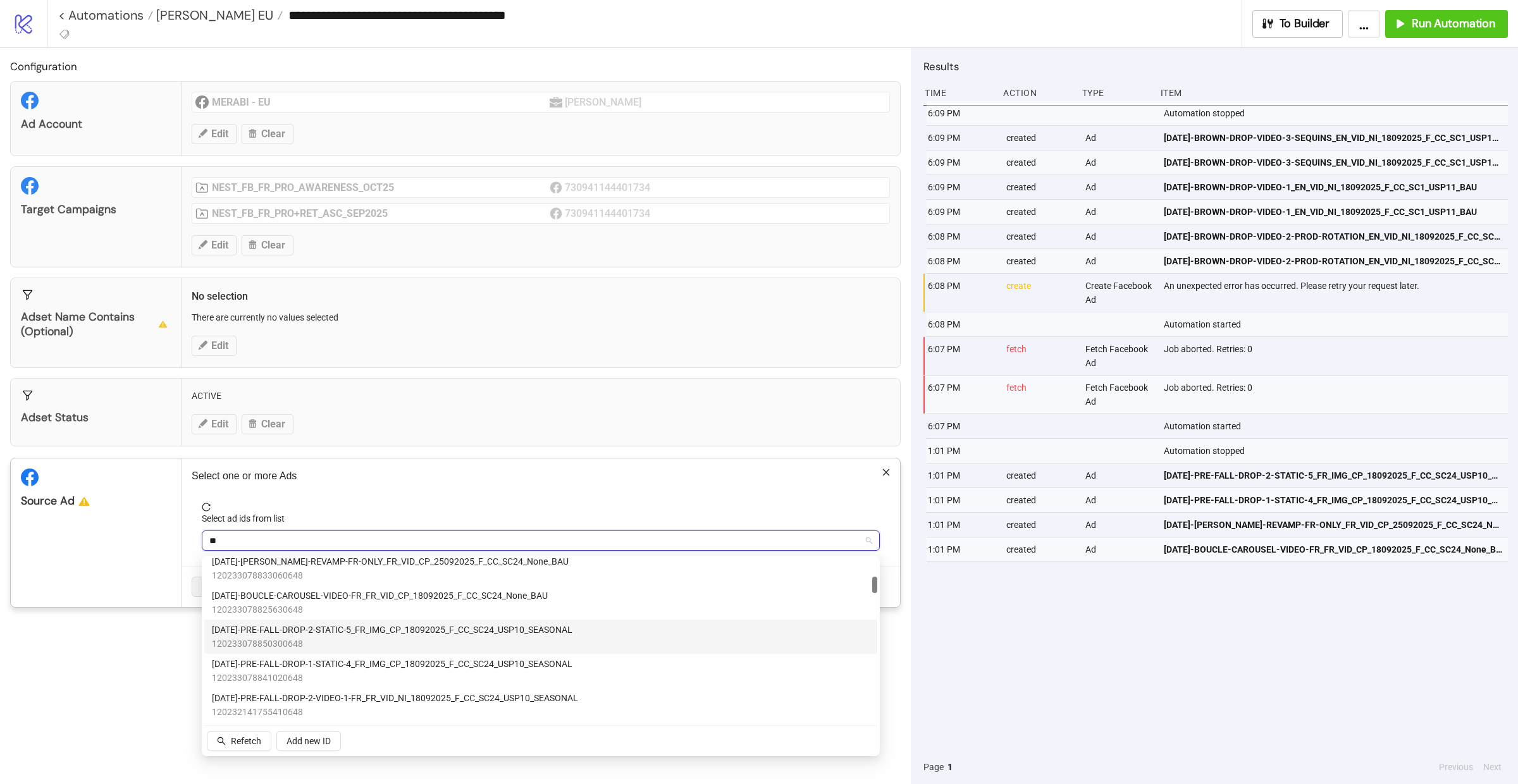
type input "*"
type input "******"
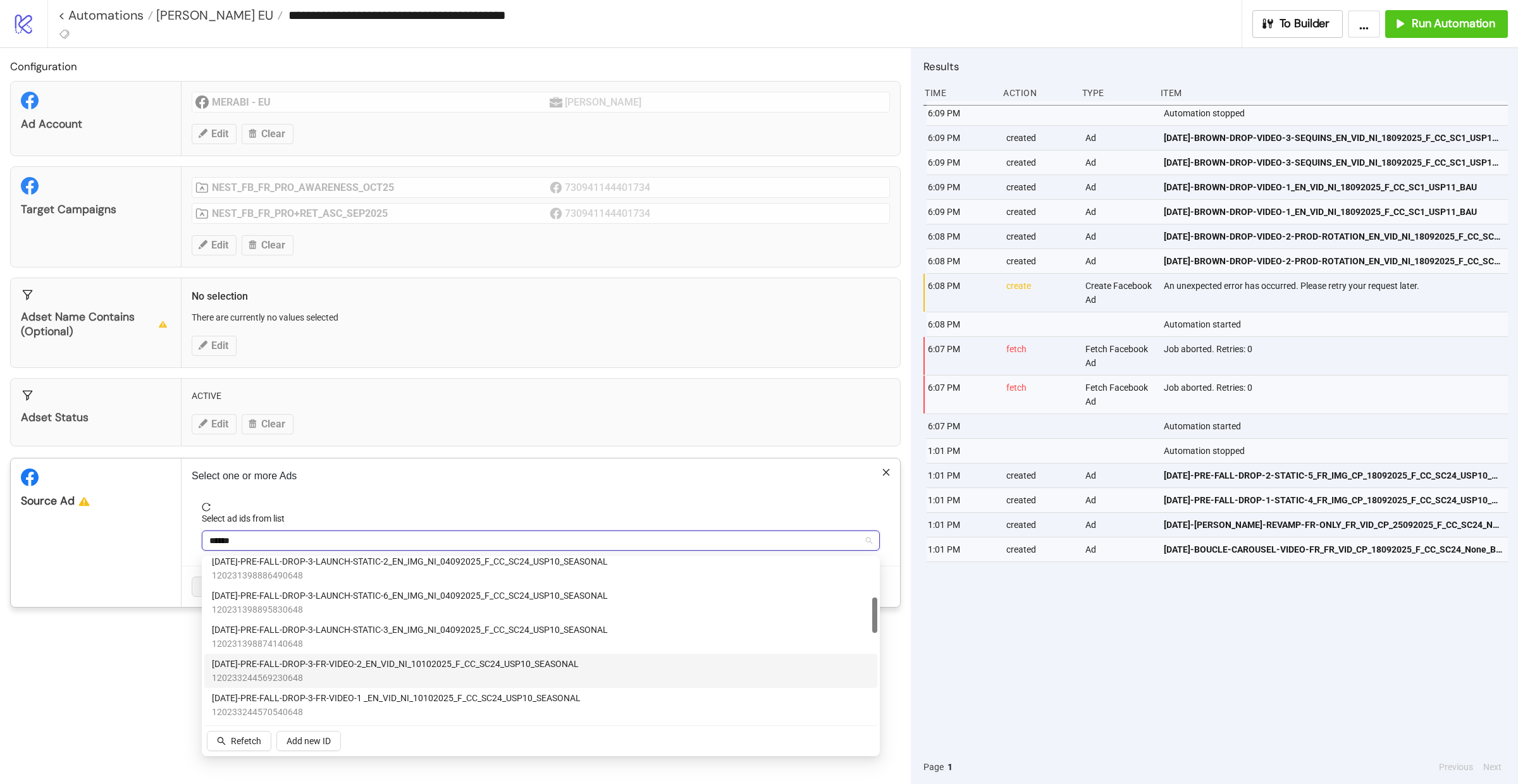
click at [384, 664] on span "AD422-PRE-FALL-DROP-3-FR-VIDEO-2_EN_VID_NI_10102025_F_CC_SC24_USP10_SEASONAL" at bounding box center [395, 663] width 367 height 14
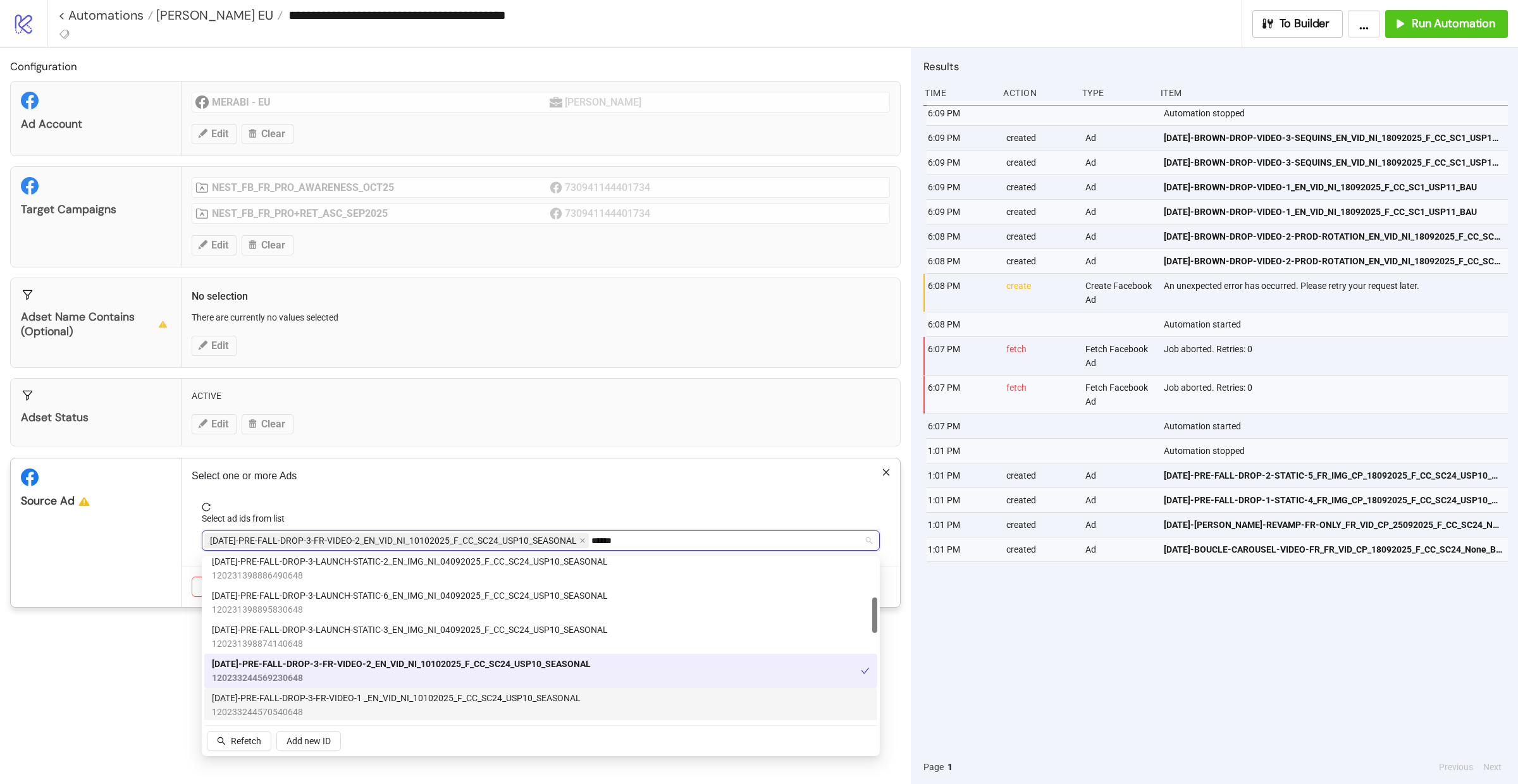
click at [382, 703] on span "AD421-PRE-FALL-DROP-3-FR-VIDEO-1 _EN_VID_NI_10102025_F_CC_SC24_USP10_SEASONAL" at bounding box center [396, 698] width 369 height 14
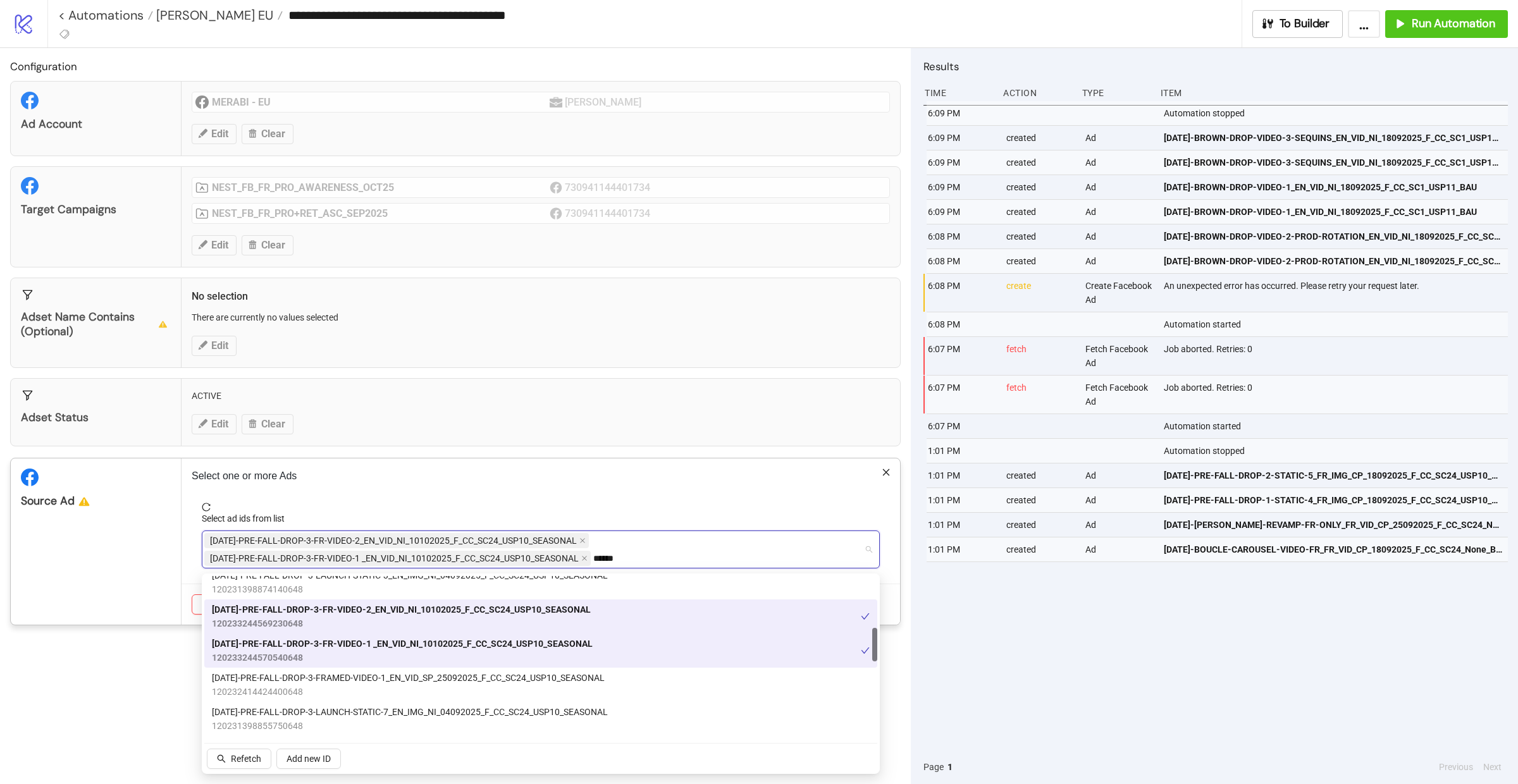
scroll to position [256, 0]
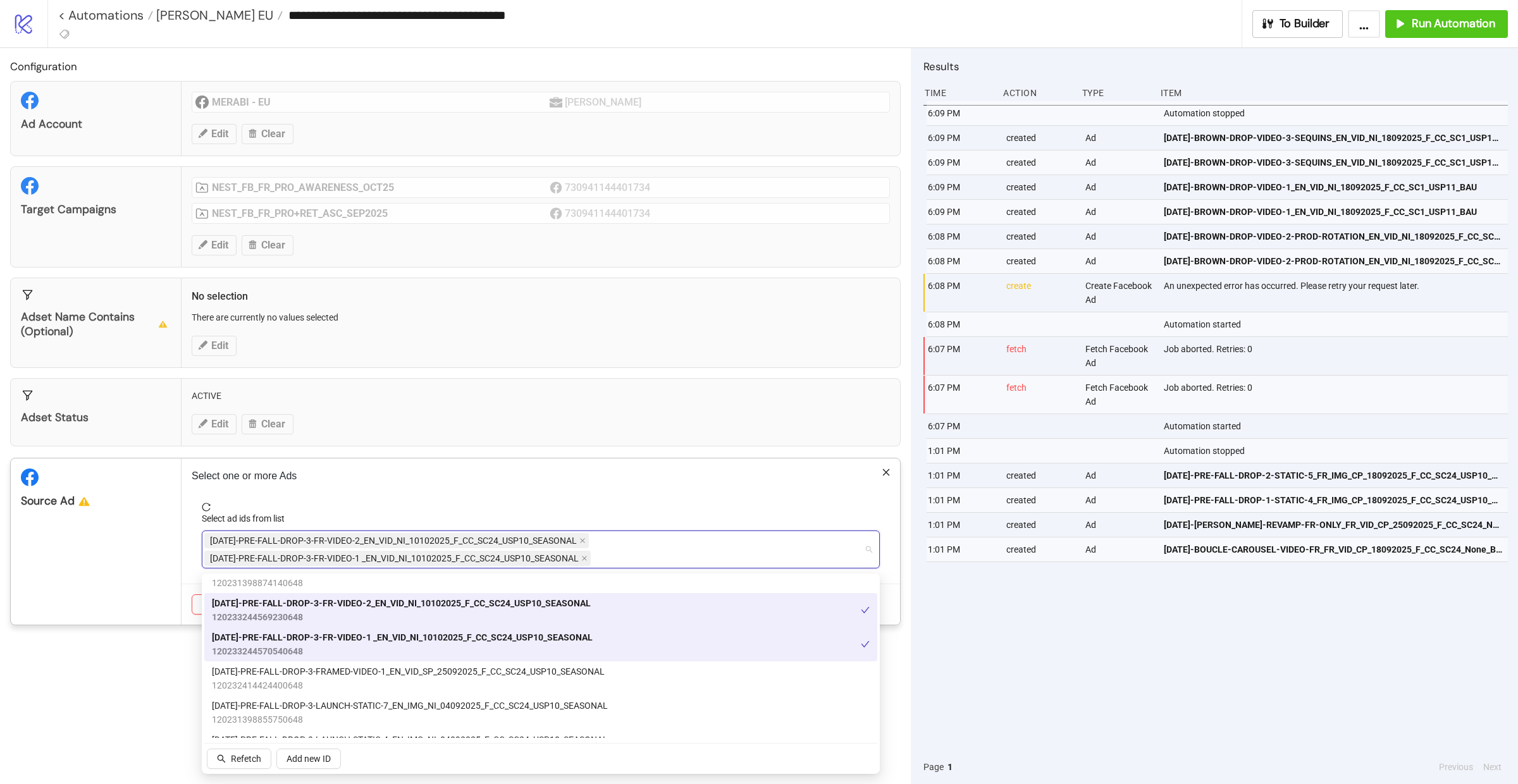
click at [161, 526] on div "Source Ad" at bounding box center [97, 541] width 171 height 167
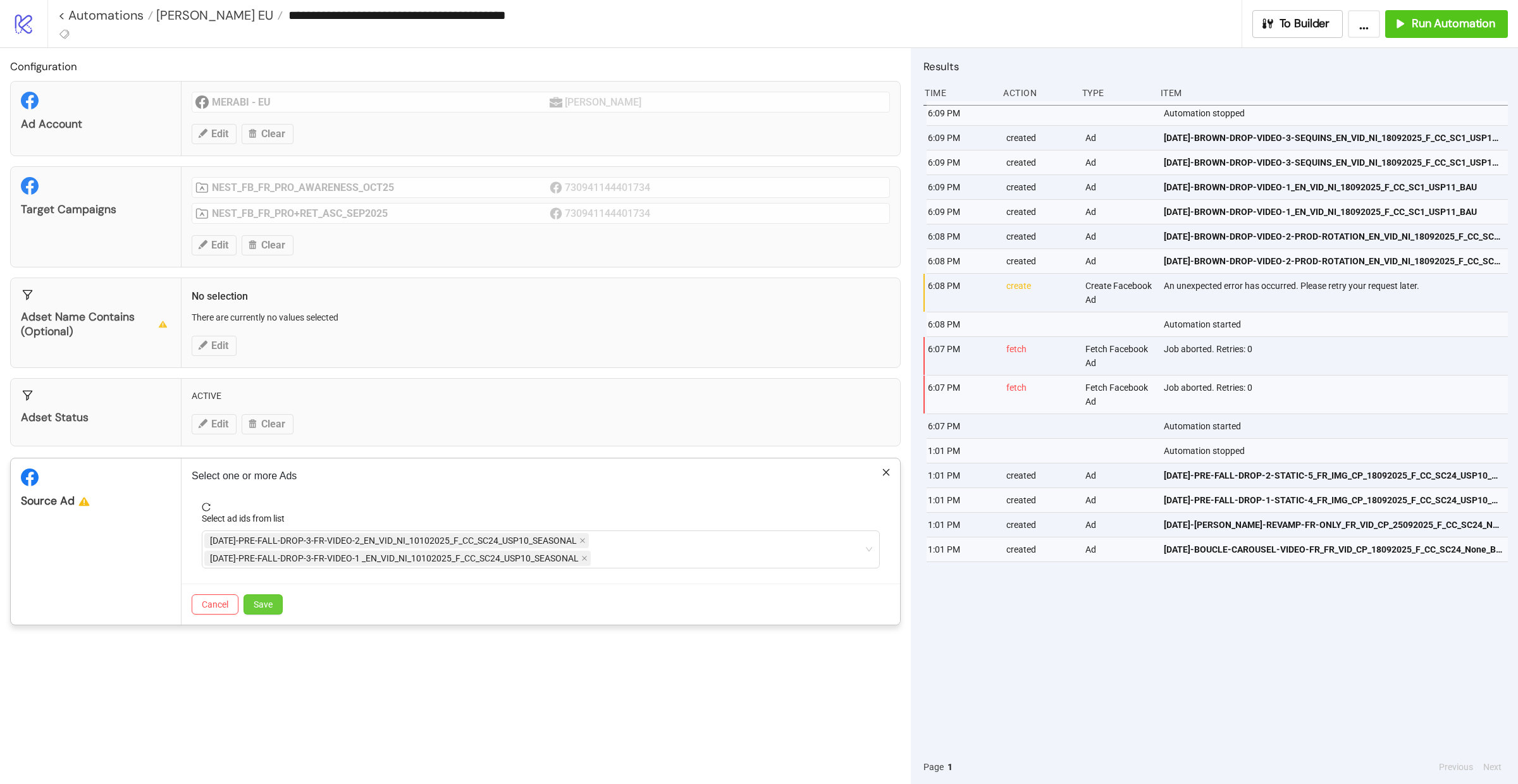
click at [274, 600] on button "Save" at bounding box center [263, 604] width 39 height 21
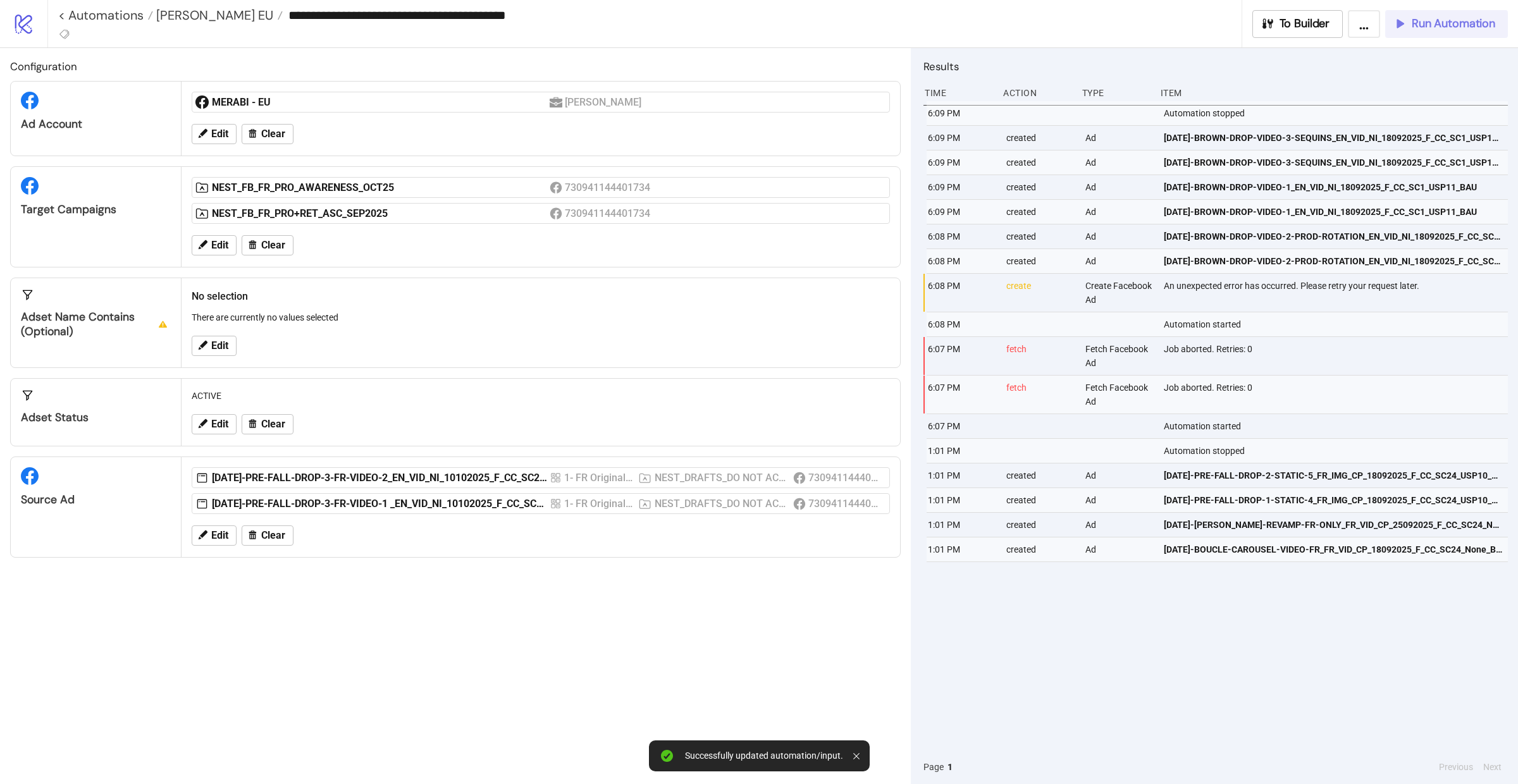
click at [1466, 27] on span "Run Automation" at bounding box center [1454, 23] width 84 height 15
